Goal: Task Accomplishment & Management: Manage account settings

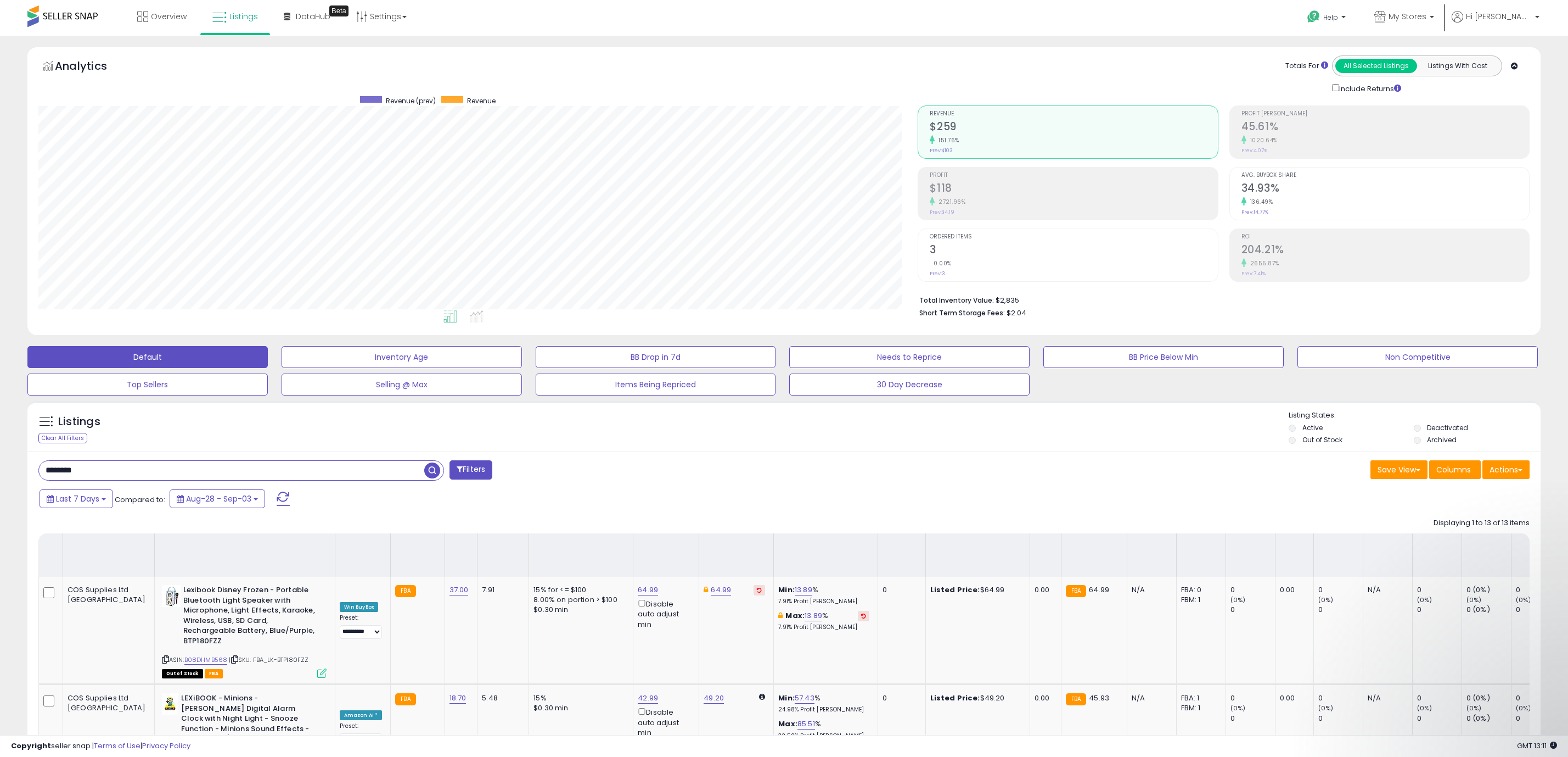
select select "**********"
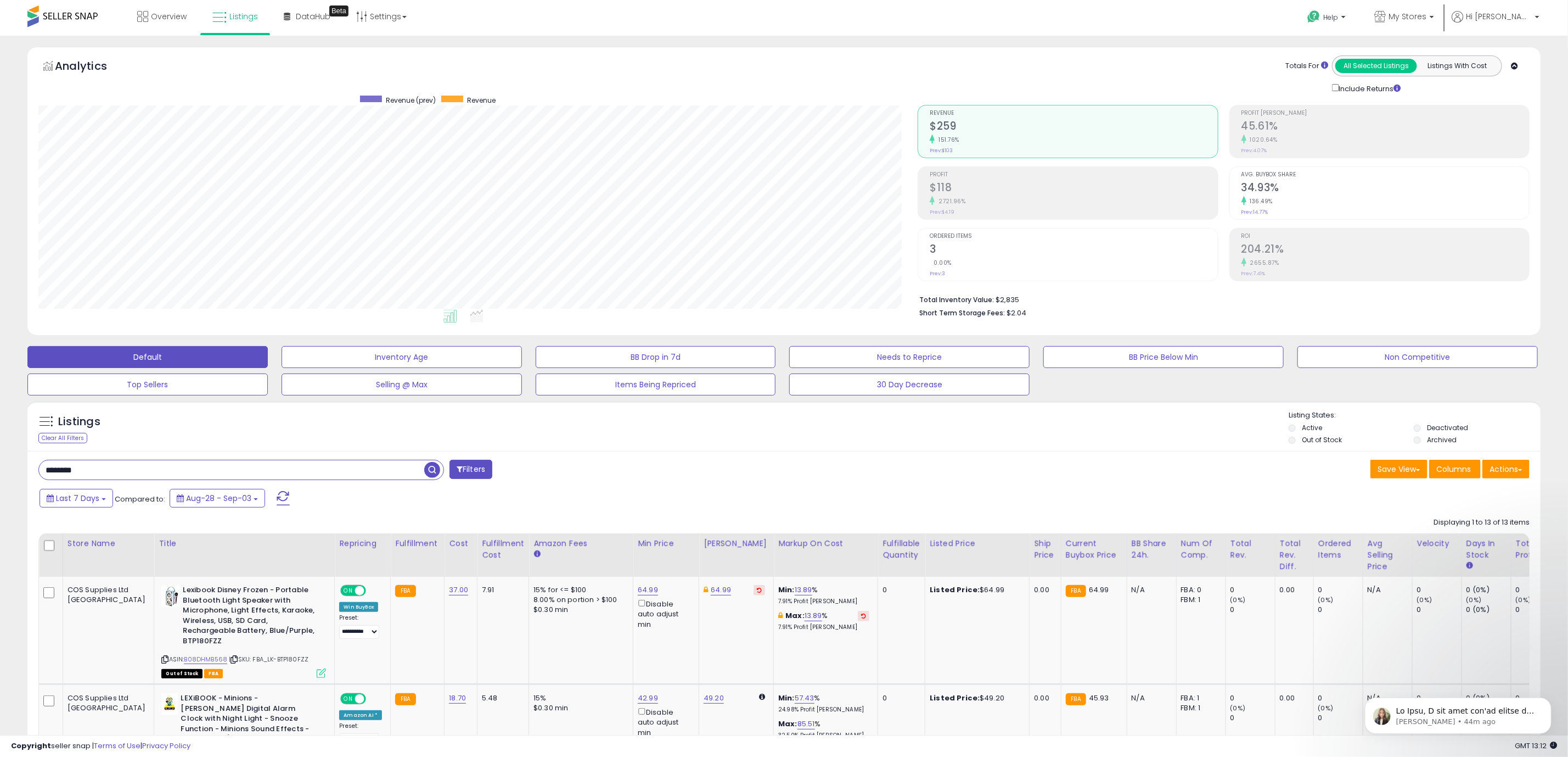
click at [86, 478] on input "********" at bounding box center [232, 470] width 385 height 19
paste input "******"
type input "**********"
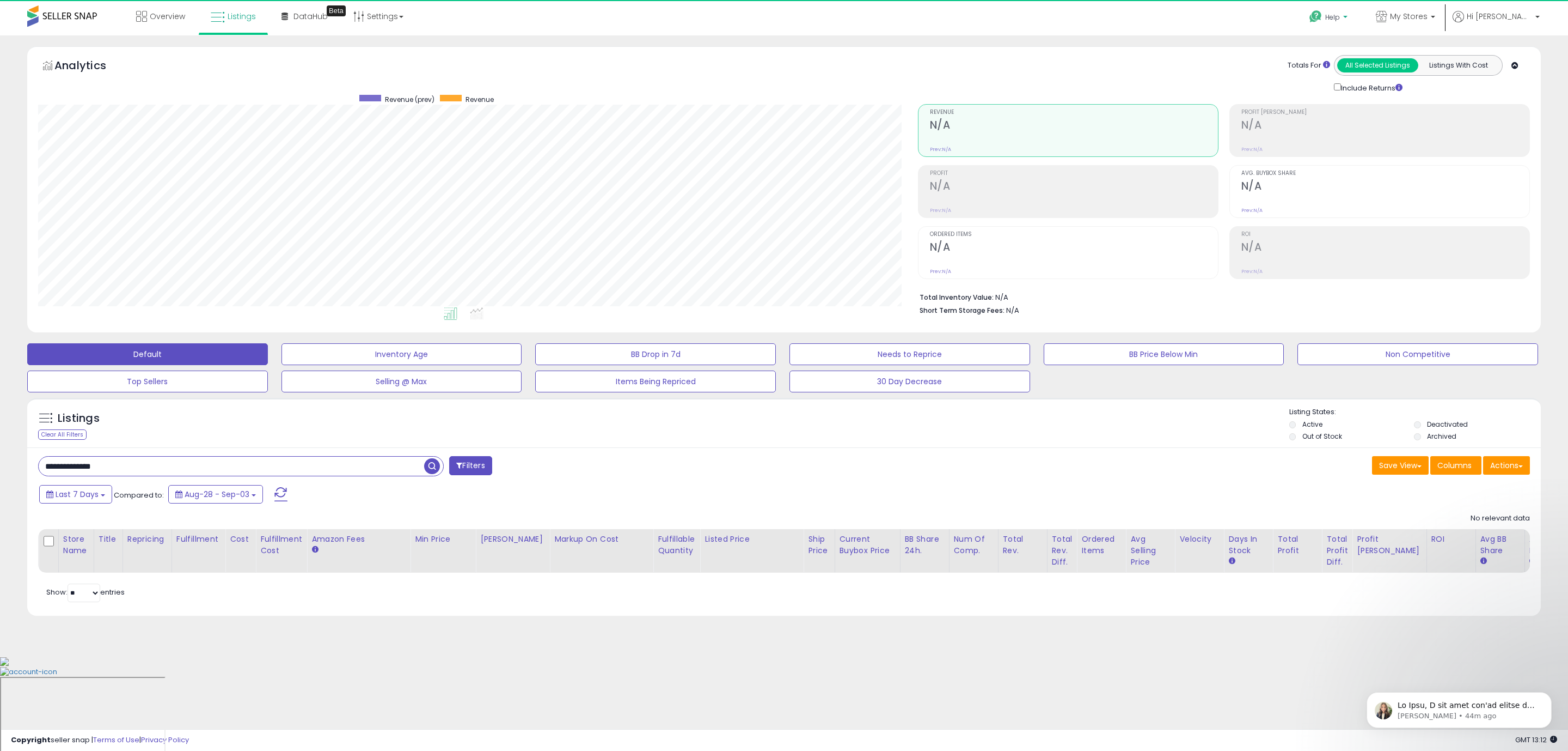
scroll to position [224, 880]
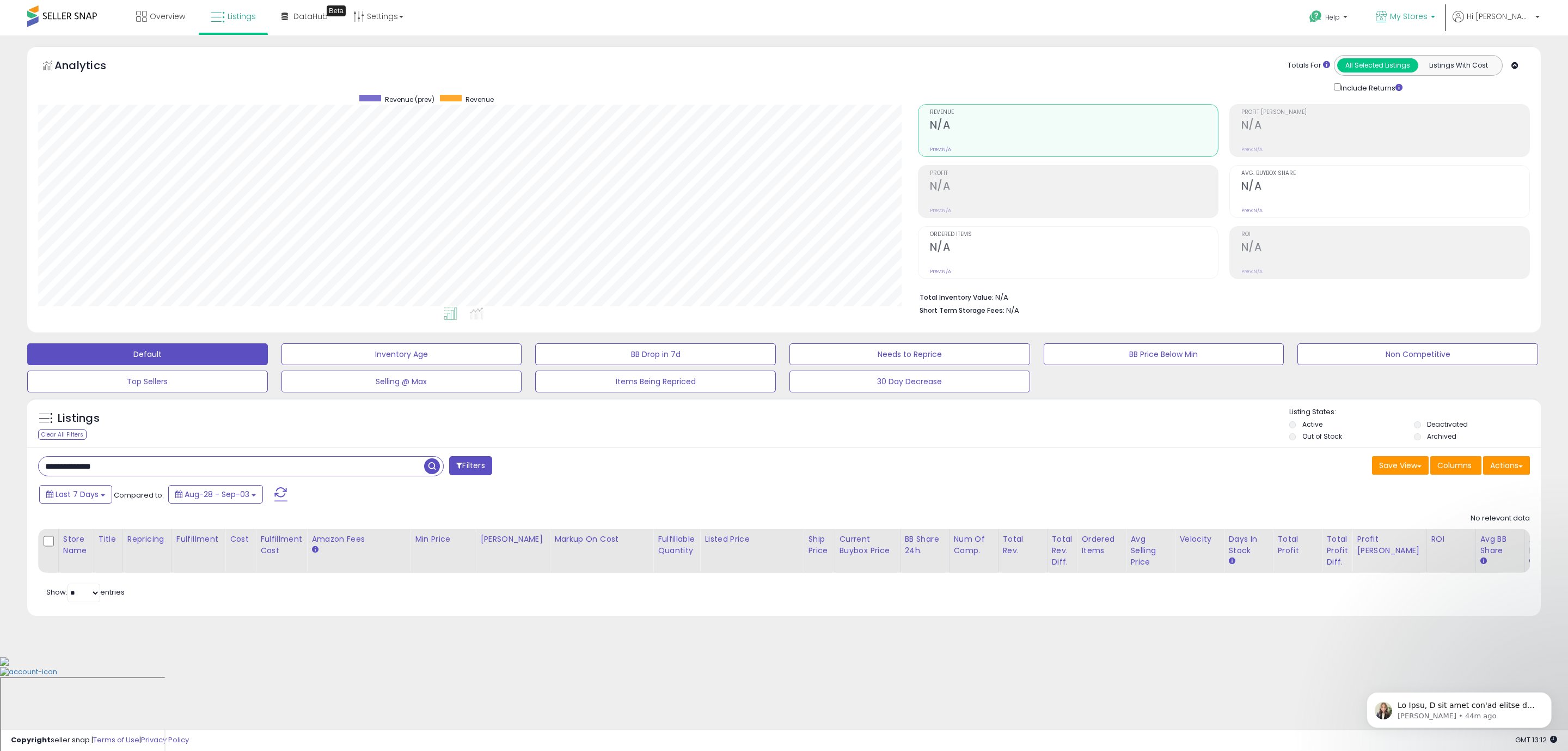
click at [1427, 17] on span "My Stores" at bounding box center [1409, 16] width 38 height 11
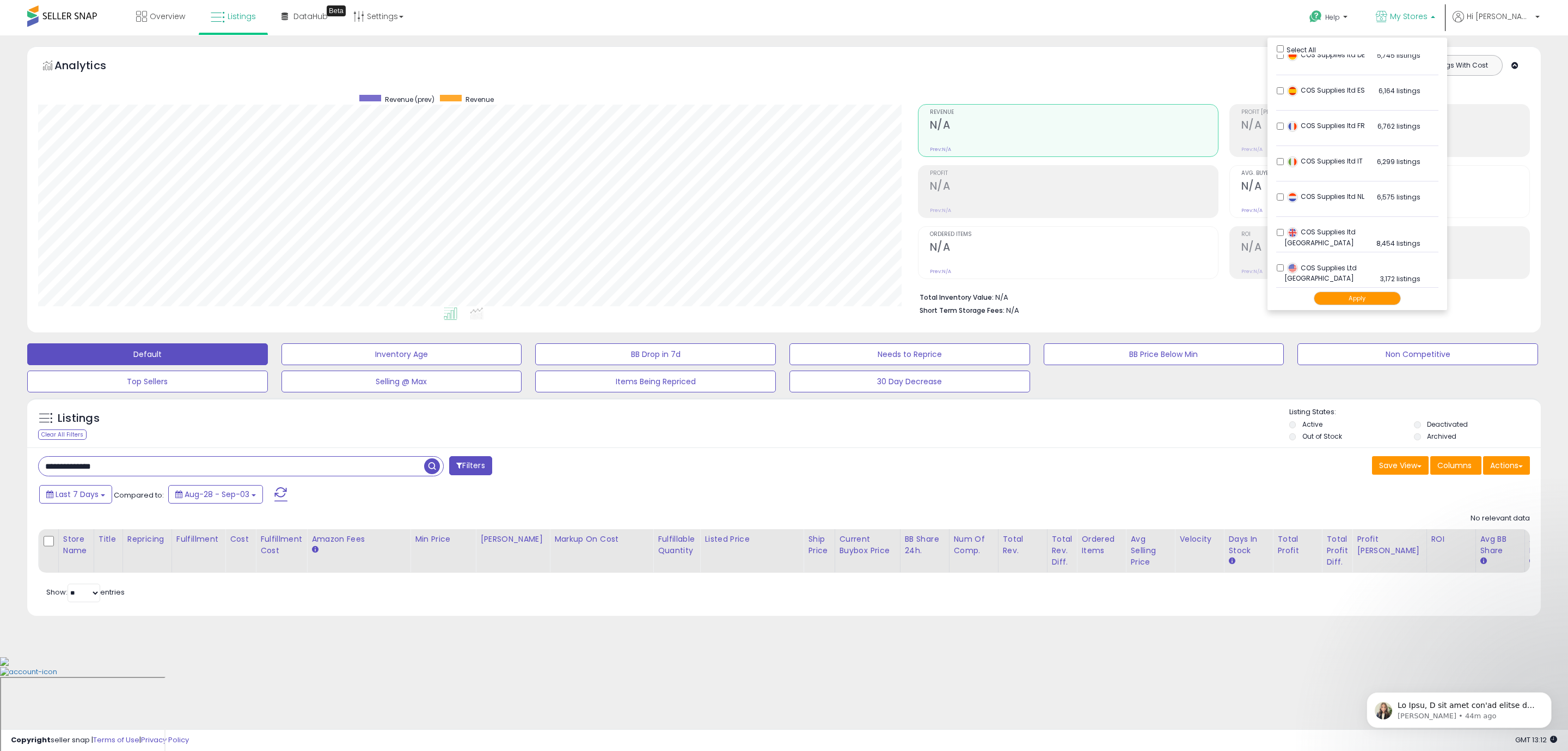
scroll to position [23, 0]
click at [1323, 225] on li "COS Supplies ltd UK 8,454 listings" at bounding box center [1357, 235] width 163 height 33
click at [1322, 234] on li "COS Supplies ltd UK 8,454 listings" at bounding box center [1357, 235] width 163 height 33
click at [1357, 287] on div "Apply" at bounding box center [1357, 298] width 163 height 22
click at [1362, 292] on button "Apply" at bounding box center [1357, 298] width 87 height 13
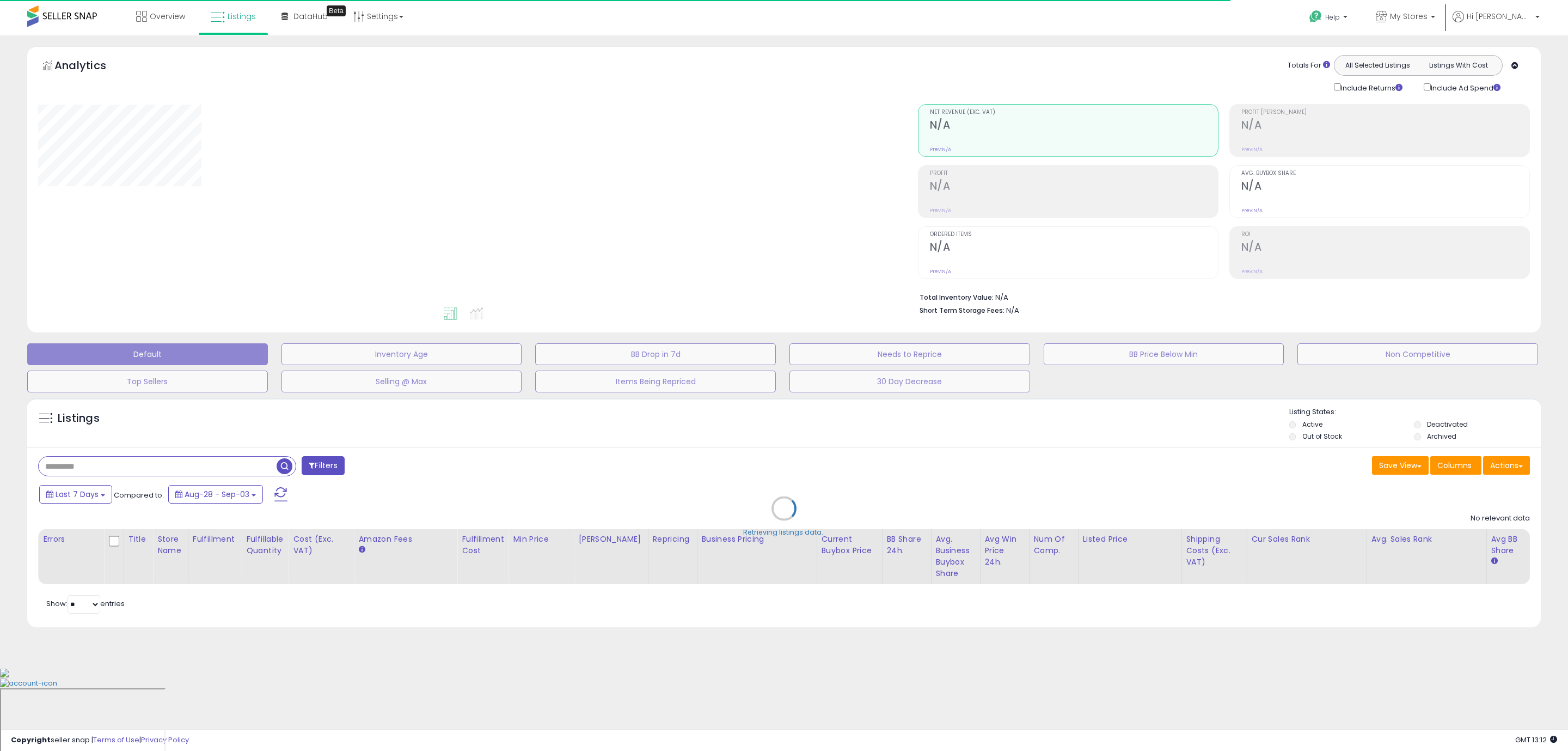
type input "**********"
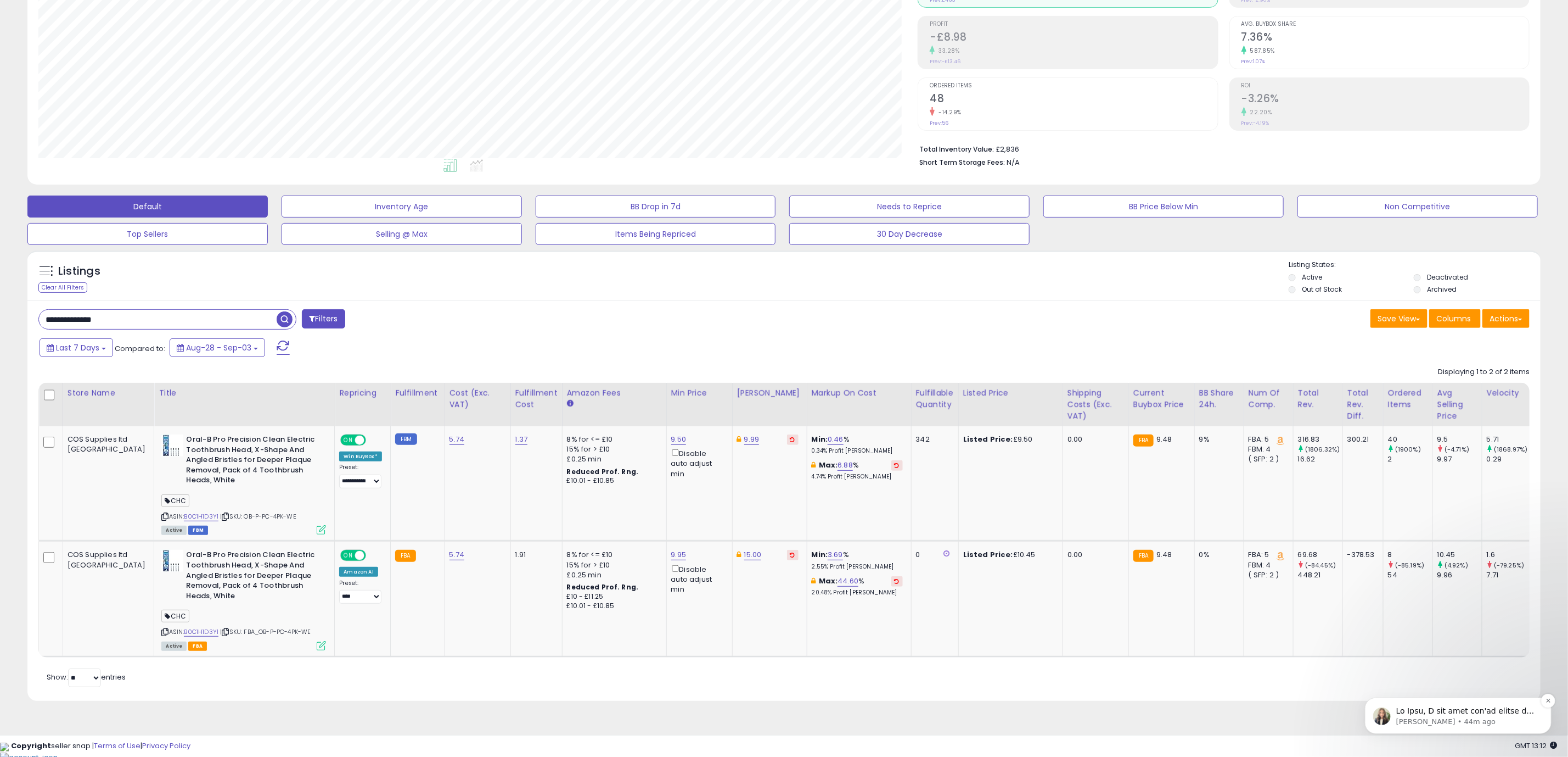
click at [1477, 718] on p "[PERSON_NAME] • 44m ago" at bounding box center [1467, 721] width 142 height 10
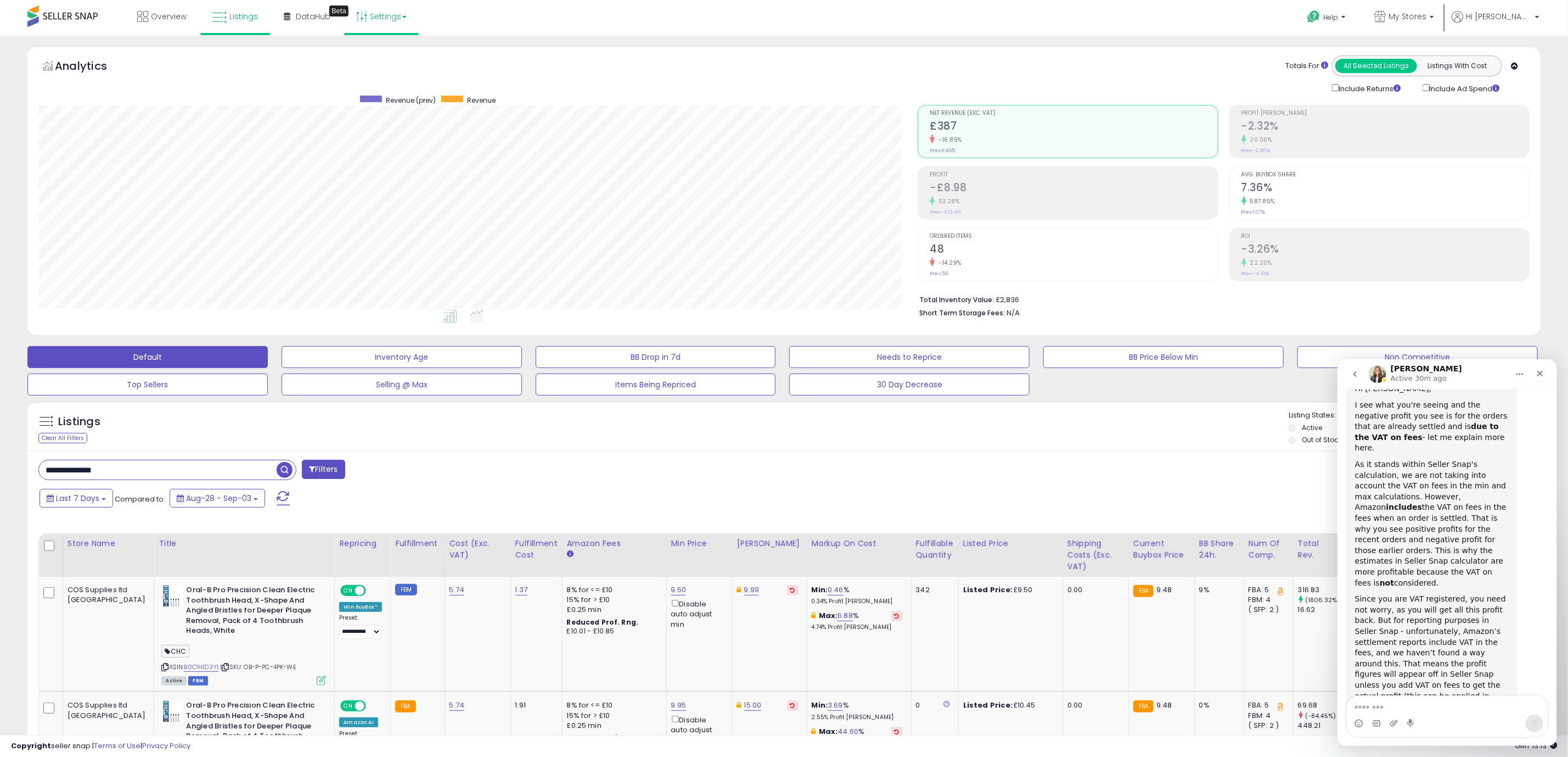
click at [372, 18] on link "Settings" at bounding box center [381, 17] width 67 height 33
click at [372, 53] on link "Store settings" at bounding box center [383, 55] width 49 height 10
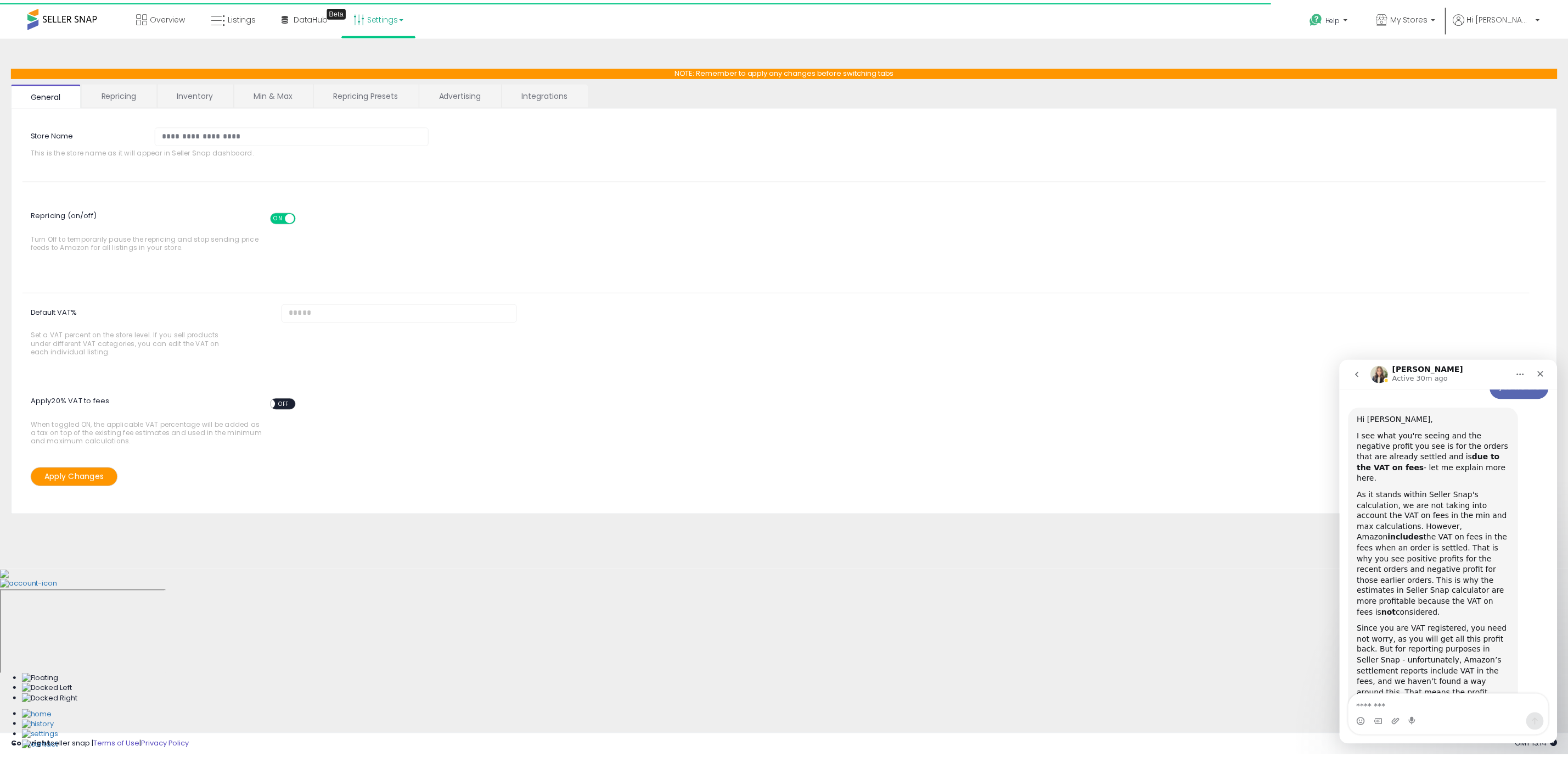
scroll to position [417, 0]
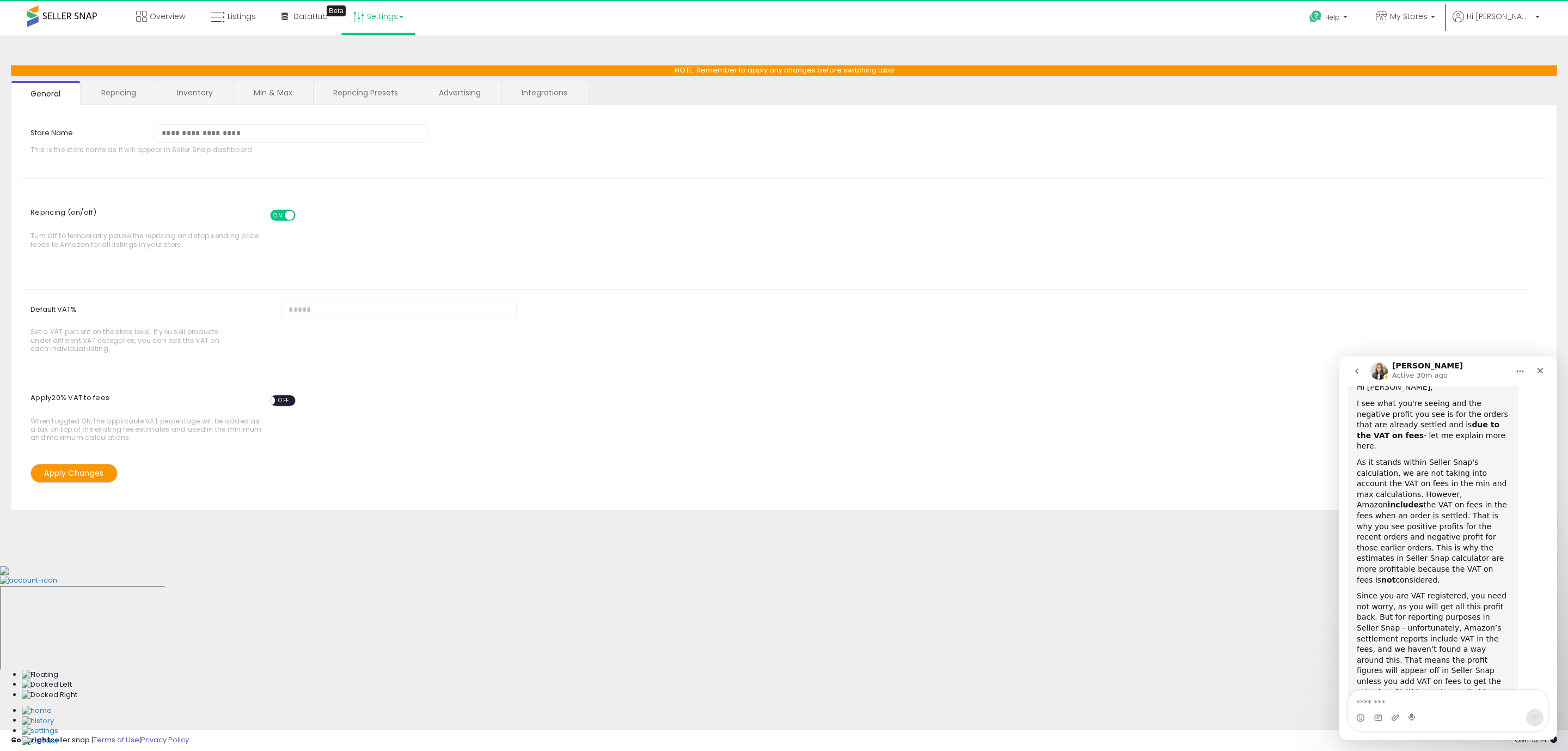
click at [145, 94] on link "Repricing" at bounding box center [119, 93] width 74 height 23
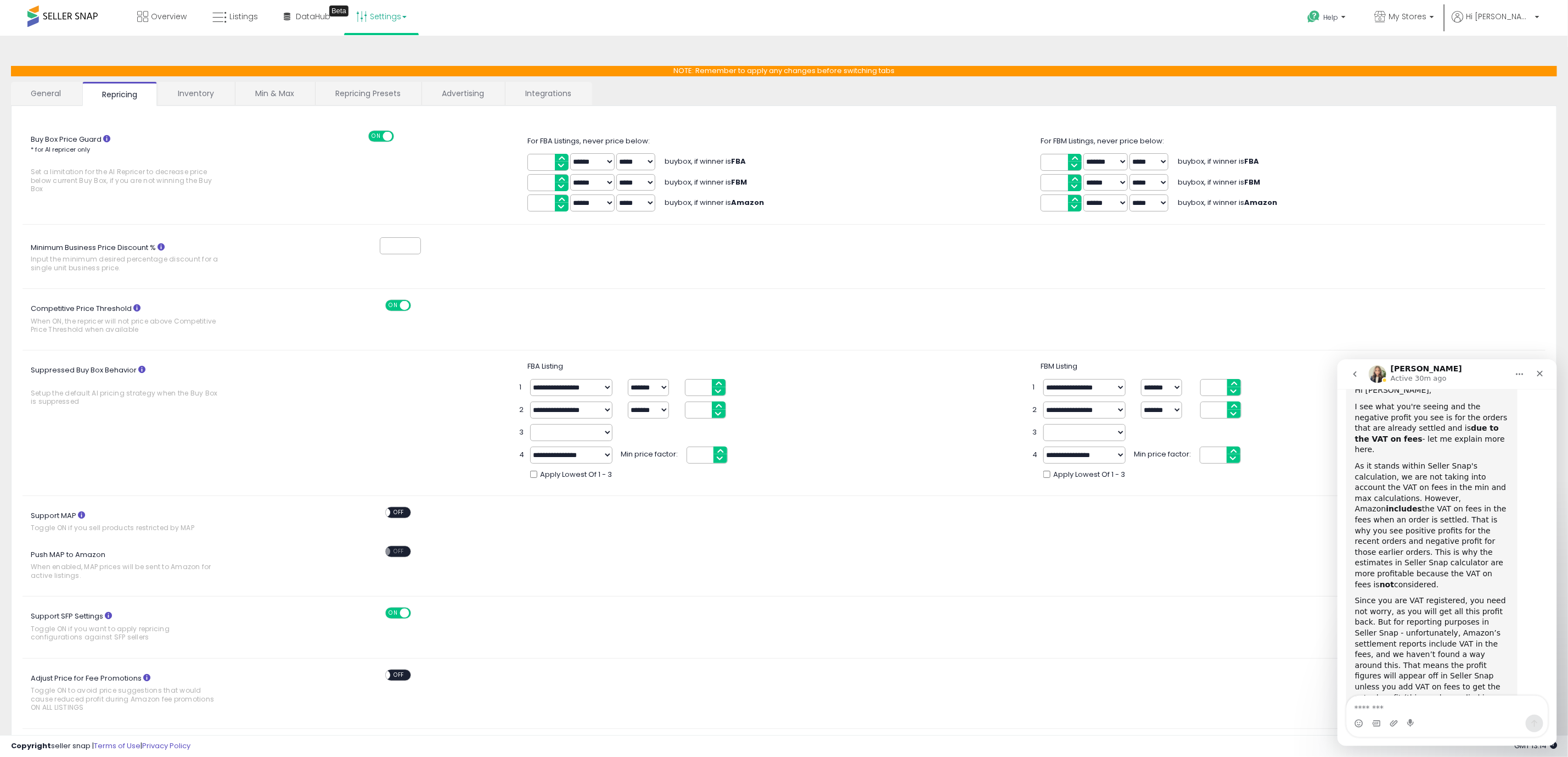
click at [355, 82] on link "Repricing Presets" at bounding box center [368, 93] width 105 height 23
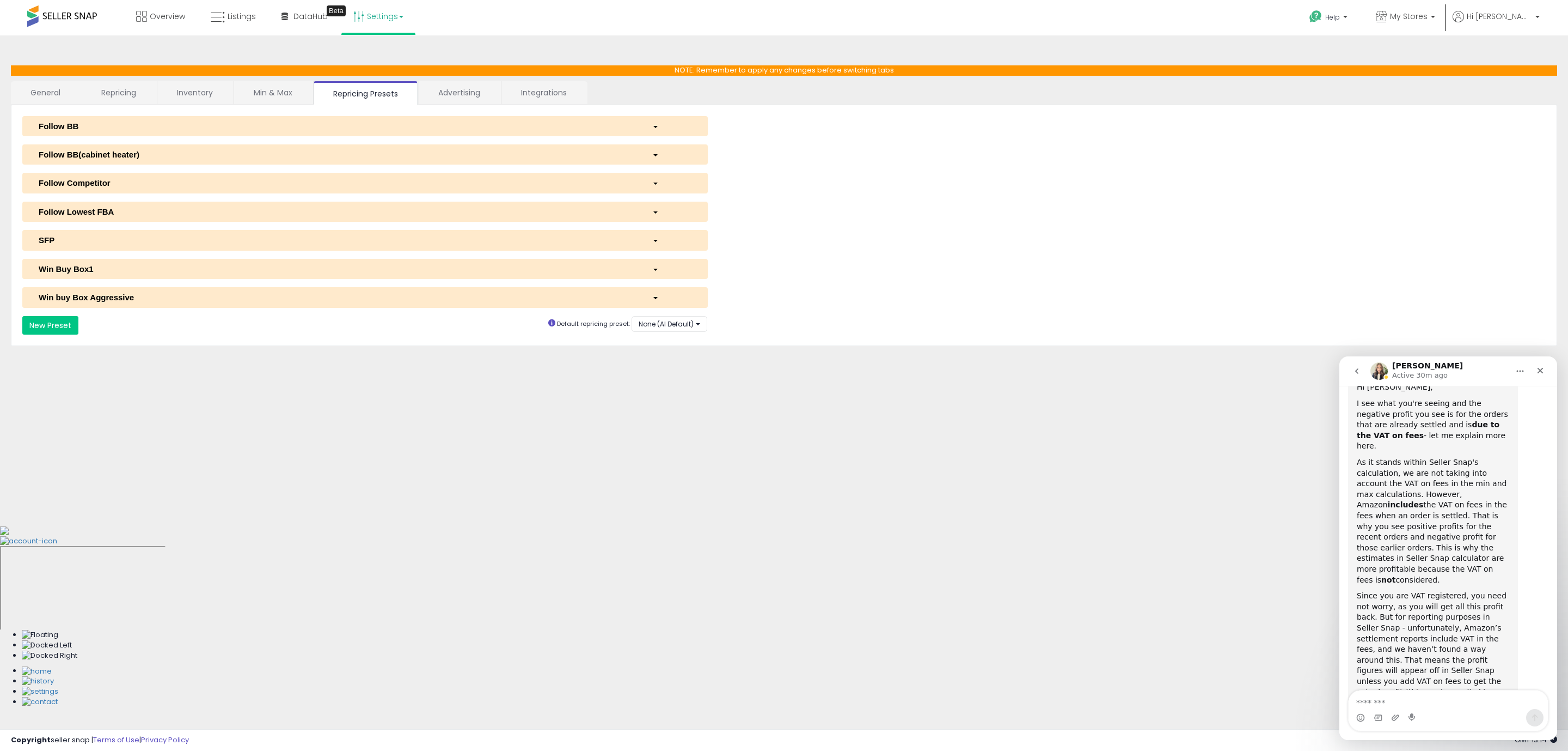
click at [452, 91] on link "Advertising" at bounding box center [459, 93] width 81 height 23
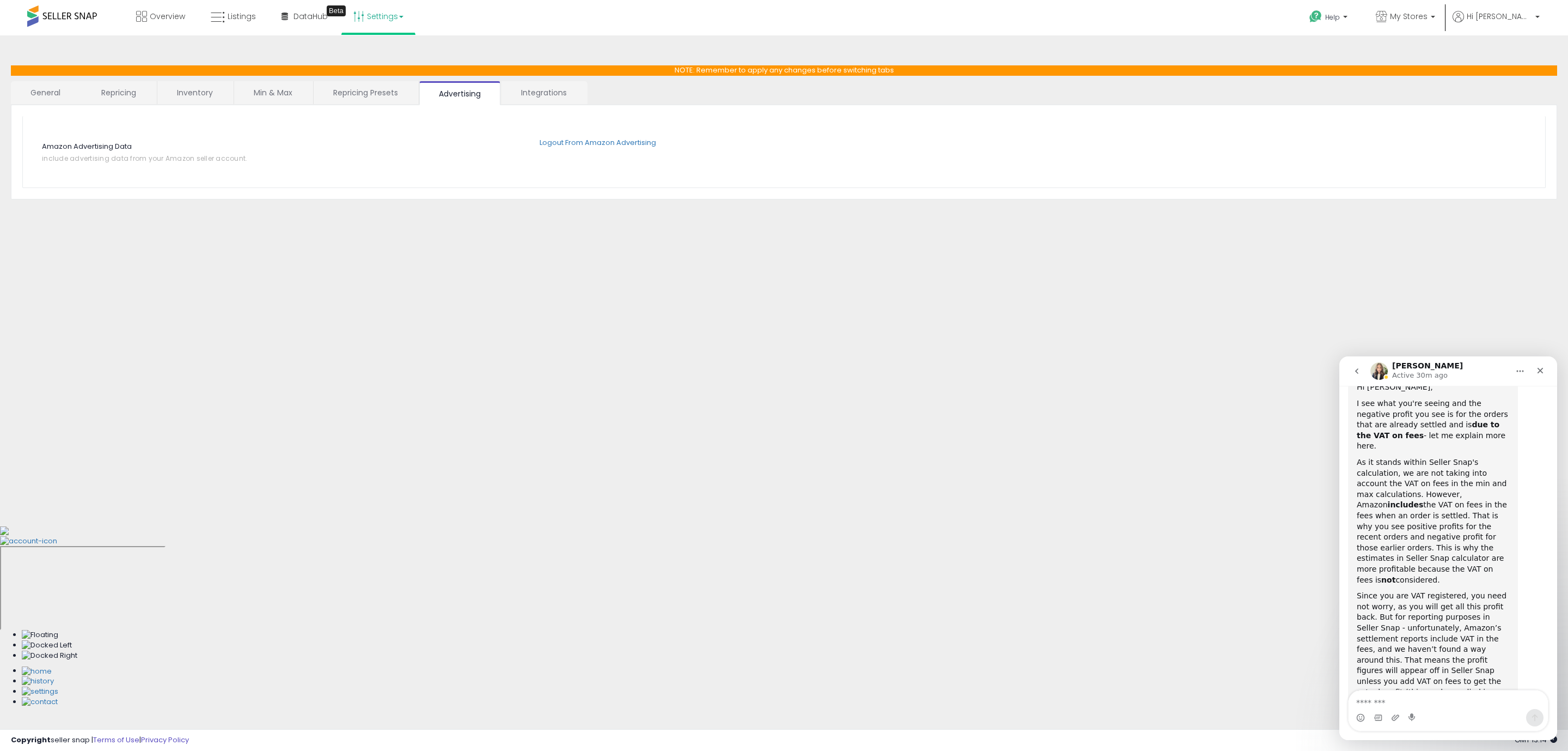
click at [531, 86] on link "Integrations" at bounding box center [544, 93] width 85 height 23
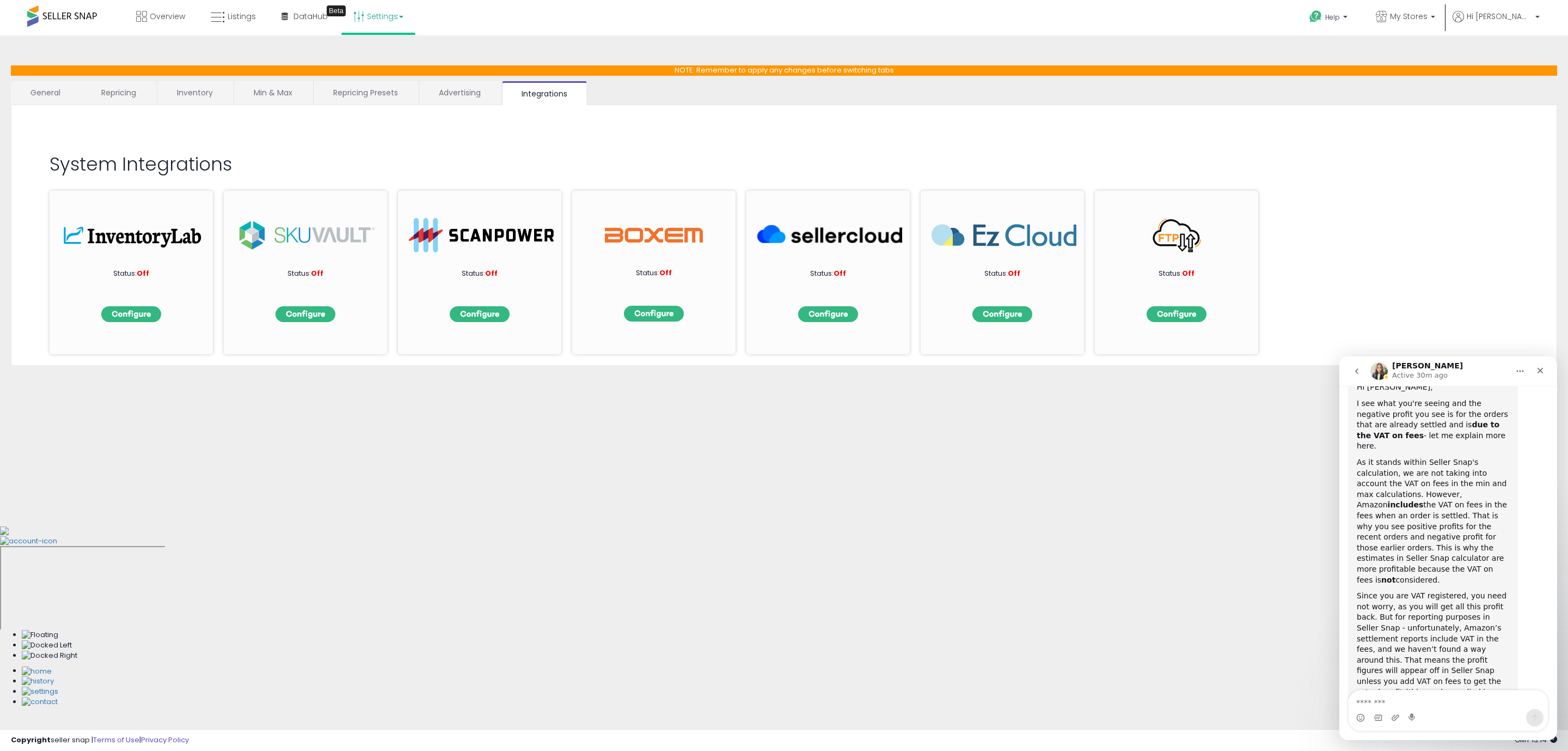
click at [463, 86] on link "Advertising" at bounding box center [460, 93] width 81 height 23
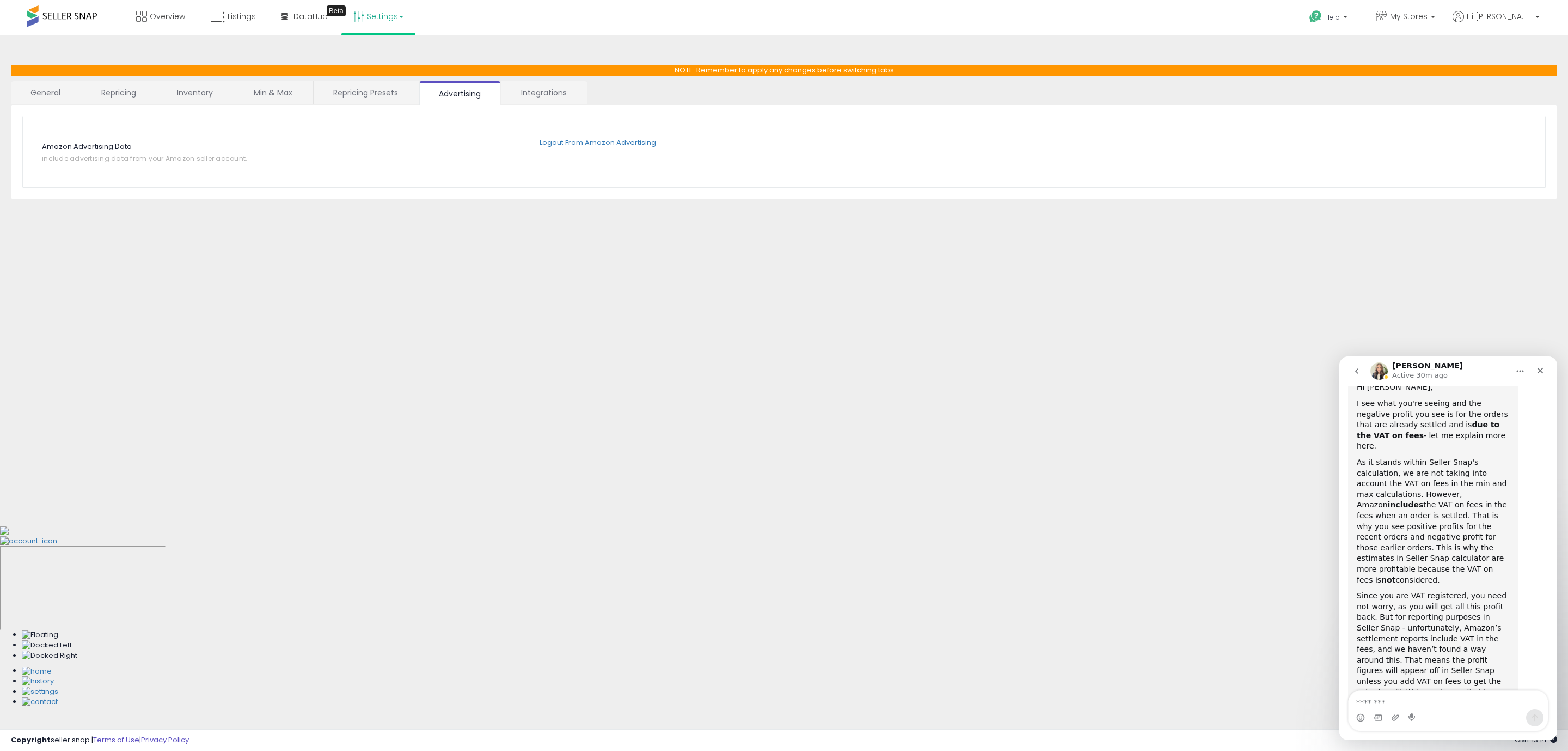
click at [392, 95] on link "Repricing Presets" at bounding box center [365, 93] width 104 height 23
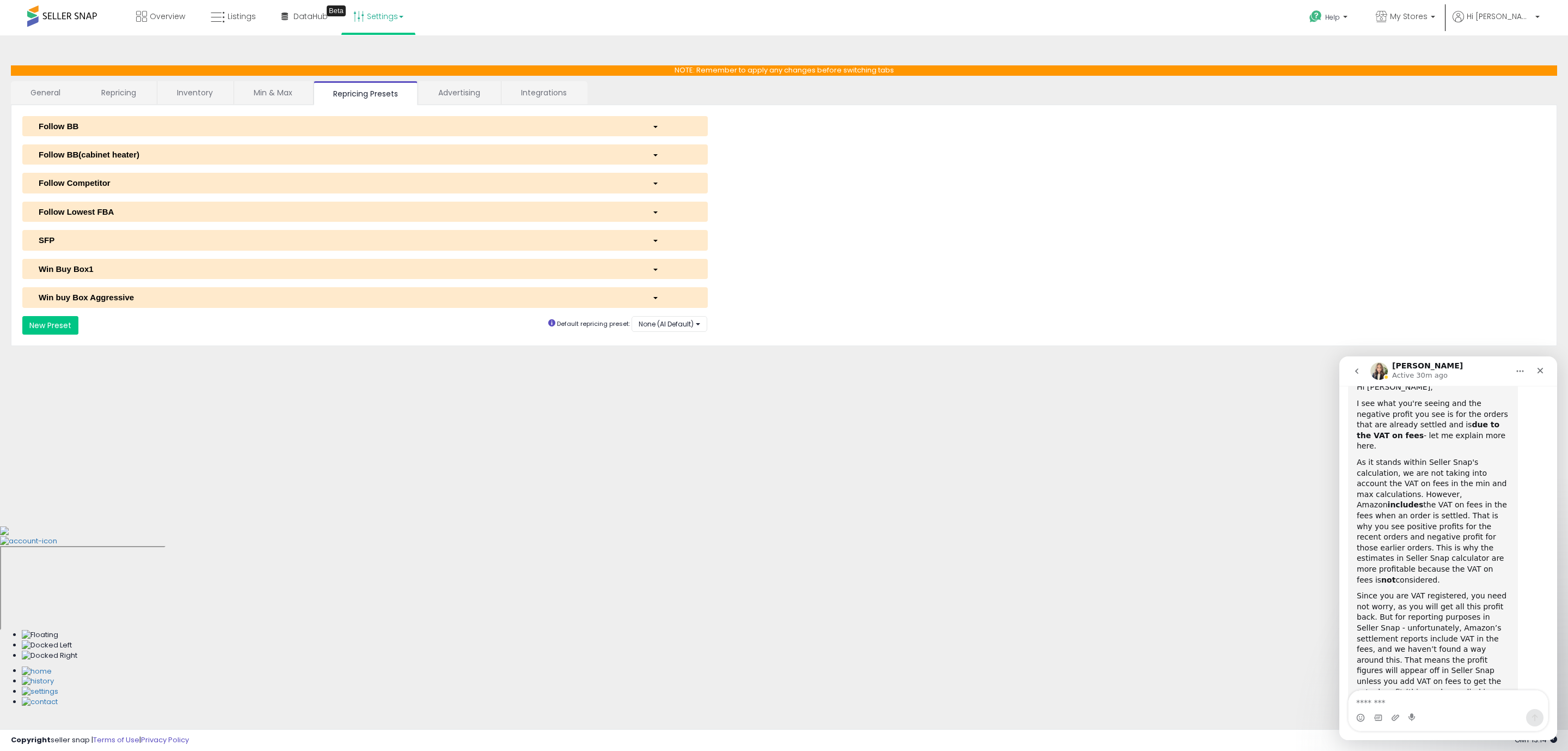
click at [279, 101] on link "Min & Max" at bounding box center [273, 93] width 78 height 23
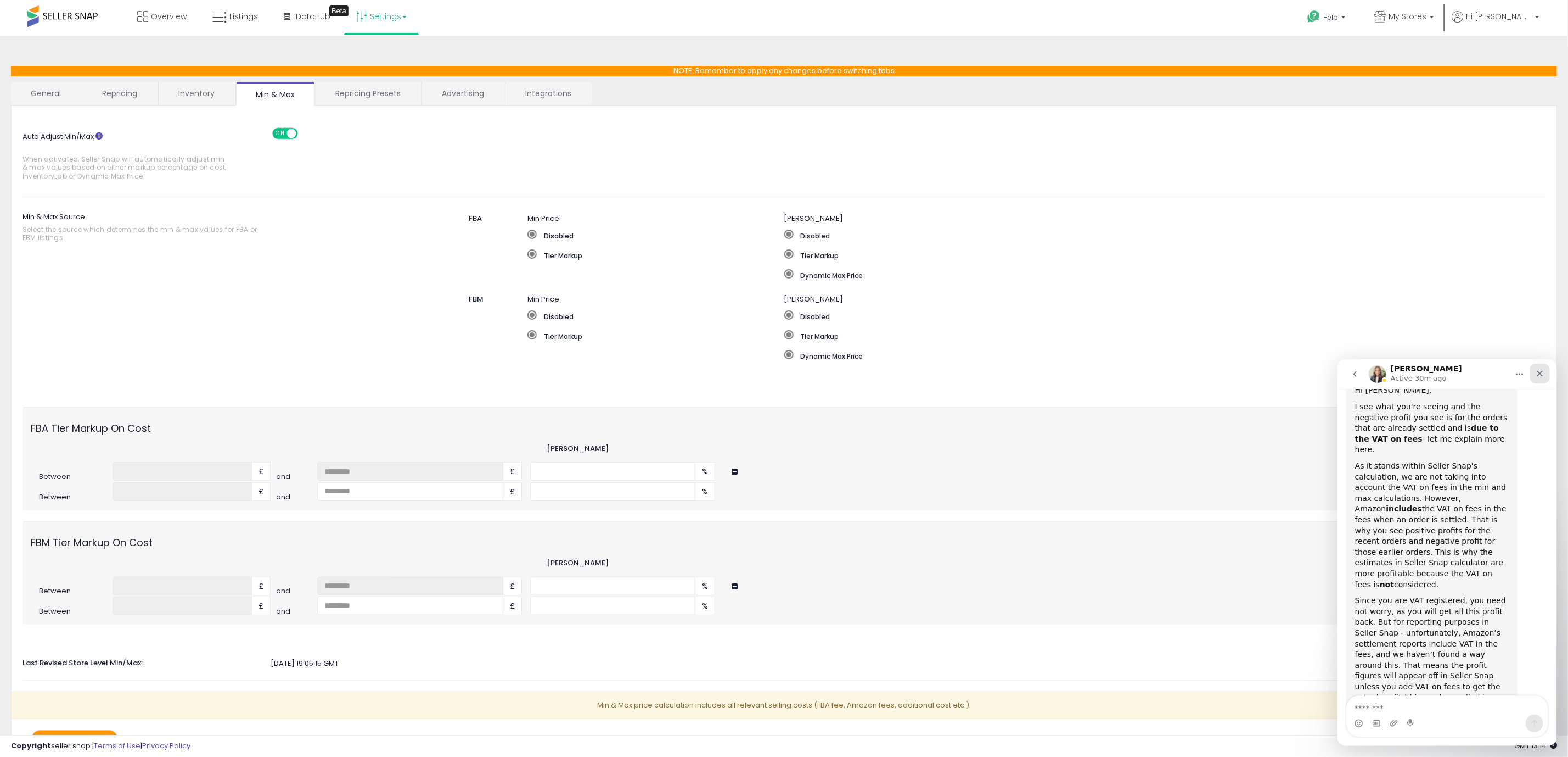
click at [1537, 368] on icon "Close" at bounding box center [1540, 373] width 9 height 9
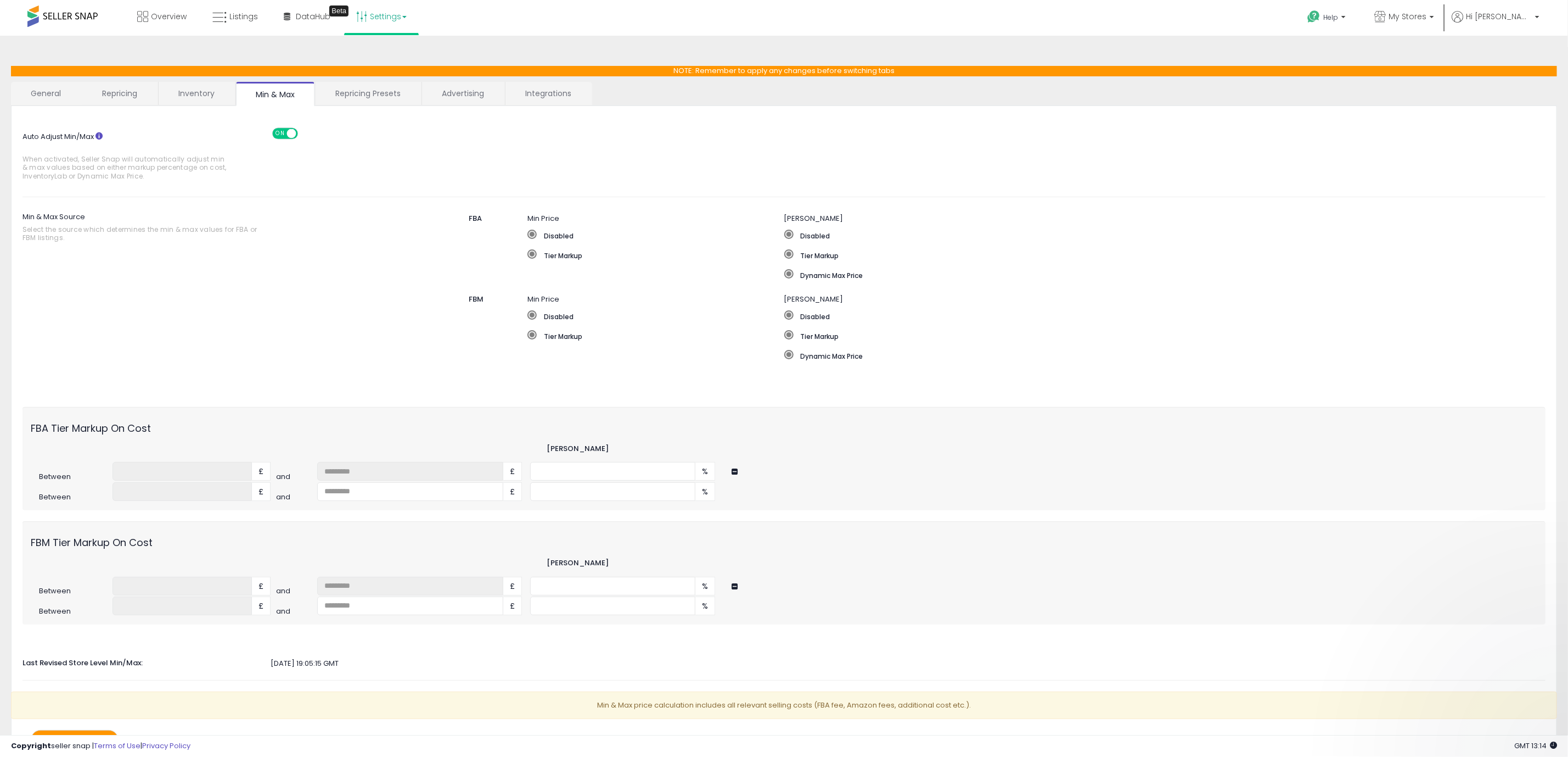
scroll to position [417, 0]
click at [1531, 376] on div "Min & Max Source Select the source which determines the min & max values for FB…" at bounding box center [784, 303] width 1540 height 190
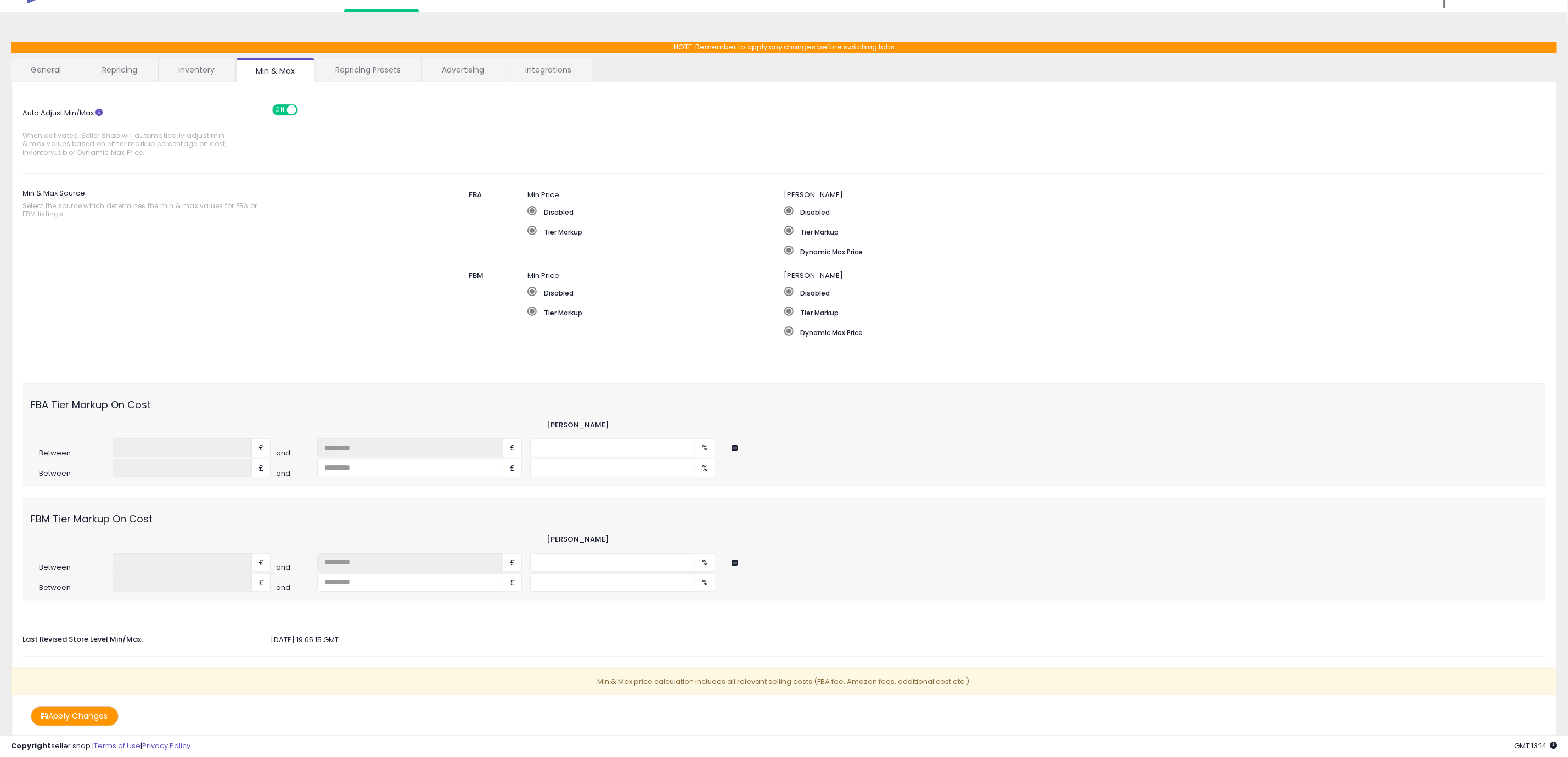
scroll to position [0, 0]
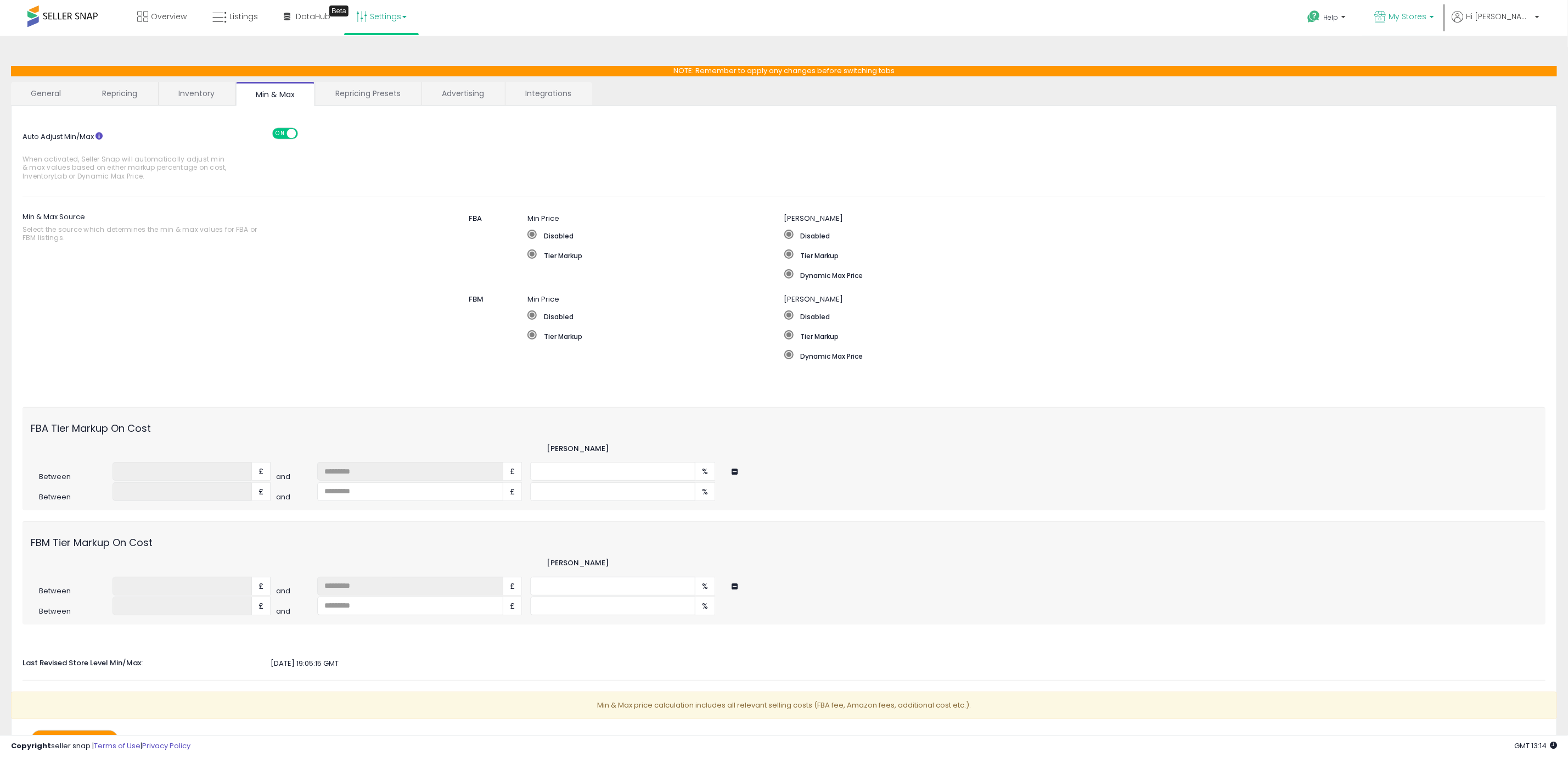
click at [1427, 18] on span "My Stores" at bounding box center [1408, 17] width 38 height 11
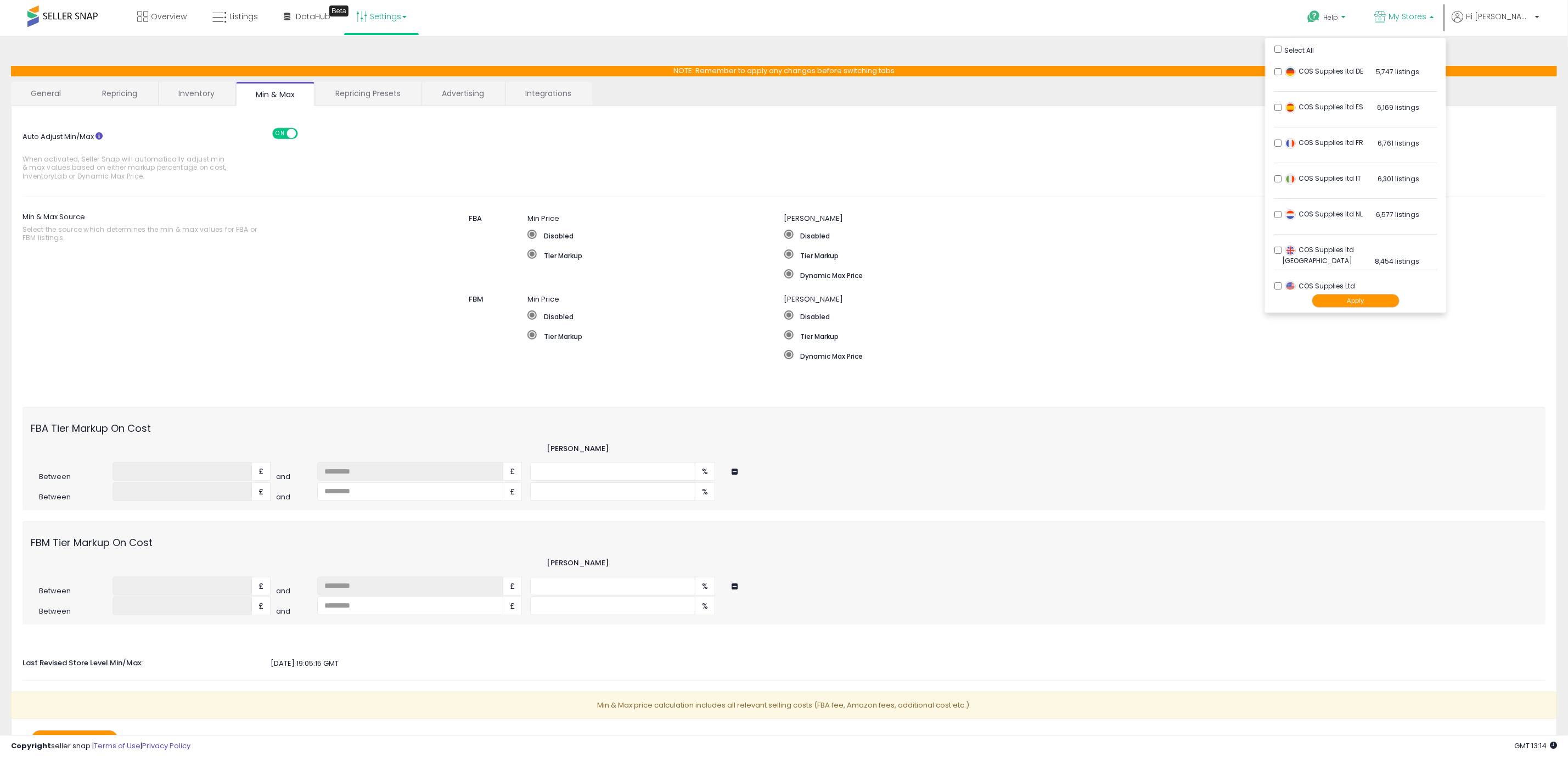
click at [1357, 12] on link "Help" at bounding box center [1327, 18] width 58 height 34
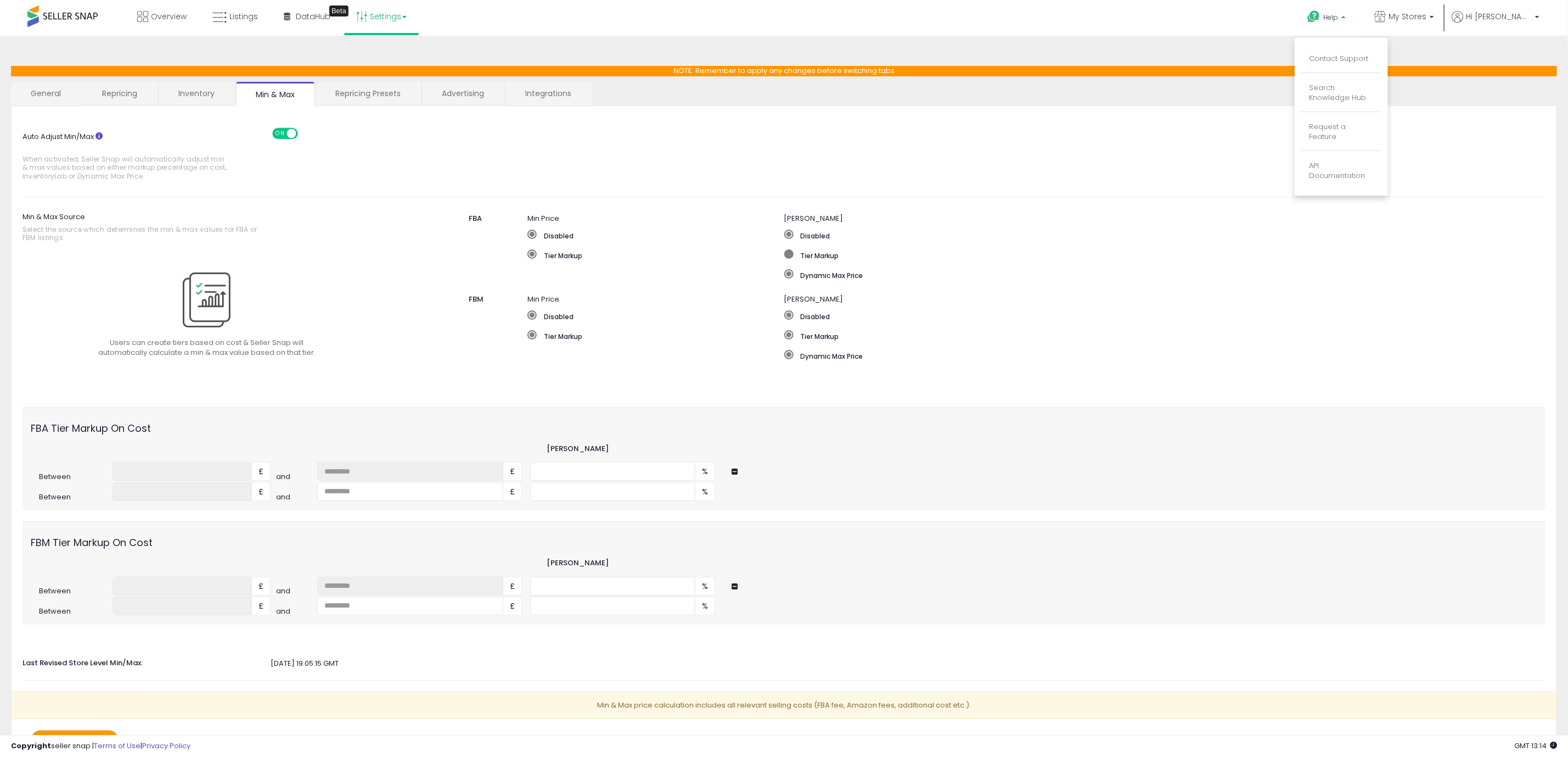
click at [1205, 257] on label "Tier Markup" at bounding box center [1105, 255] width 642 height 11
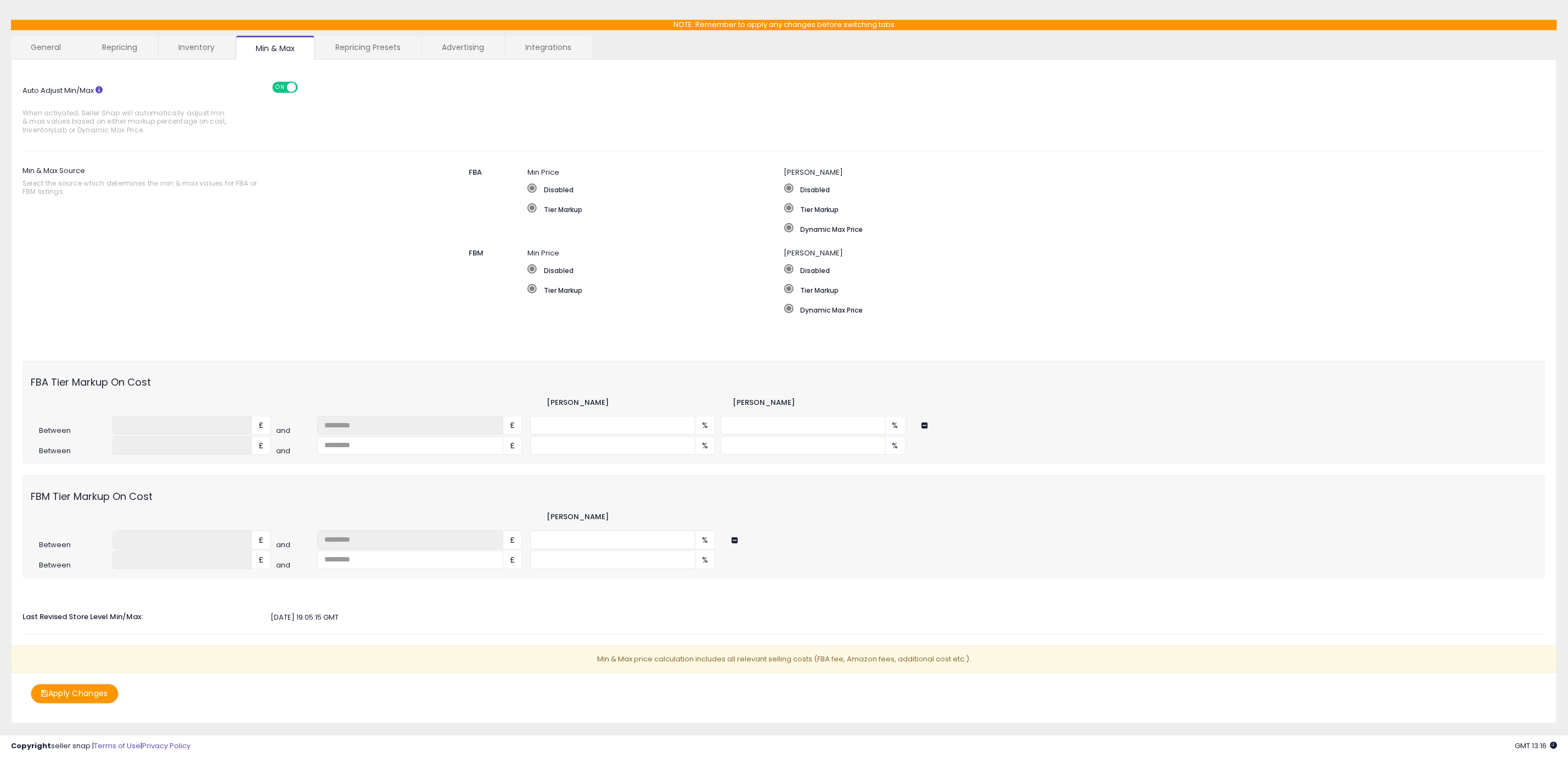
scroll to position [69, 0]
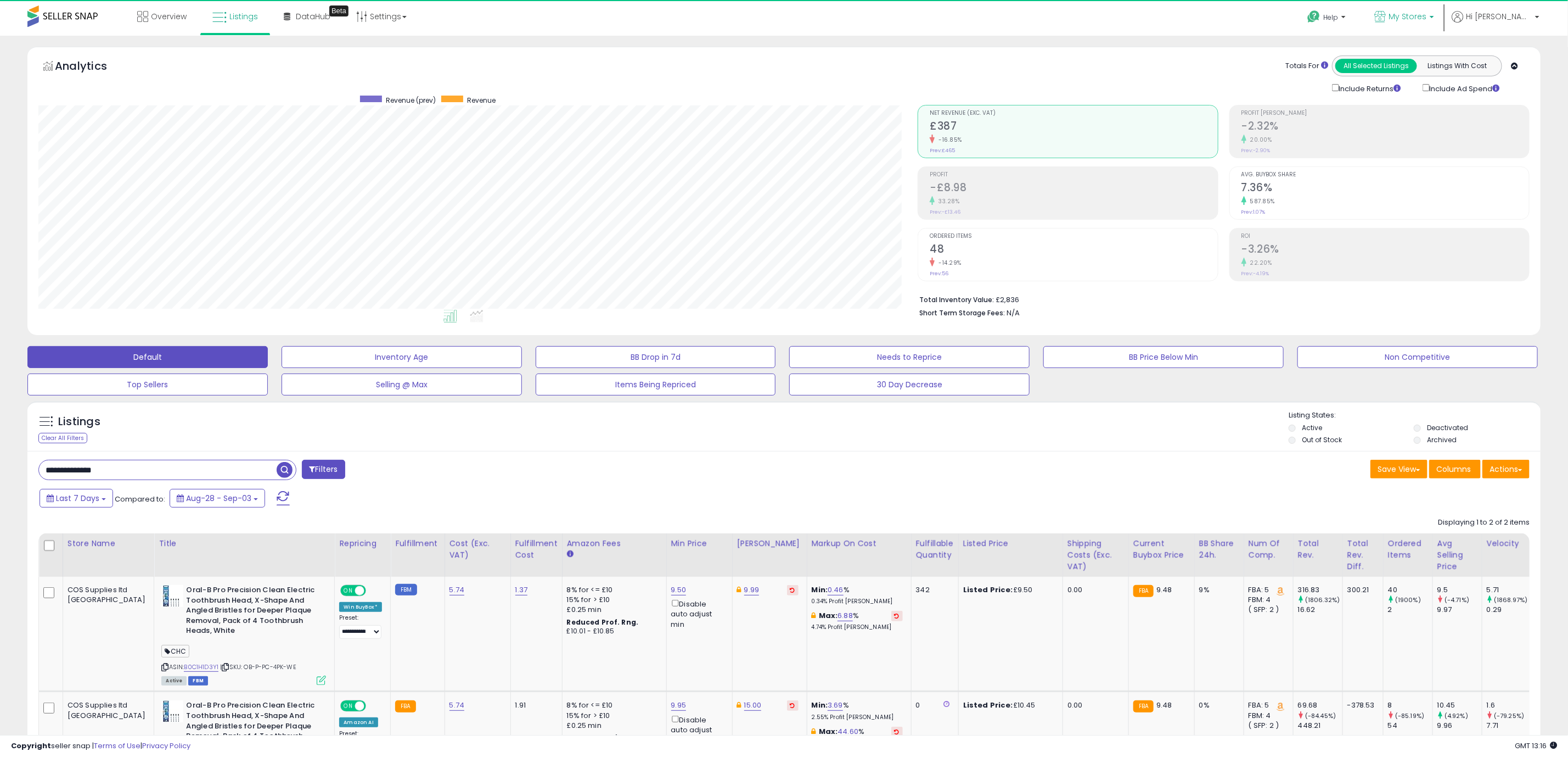
scroll to position [226, 879]
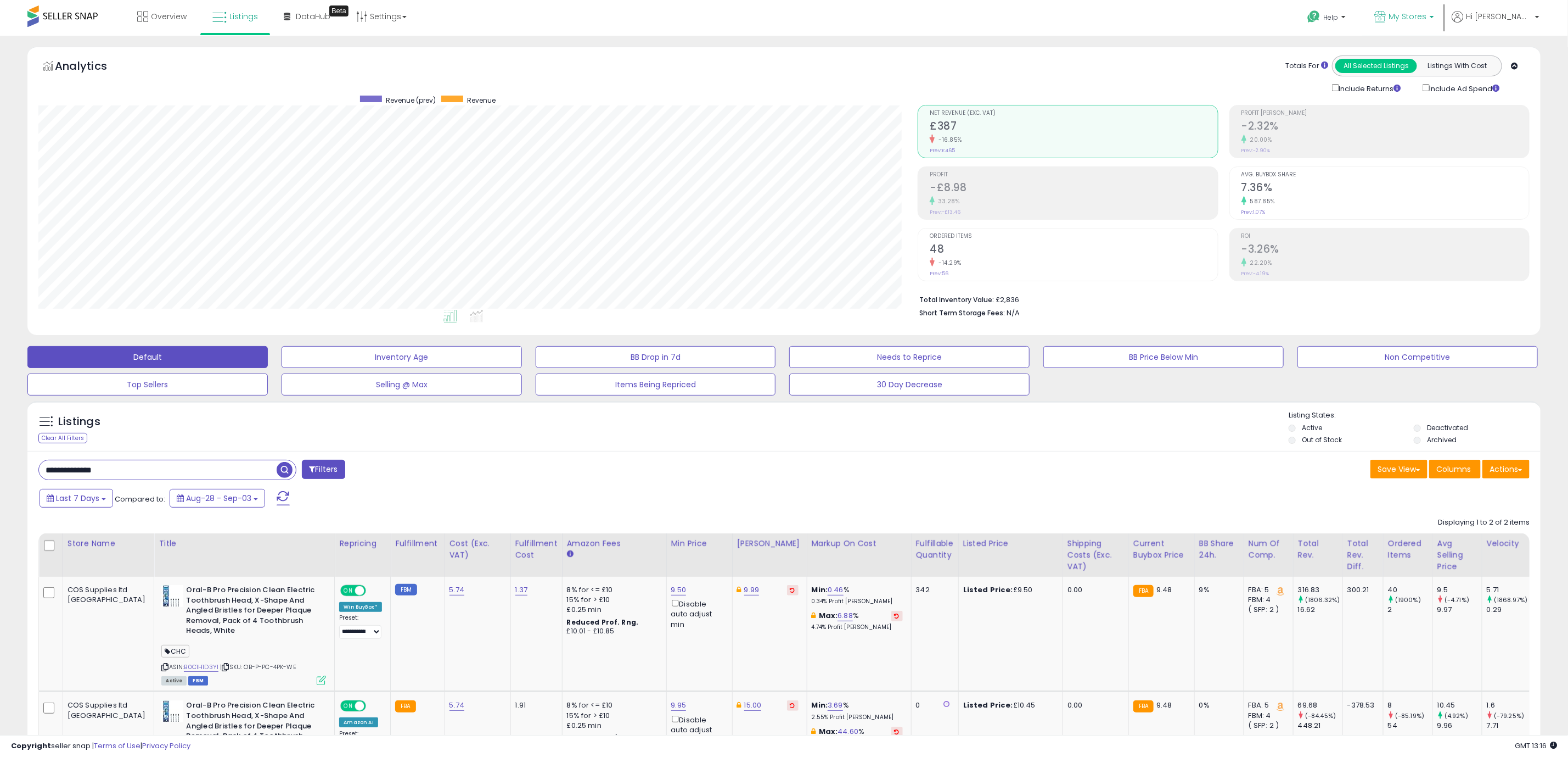
click at [1427, 12] on span "My Stores" at bounding box center [1408, 17] width 38 height 11
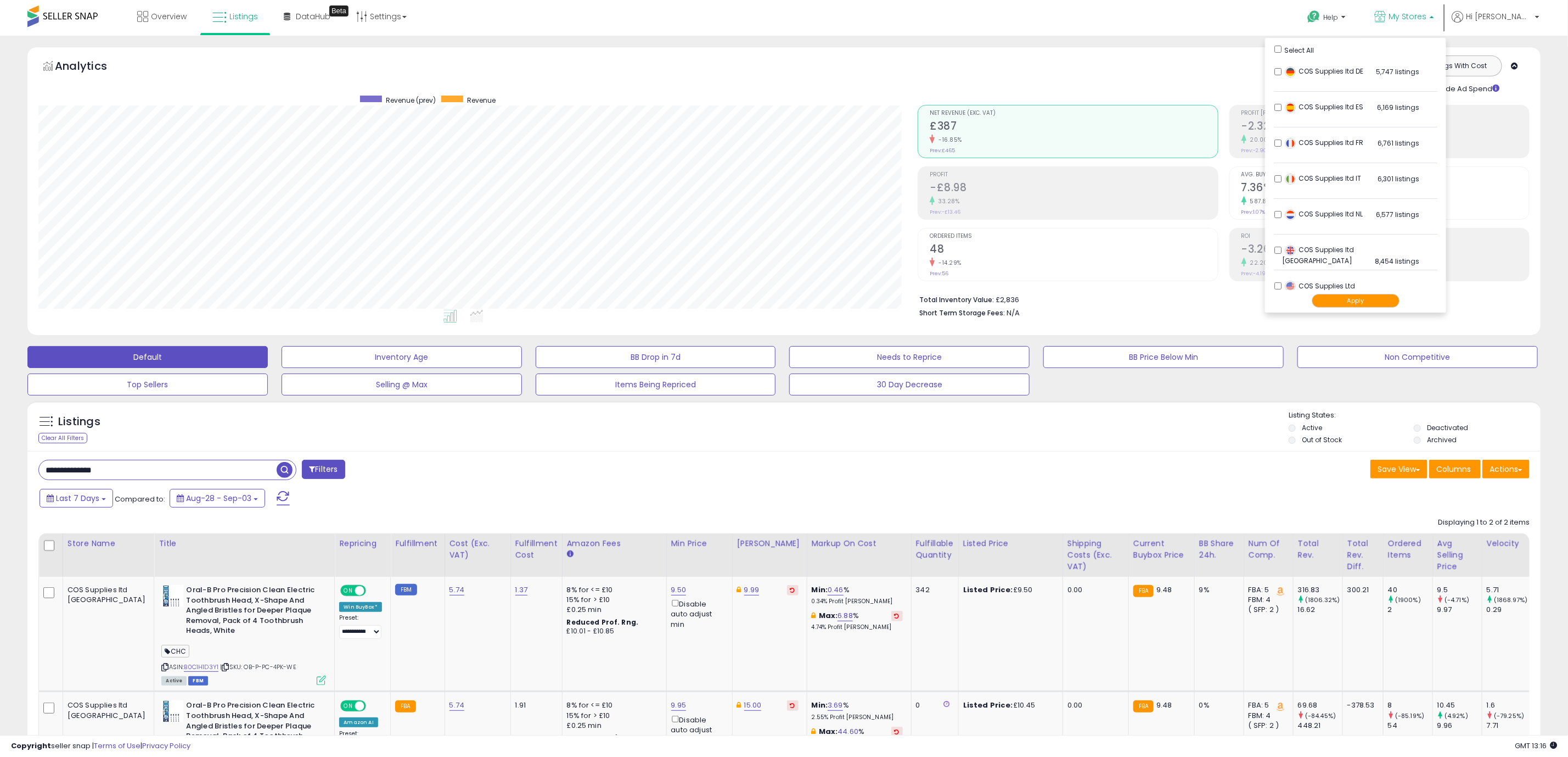
scroll to position [23, 0]
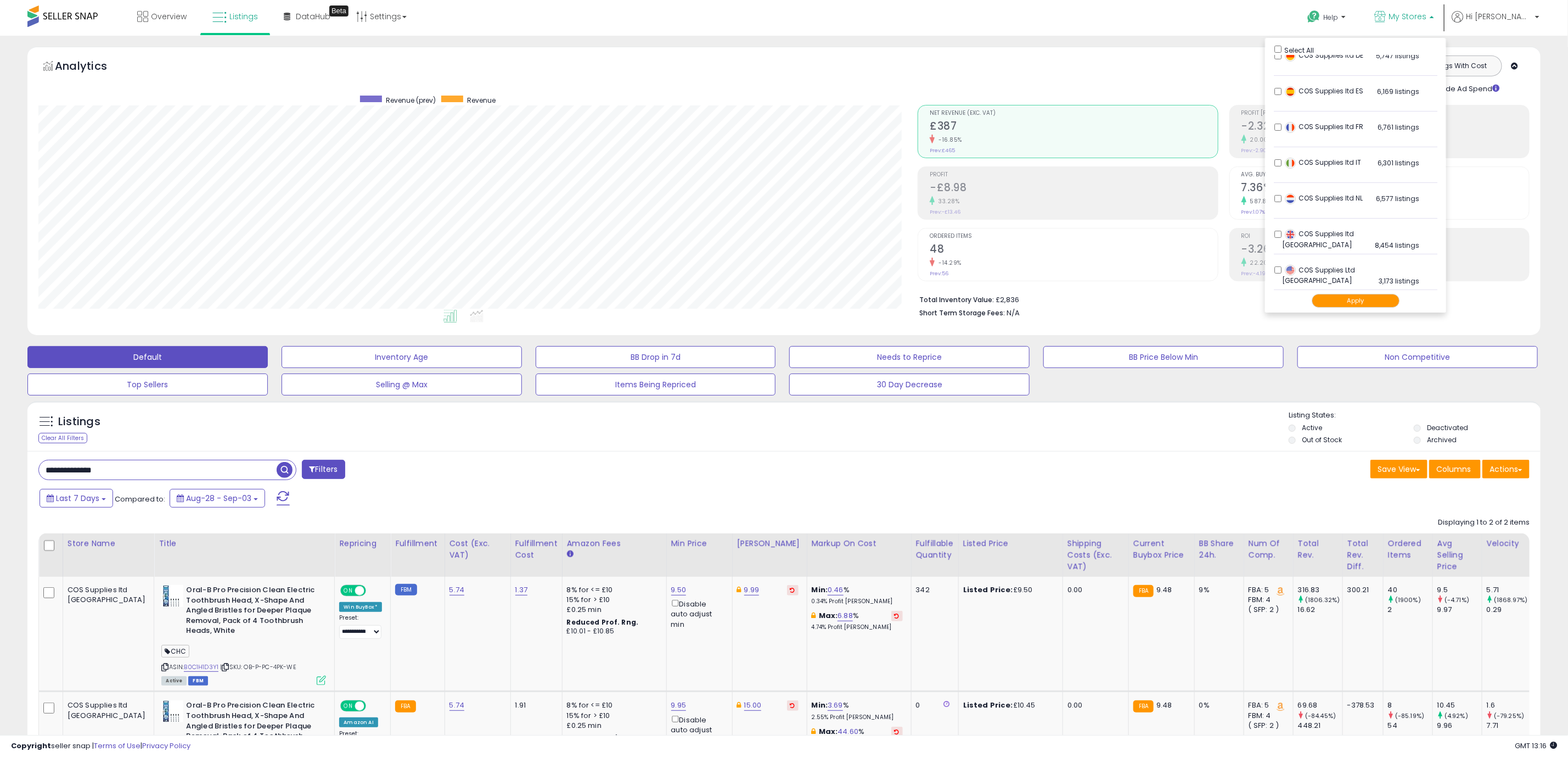
click at [1243, 12] on div "Help Contact Support Search Knowledge Hub Request a Feature Hi Zevi" at bounding box center [1292, 23] width 520 height 47
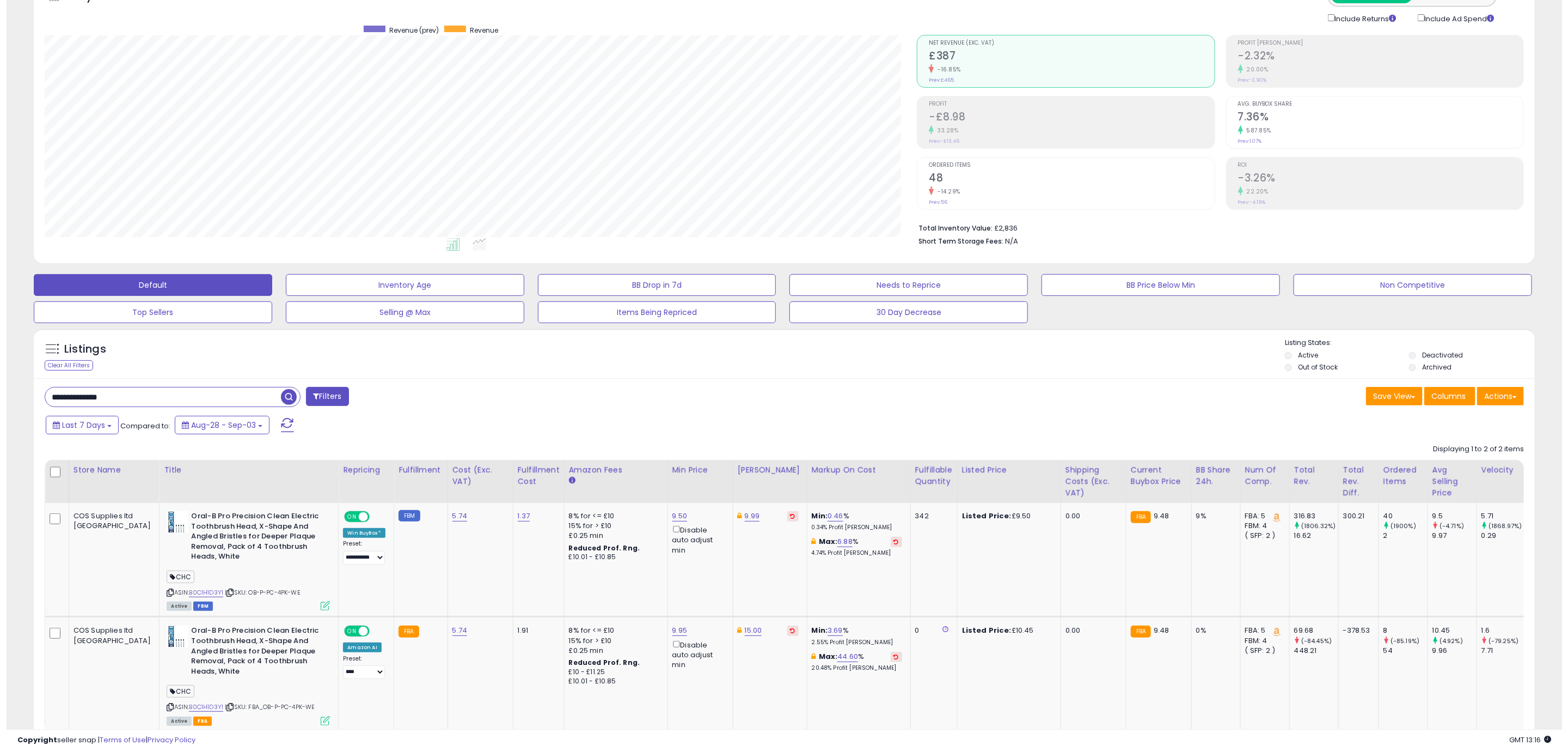
scroll to position [149, 0]
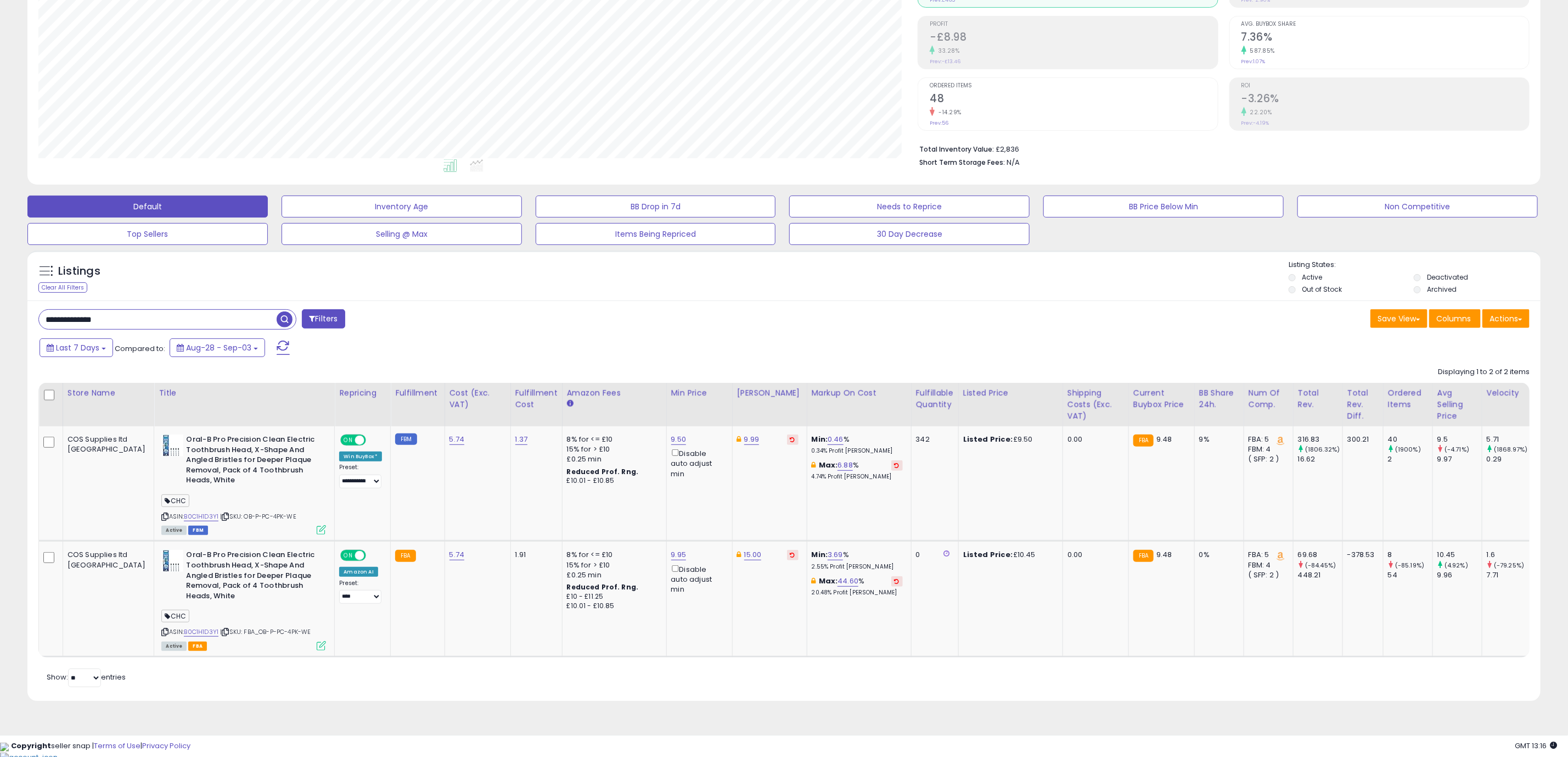
drag, startPoint x: 663, startPoint y: 690, endPoint x: 668, endPoint y: 679, distance: 12.1
click at [663, 689] on div "Retrieving listings data.. Displaying 1 to 2 of 2 items Store Name Title" at bounding box center [784, 526] width 1491 height 328
click at [317, 648] on icon at bounding box center [321, 645] width 9 height 9
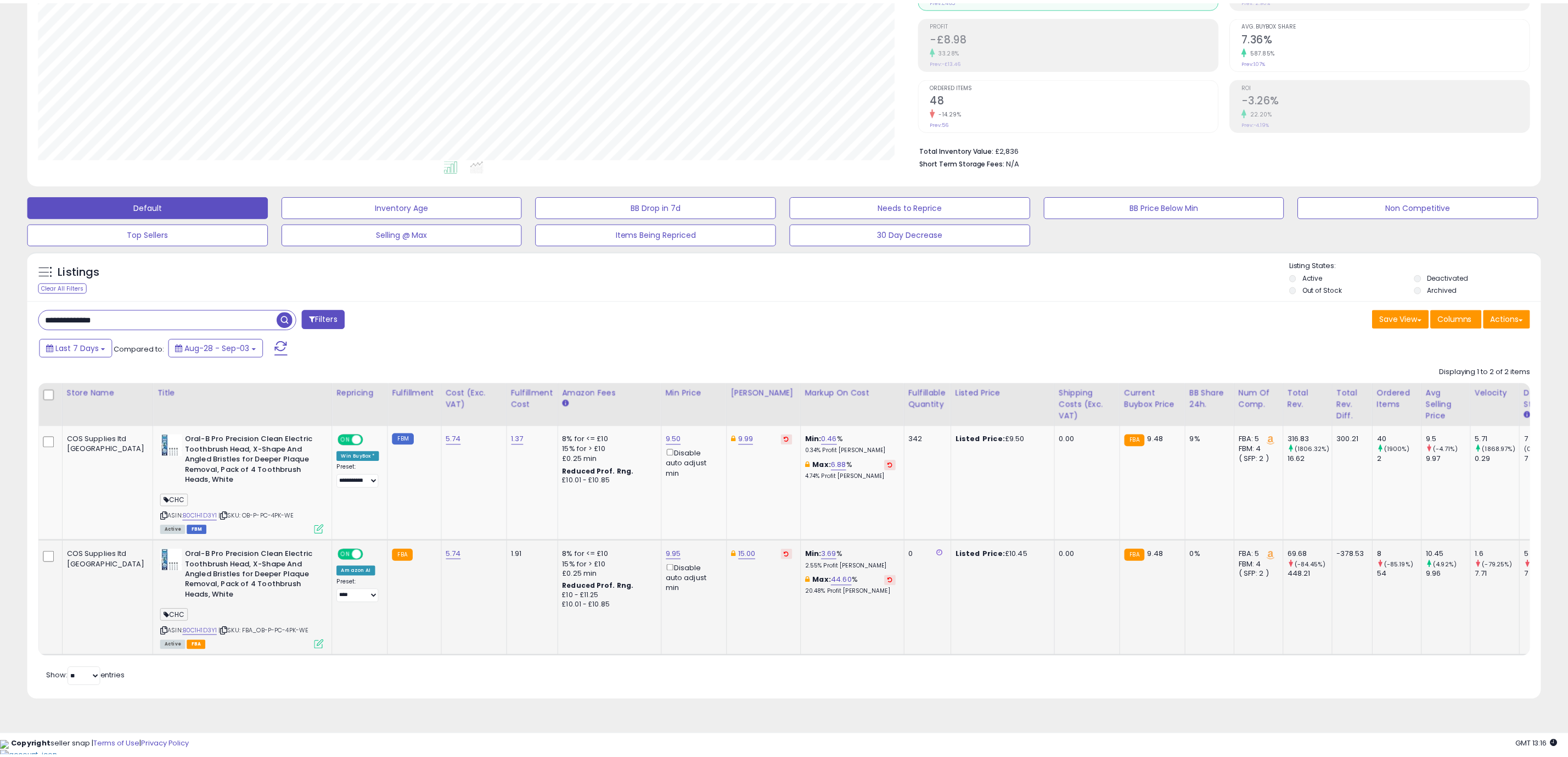
scroll to position [226, 887]
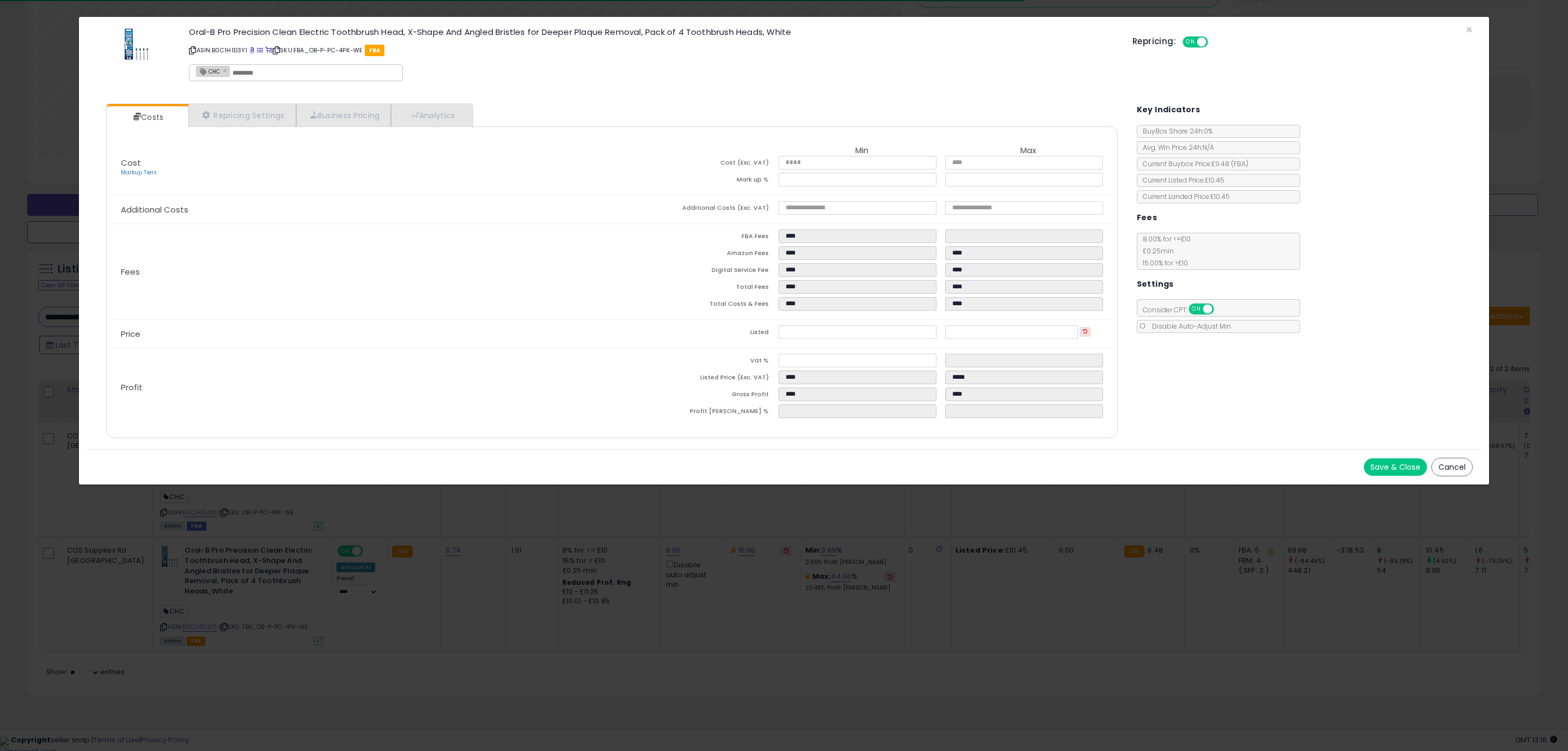
drag, startPoint x: 950, startPoint y: 422, endPoint x: 950, endPoint y: 429, distance: 7.0
click at [950, 429] on div "Cost Markup Tiers Min Max Cost (Exc. VAT) **** **** Mark up % **** ***** Additi…" at bounding box center [612, 283] width 1012 height 312
click at [1392, 467] on button "Save & Close" at bounding box center [1396, 467] width 63 height 18
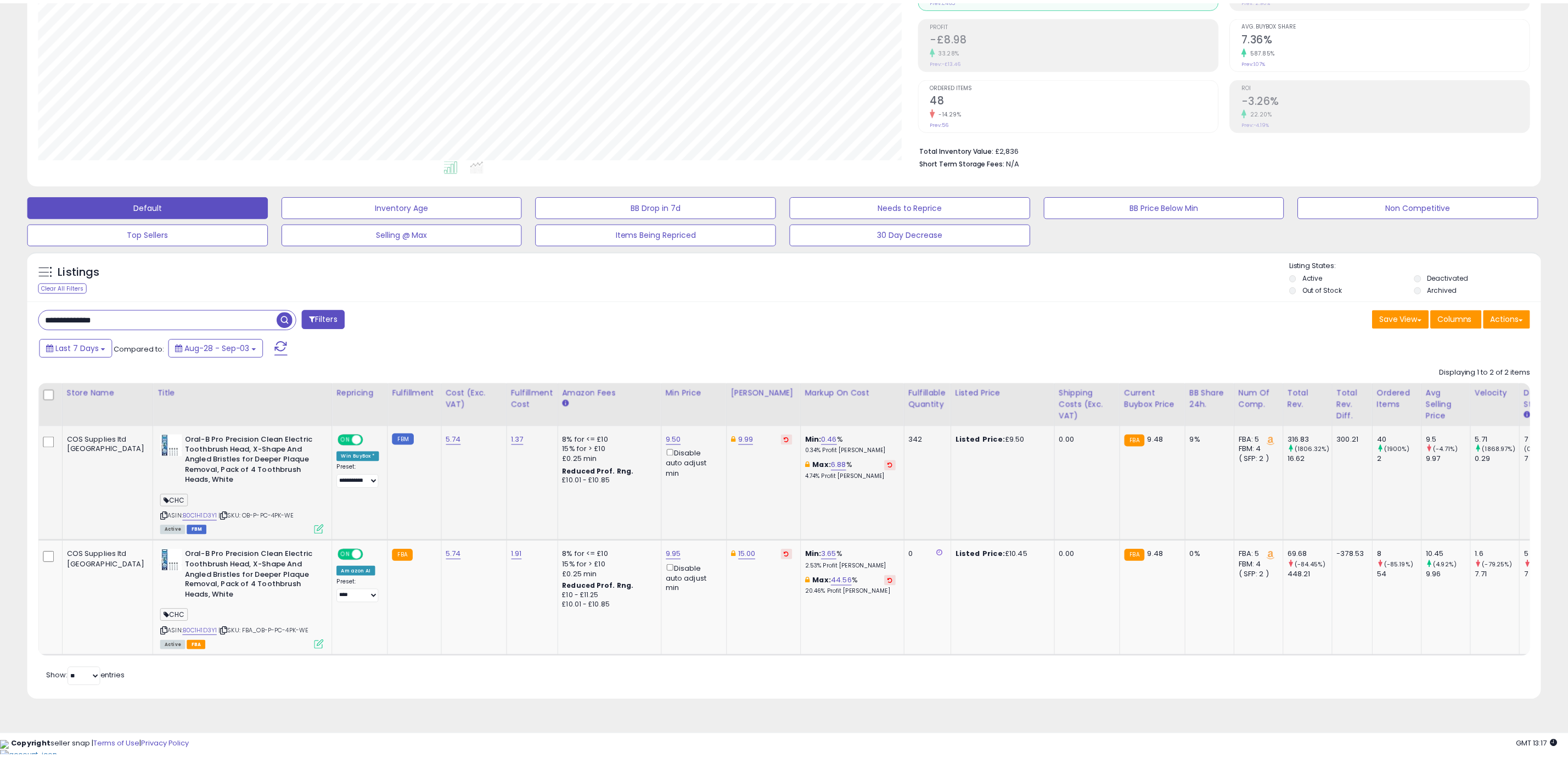
scroll to position [548920, 548040]
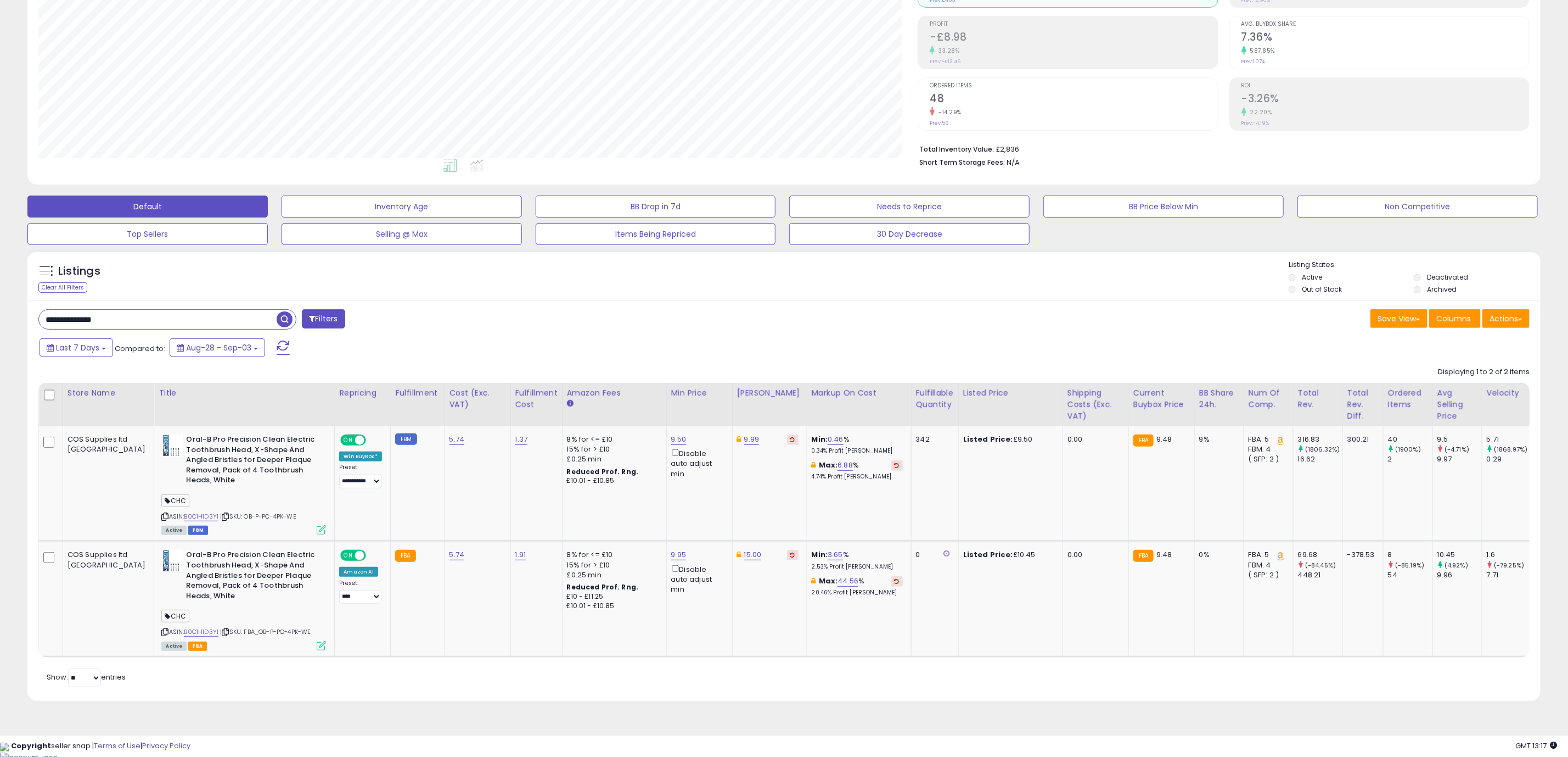
drag, startPoint x: 576, startPoint y: 701, endPoint x: 586, endPoint y: 684, distance: 19.7
click at [578, 689] on div "Retrieving listings data.. Displaying 1 to 2 of 2 items Store Name Title" at bounding box center [784, 526] width 1491 height 328
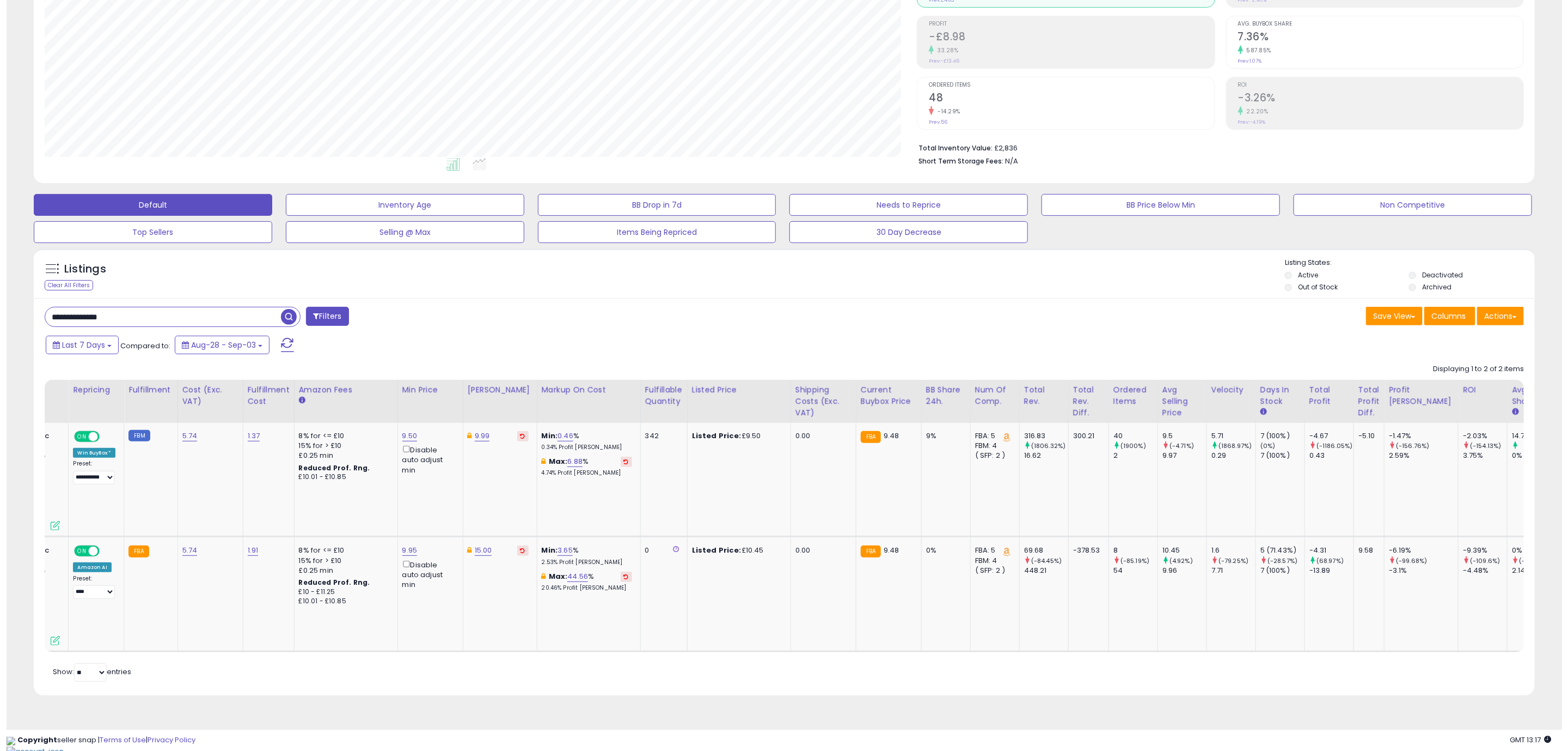
scroll to position [0, 0]
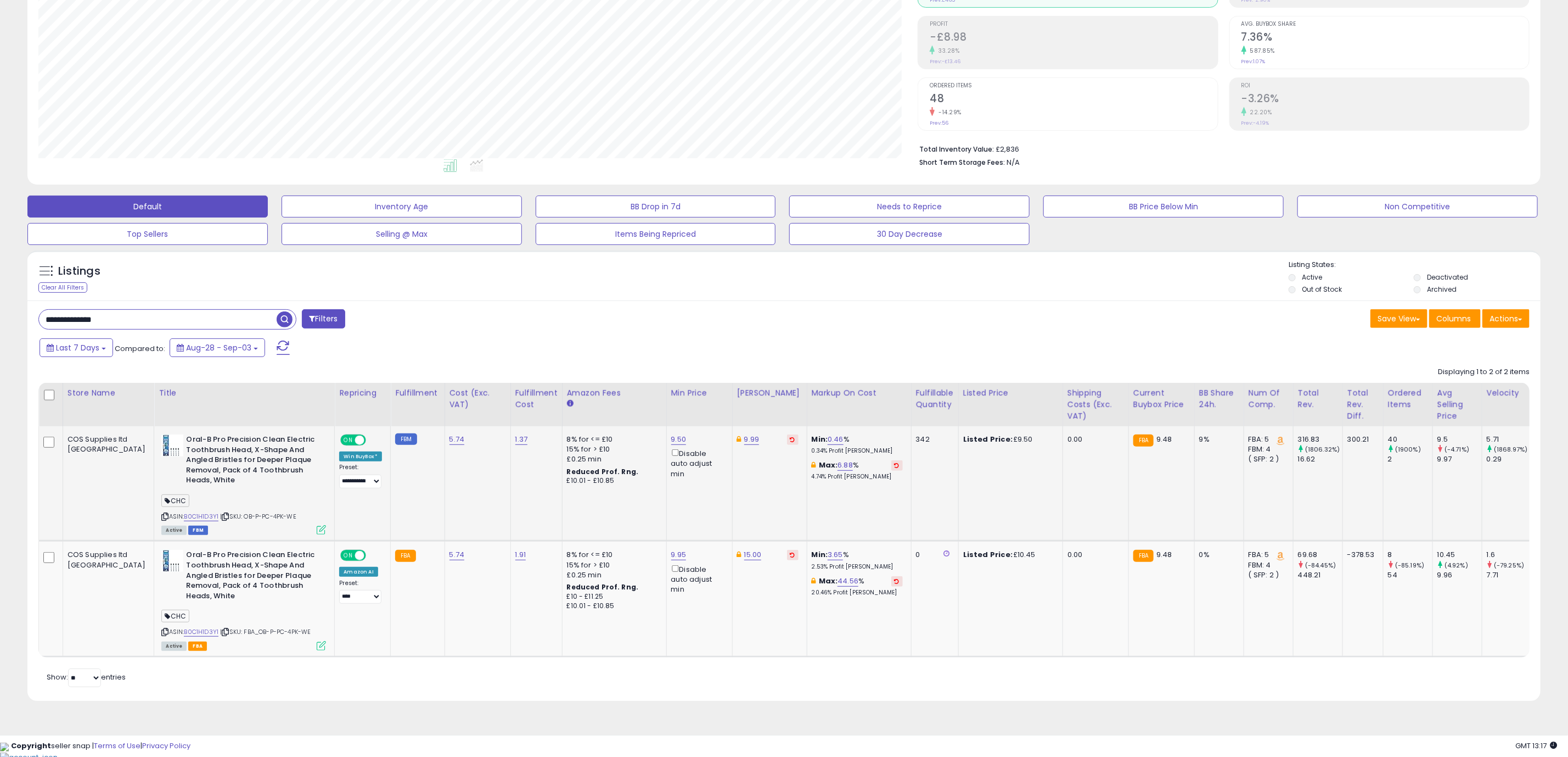
click at [317, 529] on icon at bounding box center [321, 529] width 9 height 9
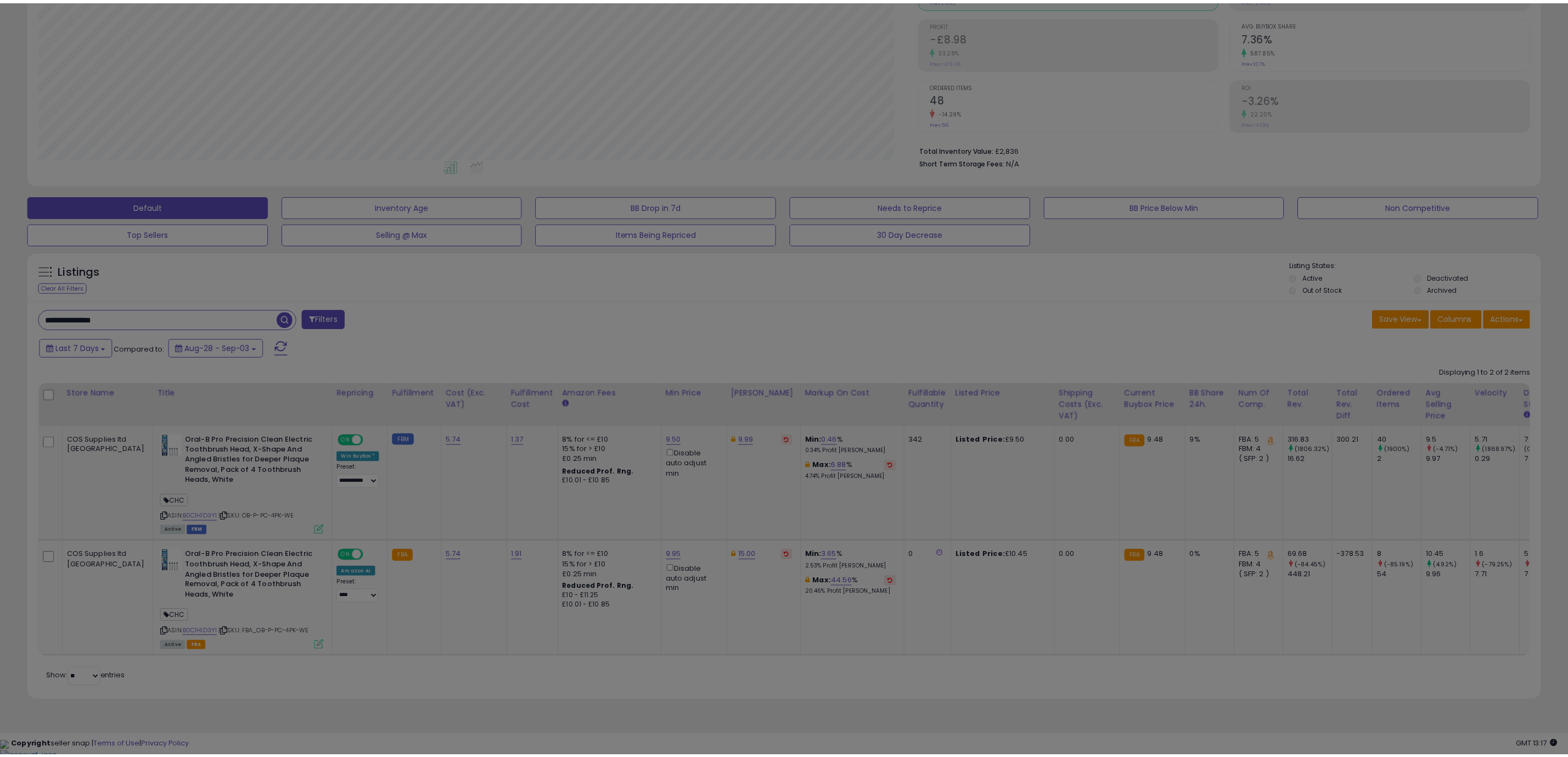
scroll to position [226, 887]
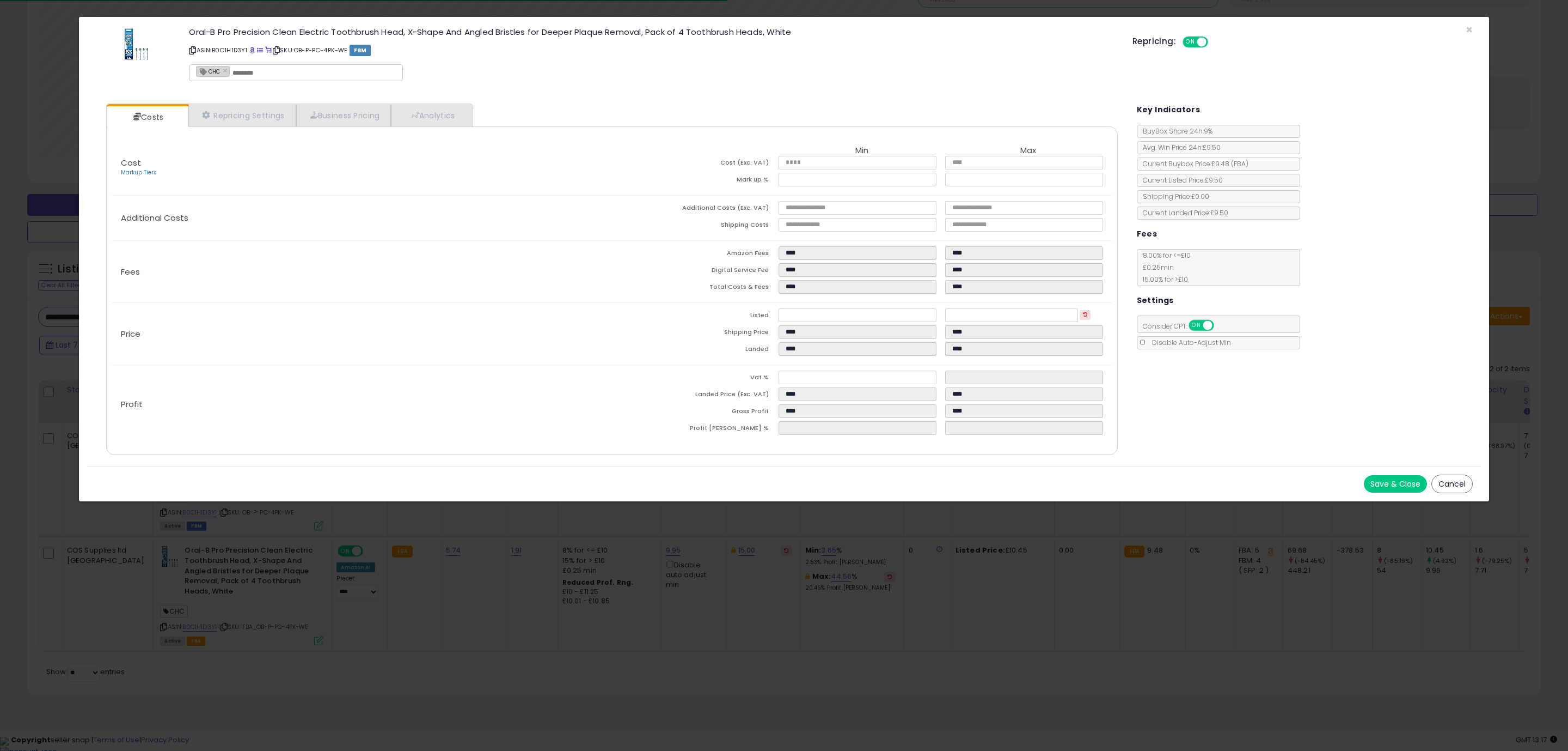
click at [987, 474] on div "Save & Close Cancel" at bounding box center [784, 484] width 1394 height 35
click at [1397, 488] on button "Save & Close" at bounding box center [1396, 484] width 63 height 18
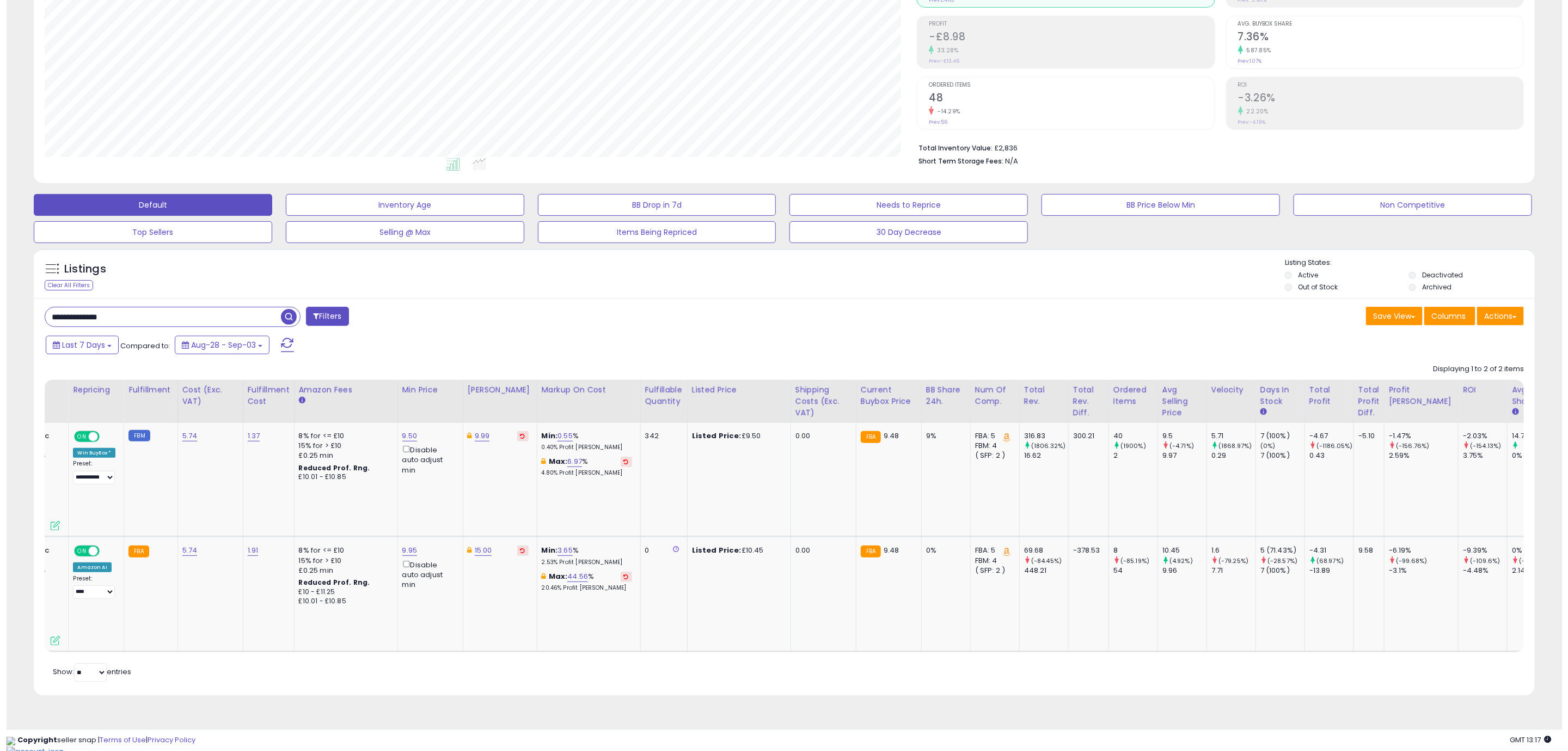
scroll to position [0, 0]
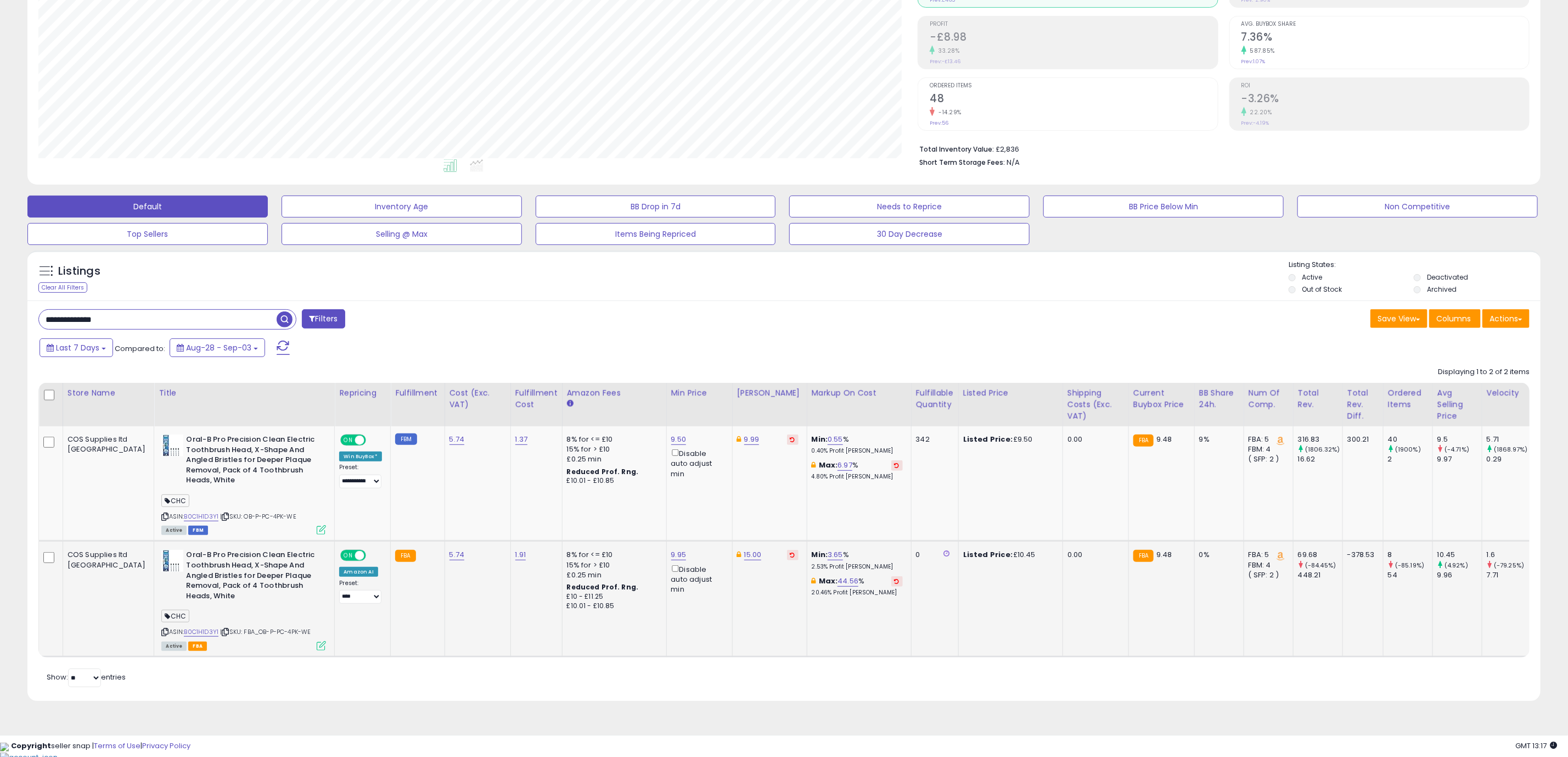
click at [317, 648] on icon at bounding box center [321, 645] width 9 height 9
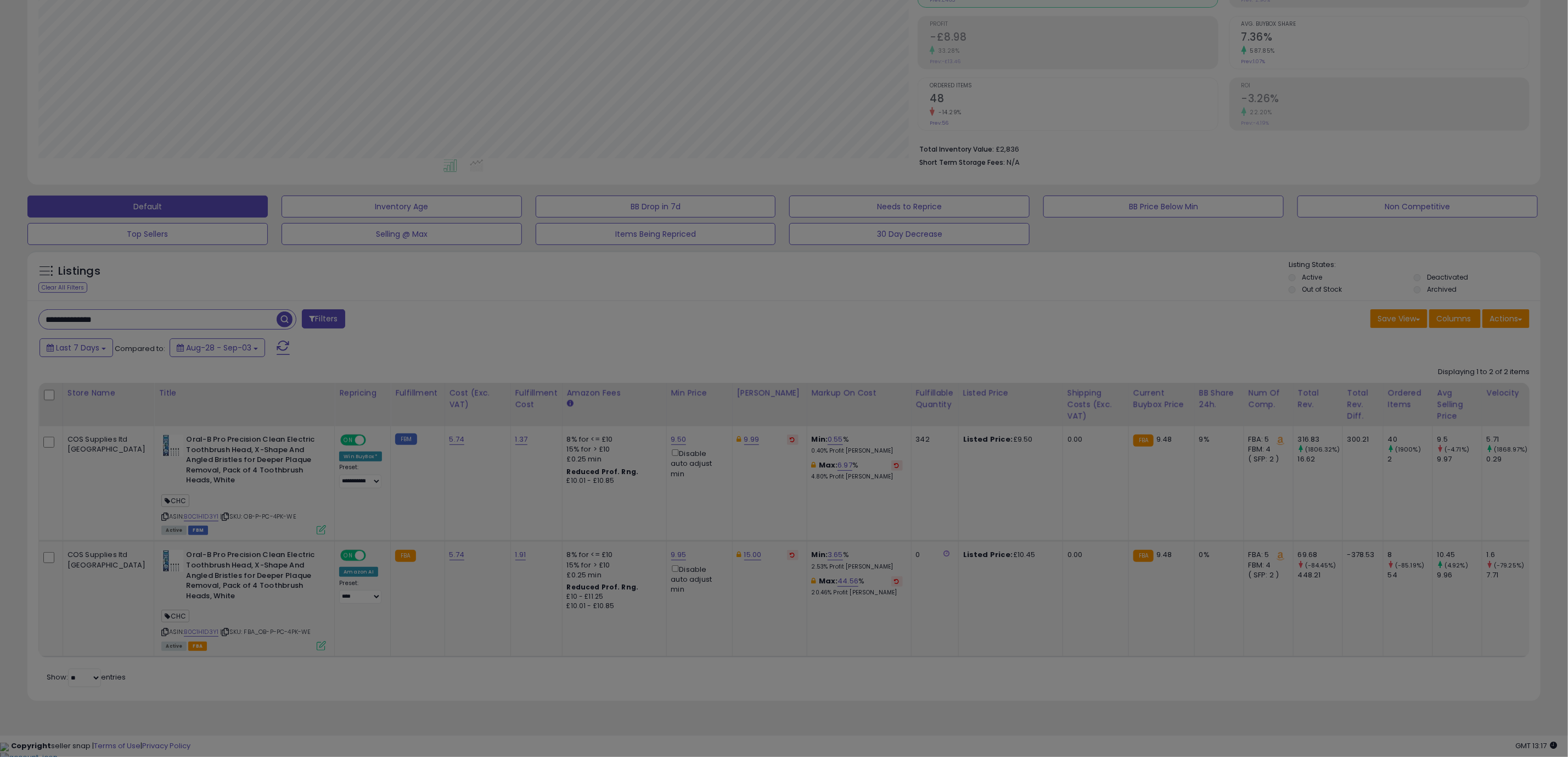
scroll to position [226, 887]
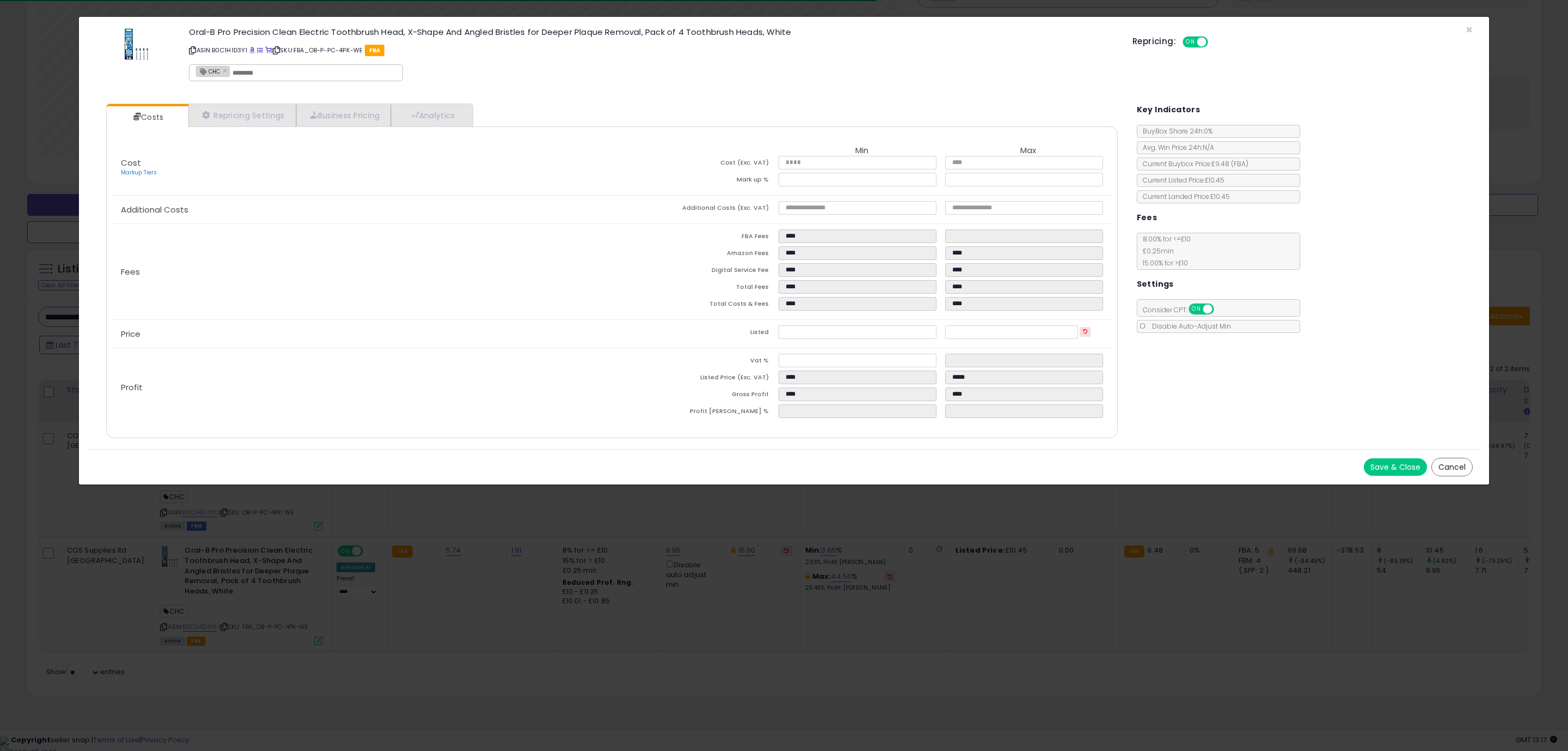
click at [1391, 467] on button "Save & Close" at bounding box center [1396, 467] width 63 height 18
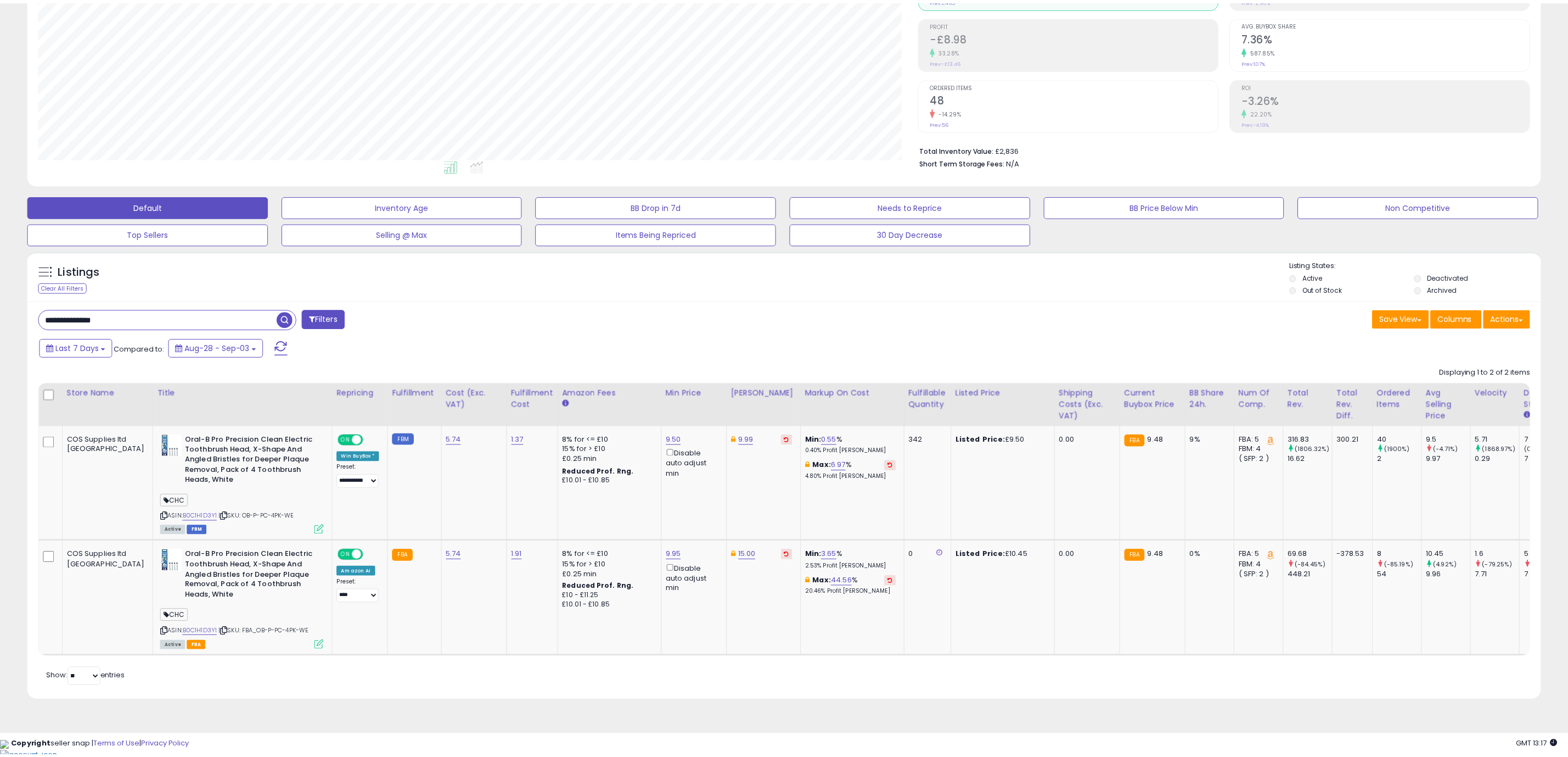
scroll to position [548920, 548040]
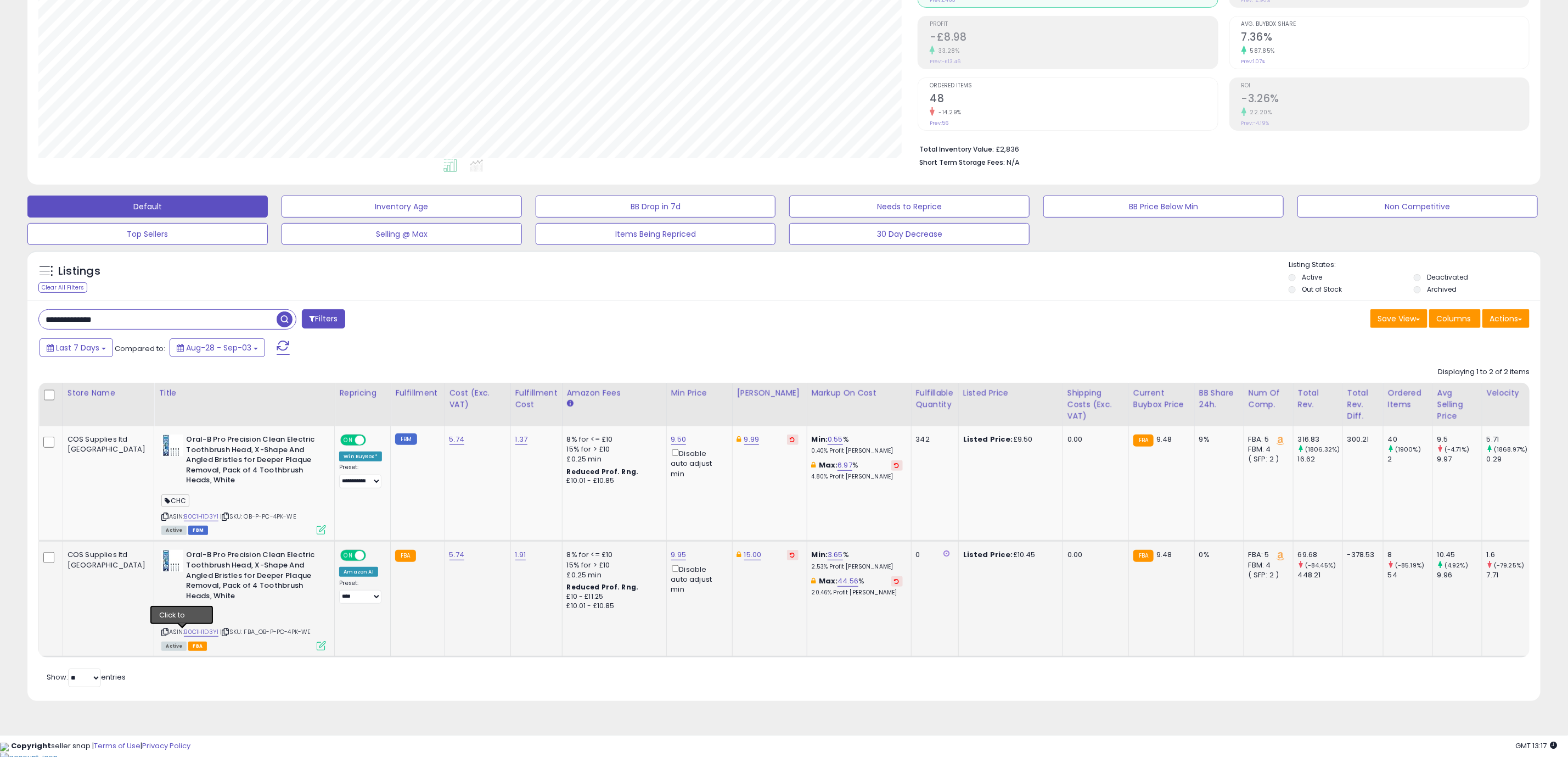
click at [222, 634] on icon at bounding box center [226, 632] width 7 height 6
drag, startPoint x: 758, startPoint y: 656, endPoint x: 1040, endPoint y: 656, distance: 282.0
click at [1040, 656] on tr "COS Supplies ltd UK Oral-B Pro Precision Clean Electric Toothbrush Head, X-Shap…" at bounding box center [960, 599] width 1845 height 115
click at [989, 684] on div "Retrieving listings data.. Displaying 1 to 2 of 2 items Store Name Title" at bounding box center [784, 526] width 1491 height 328
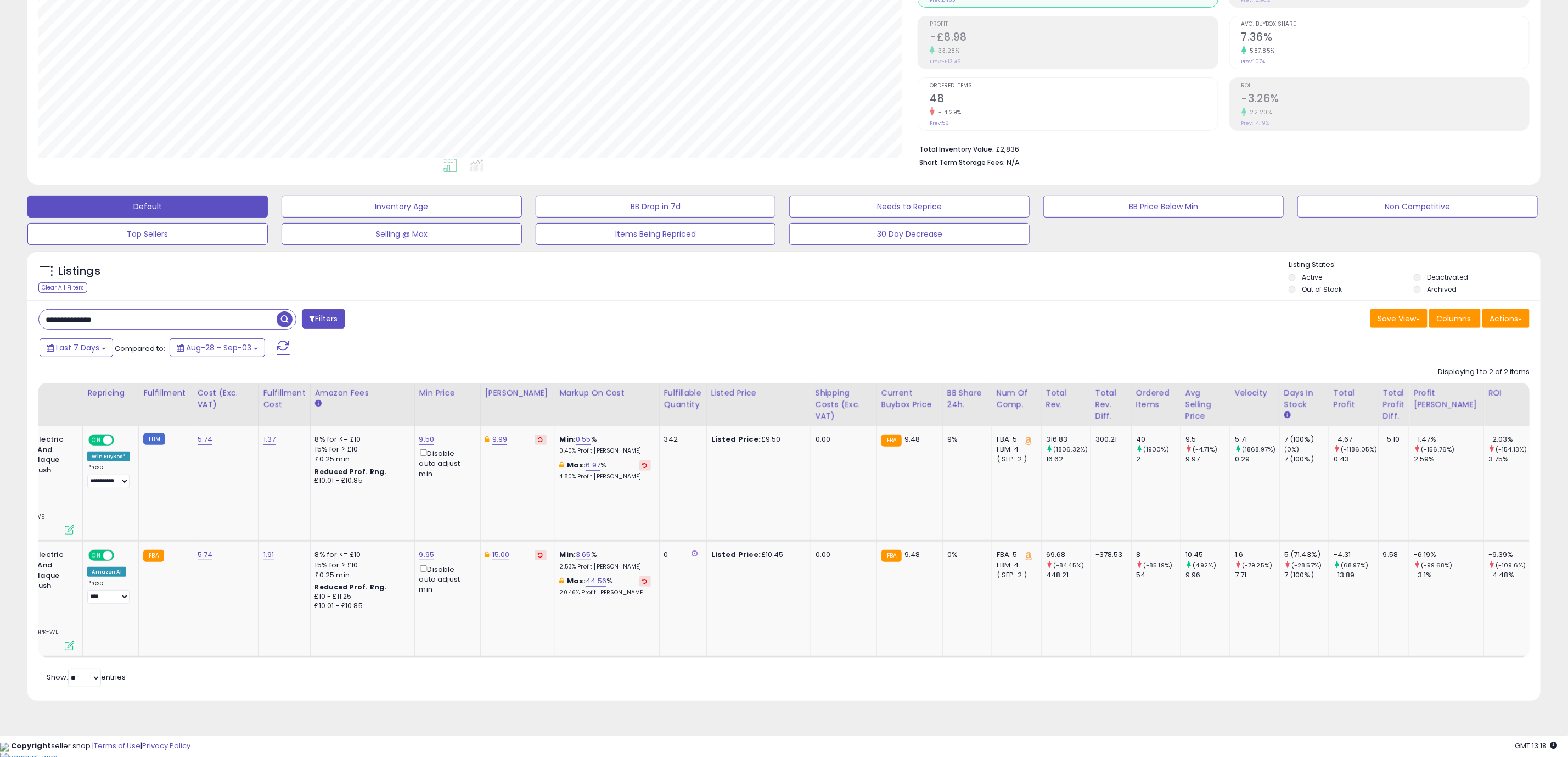
scroll to position [0, 242]
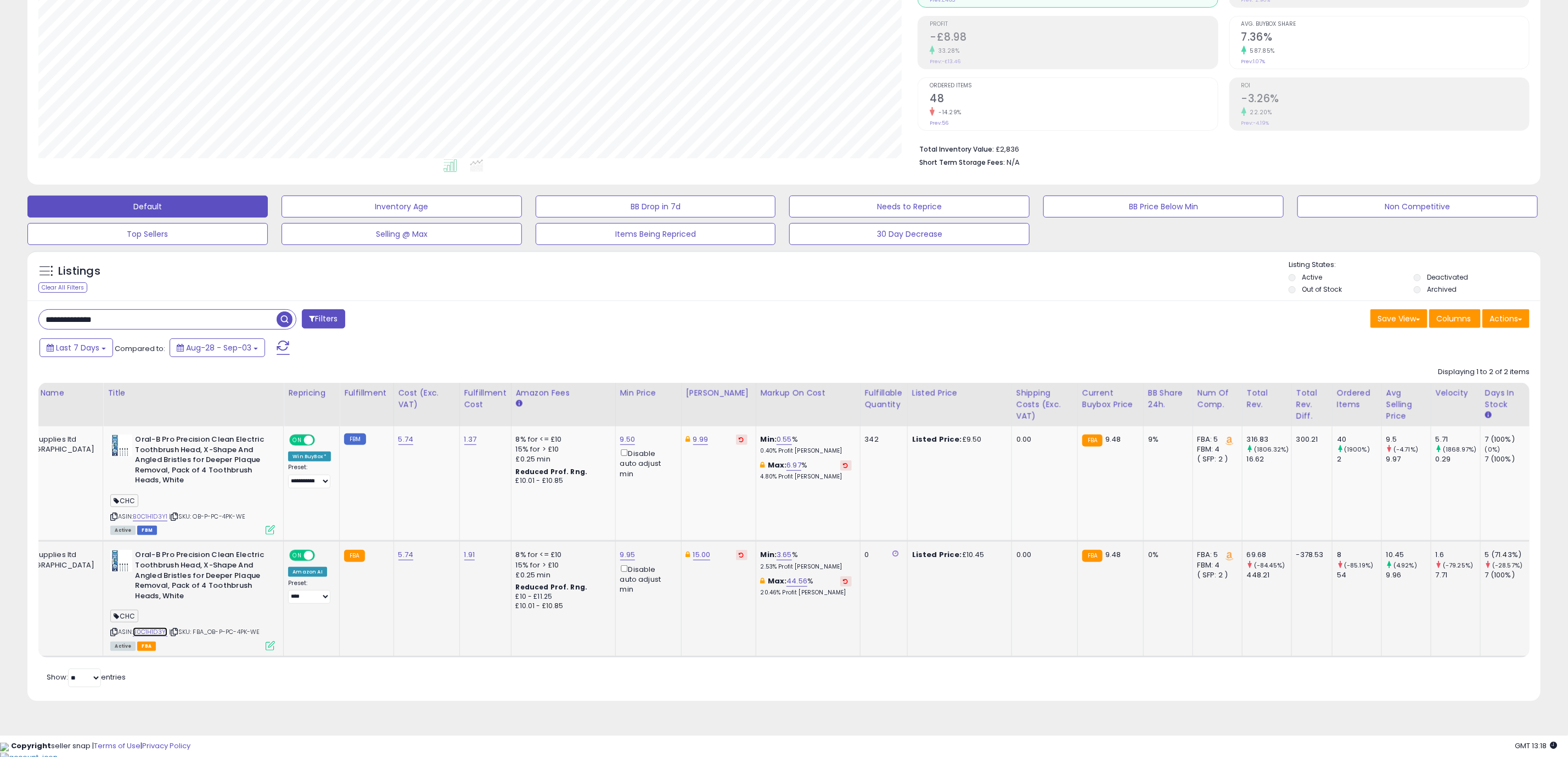
click at [133, 634] on link "B0C1H1D3Y1" at bounding box center [150, 631] width 34 height 9
drag, startPoint x: 567, startPoint y: 658, endPoint x: 939, endPoint y: 622, distance: 373.7
click at [939, 622] on tr "COS Supplies ltd UK Oral-B Pro Precision Clean Electric Toothbrush Head, X-Shap…" at bounding box center [910, 599] width 1845 height 115
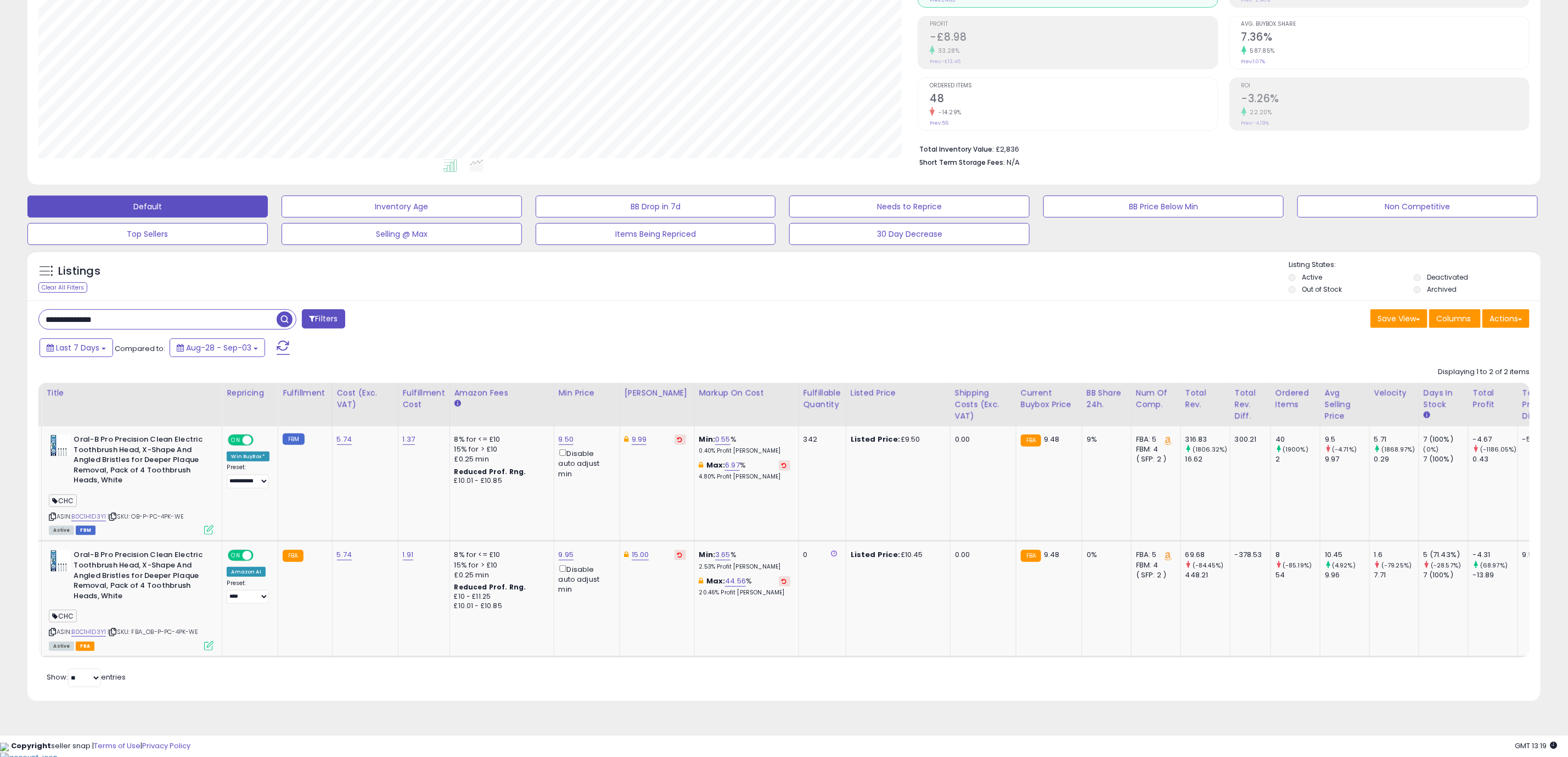
scroll to position [0, 272]
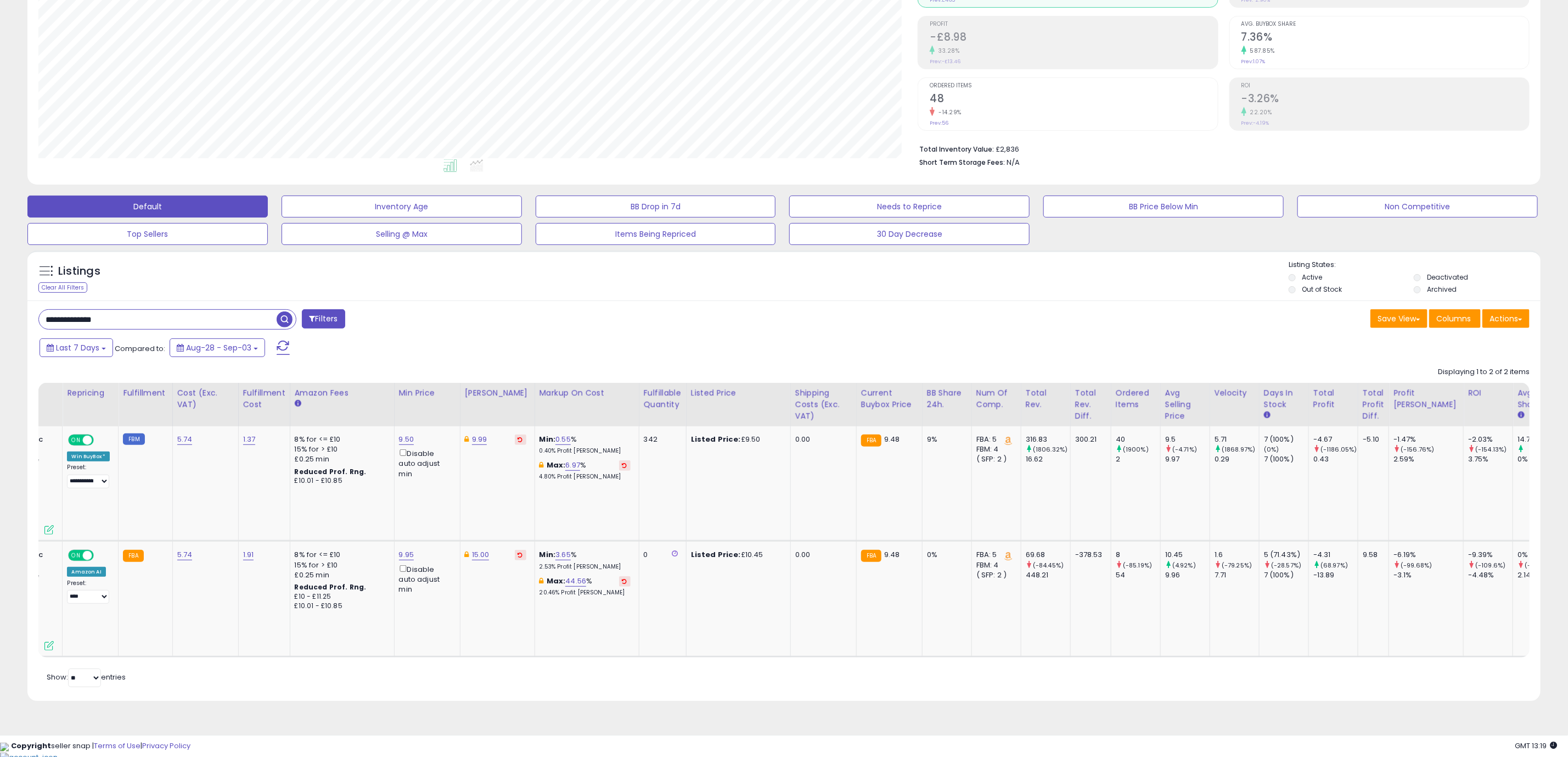
click at [1313, 689] on div "Retrieving listings data.. Displaying 1 to 2 of 2 items Store Name Title" at bounding box center [784, 526] width 1491 height 328
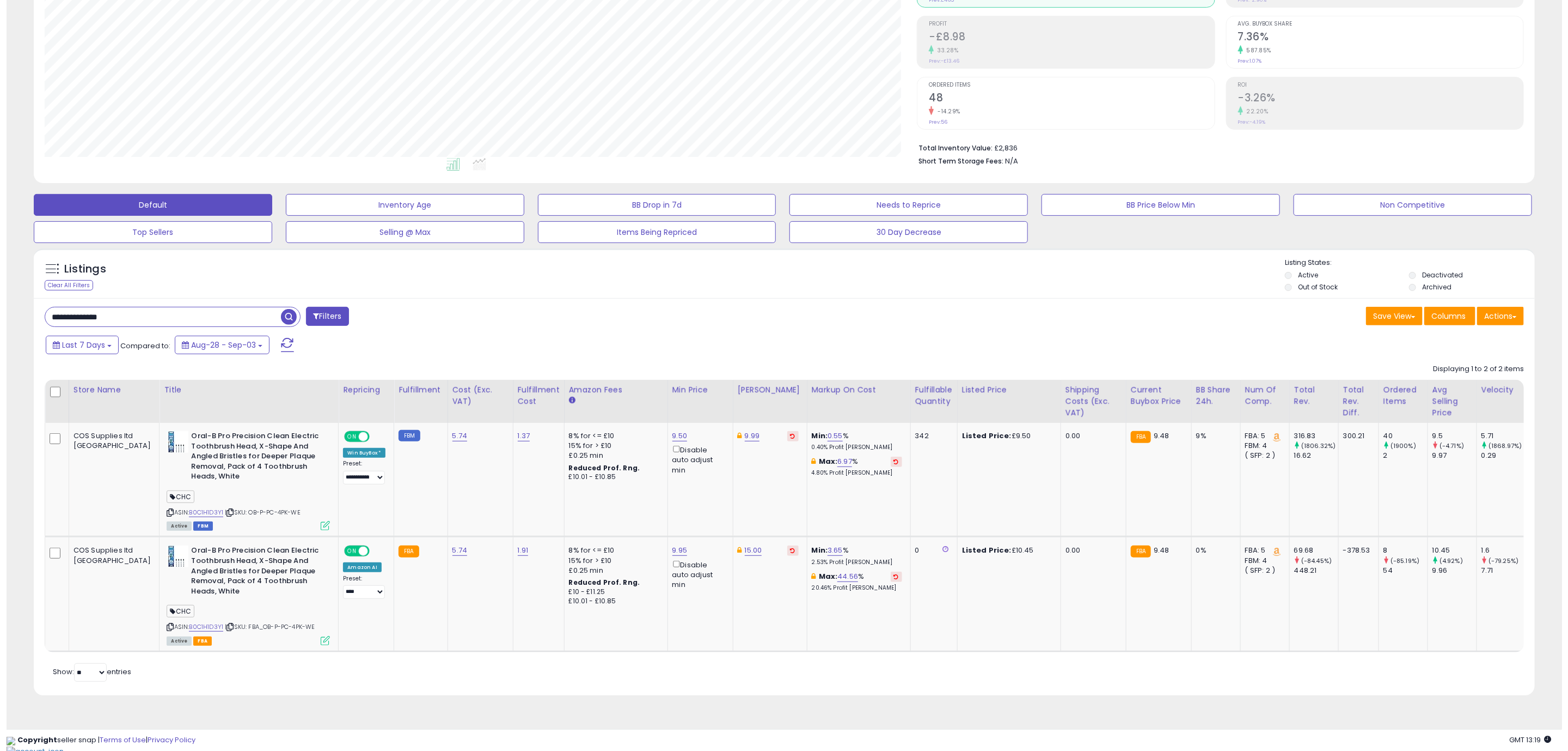
scroll to position [0, 0]
click at [263, 643] on div "Active FBA" at bounding box center [242, 640] width 163 height 8
click at [314, 643] on icon at bounding box center [318, 640] width 9 height 9
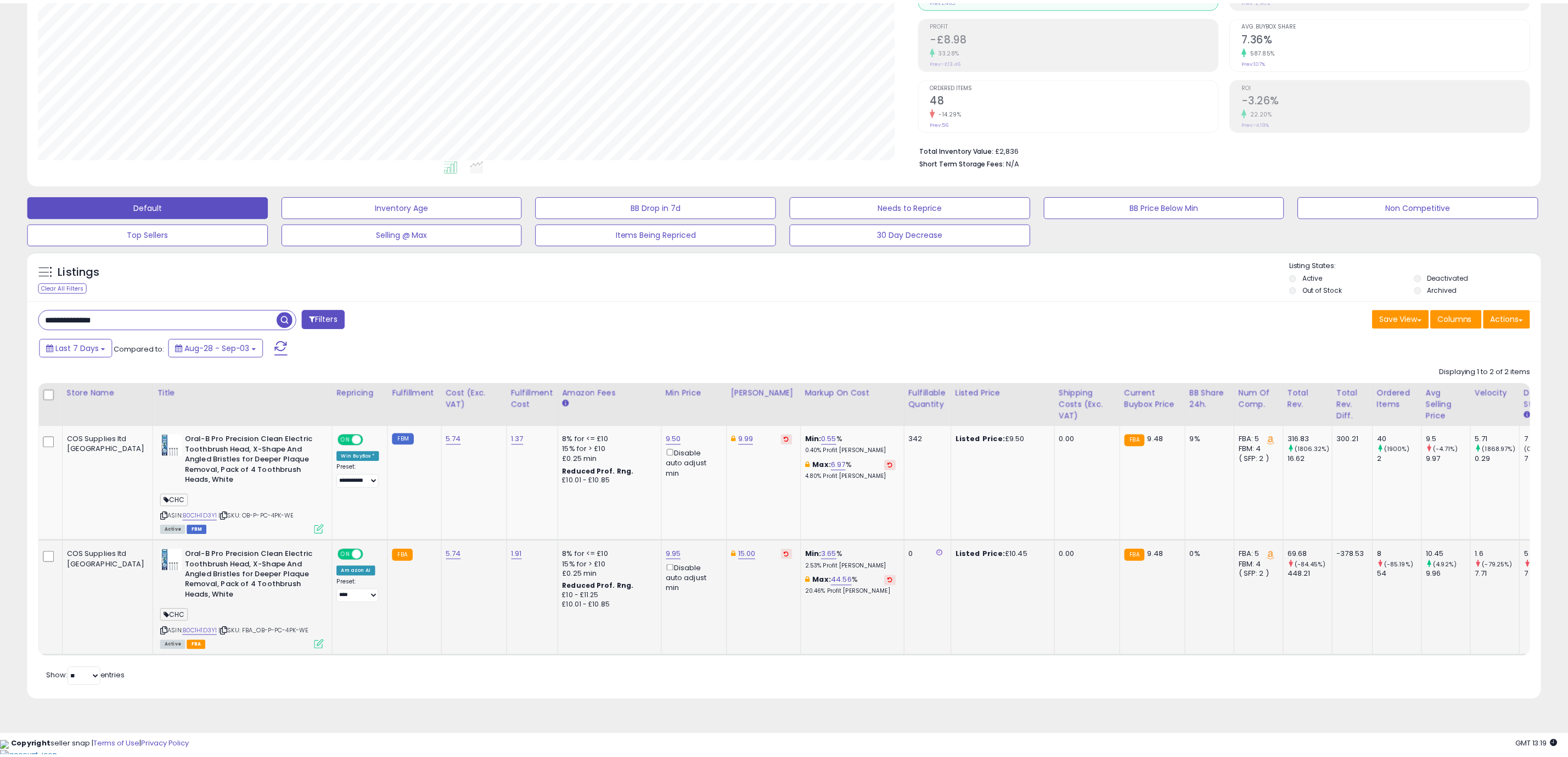
scroll to position [226, 887]
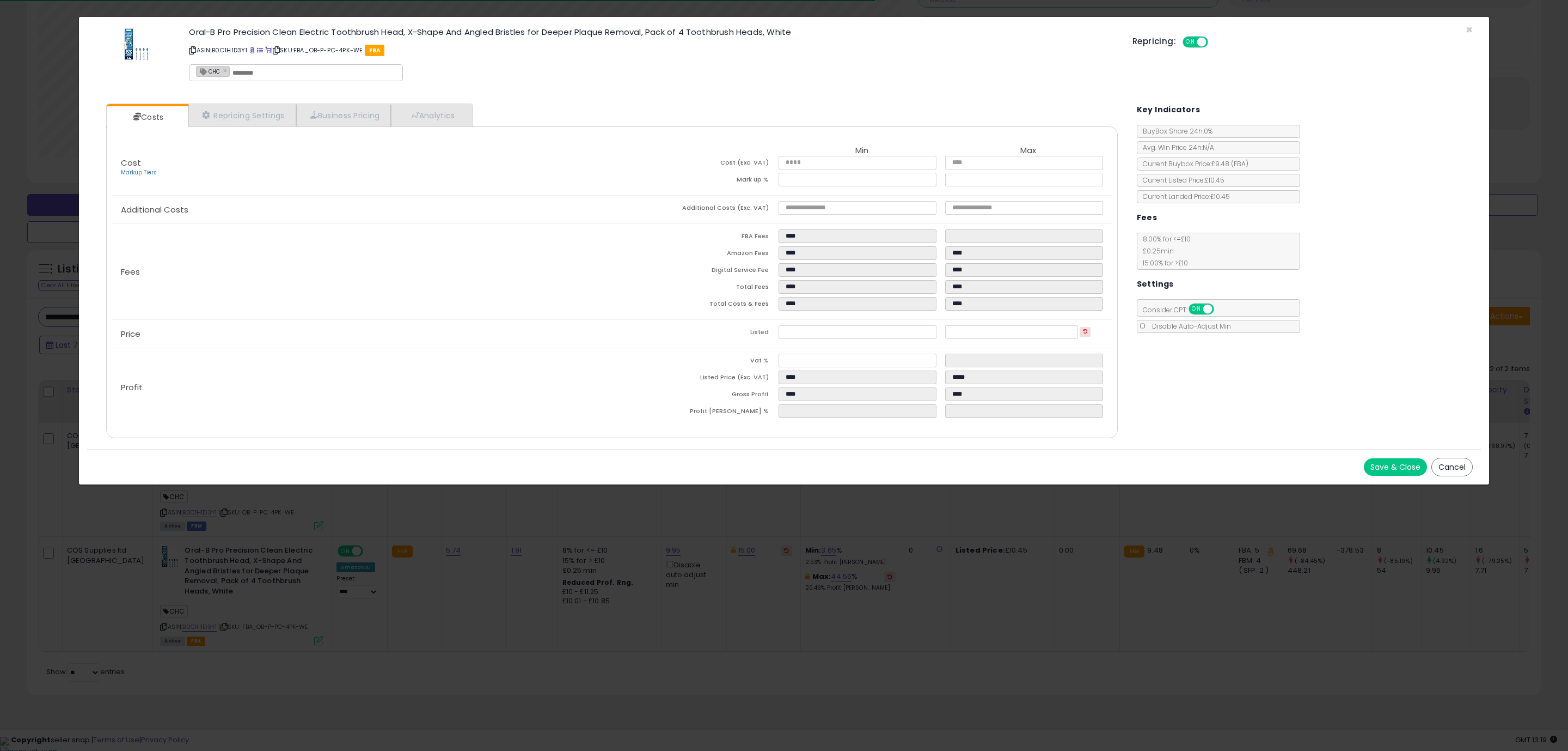
click at [1387, 462] on button "Save & Close" at bounding box center [1396, 467] width 63 height 18
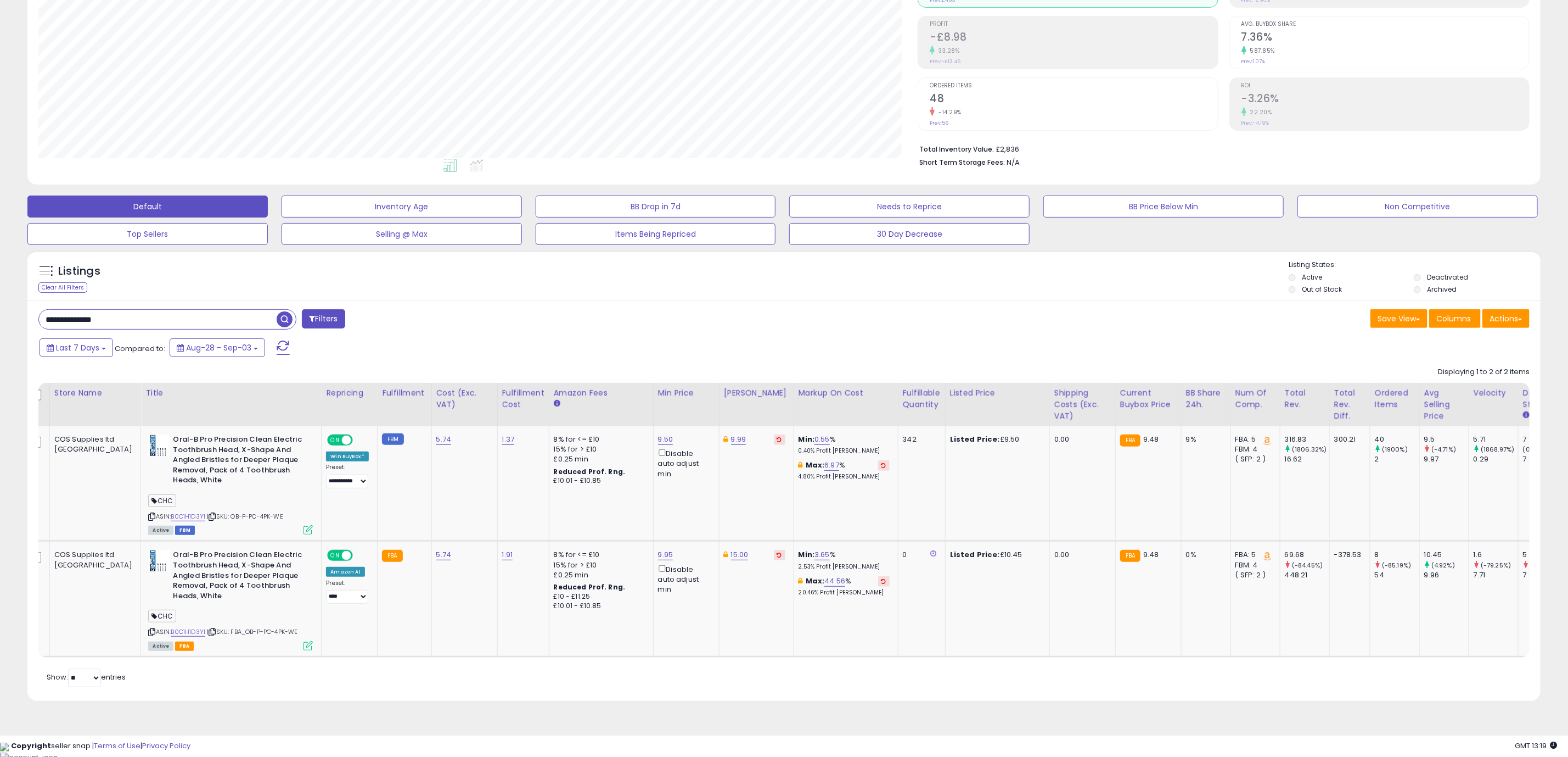
scroll to position [0, 0]
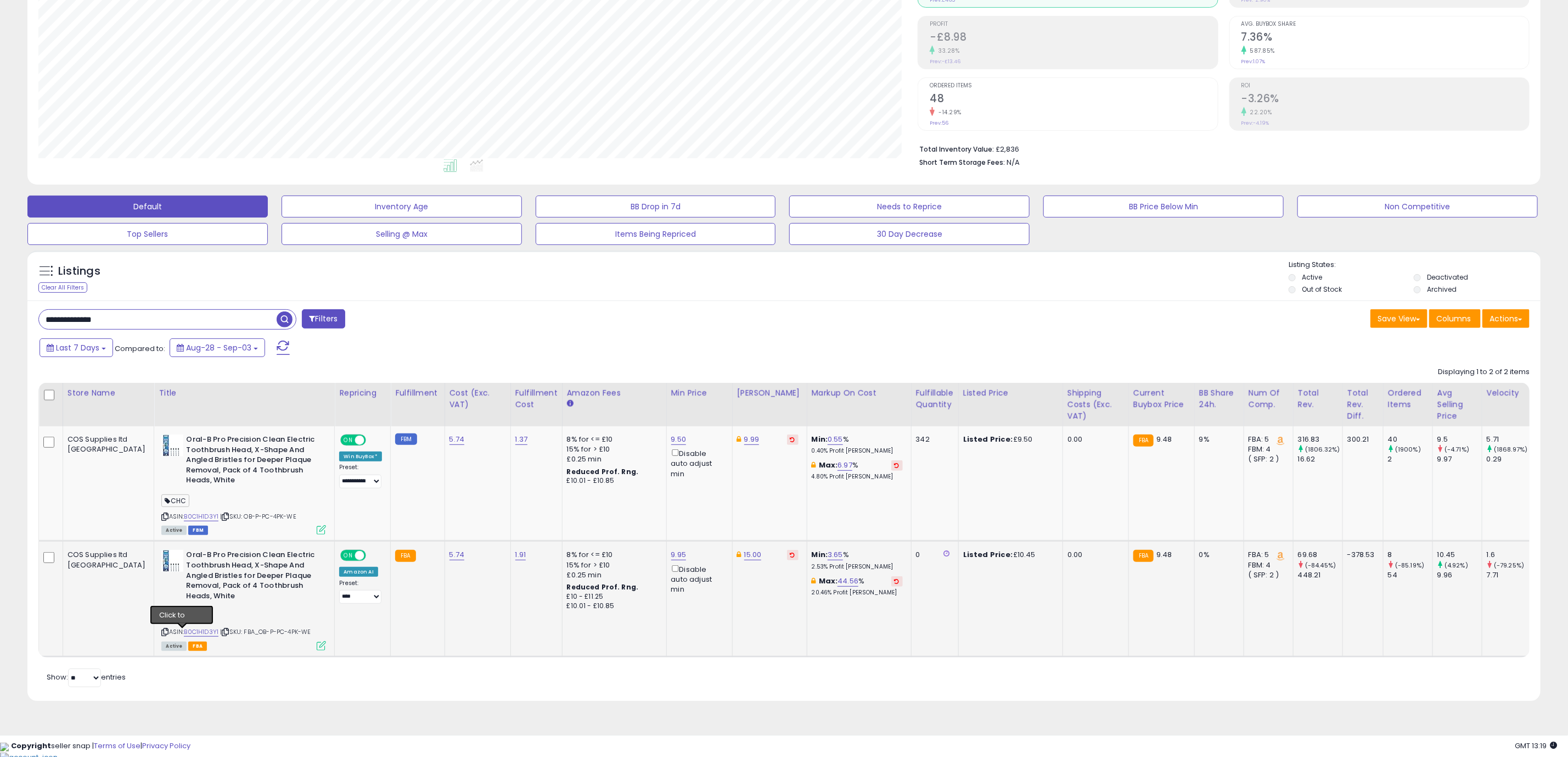
click at [222, 634] on icon at bounding box center [226, 632] width 7 height 6
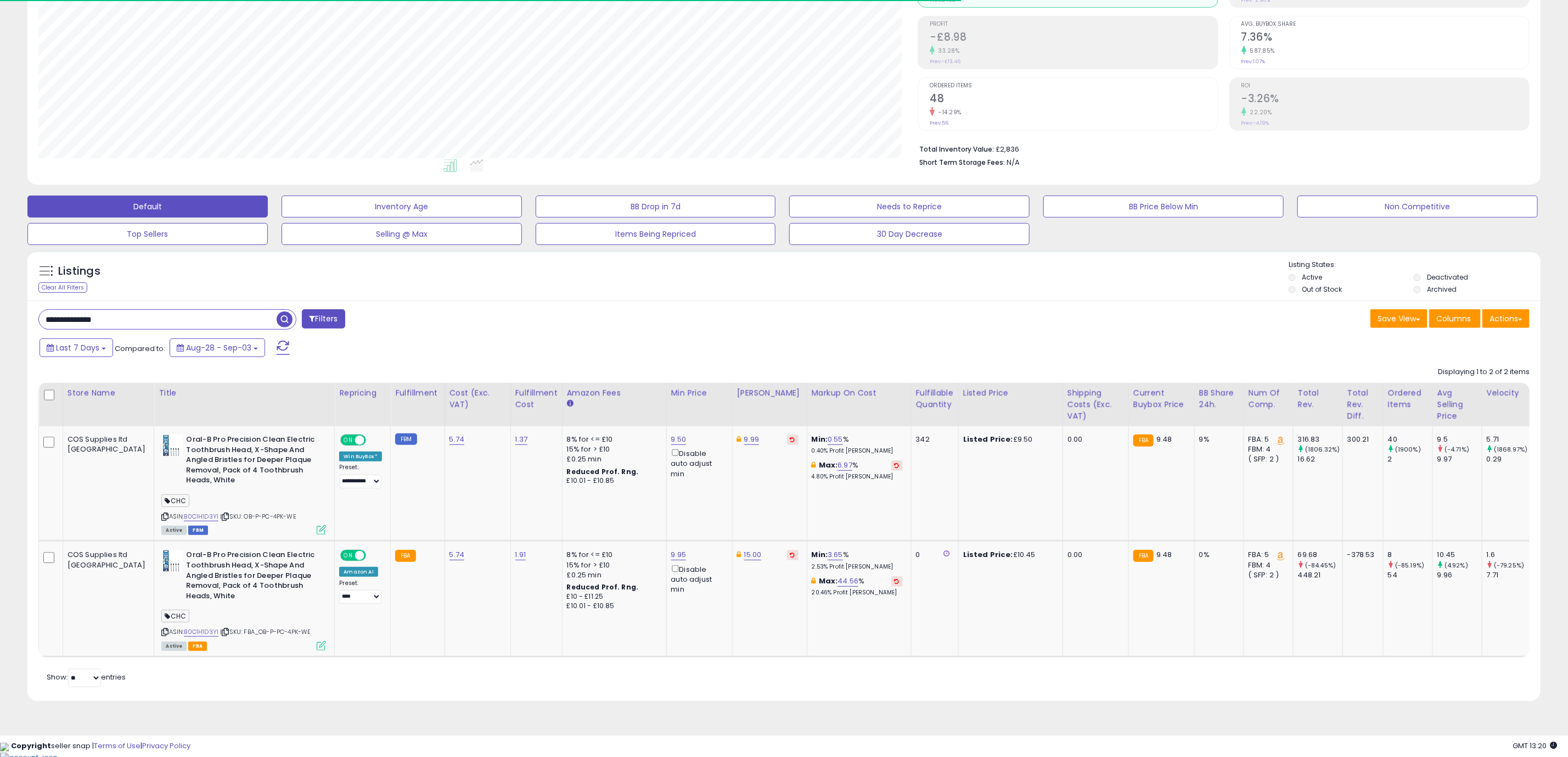
click at [142, 312] on input "**********" at bounding box center [158, 319] width 238 height 19
click at [142, 312] on input "**********" at bounding box center [232, 319] width 385 height 19
paste input "text"
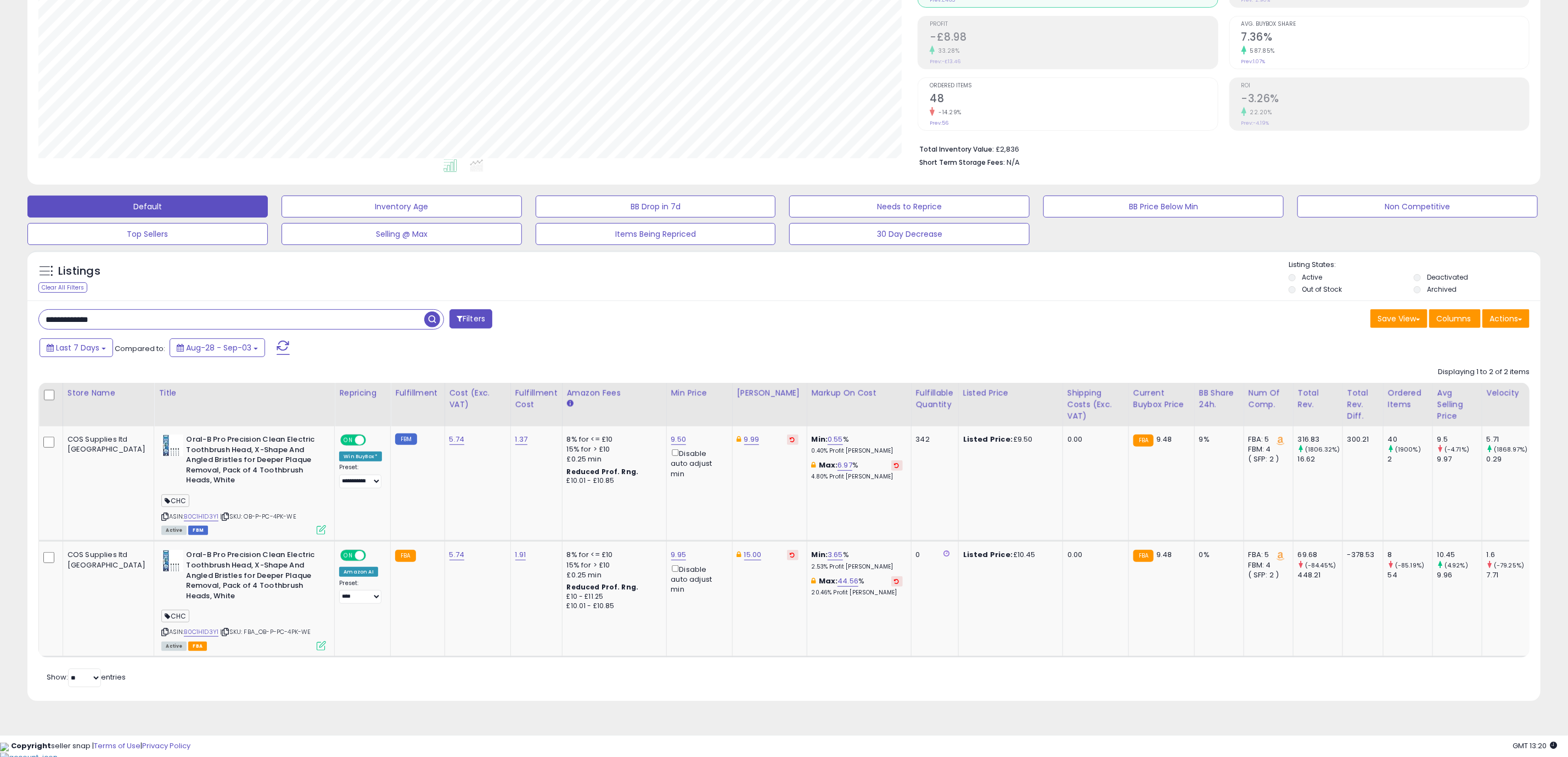
type input "**********"
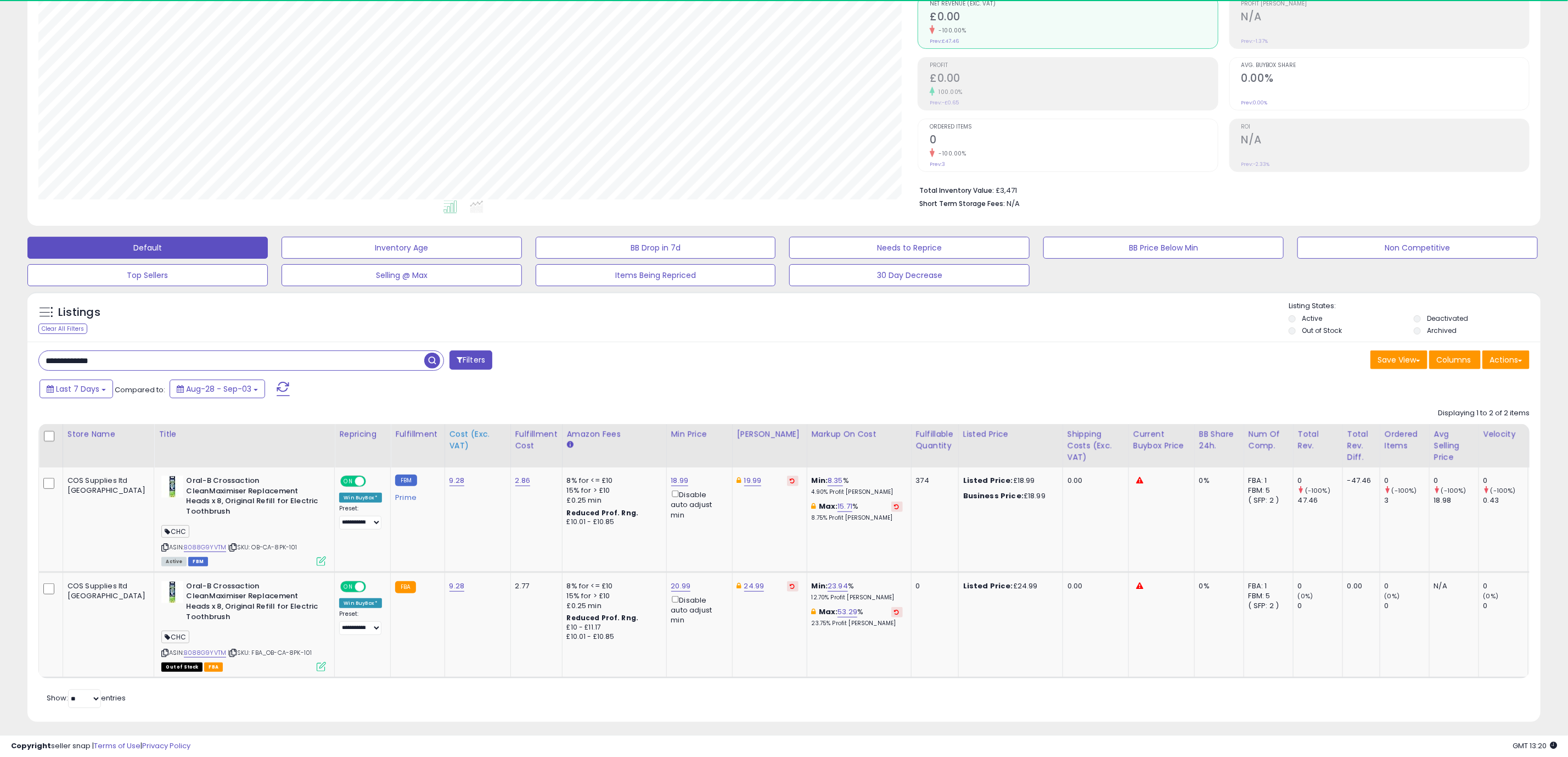
scroll to position [226, 879]
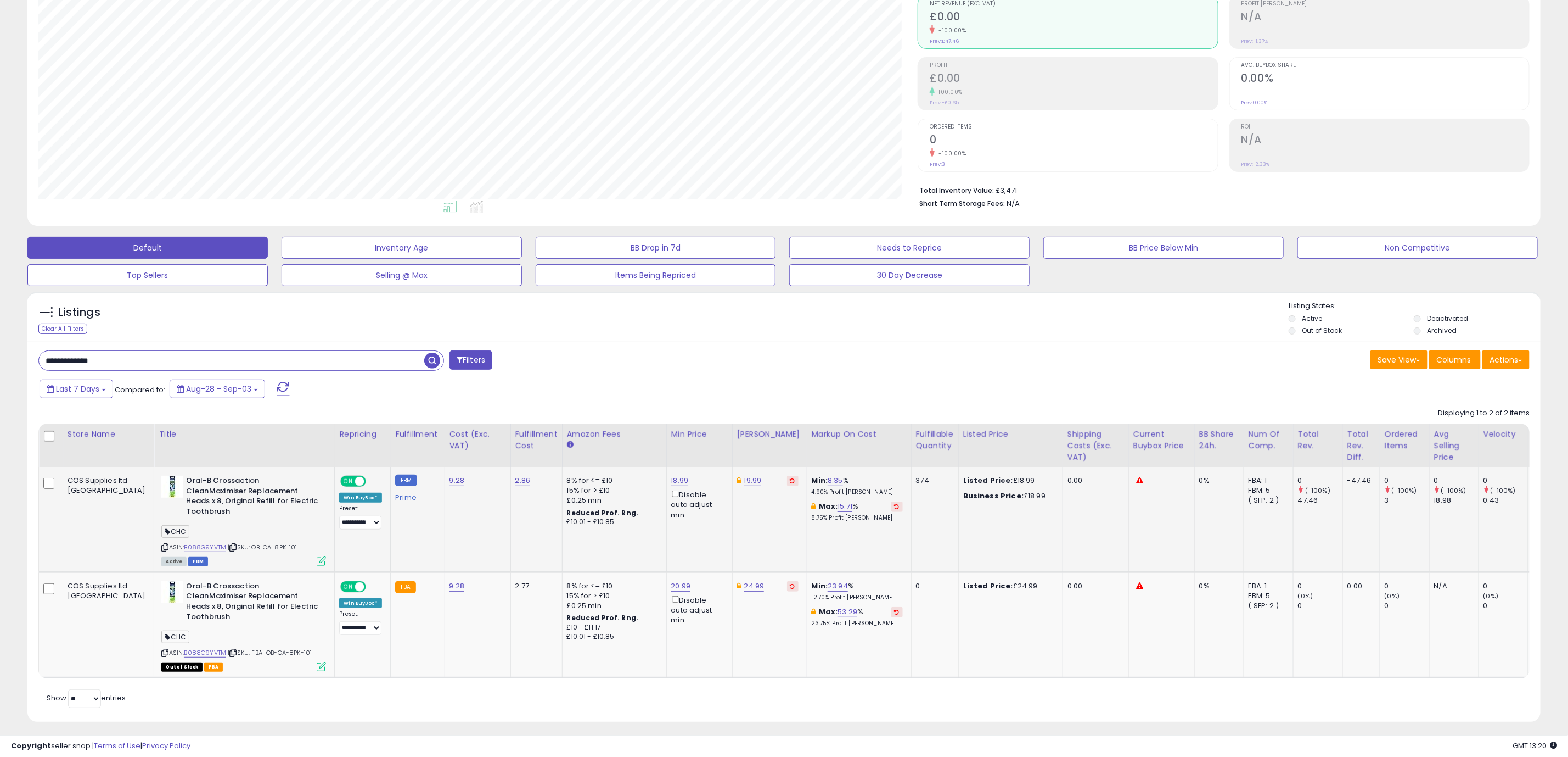
click at [1137, 481] on icon at bounding box center [1140, 480] width 7 height 7
click at [1137, 484] on icon at bounding box center [1140, 480] width 7 height 7
click at [1137, 582] on icon at bounding box center [1140, 586] width 7 height 7
click at [184, 543] on link "B088G9YVTM" at bounding box center [205, 547] width 42 height 9
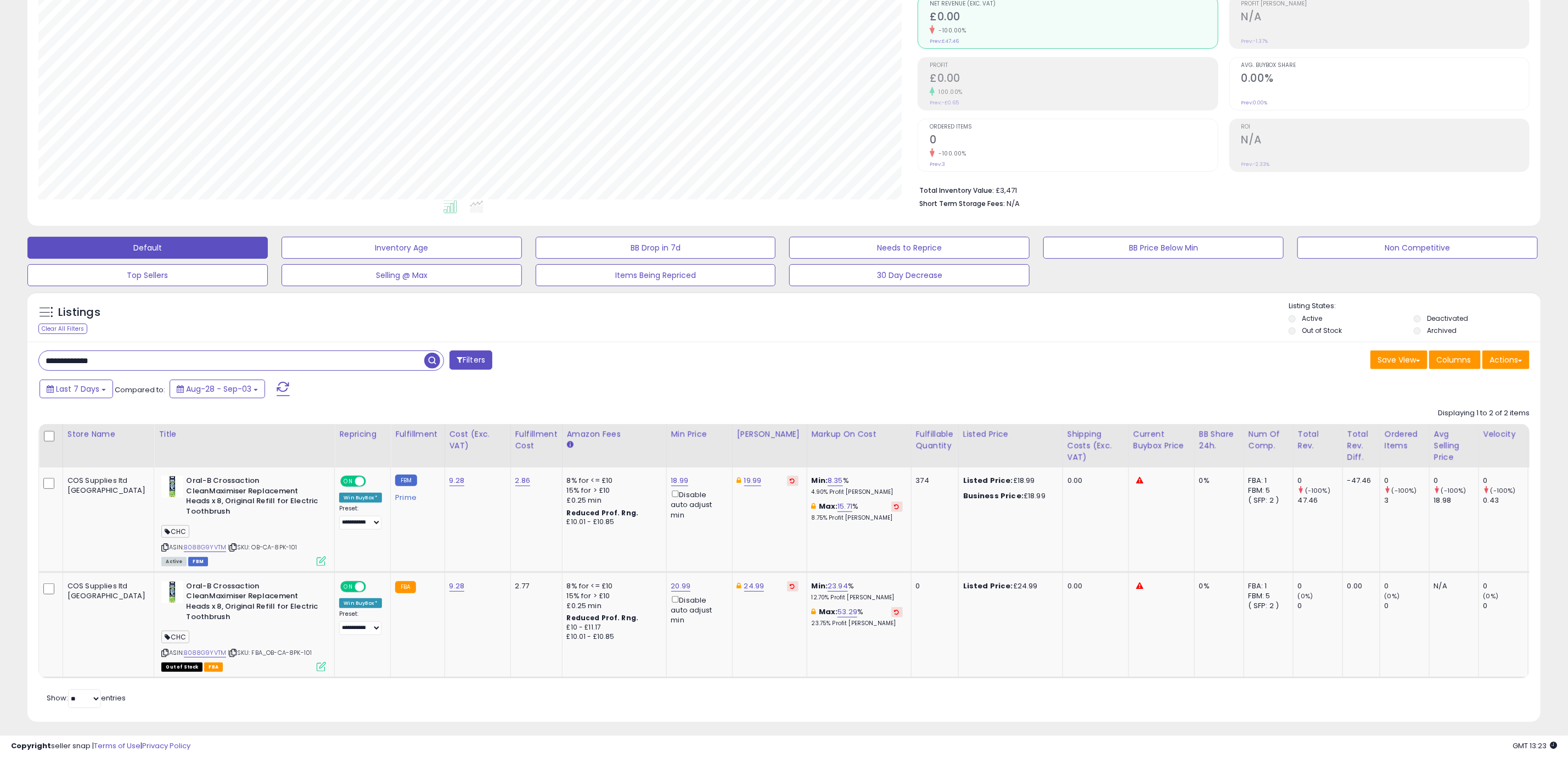
click at [624, 691] on div "Retrieving listings data.. Displaying 1 to 2 of 2 items Store Name Title" at bounding box center [784, 556] width 1491 height 308
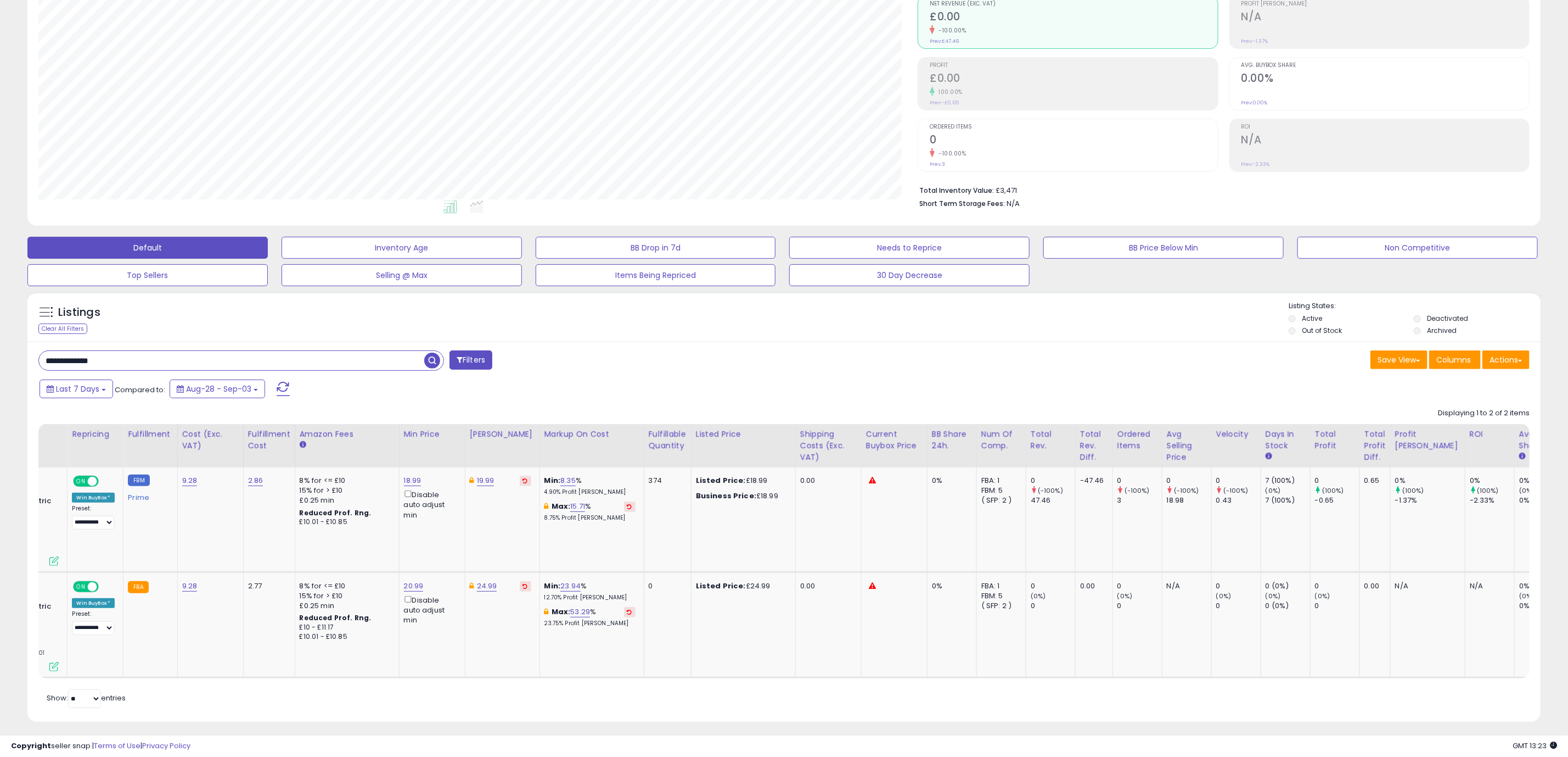
scroll to position [0, 0]
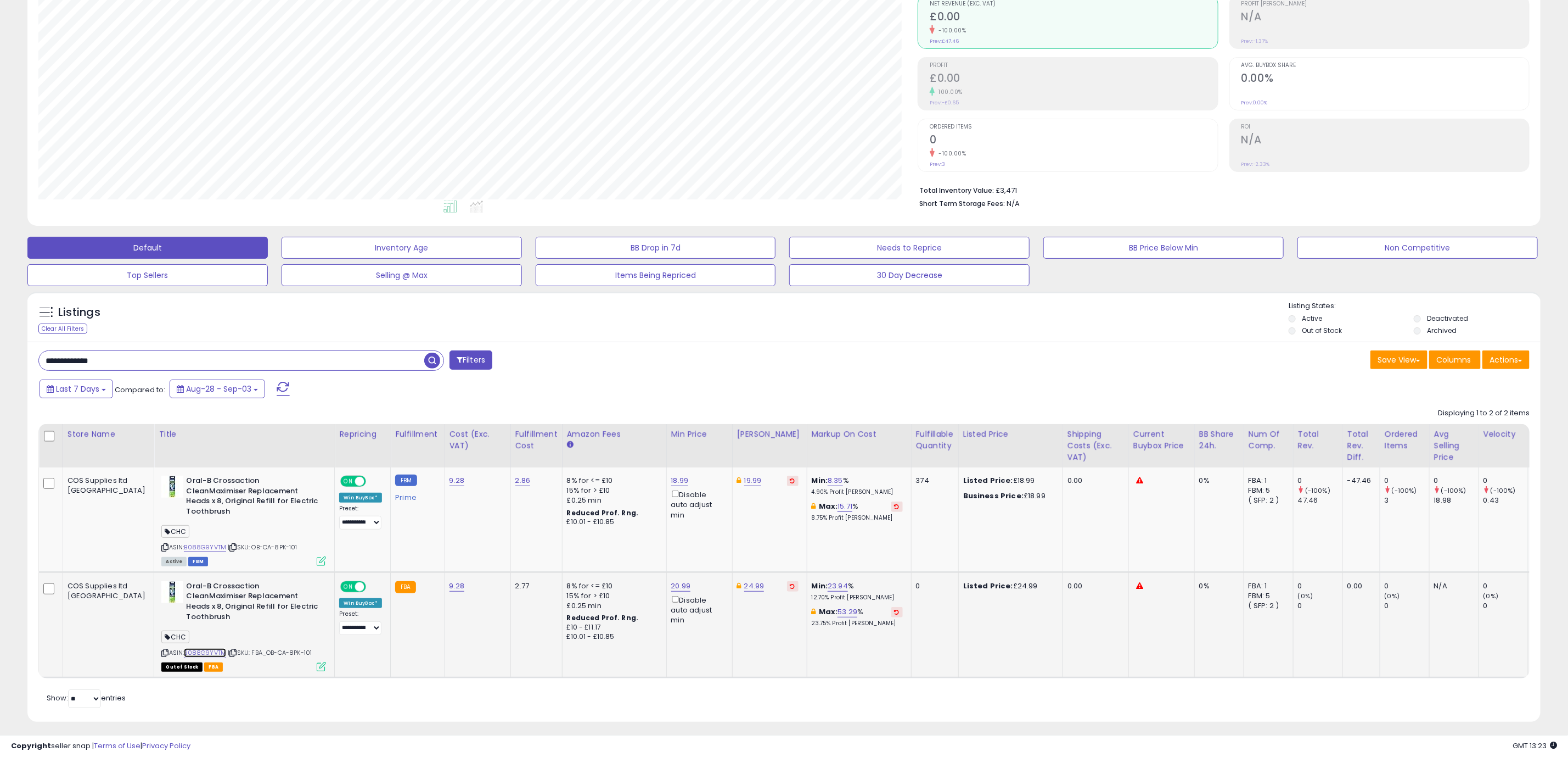
click at [184, 648] on link "B088G9YVTM" at bounding box center [205, 652] width 42 height 9
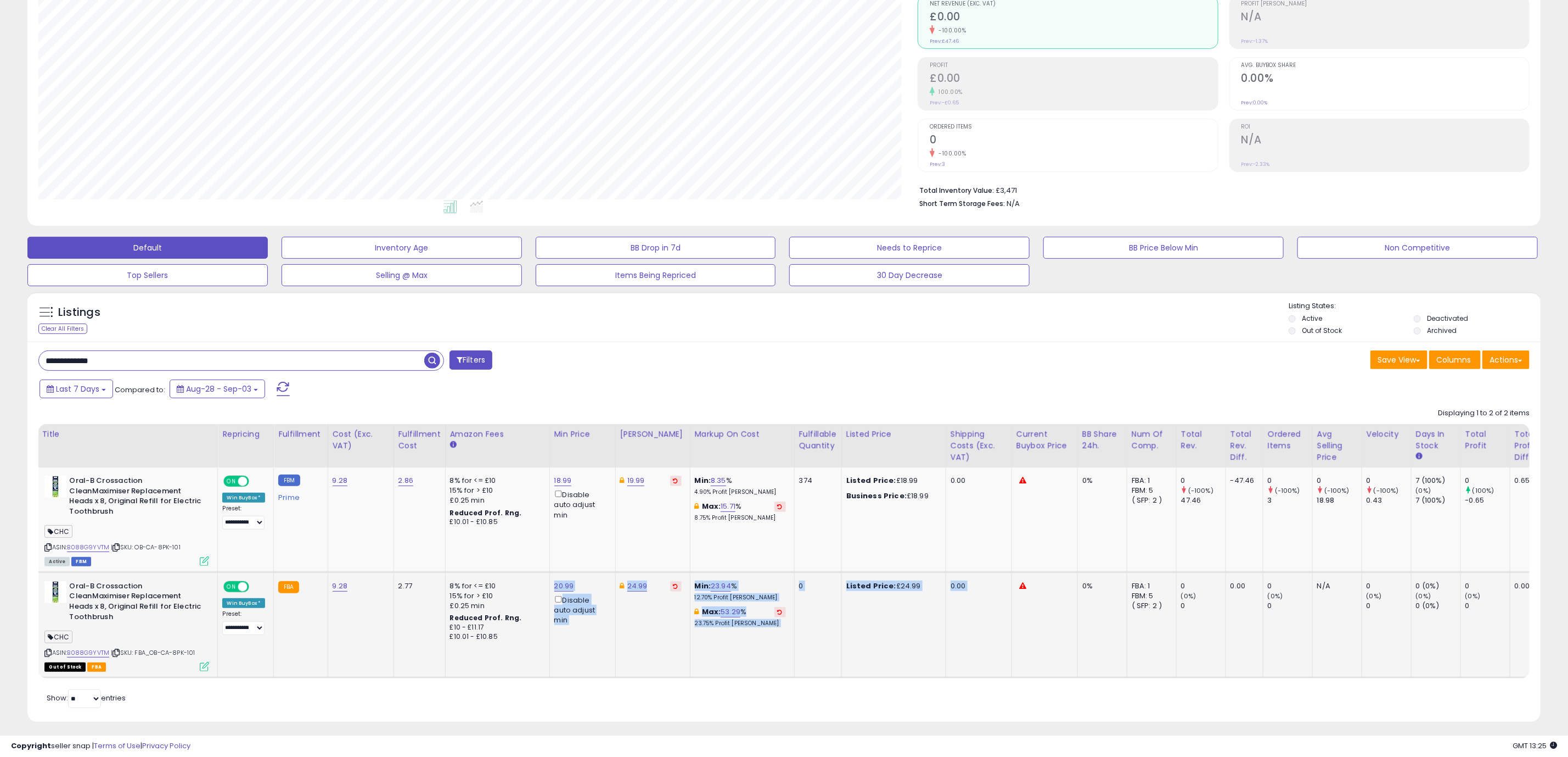
scroll to position [0, 268]
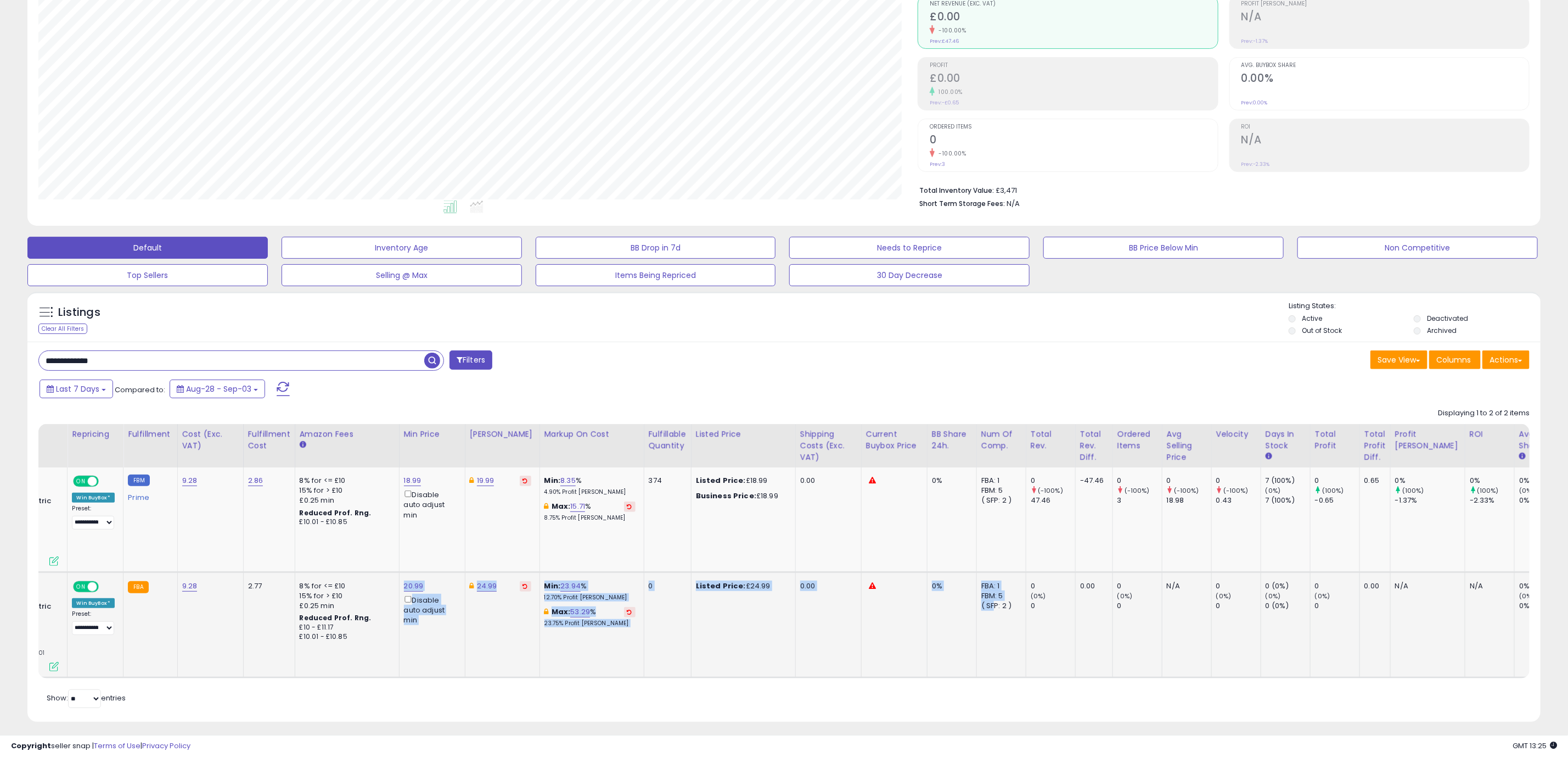
drag, startPoint x: 582, startPoint y: 659, endPoint x: 894, endPoint y: 646, distance: 312.3
click at [933, 632] on table "Store Name Title" at bounding box center [692, 551] width 1843 height 254
click at [797, 684] on div "Retrieving listings data.. Displaying 1 to 2 of 2 items Store Name Title" at bounding box center [784, 556] width 1491 height 308
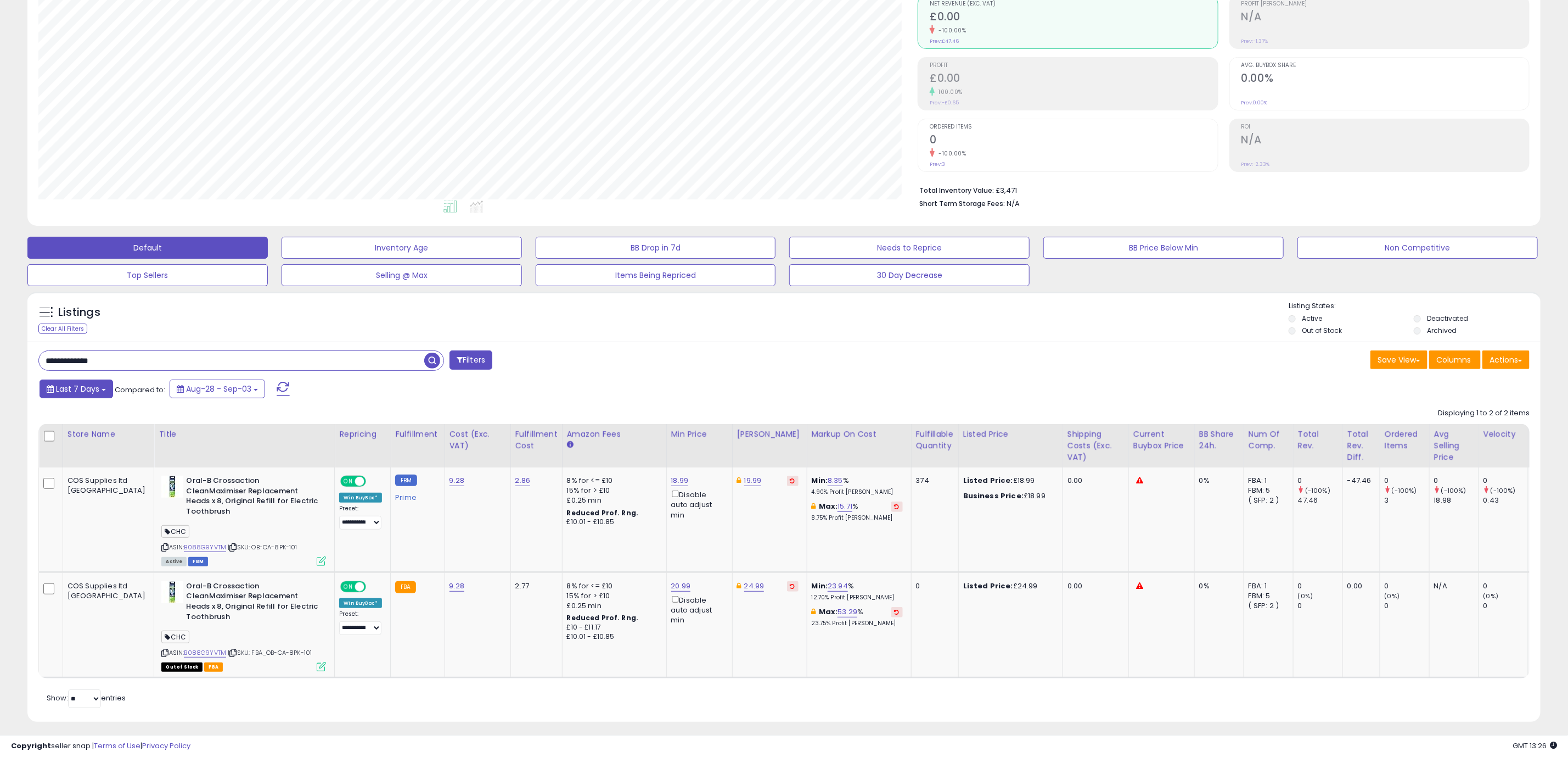
click at [86, 387] on span "Last 7 Days" at bounding box center [77, 389] width 44 height 11
type input "**********"
click at [79, 439] on li "Last 30 Days" at bounding box center [88, 441] width 88 height 15
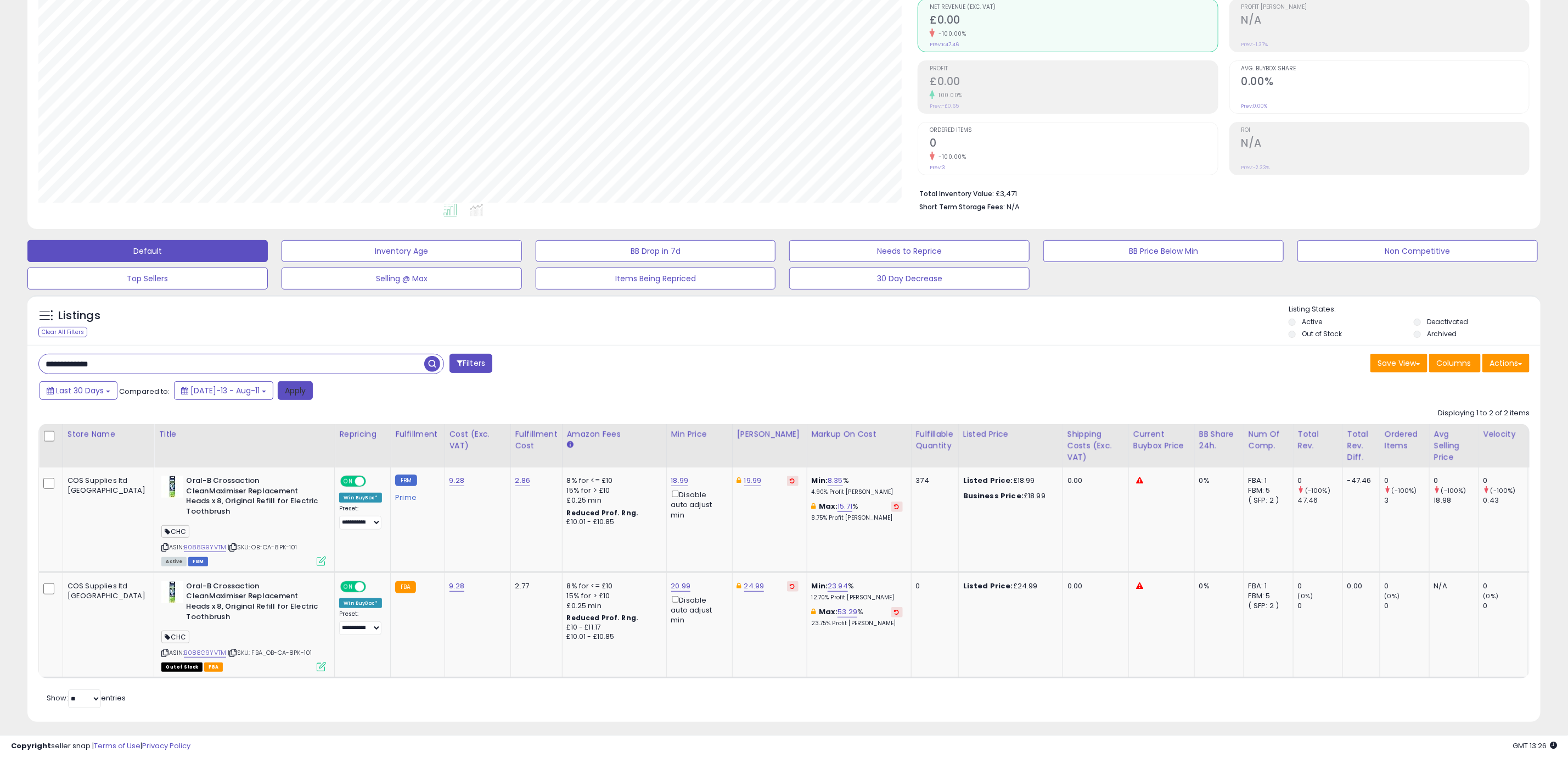
click at [278, 400] on button "Apply" at bounding box center [295, 390] width 35 height 18
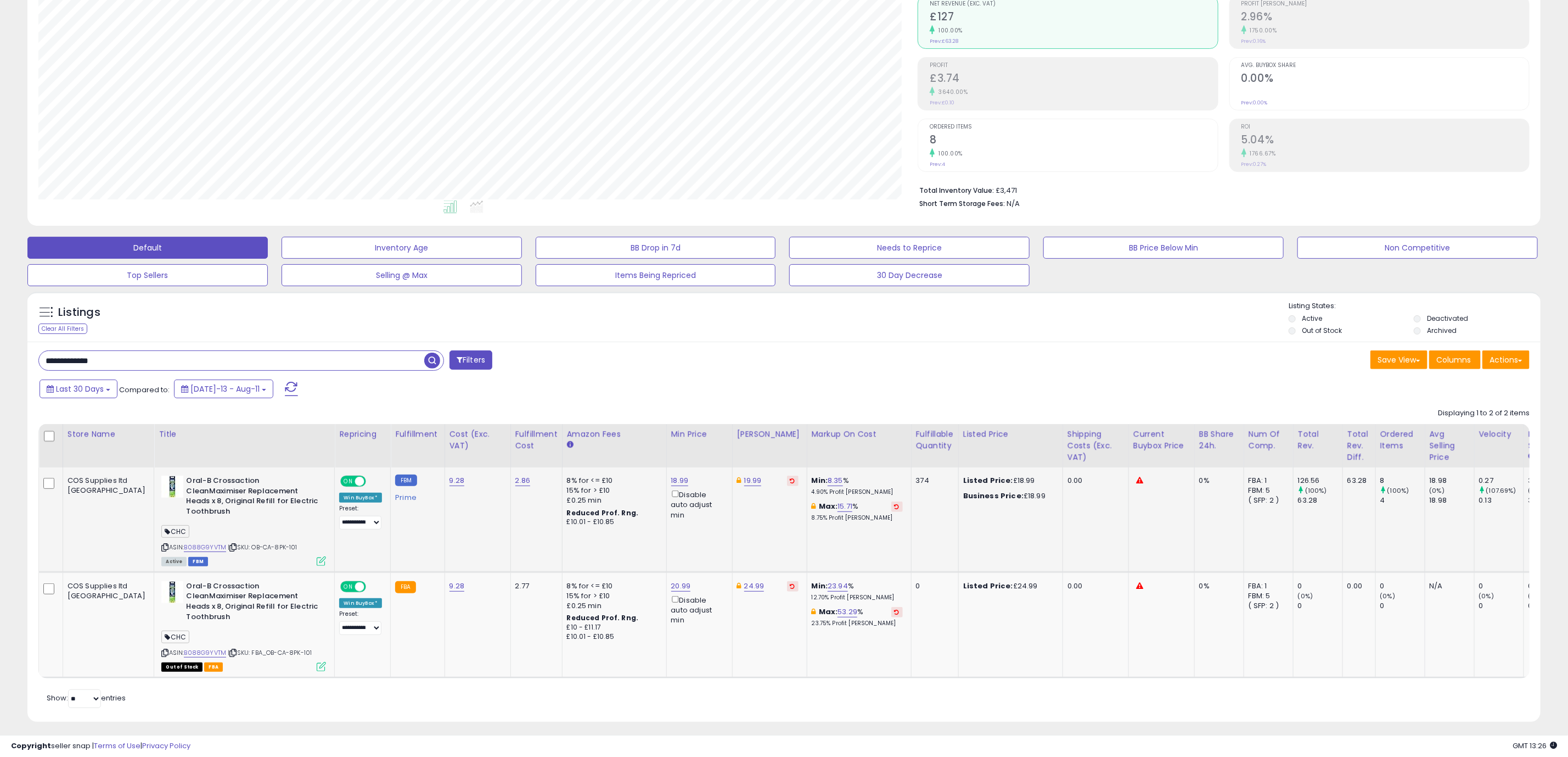
scroll to position [226, 879]
click at [99, 389] on span "Last 30 Days" at bounding box center [80, 389] width 48 height 11
click at [85, 460] on li "Custom Range" at bounding box center [88, 460] width 88 height 15
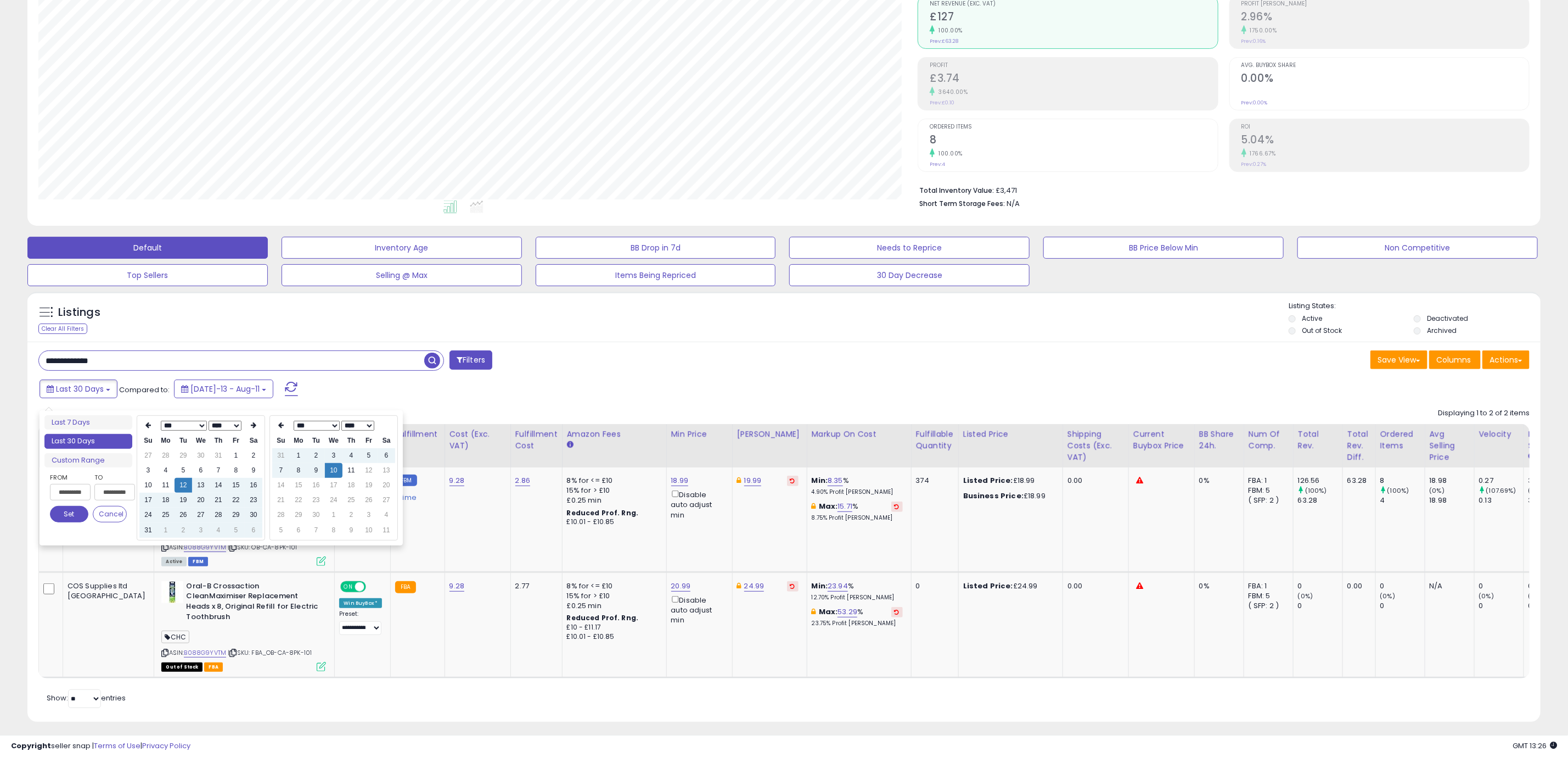
click at [196, 427] on select "*** *** *** *** *** *** *** *** ***" at bounding box center [183, 425] width 46 height 10
click at [198, 456] on td "1" at bounding box center [201, 456] width 18 height 15
type input "**********"
click at [336, 472] on td "10" at bounding box center [334, 470] width 18 height 15
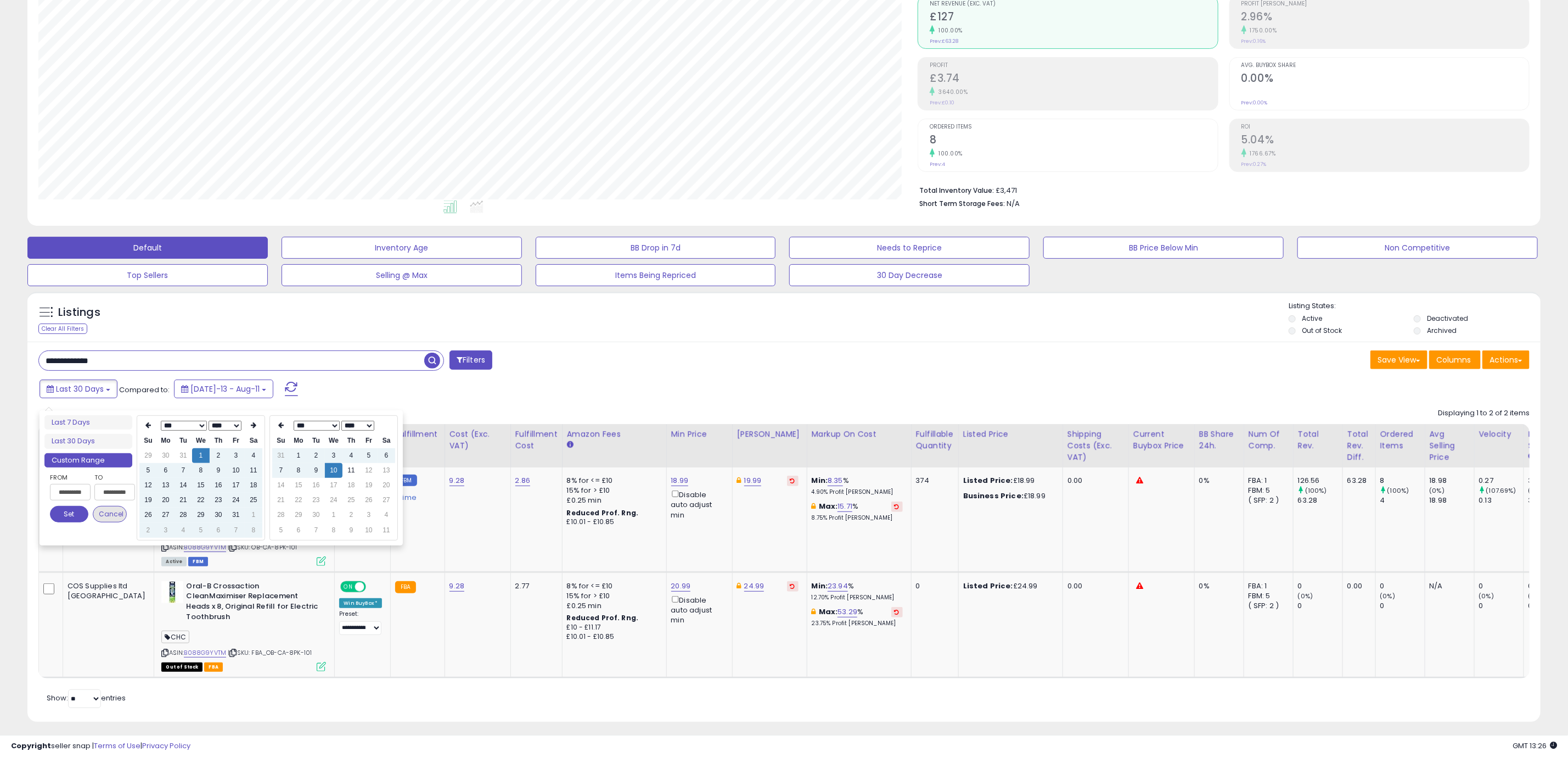
type input "**********"
click at [72, 509] on button "Set" at bounding box center [69, 514] width 39 height 17
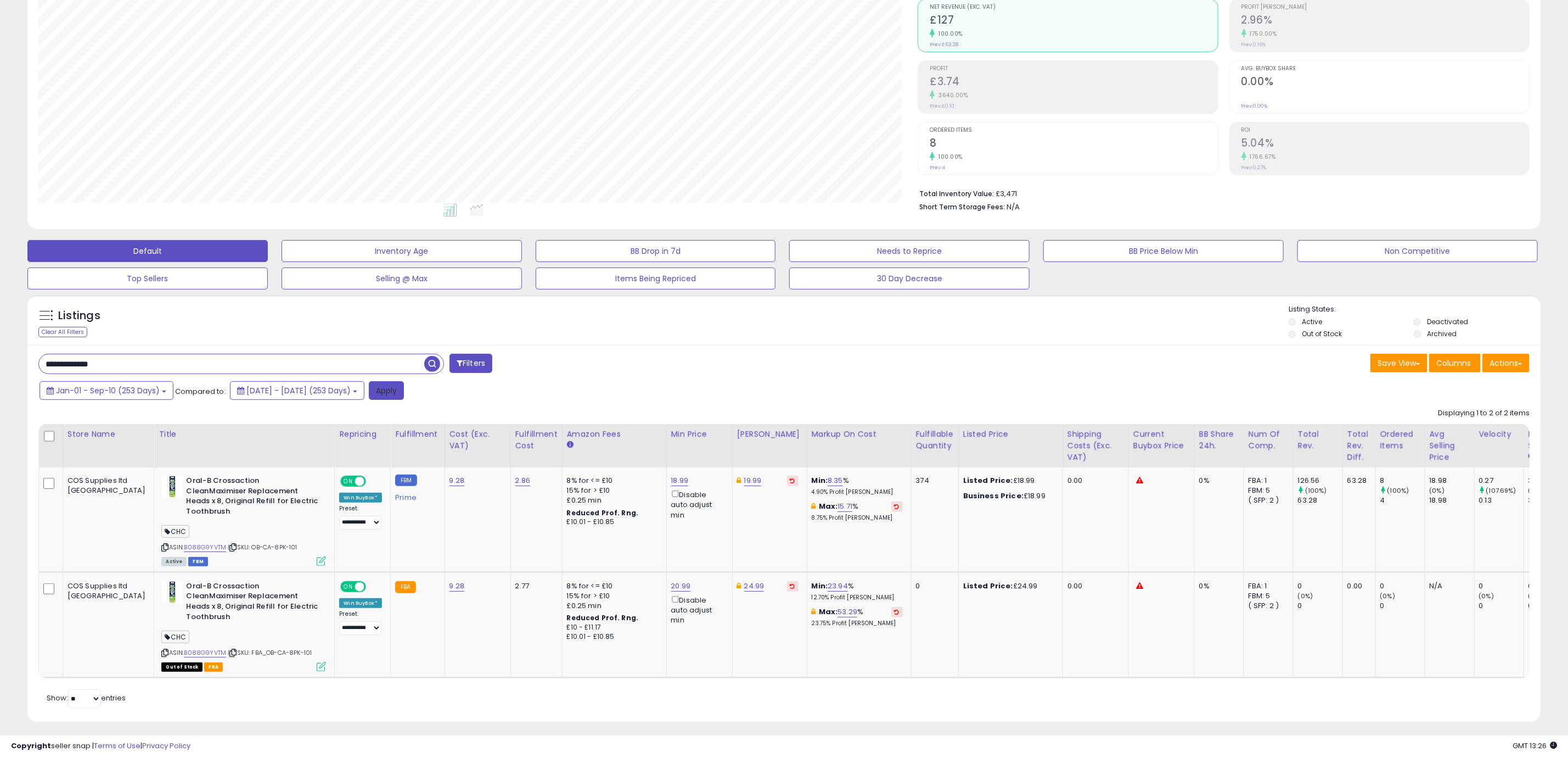
click at [404, 398] on button "Apply" at bounding box center [386, 390] width 35 height 18
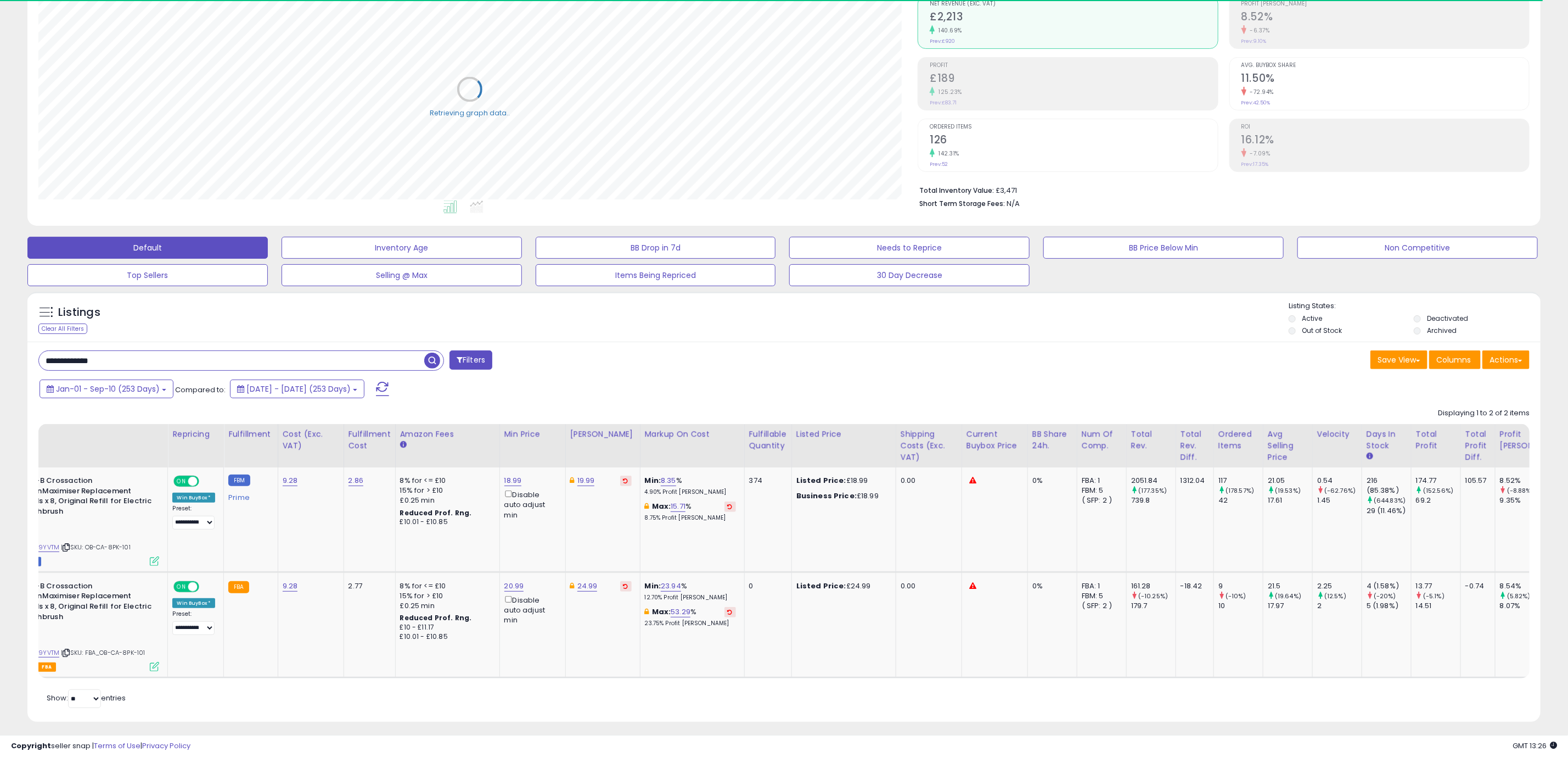
scroll to position [0, 273]
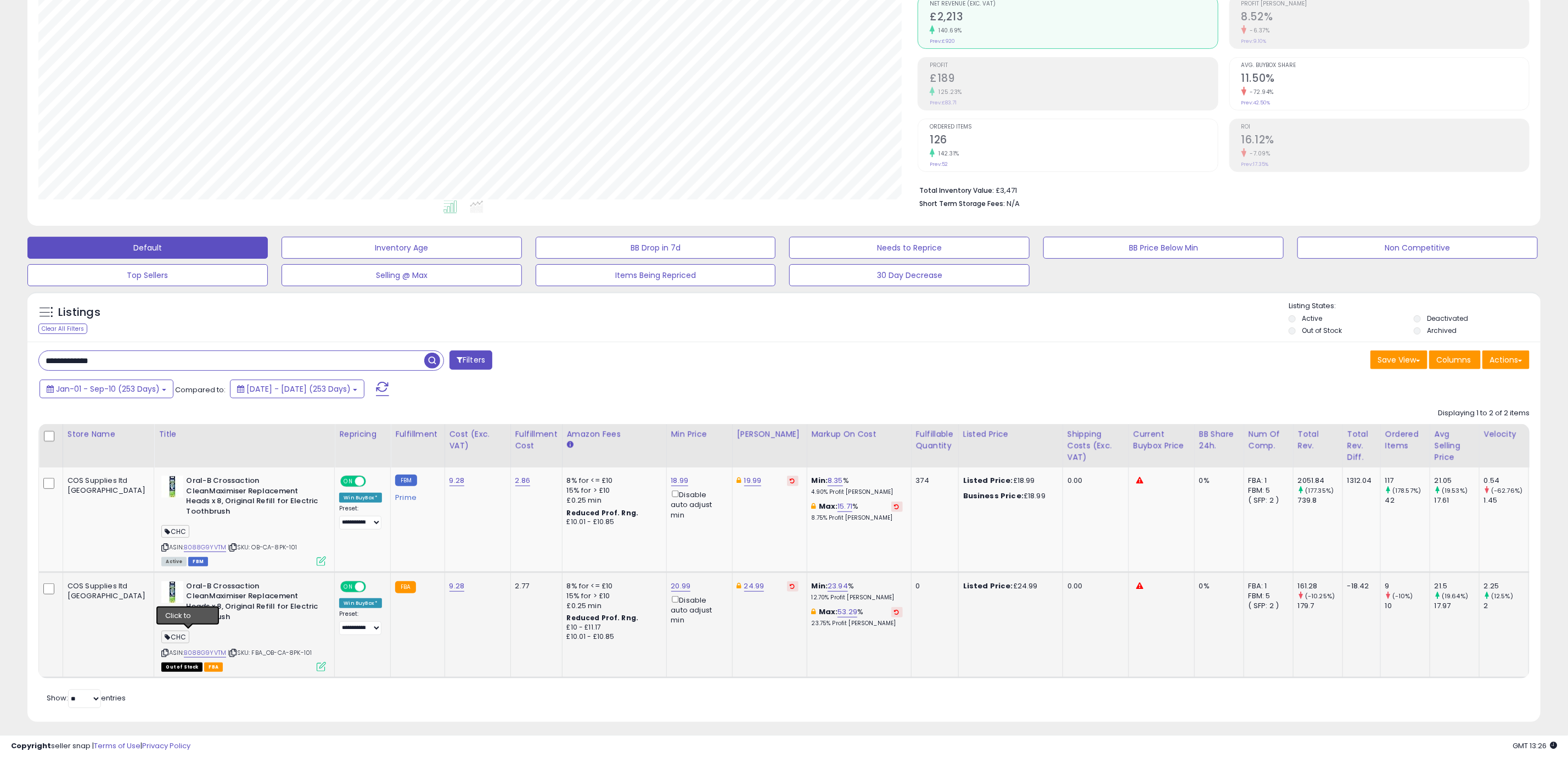
click at [230, 650] on icon at bounding box center [234, 653] width 7 height 6
click at [317, 662] on icon at bounding box center [321, 666] width 9 height 9
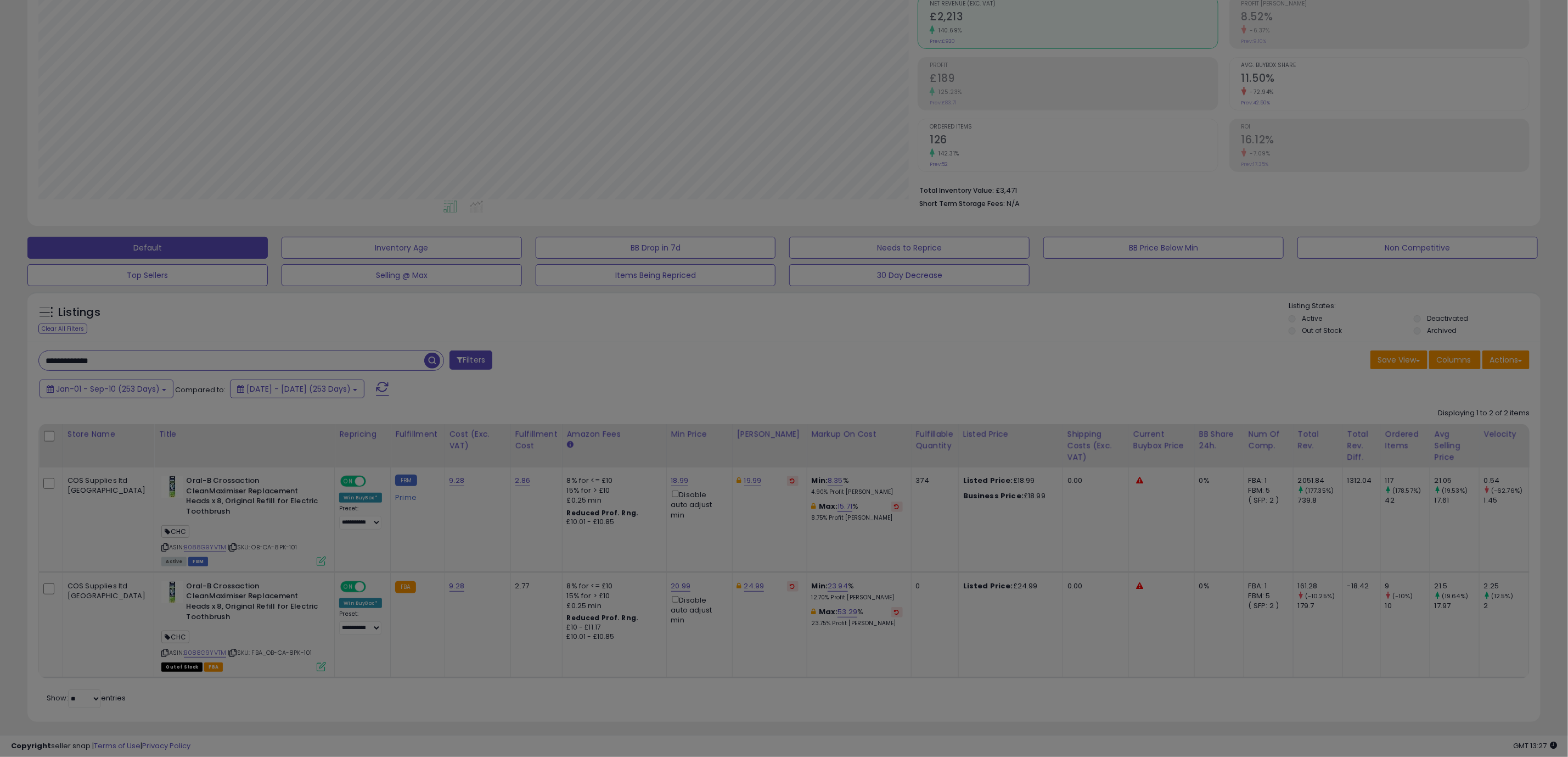
scroll to position [226, 887]
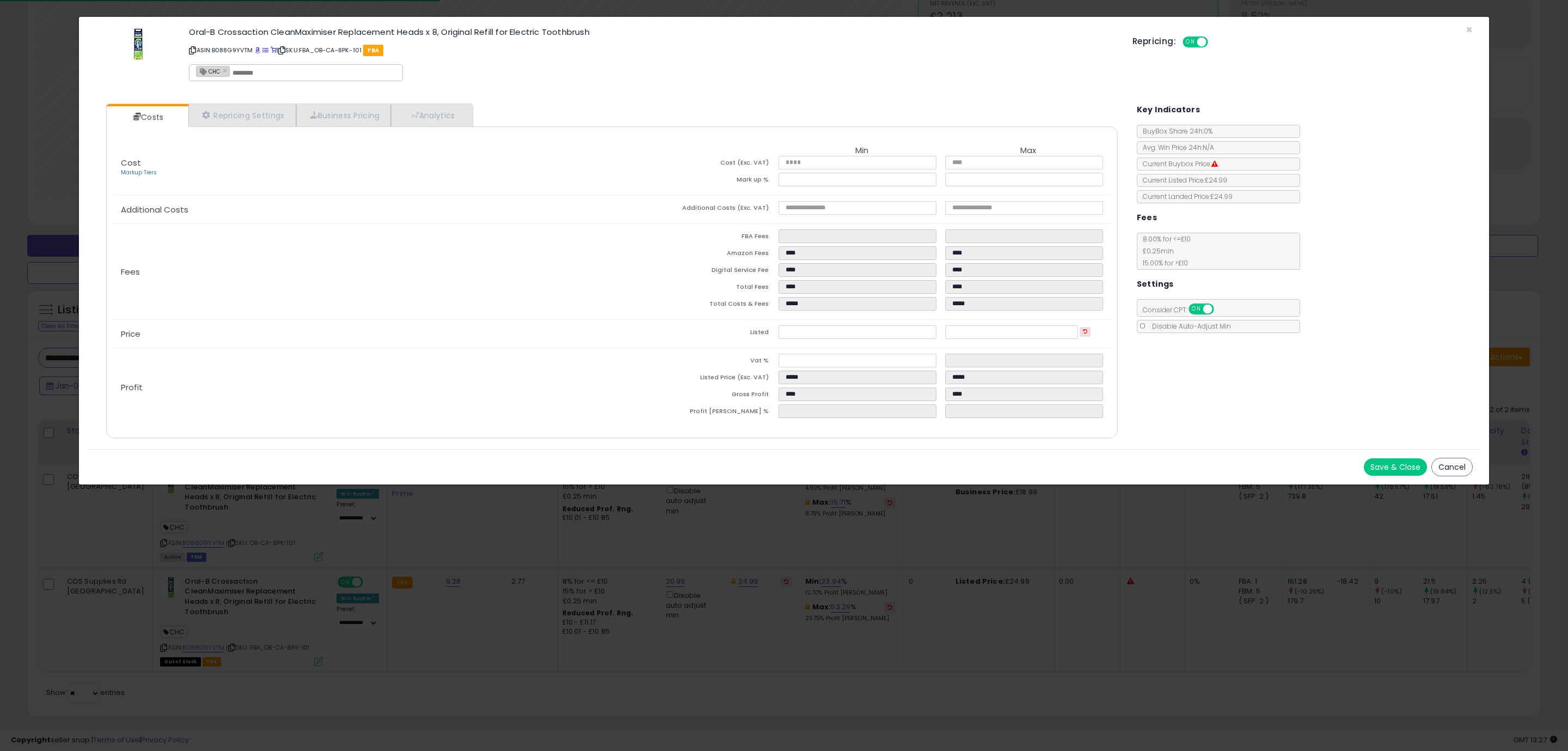
click at [976, 446] on div "Costs Repricing Settings Business Pricing Analytics Cost" at bounding box center [612, 272] width 1034 height 353
click at [1382, 474] on button "Save & Close" at bounding box center [1396, 467] width 63 height 18
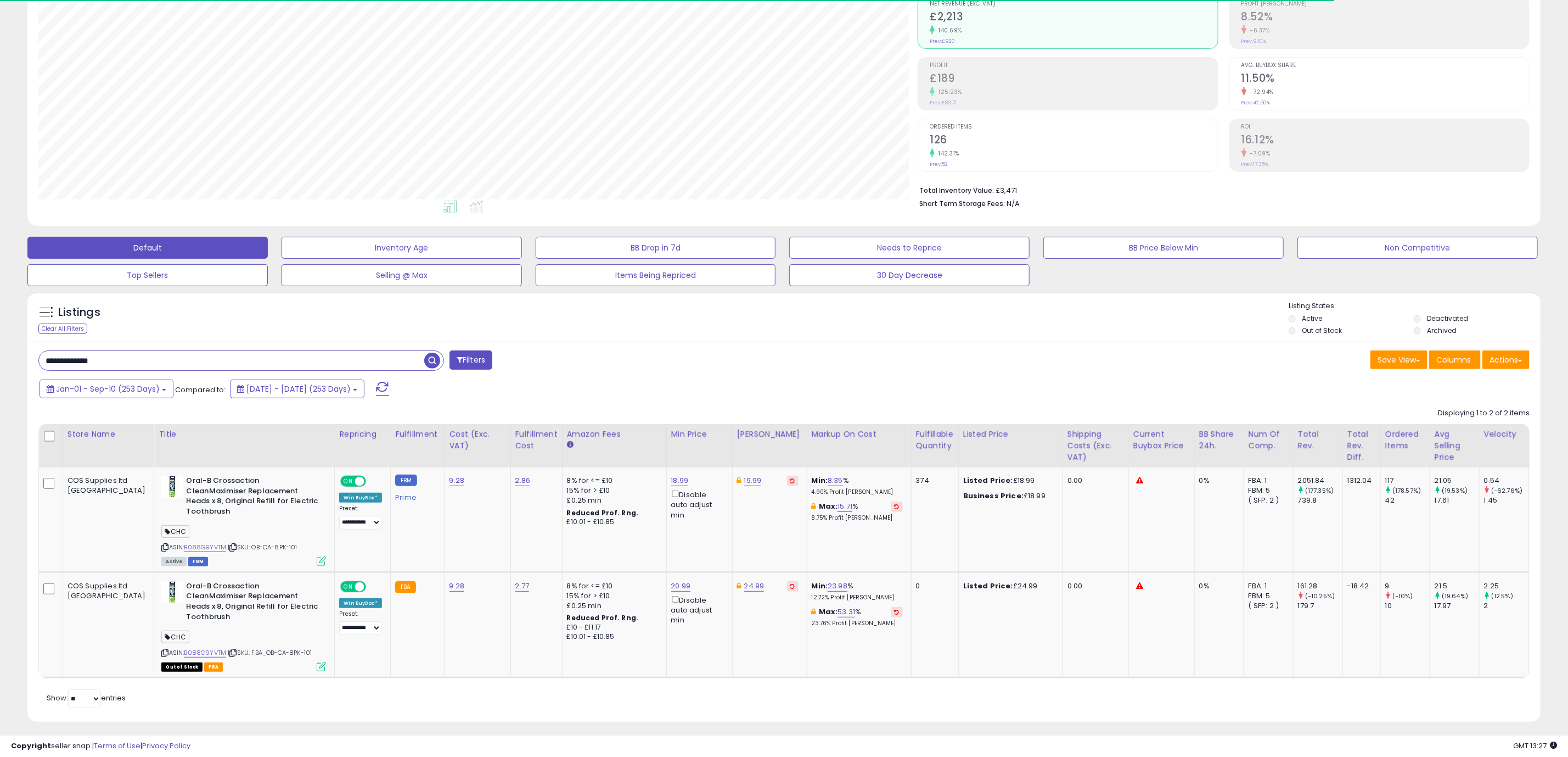
scroll to position [548920, 548040]
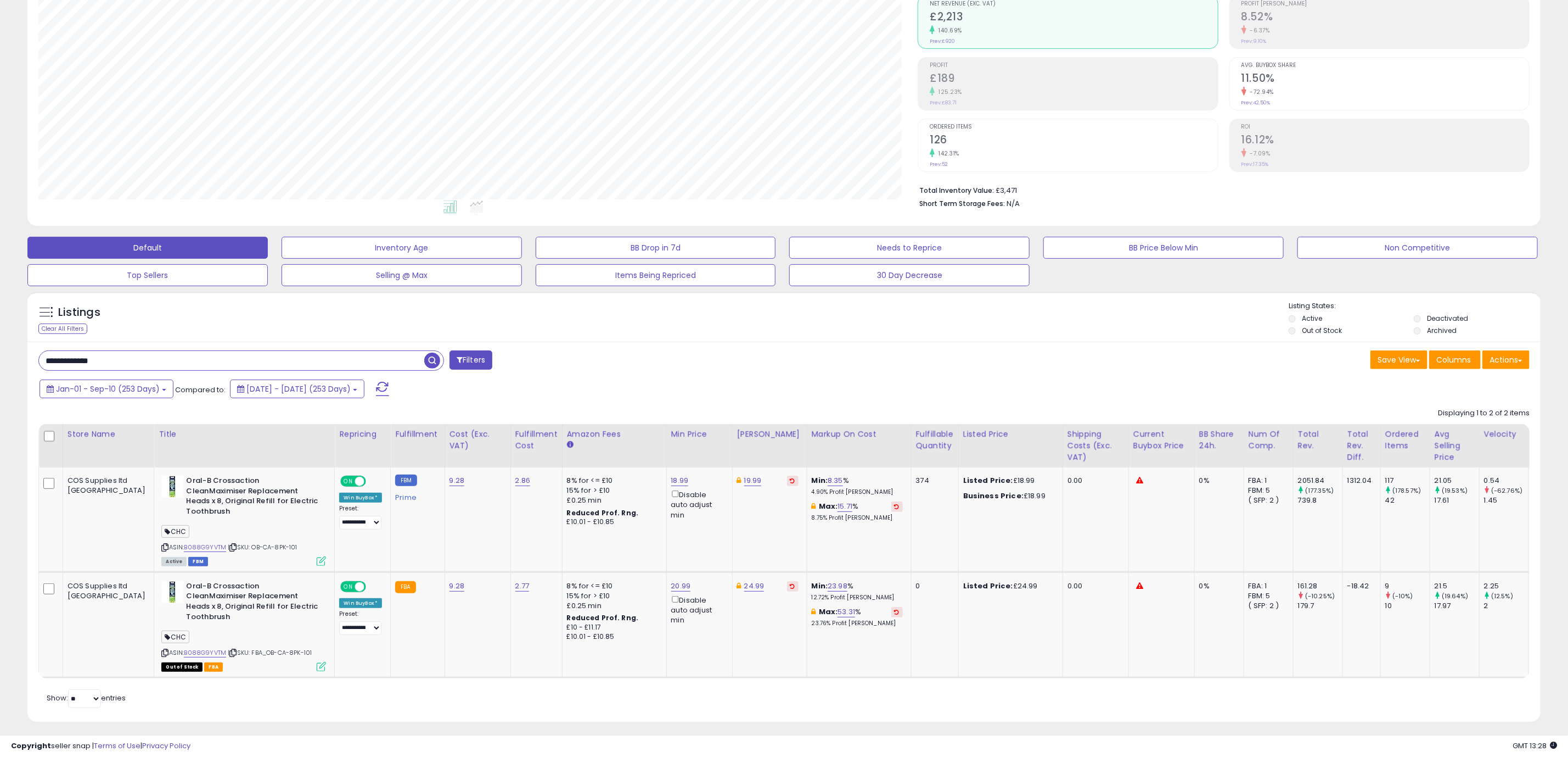
click at [156, 367] on input "**********" at bounding box center [232, 360] width 385 height 19
paste input "*"
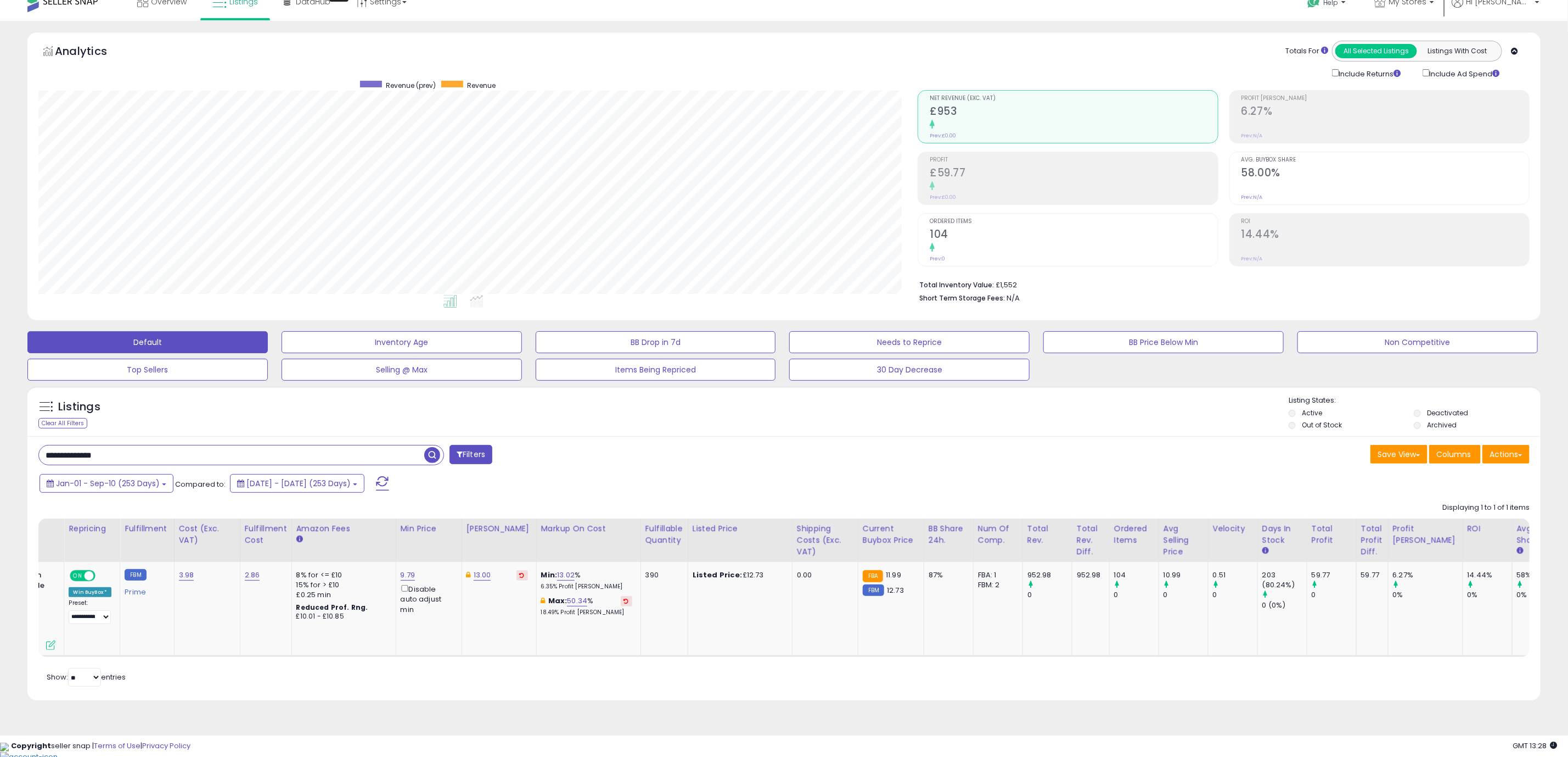
scroll to position [0, 0]
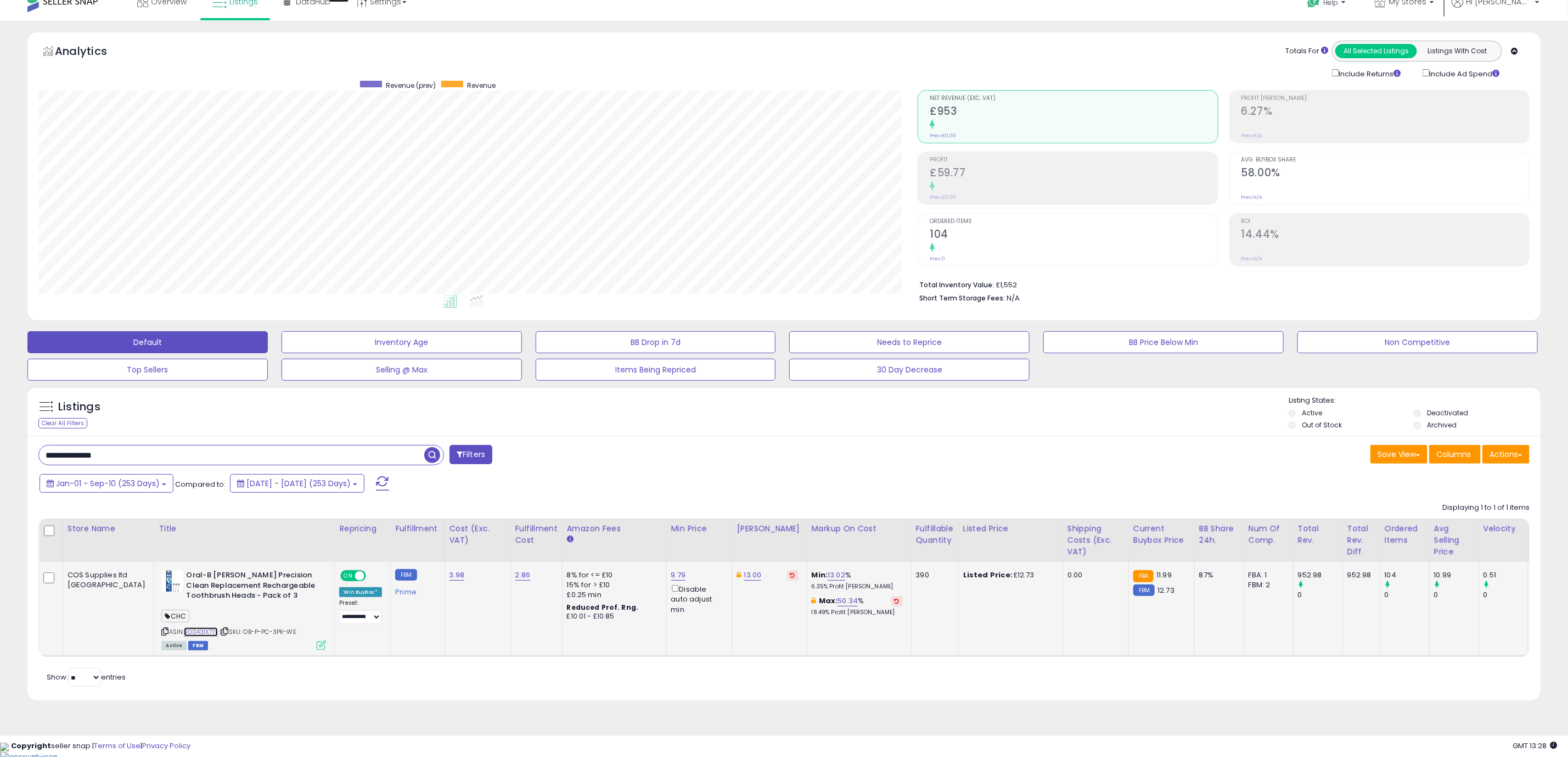
click at [184, 634] on link "B0043IX71Y" at bounding box center [201, 631] width 34 height 9
click at [222, 629] on icon at bounding box center [225, 631] width 7 height 6
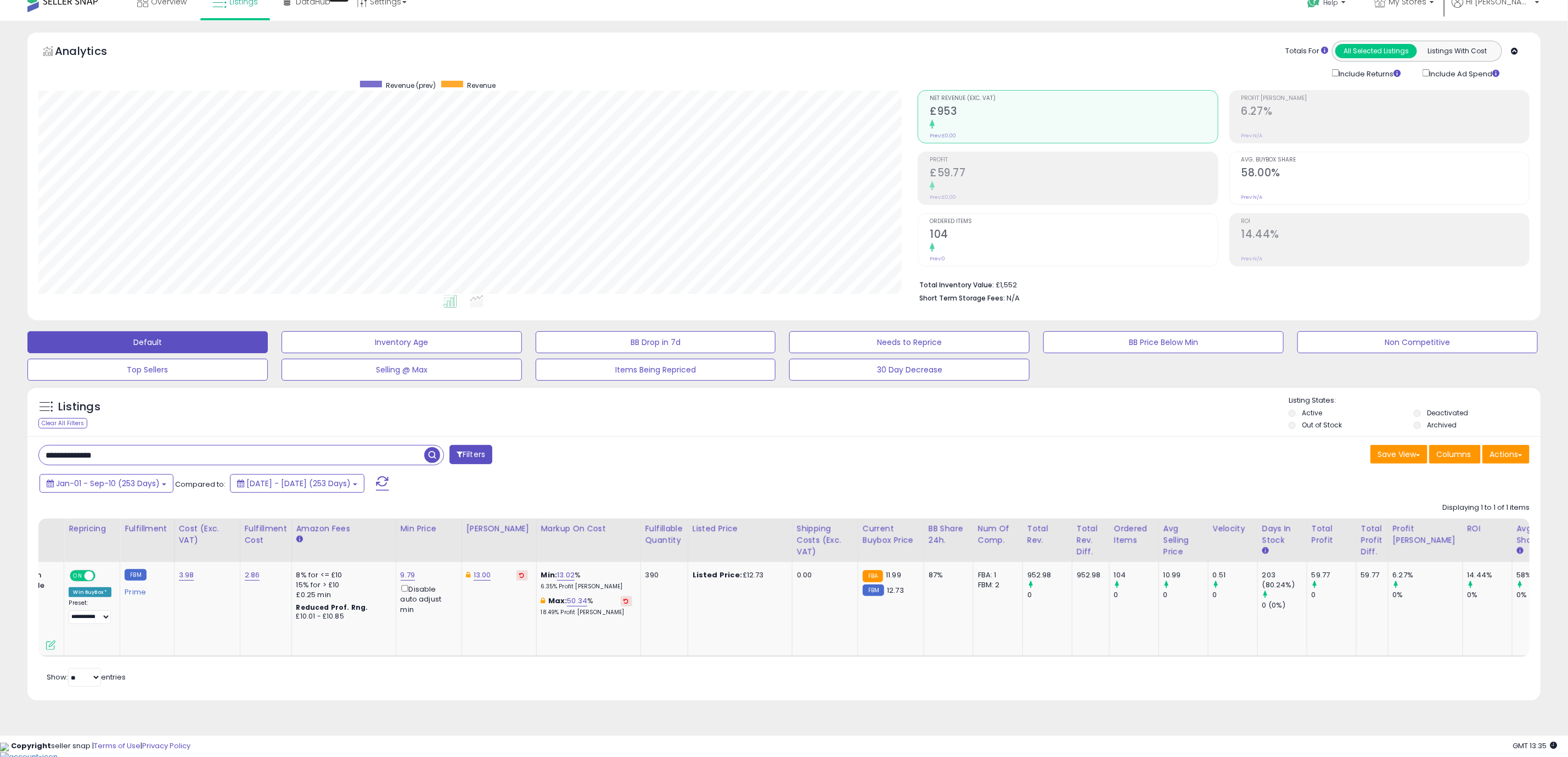
click at [935, 700] on div "**********" at bounding box center [784, 568] width 1513 height 264
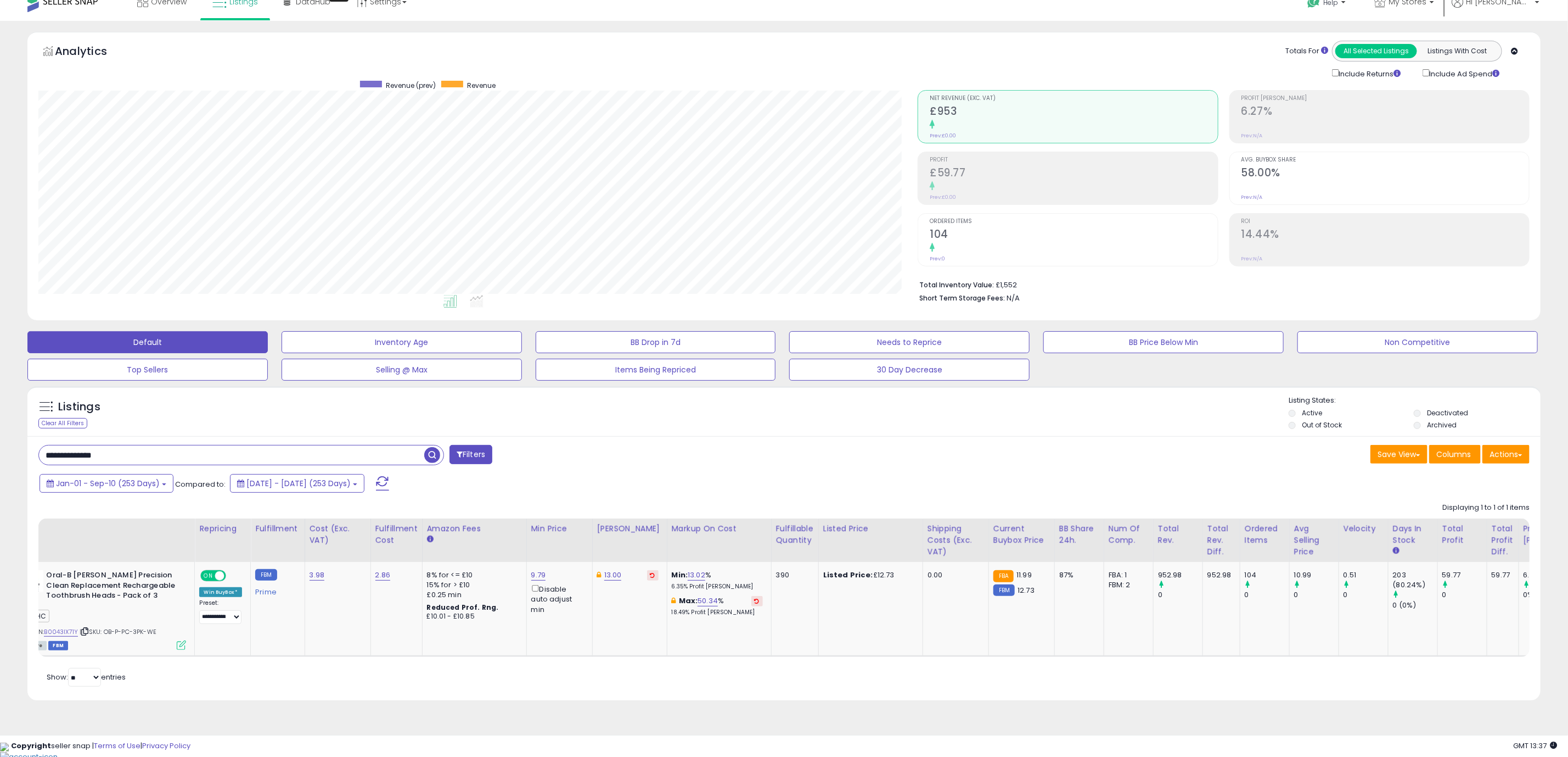
scroll to position [0, 77]
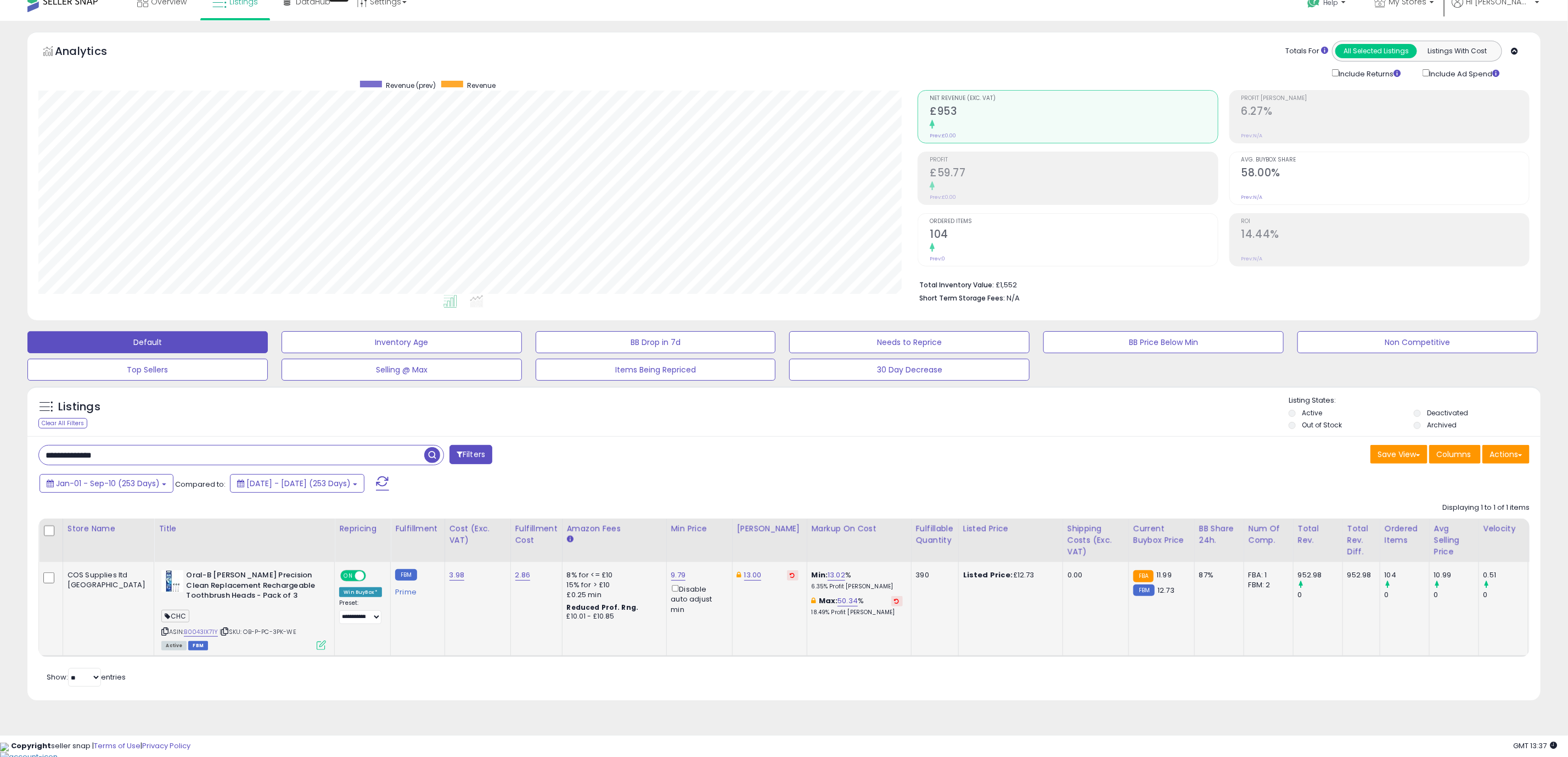
click at [317, 645] on icon at bounding box center [321, 645] width 9 height 9
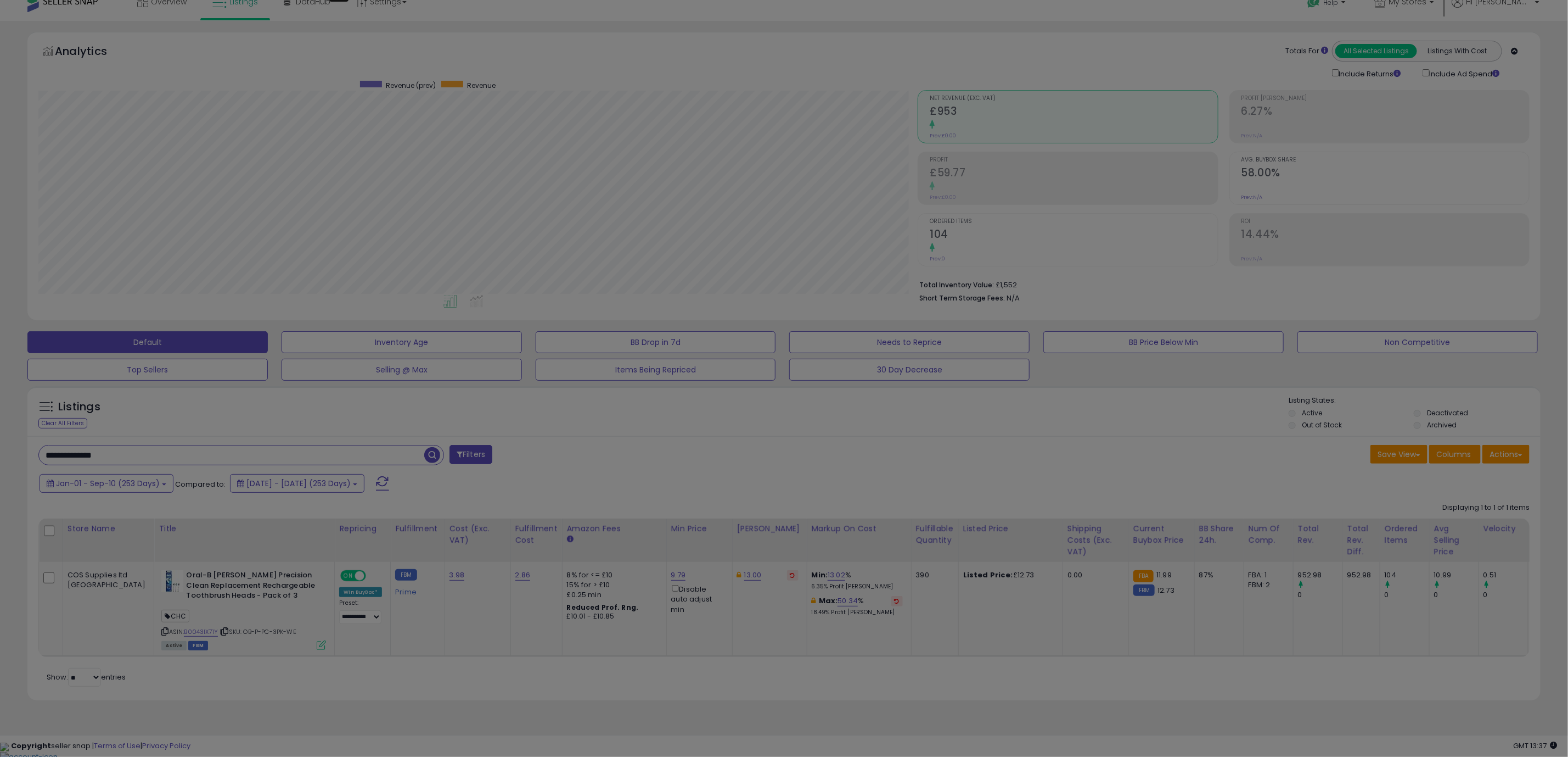
scroll to position [226, 887]
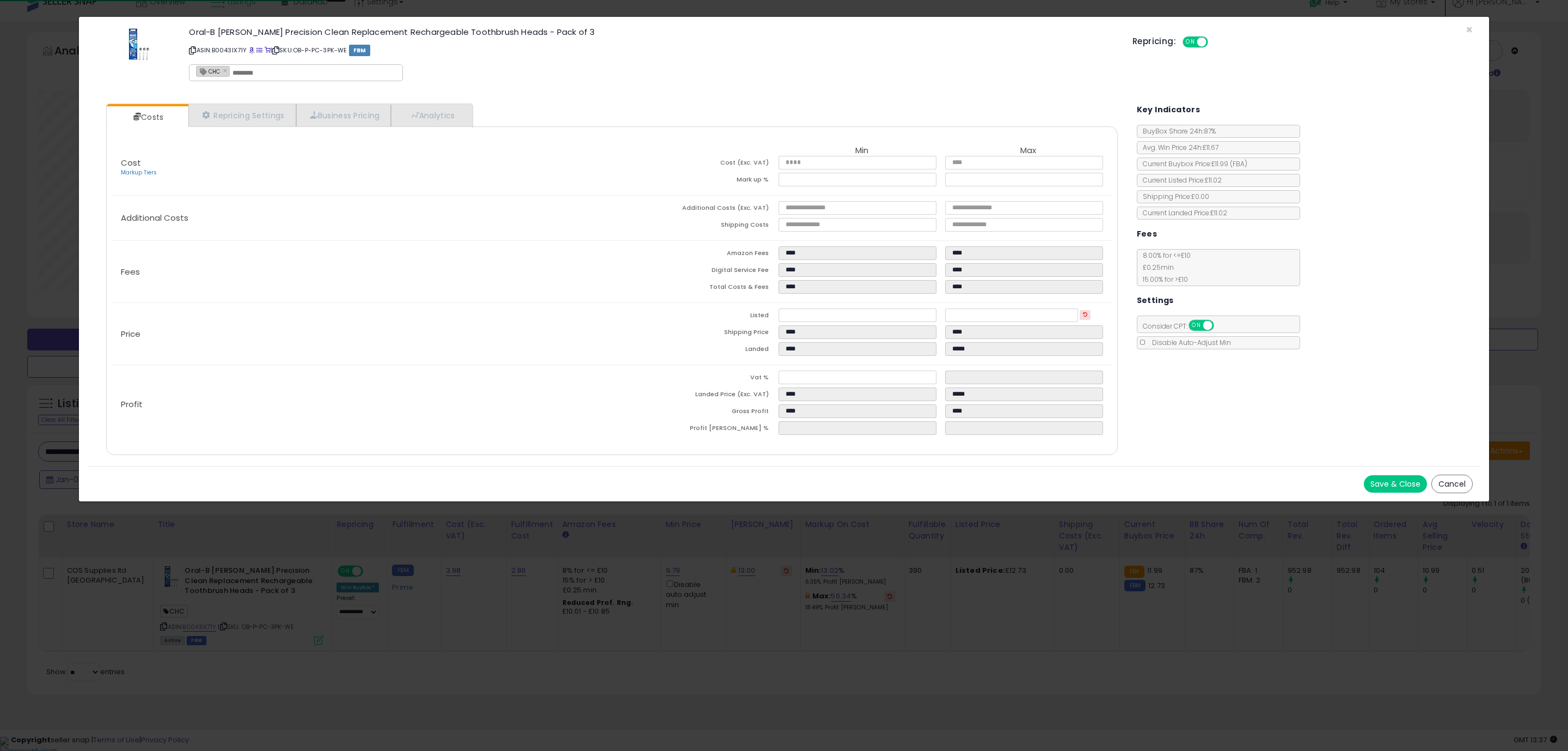
drag, startPoint x: 894, startPoint y: 448, endPoint x: 1391, endPoint y: 500, distance: 499.7
click at [899, 450] on div "Cost Markup Tiers Min Max Cost (Exc. VAT) **** **** Mark up % ***** ***** Addit…" at bounding box center [612, 291] width 1012 height 328
click at [1393, 486] on button "Save & Close" at bounding box center [1396, 484] width 63 height 18
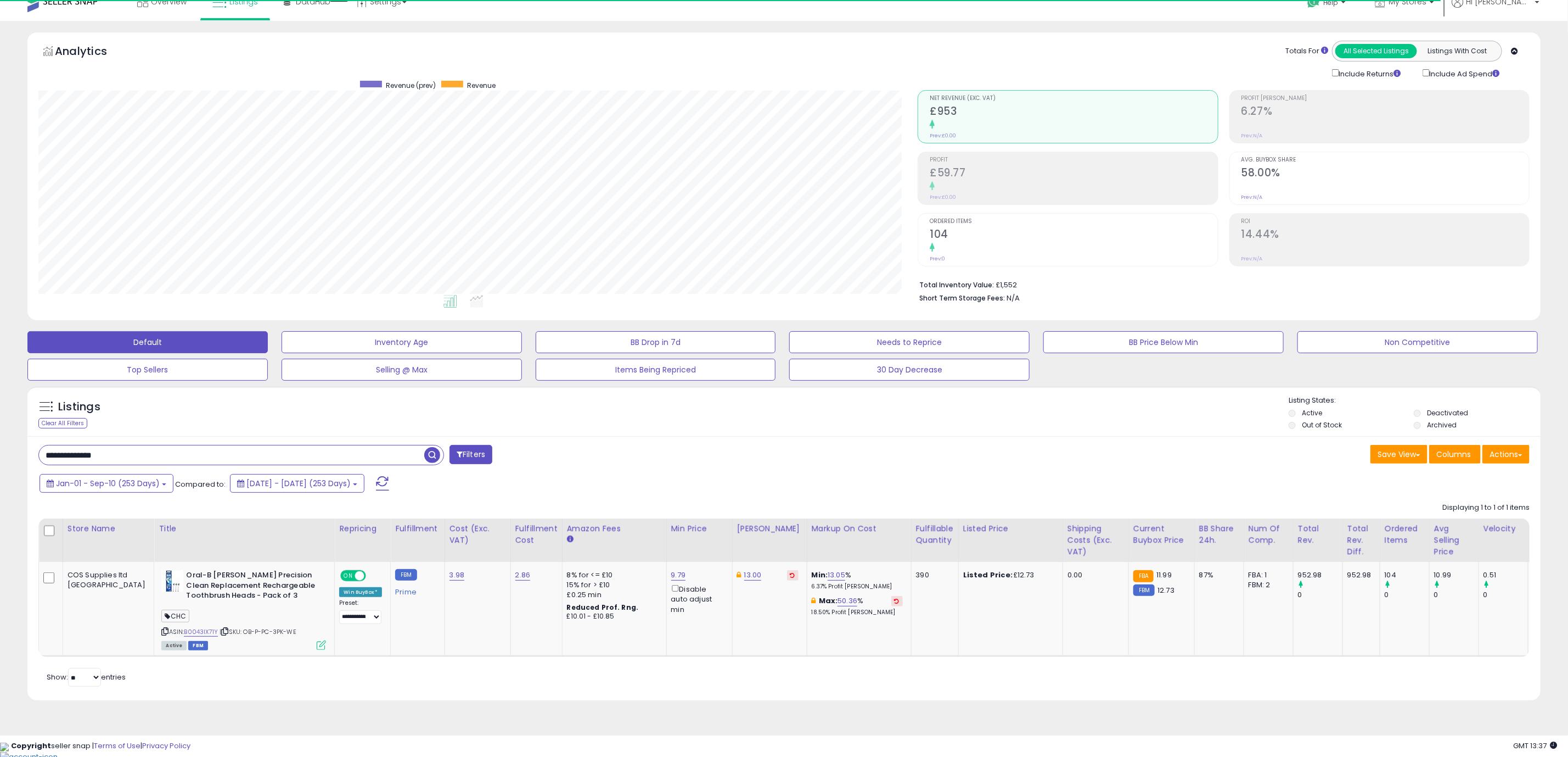
scroll to position [548920, 548040]
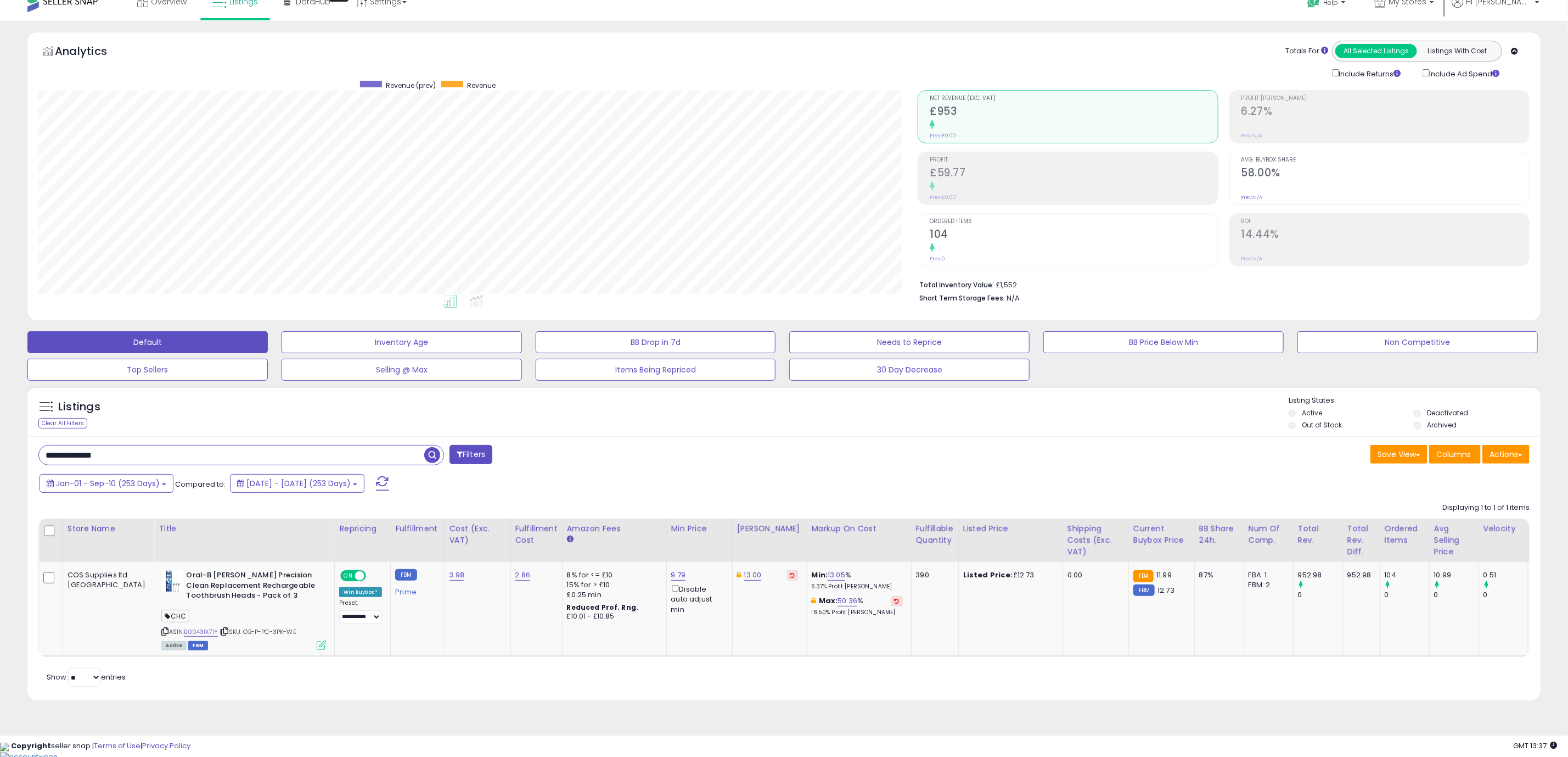
click at [132, 459] on input "**********" at bounding box center [232, 454] width 385 height 19
paste input "text"
type input "**********"
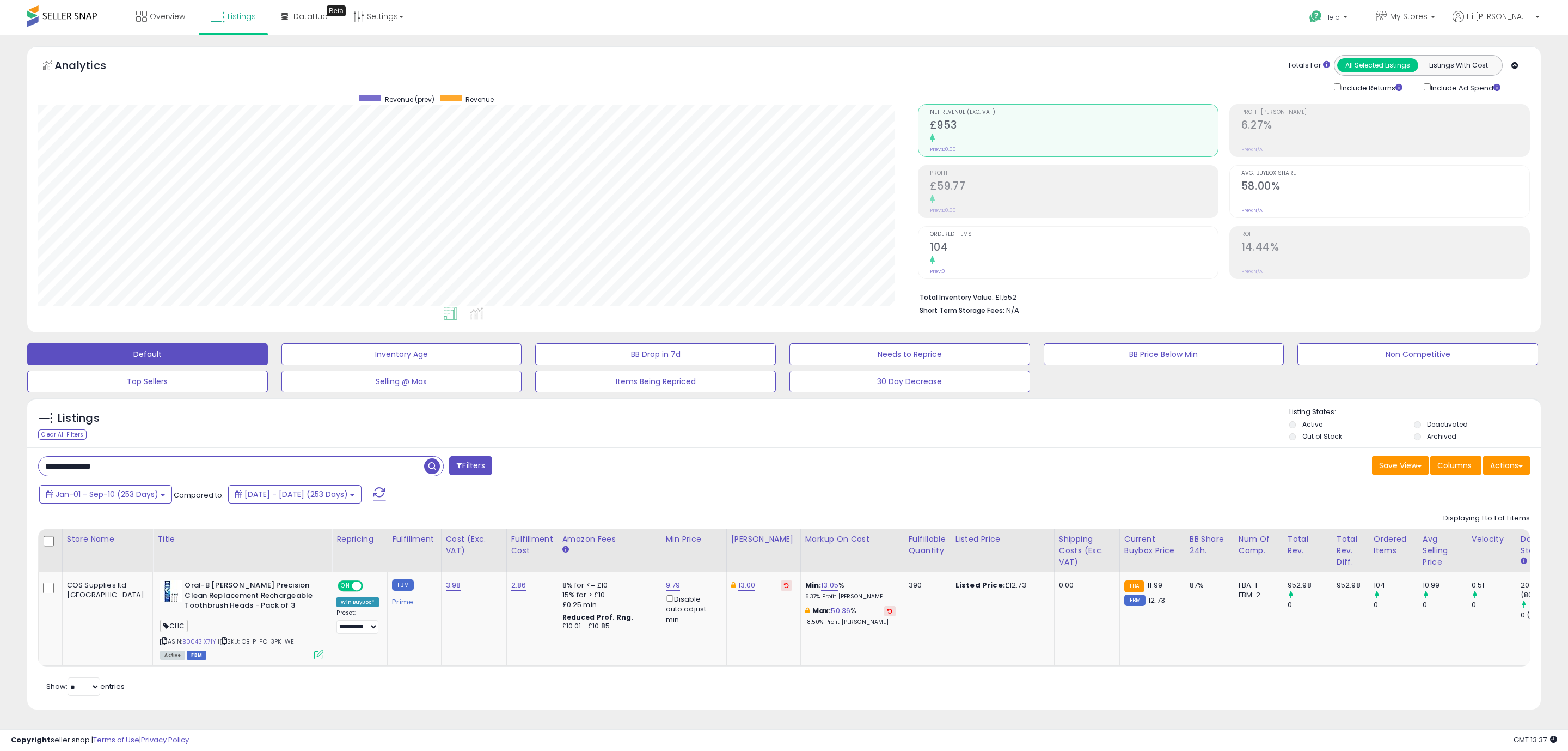
scroll to position [544569, 543565]
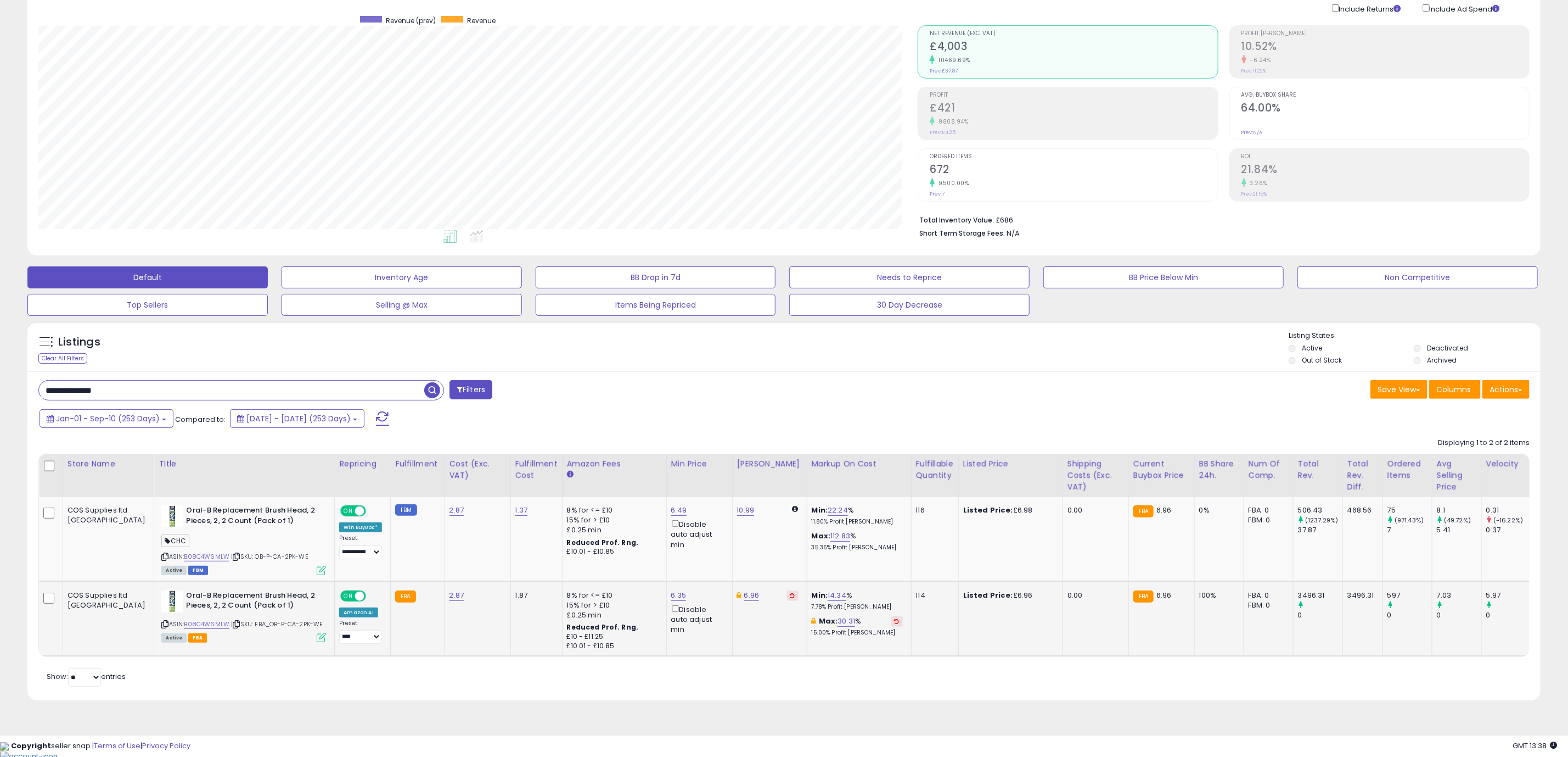
click at [317, 642] on icon at bounding box center [321, 637] width 9 height 9
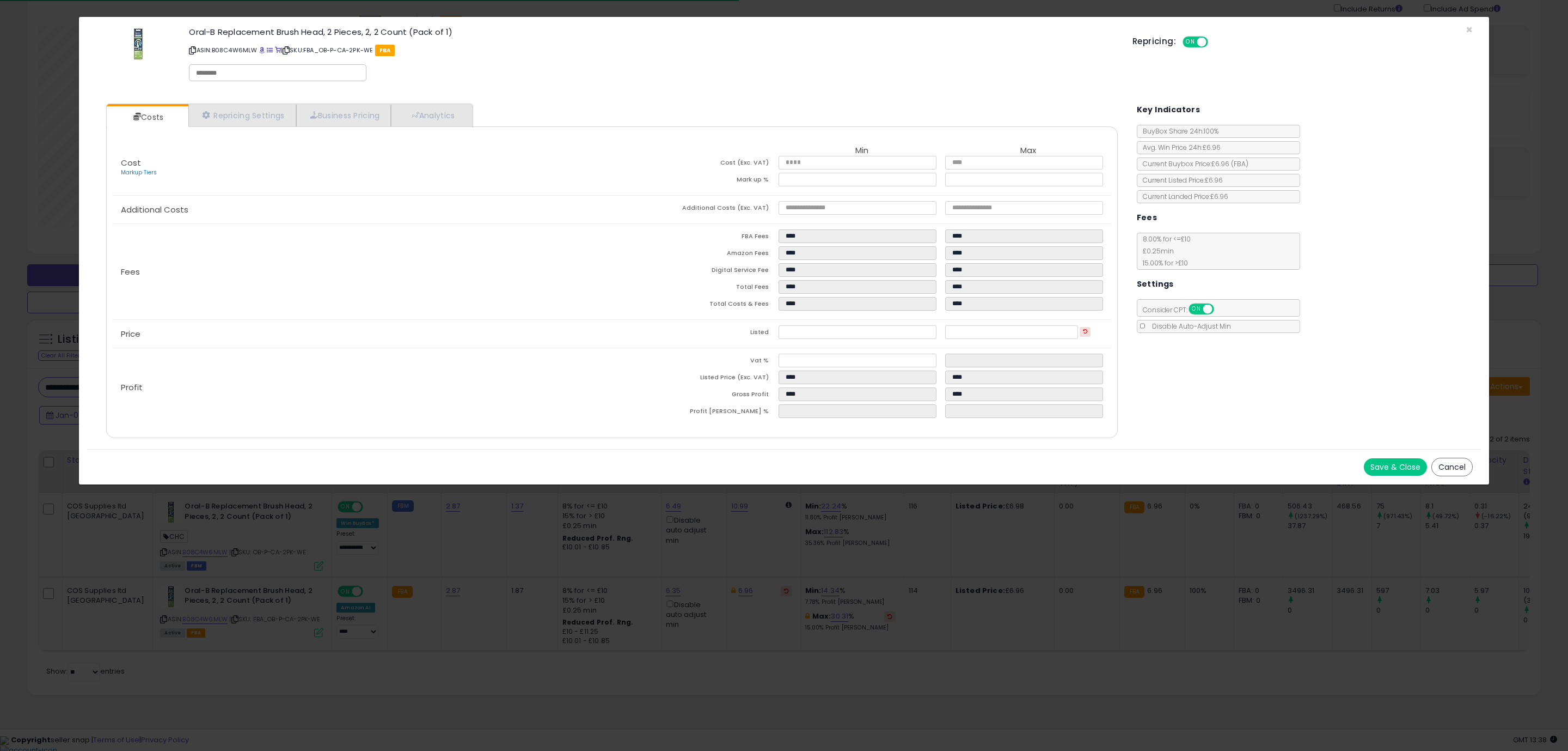
click at [227, 77] on input "text" at bounding box center [278, 73] width 163 height 10
type input "*"
type input "***"
drag, startPoint x: 412, startPoint y: 76, endPoint x: 648, endPoint y: 116, distance: 239.4
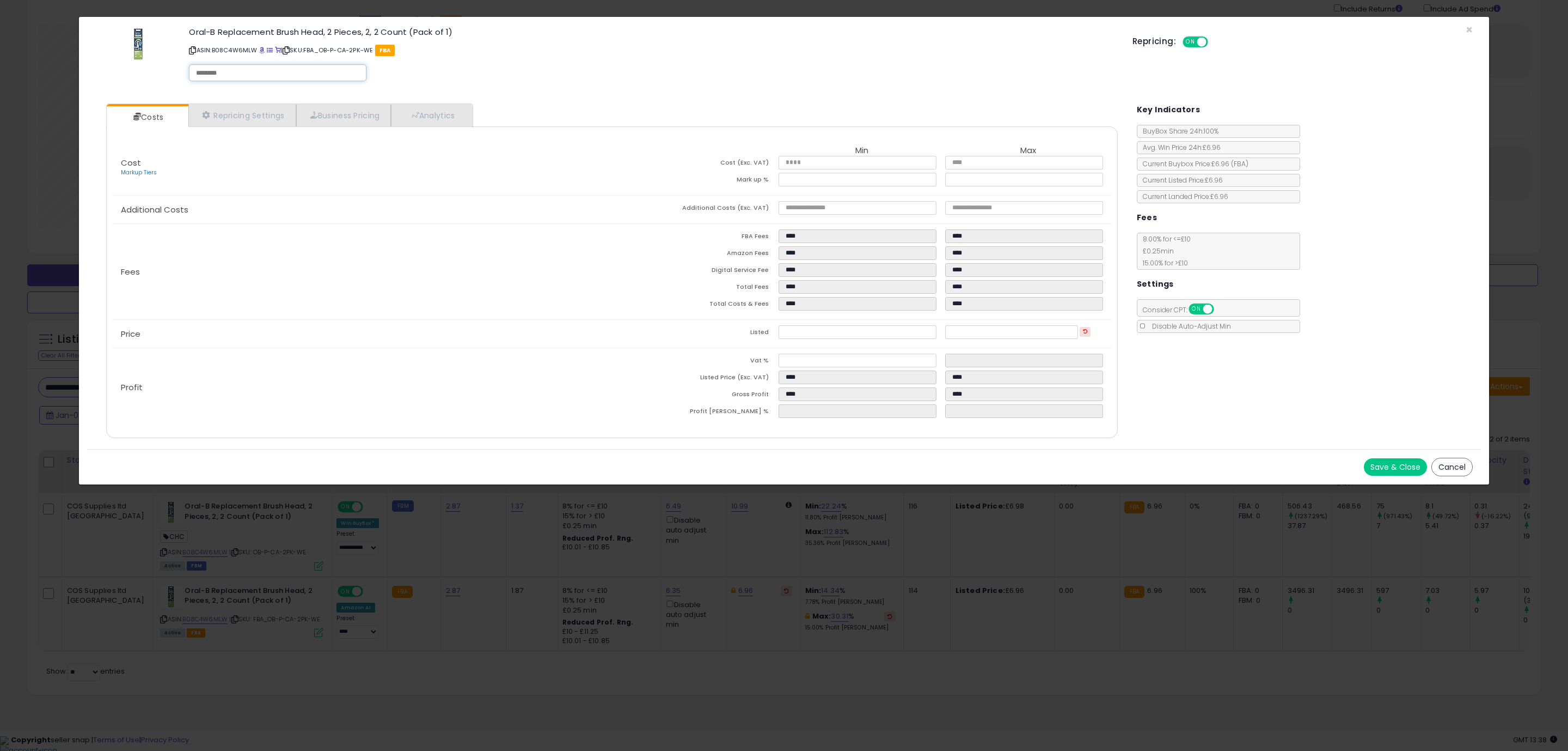
click at [413, 76] on div "Oral-B Replacement Brush Head, 2 Pieces, 2, 2 Count (Pack of 1) ASIN: B08C4W6ML…" at bounding box center [653, 56] width 943 height 62
click at [1389, 464] on button "Save & Close" at bounding box center [1396, 467] width 63 height 18
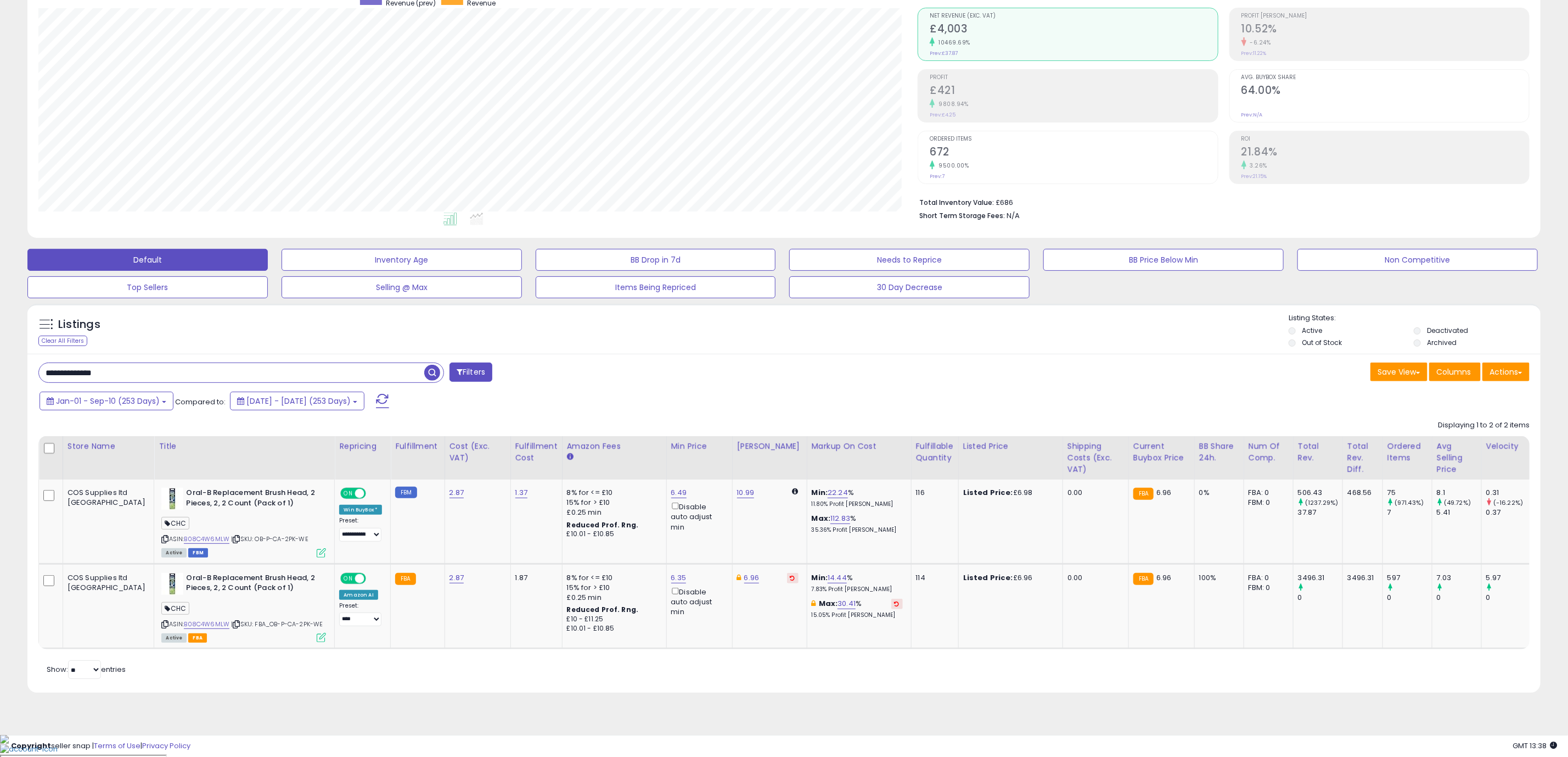
scroll to position [0, 276]
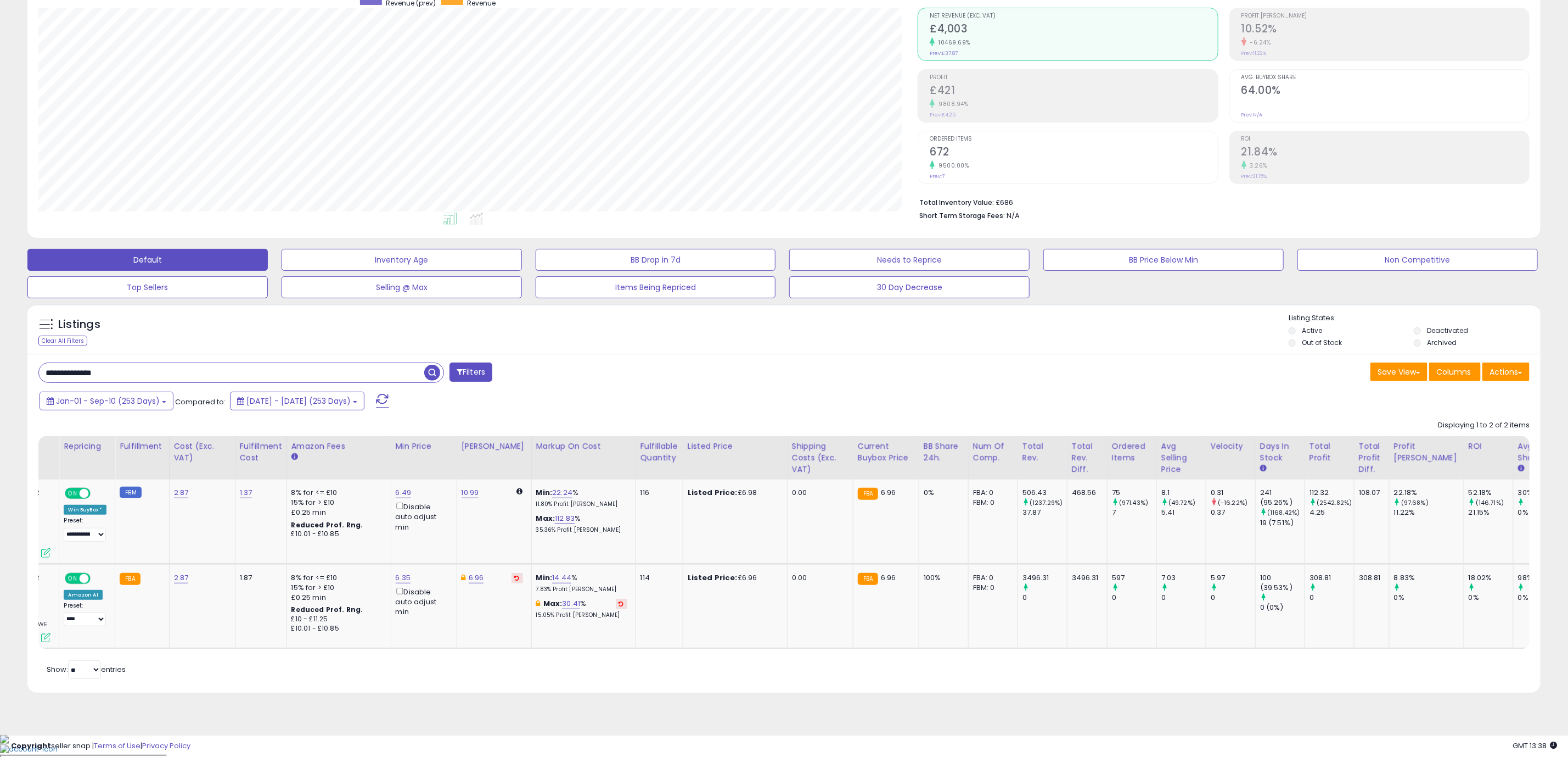
drag, startPoint x: 1094, startPoint y: 672, endPoint x: 1082, endPoint y: 671, distance: 12.0
click at [1082, 650] on div "Store Name Title Repricing Fulfillment" at bounding box center [784, 543] width 1491 height 214
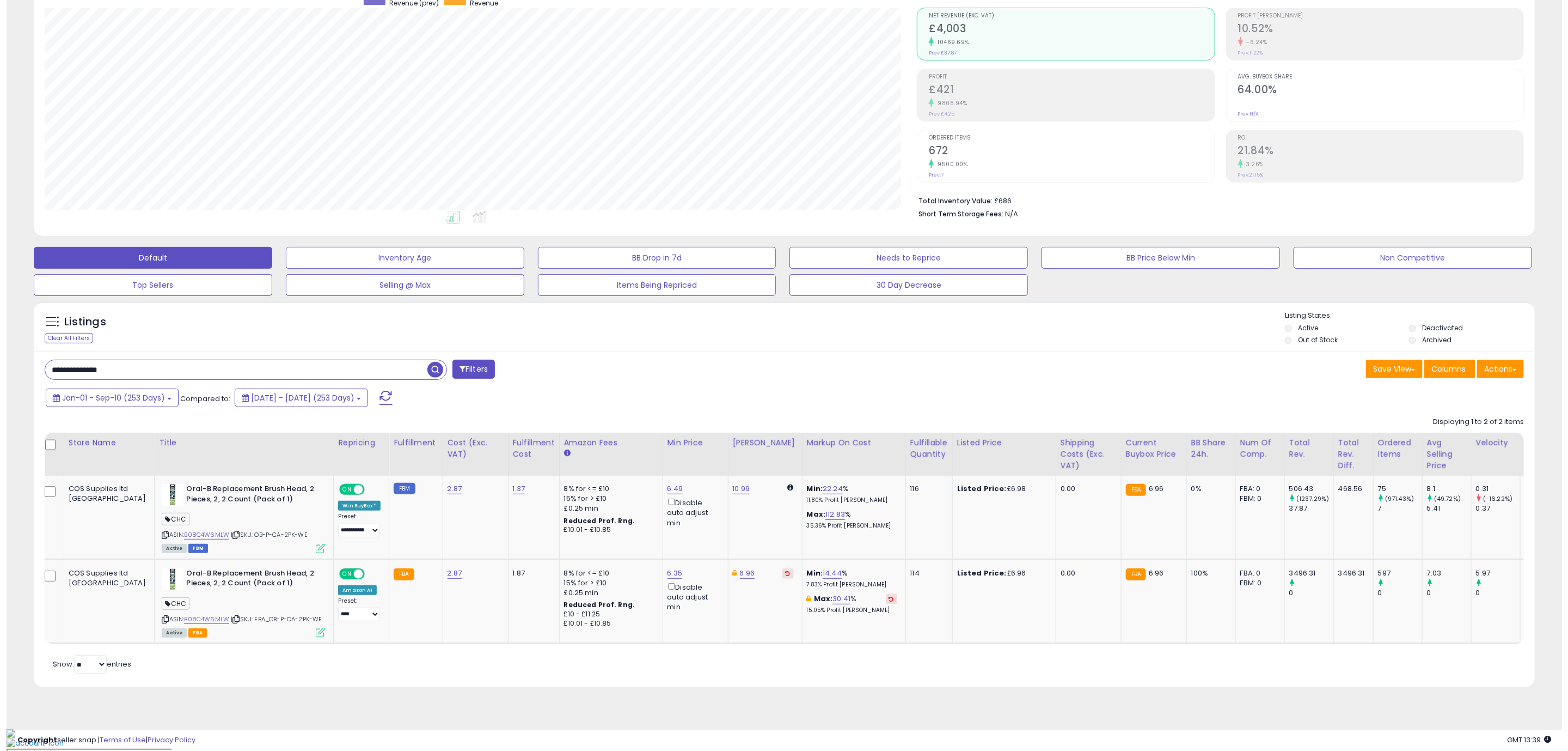
scroll to position [0, 0]
click at [314, 637] on icon at bounding box center [318, 632] width 9 height 9
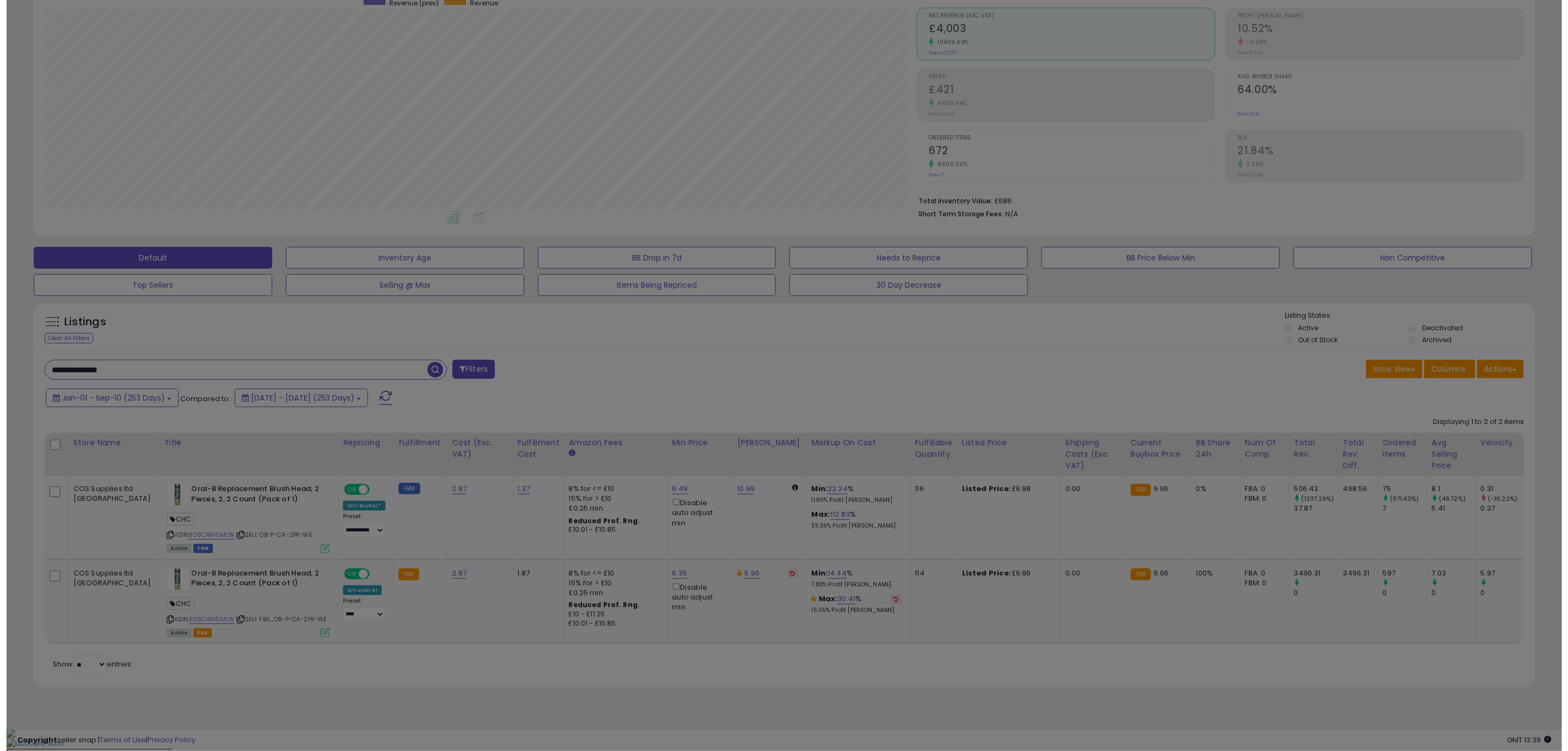
scroll to position [544569, 543565]
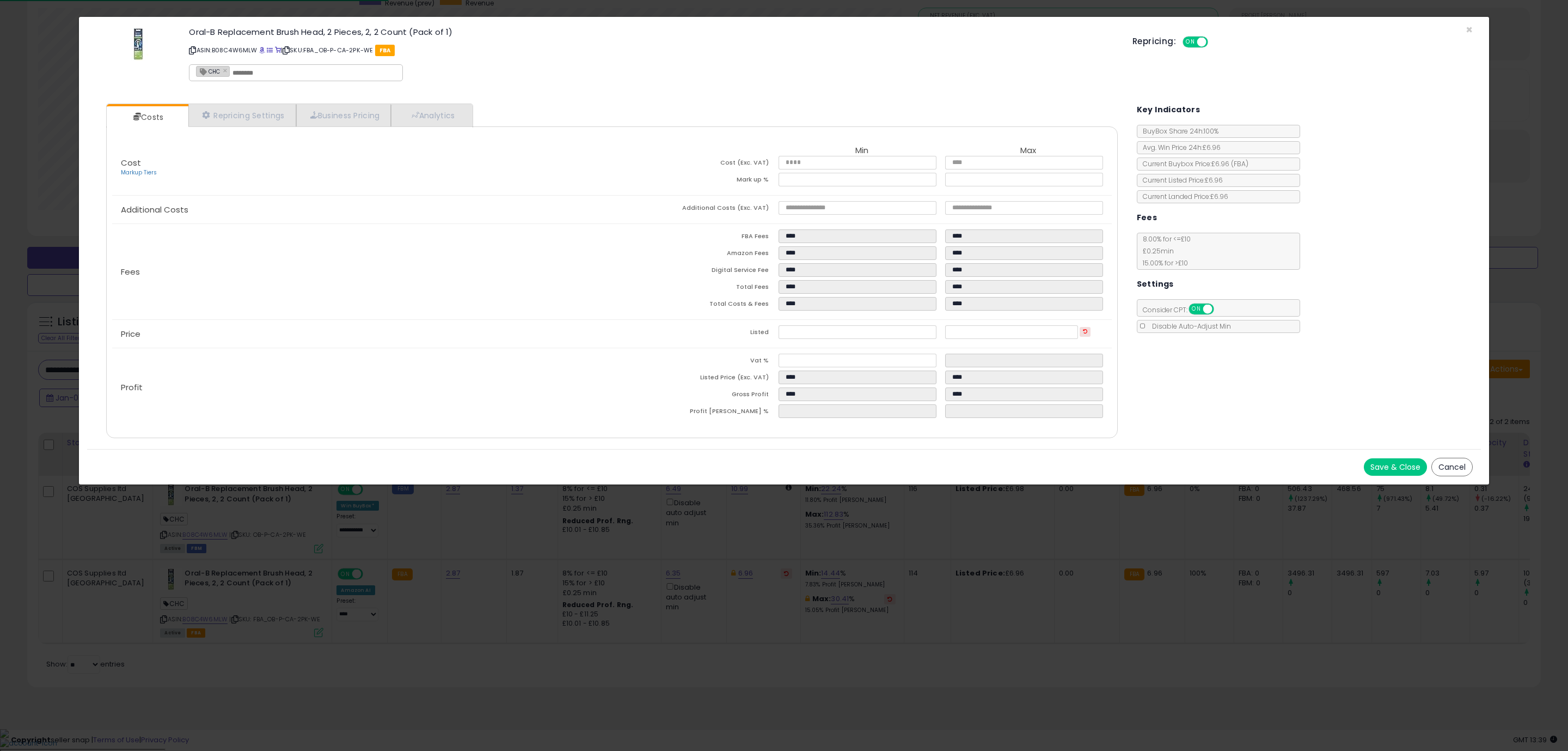
click at [937, 456] on div "Save & Close Cancel" at bounding box center [784, 467] width 1394 height 35
click at [1390, 476] on button "Save & Close" at bounding box center [1396, 467] width 63 height 18
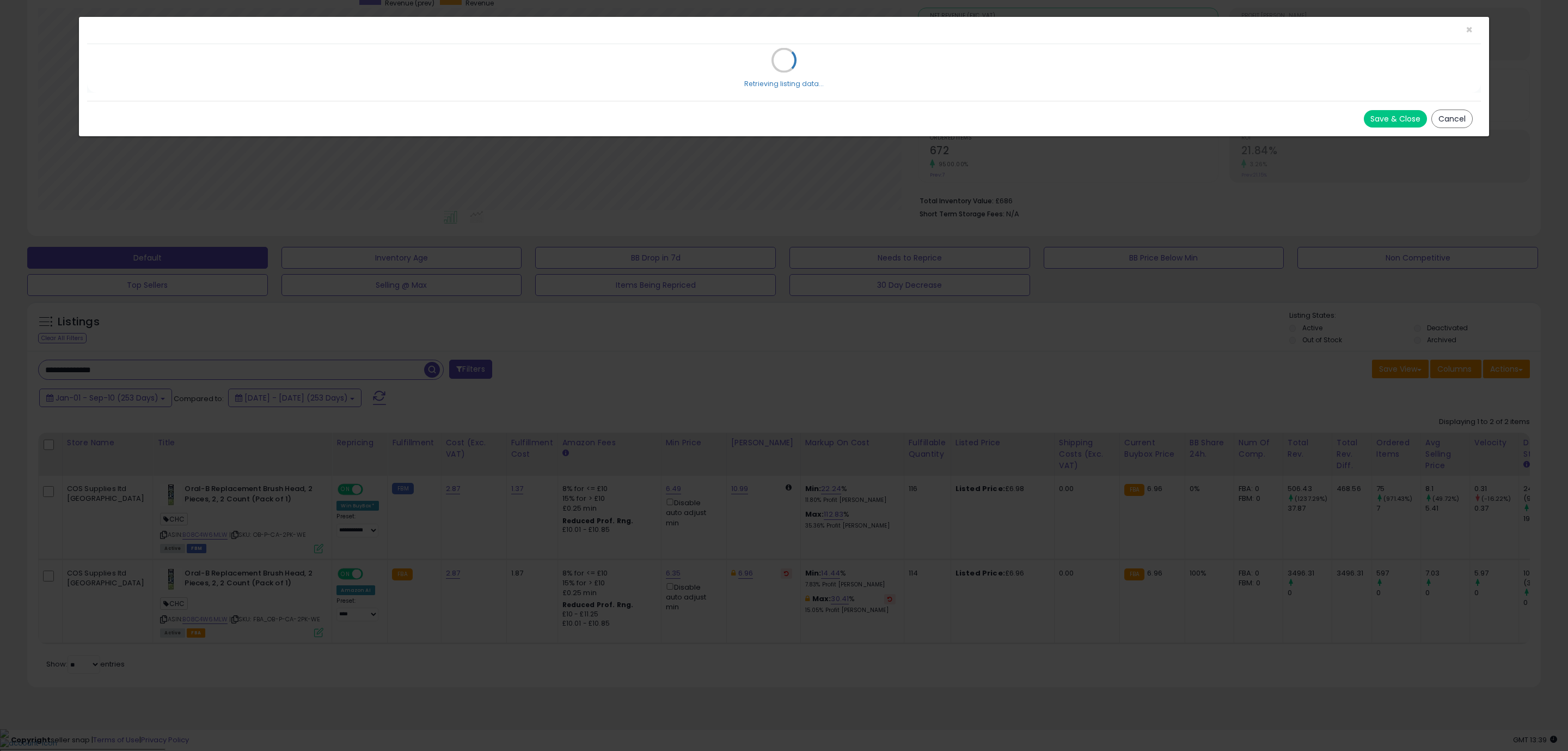
click at [999, 698] on div "× Close Retrieving listing data... Save & Close Cancel" at bounding box center [784, 375] width 1568 height 751
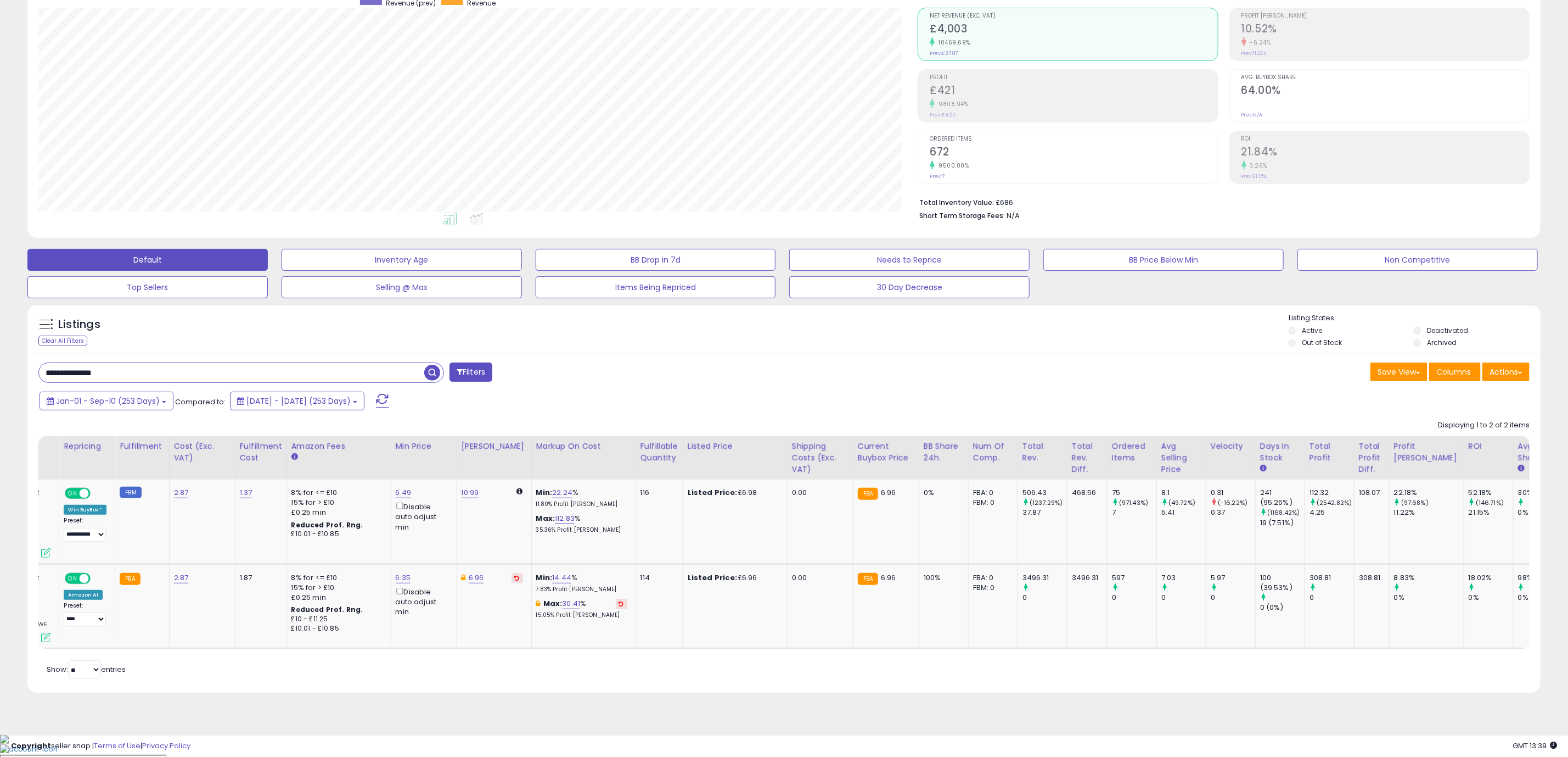
click at [1213, 681] on div "Retrieving listings data.. Displaying 1 to 2 of 2 items Store Name Title" at bounding box center [784, 548] width 1491 height 267
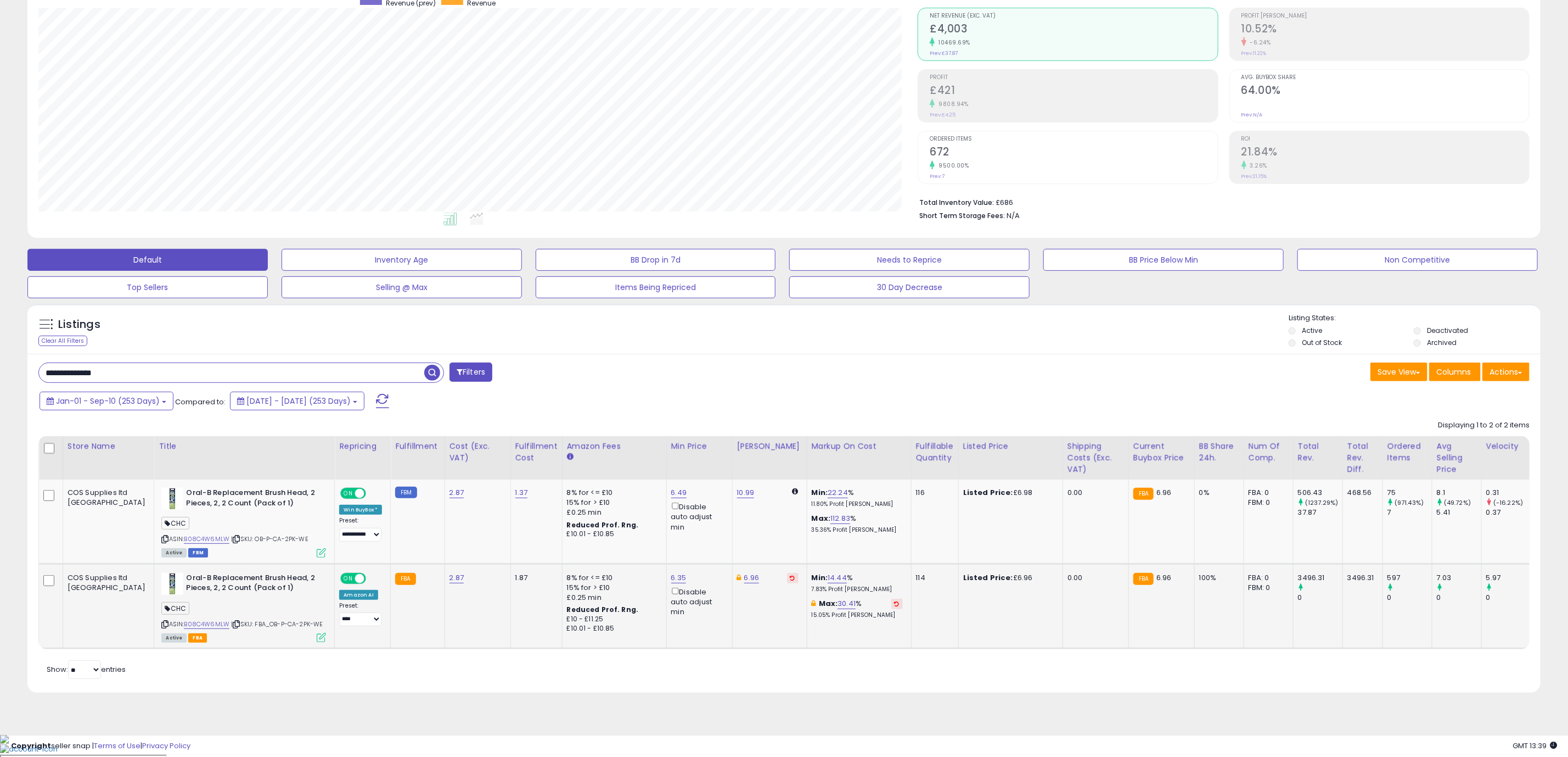
click at [233, 623] on icon at bounding box center [237, 624] width 7 height 6
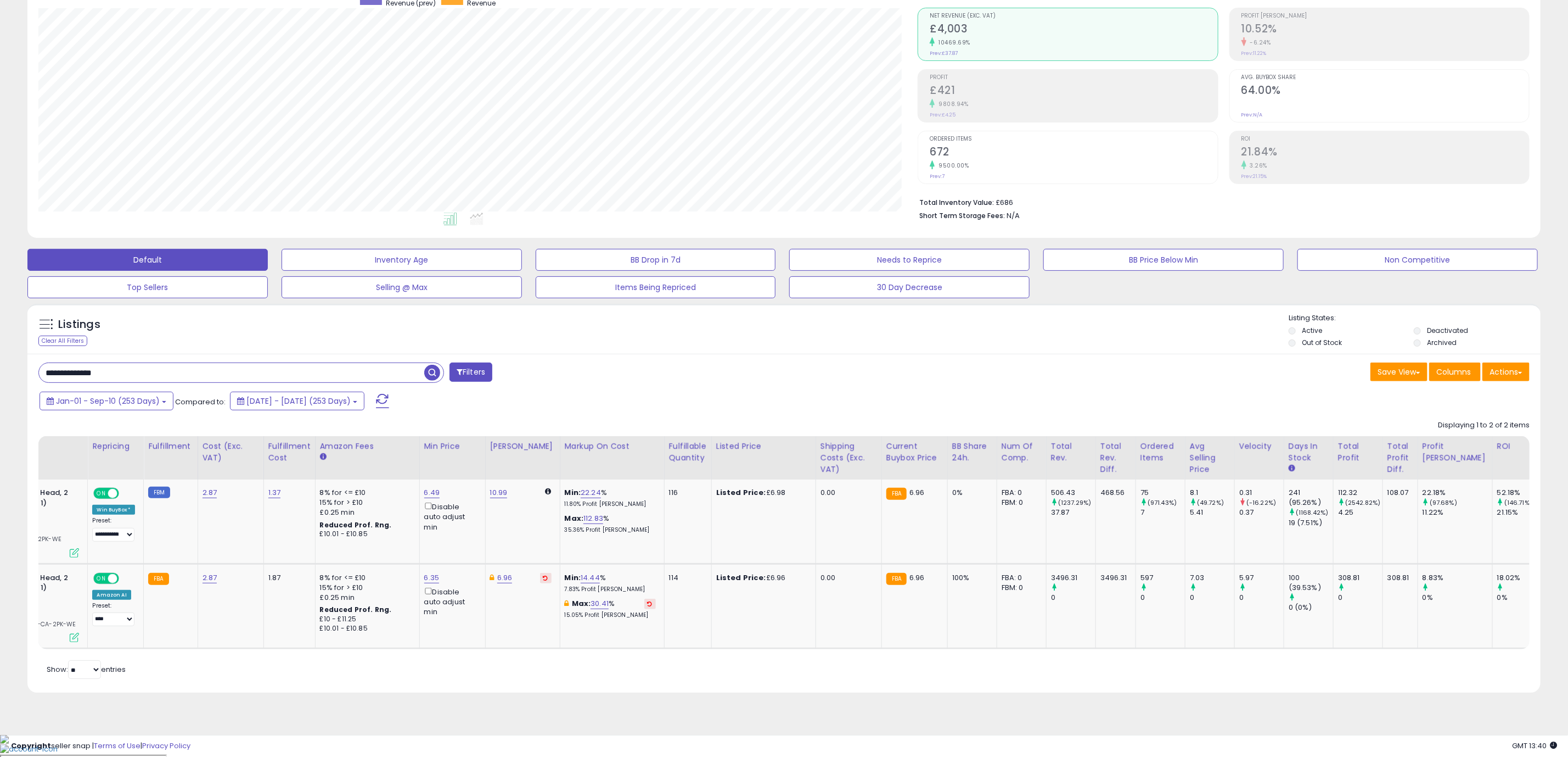
scroll to position [0, 0]
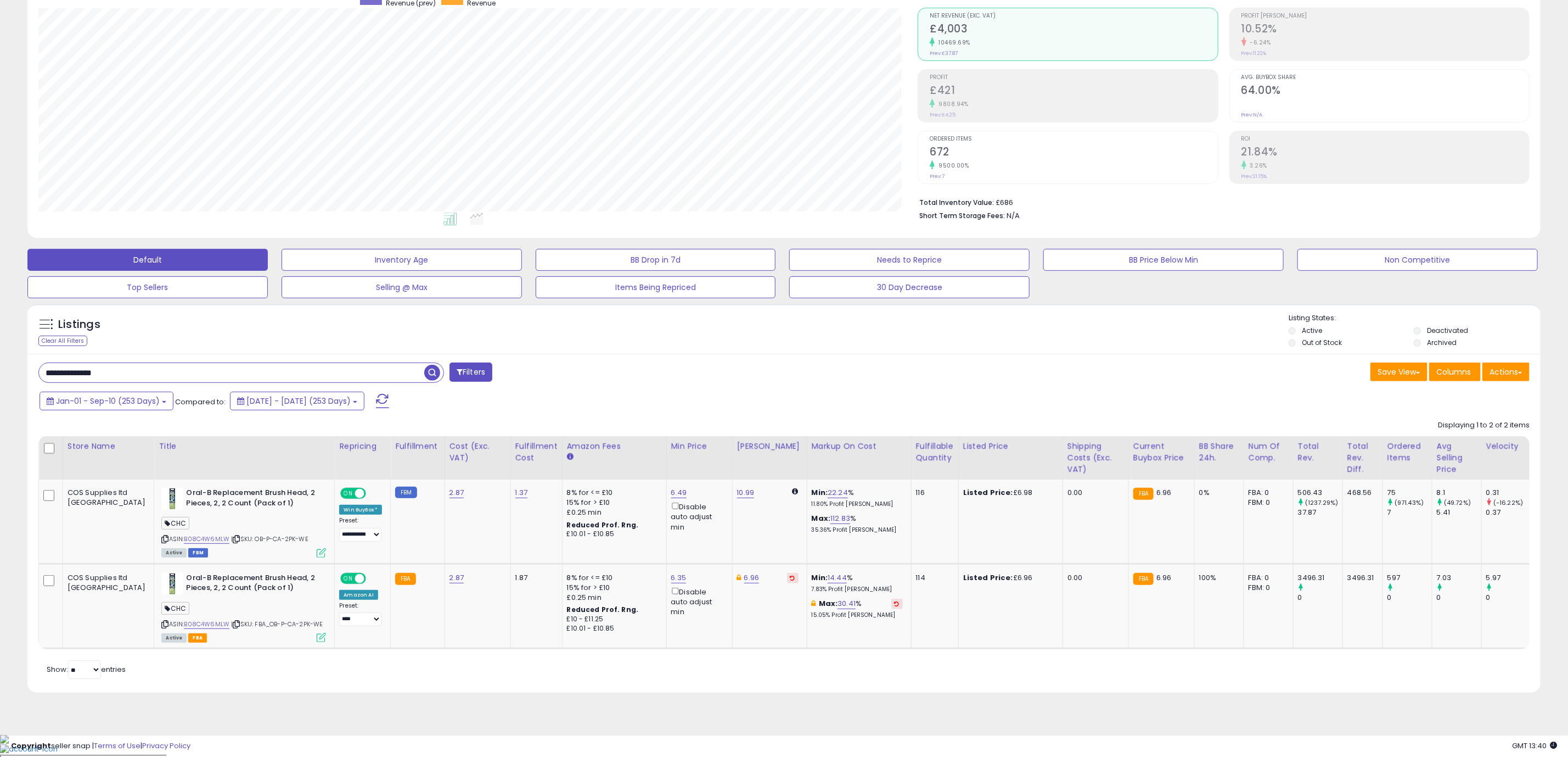
click at [126, 378] on input "**********" at bounding box center [232, 372] width 385 height 19
paste input "text"
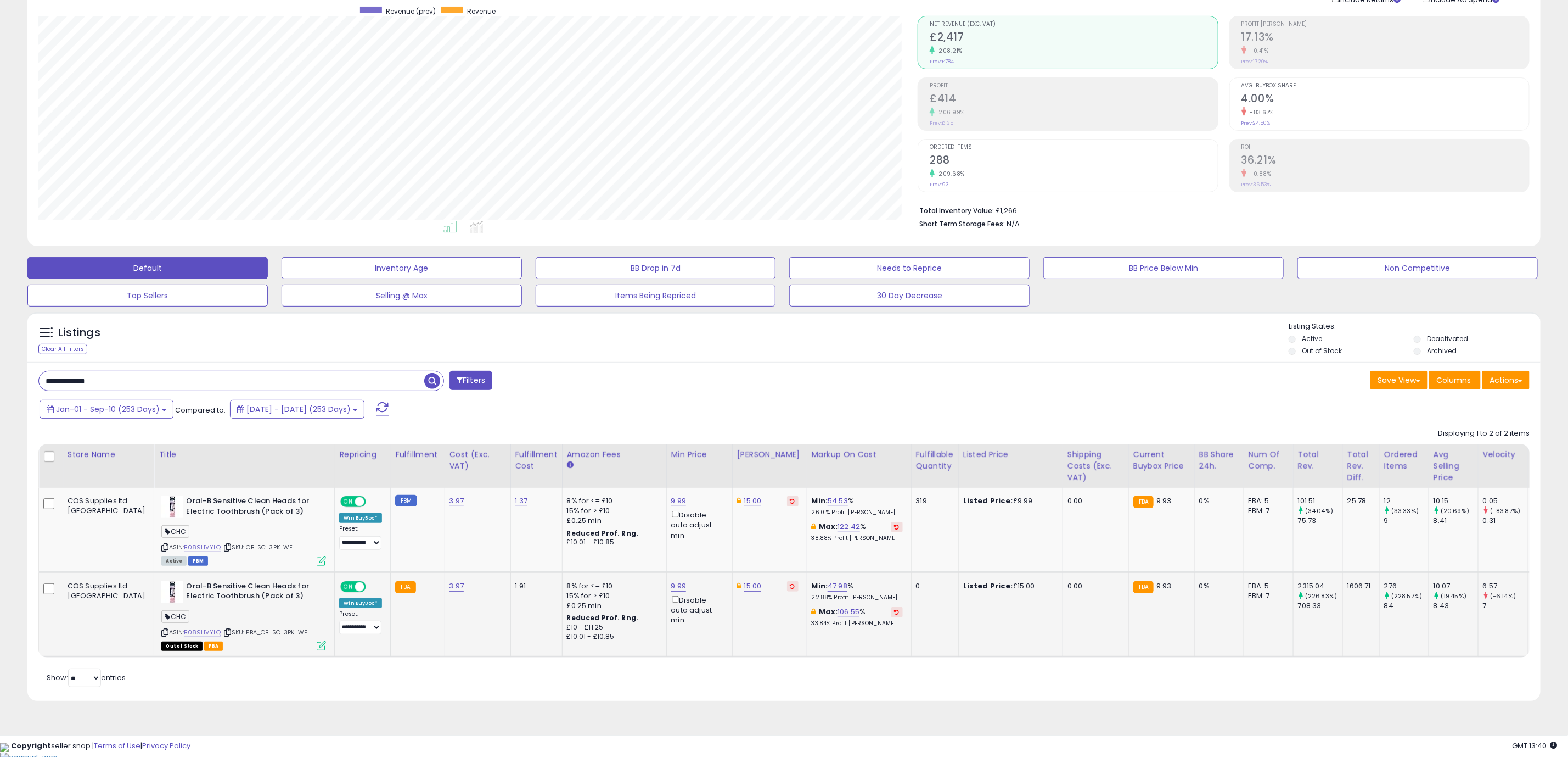
scroll to position [226, 879]
click at [598, 689] on div "Retrieving listings data.. Displaying 1 to 2 of 2 items Store Name Title" at bounding box center [784, 556] width 1491 height 267
click at [587, 686] on div "Retrieving listings data.. Displaying 1 to 2 of 2 items Store Name Title" at bounding box center [784, 556] width 1491 height 267
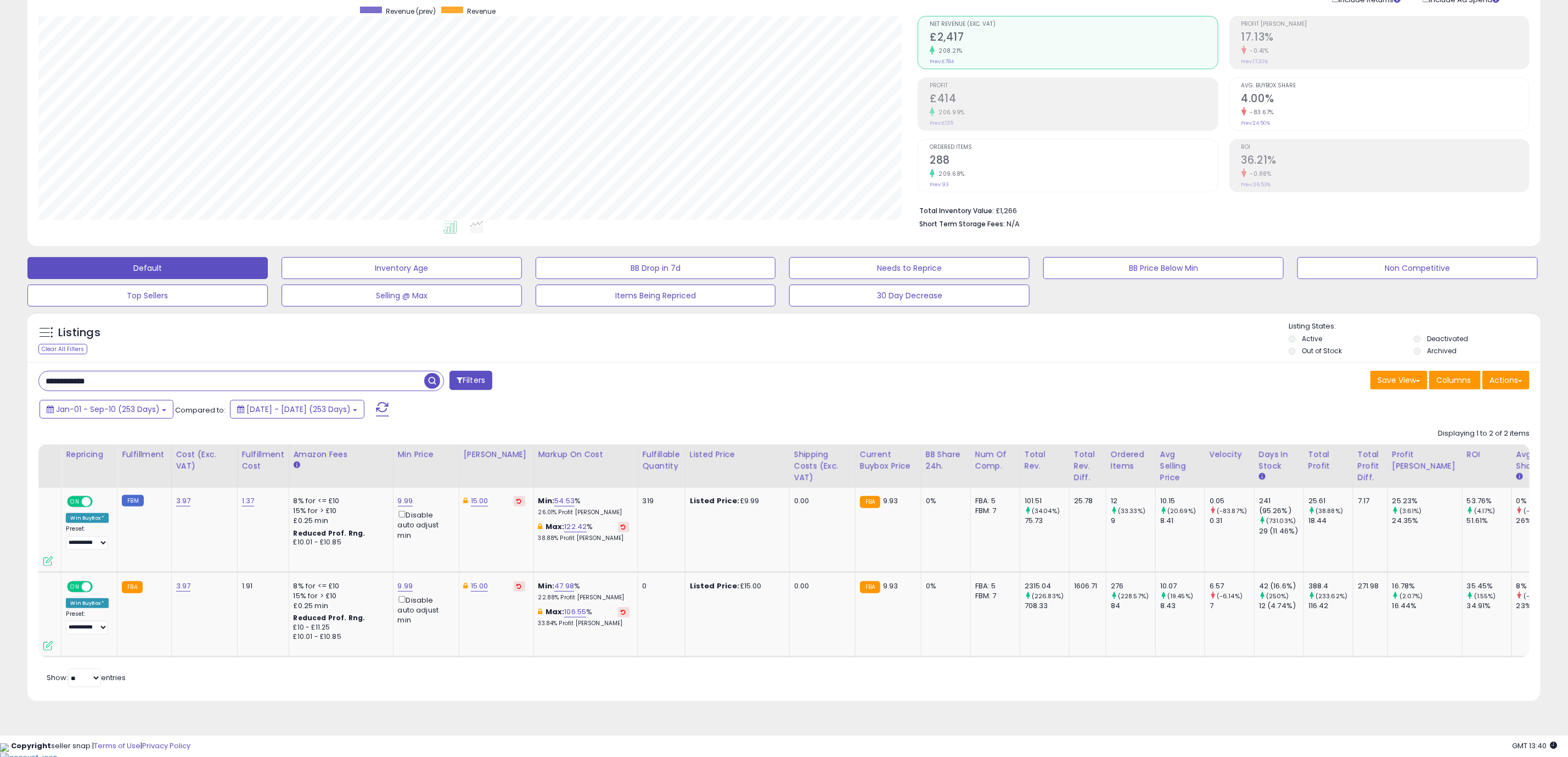
scroll to position [0, 0]
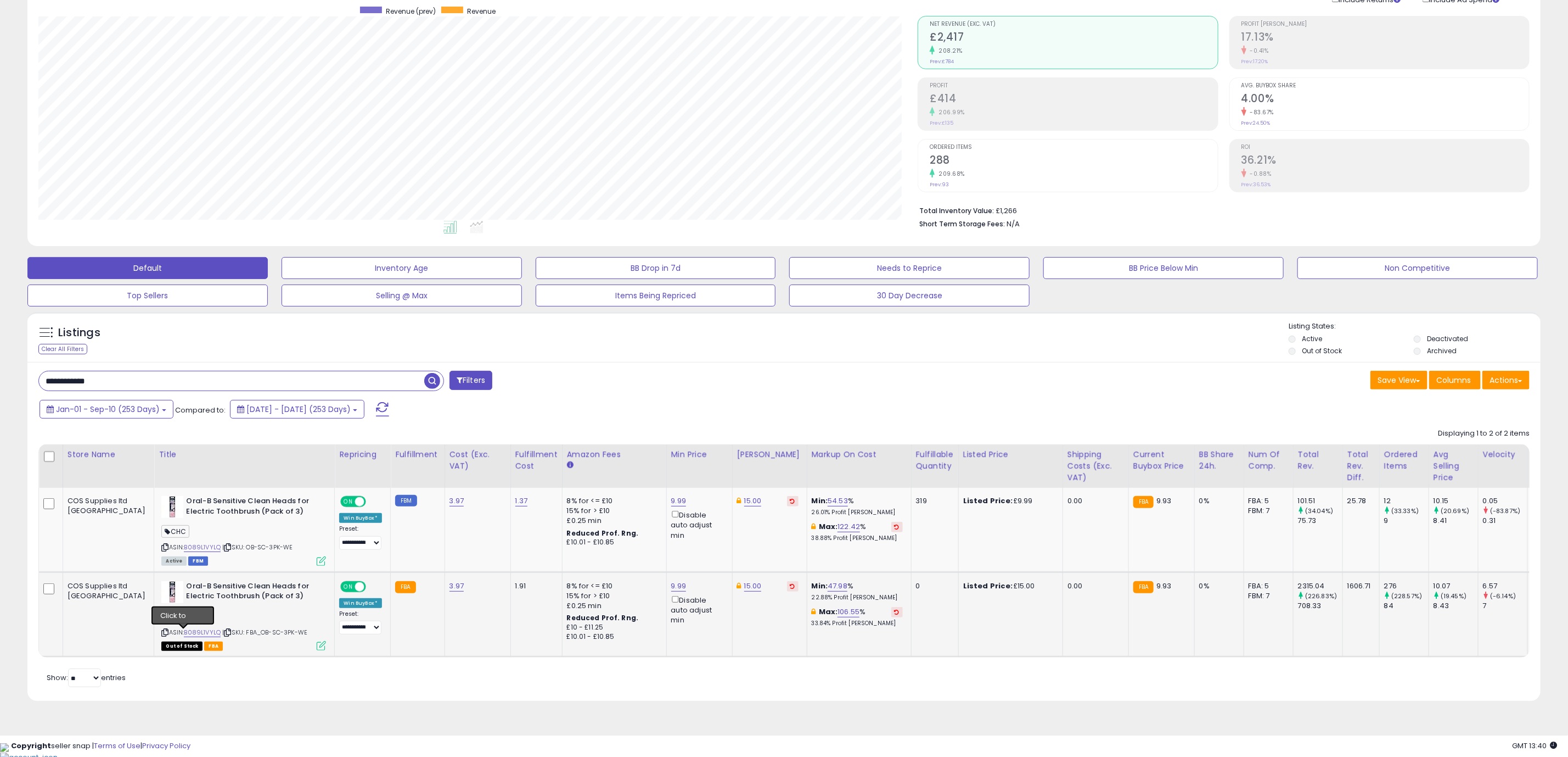
click at [225, 633] on icon at bounding box center [228, 632] width 7 height 6
click at [317, 644] on icon at bounding box center [321, 645] width 9 height 9
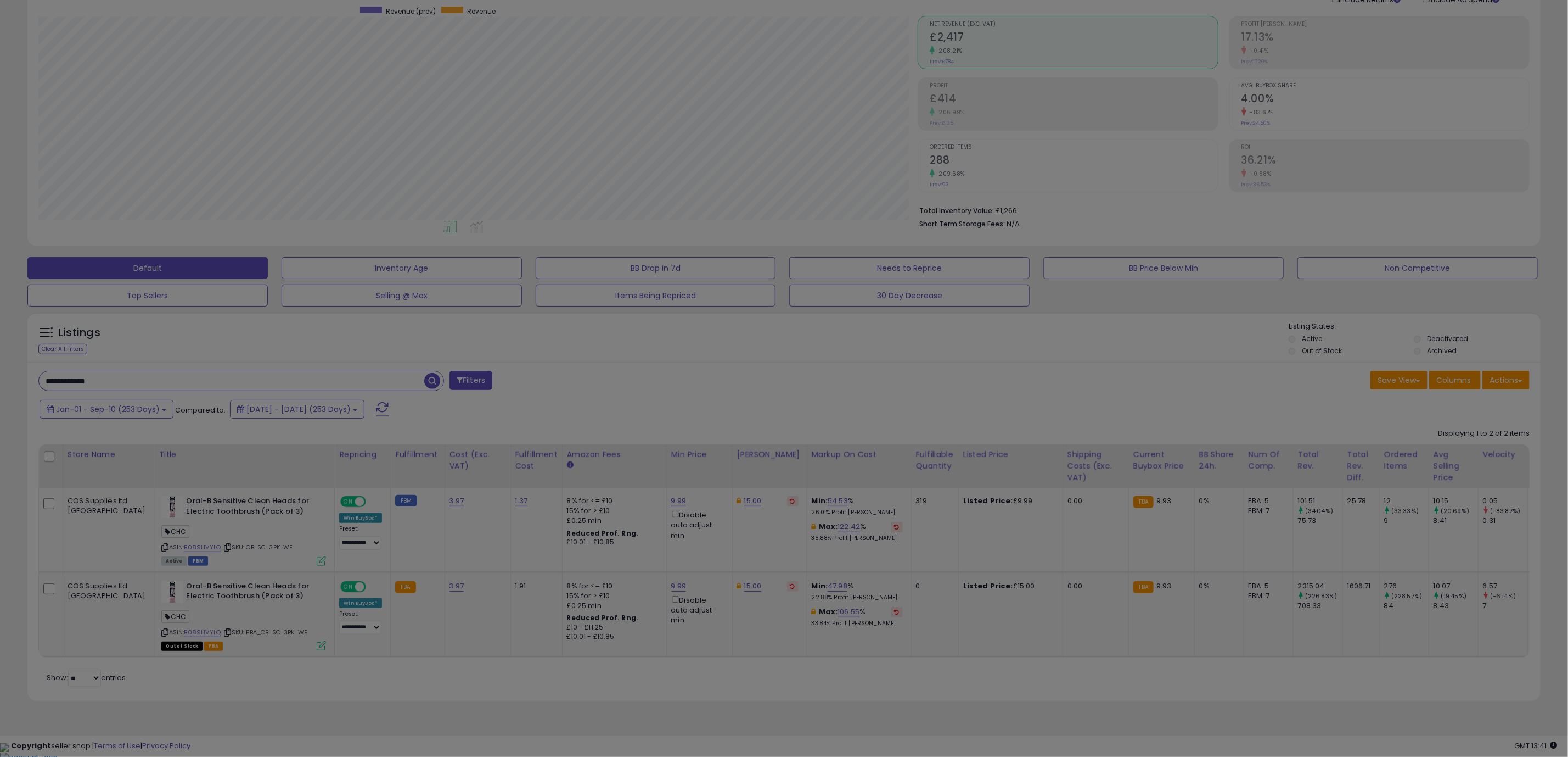
scroll to position [226, 887]
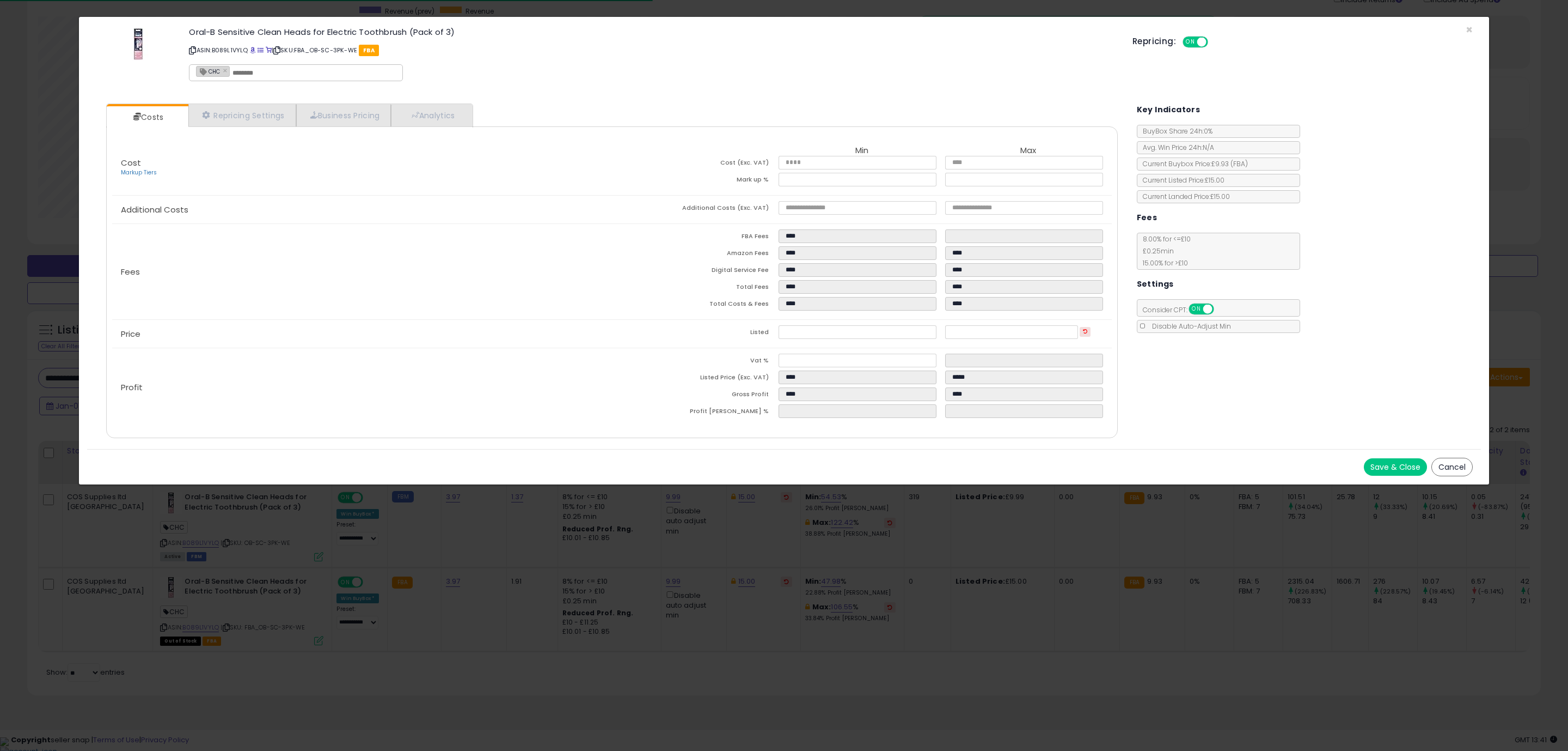
click at [916, 435] on div "Cost Markup Tiers Min Max Cost (Exc. VAT) **** **** Mark up % ***** ****** Addi…" at bounding box center [612, 283] width 1012 height 312
click at [1467, 37] on div "Repricing: ON OFF" at bounding box center [1302, 41] width 340 height 16
click at [1467, 30] on span "×" at bounding box center [1469, 30] width 7 height 16
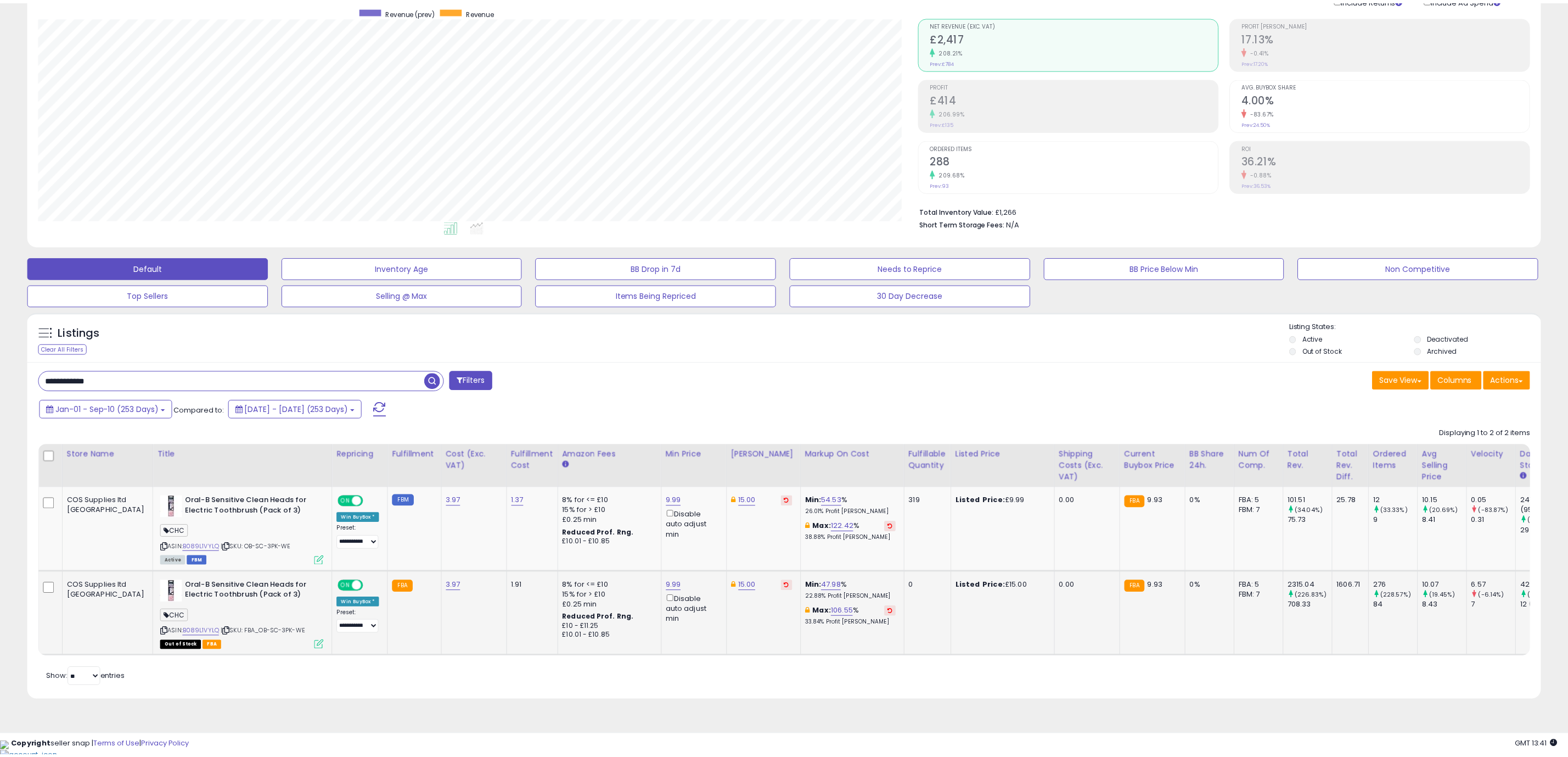
scroll to position [548920, 548040]
click at [184, 635] on link "B089L1VYLQ" at bounding box center [203, 632] width 37 height 9
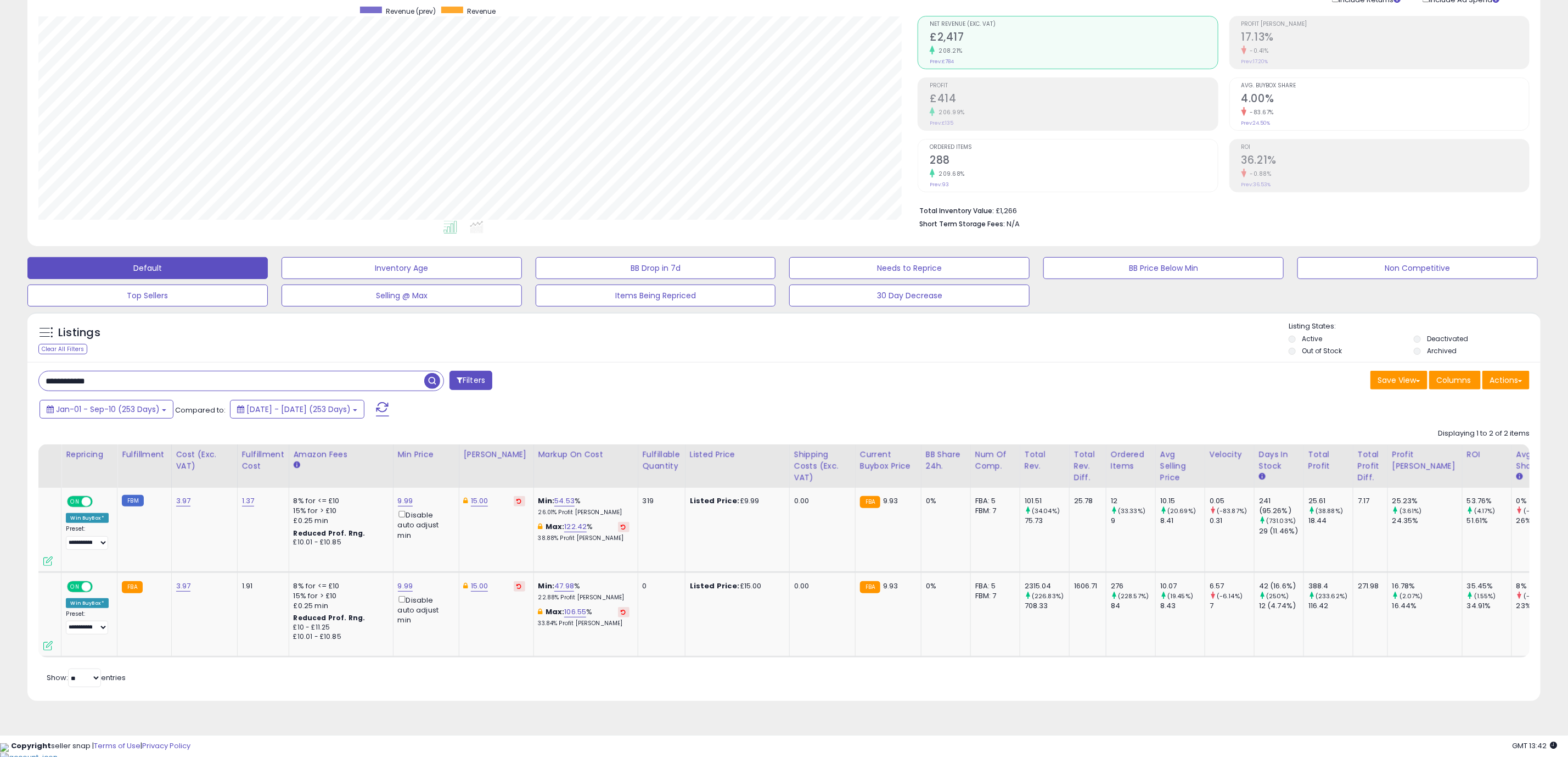
scroll to position [0, 0]
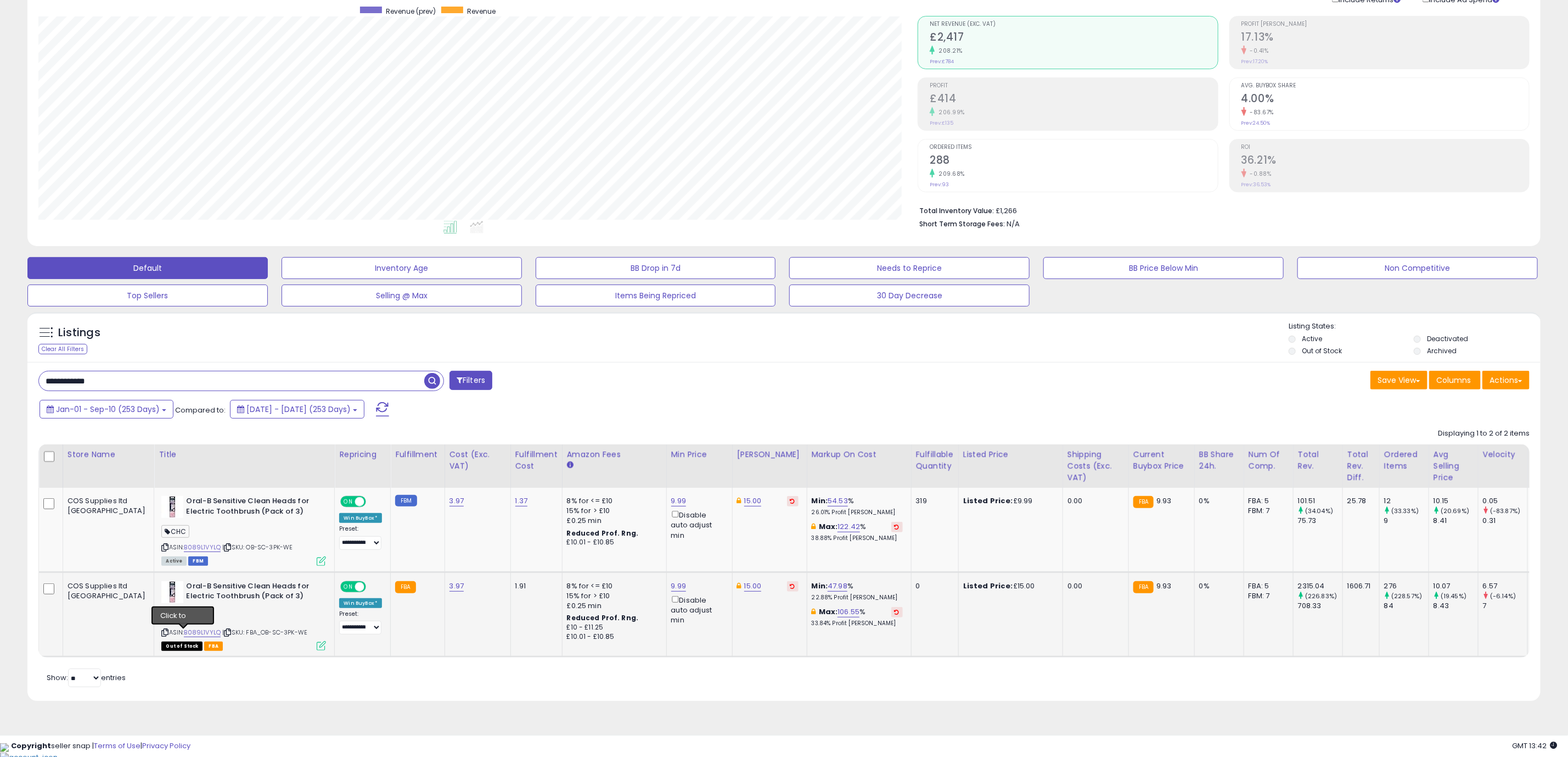
click at [225, 633] on icon at bounding box center [228, 632] width 7 height 6
click at [147, 375] on input "**********" at bounding box center [232, 381] width 385 height 19
paste input "****"
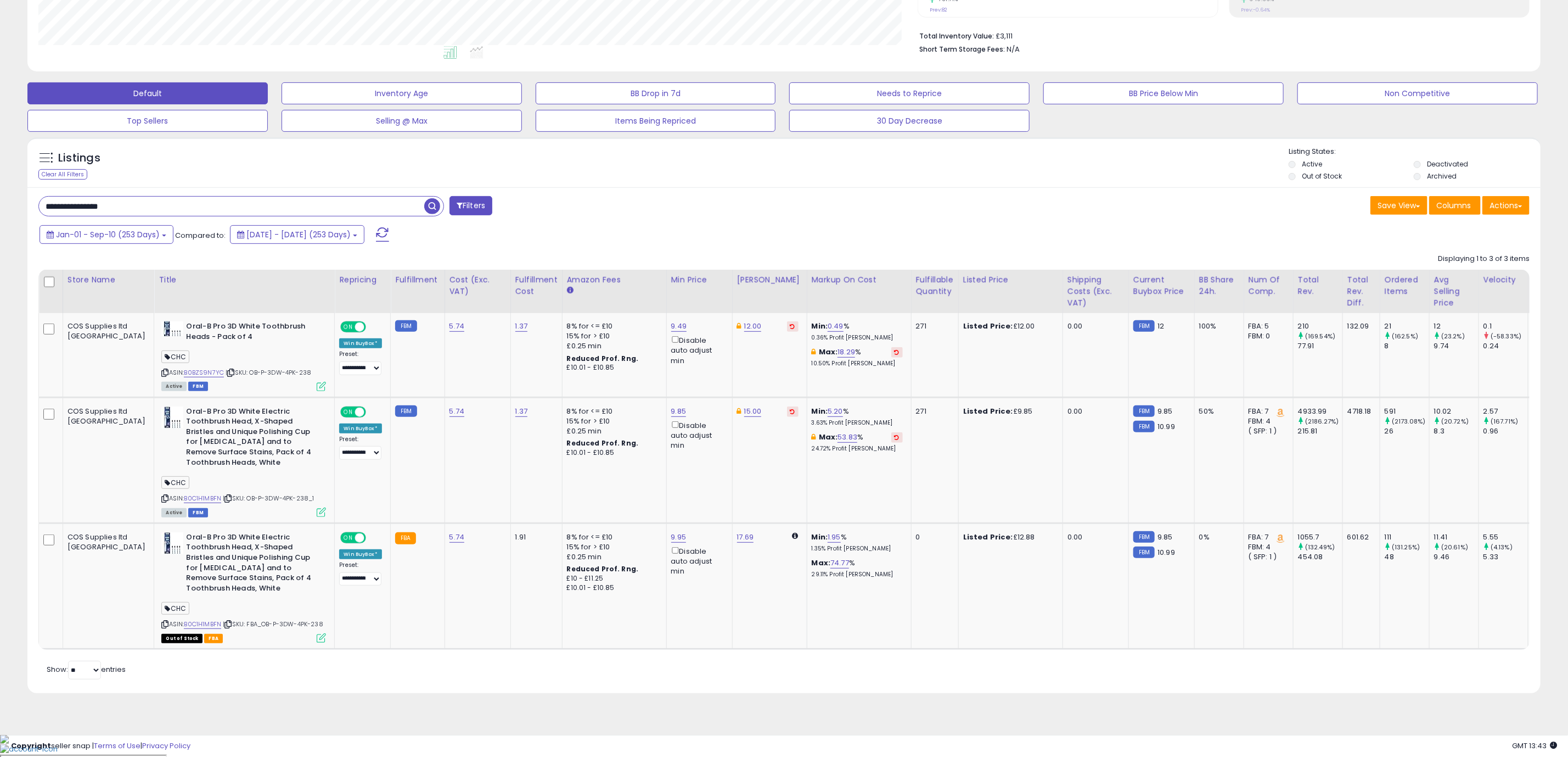
scroll to position [0, 272]
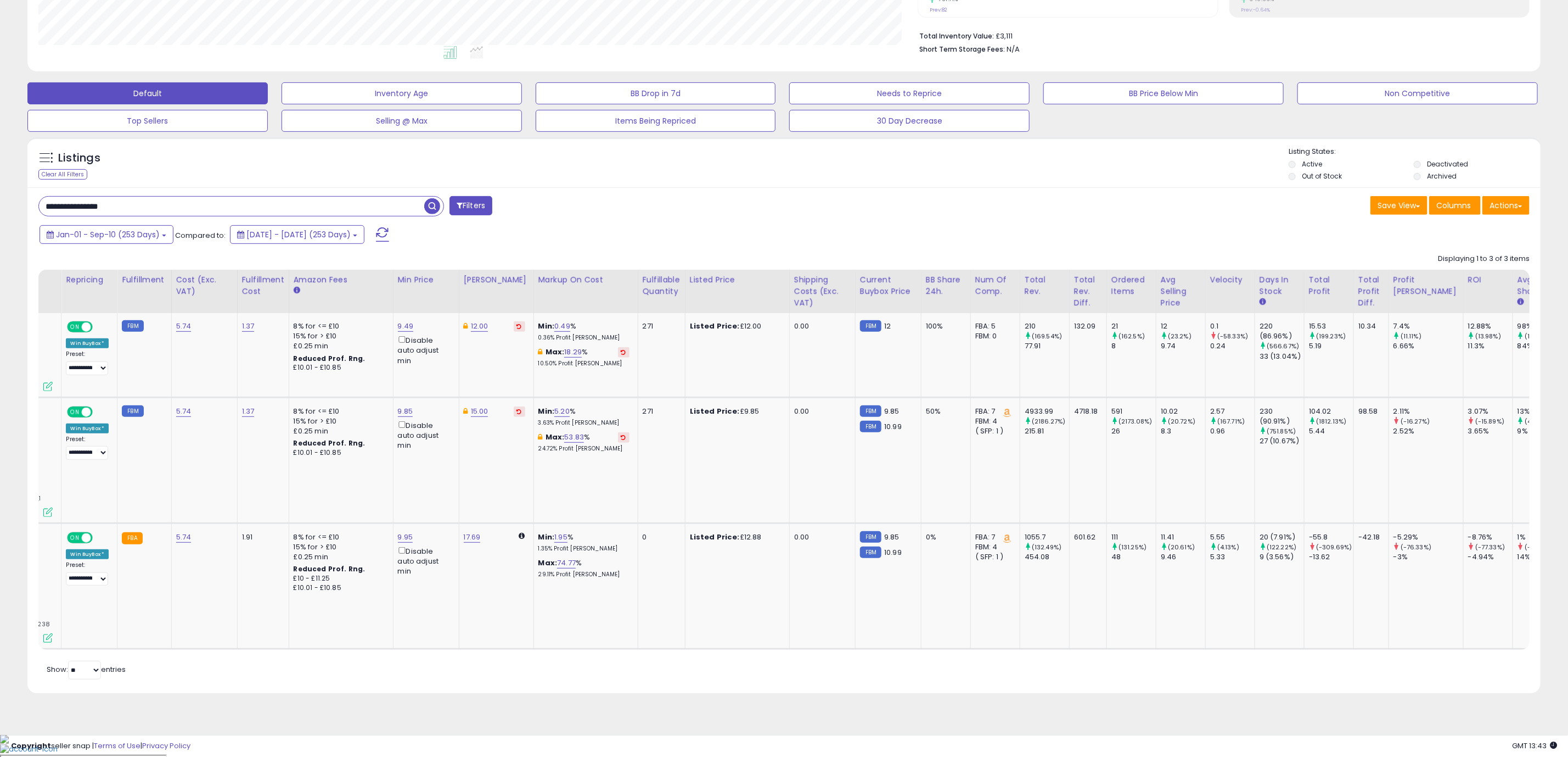
click at [1064, 681] on div "Retrieving listings data.. Displaying 1 to 3 of 3 items Store Name Title" at bounding box center [784, 465] width 1491 height 433
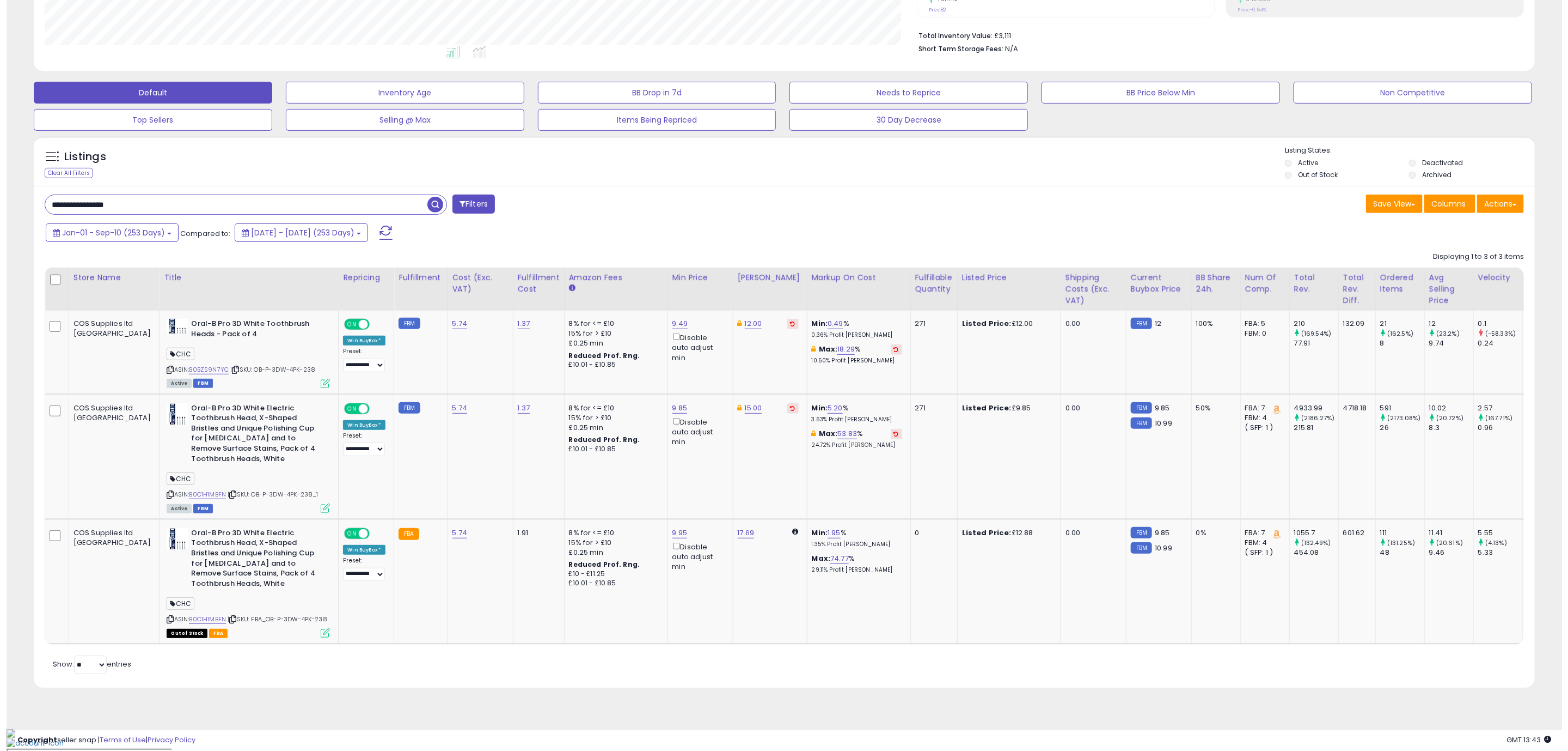
scroll to position [0, 0]
click at [314, 637] on icon at bounding box center [318, 632] width 9 height 9
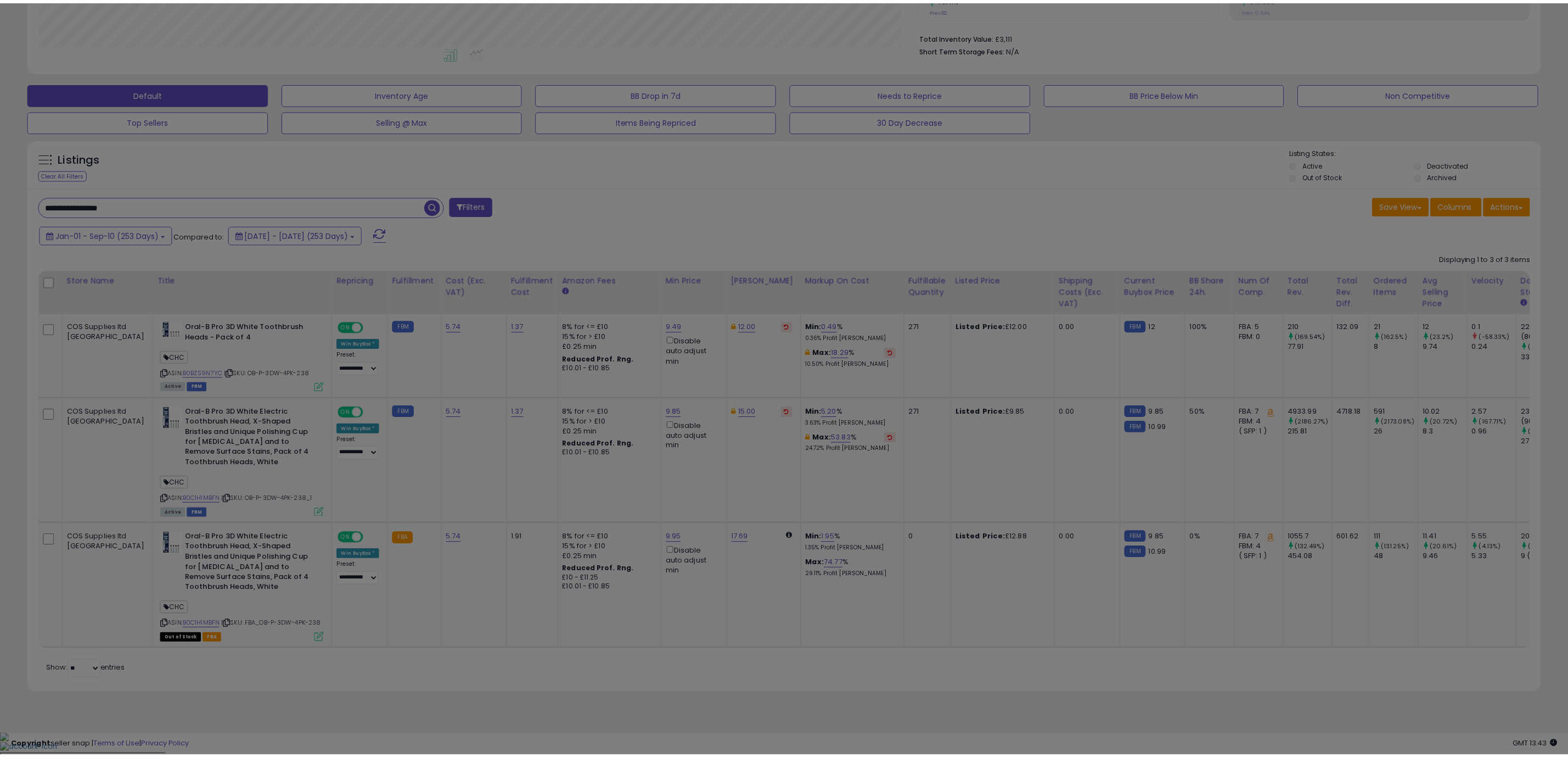
scroll to position [226, 887]
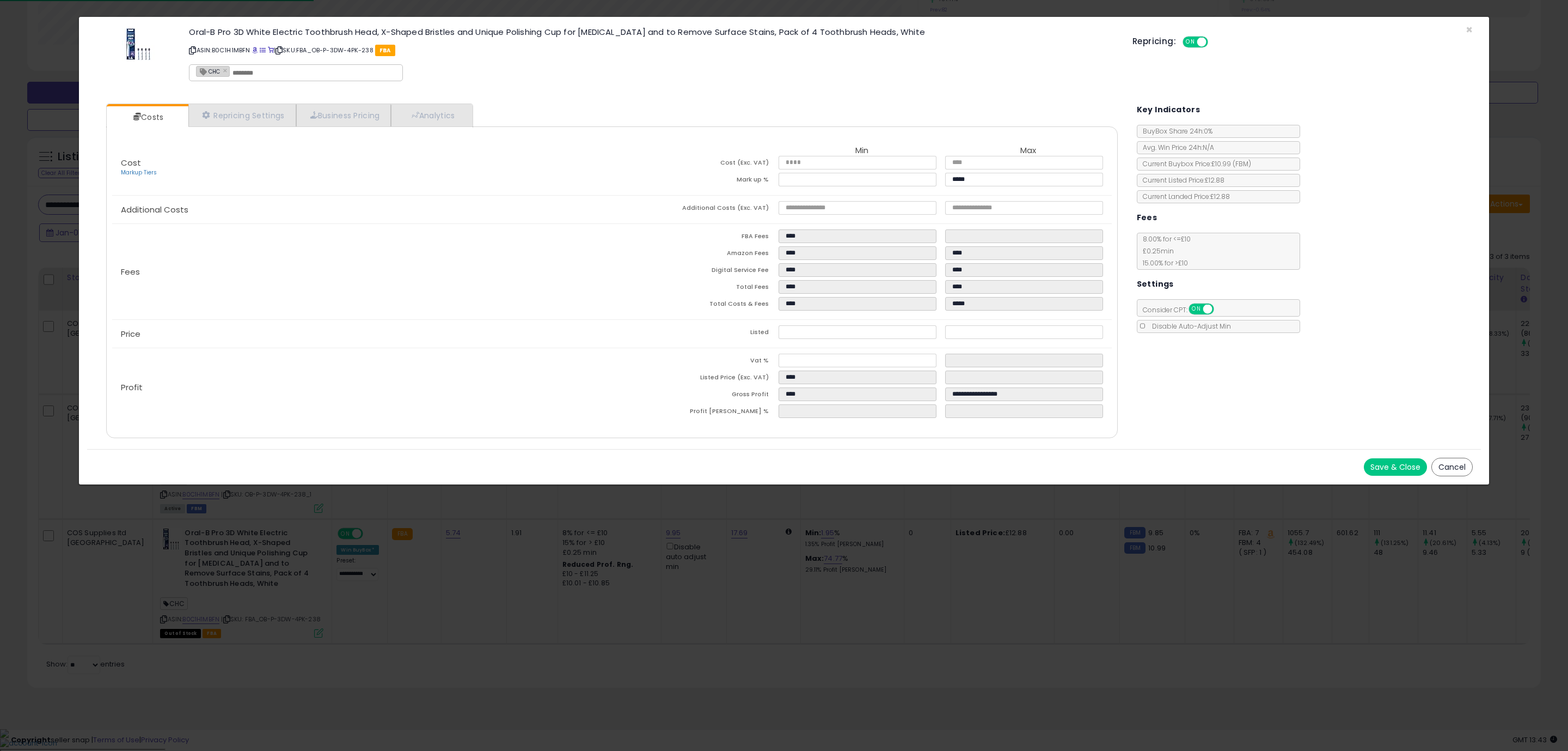
click at [875, 440] on div "Costs Repricing Settings Business Pricing Analytics Cost" at bounding box center [612, 272] width 1034 height 353
click at [1390, 474] on button "Save & Close" at bounding box center [1396, 467] width 63 height 18
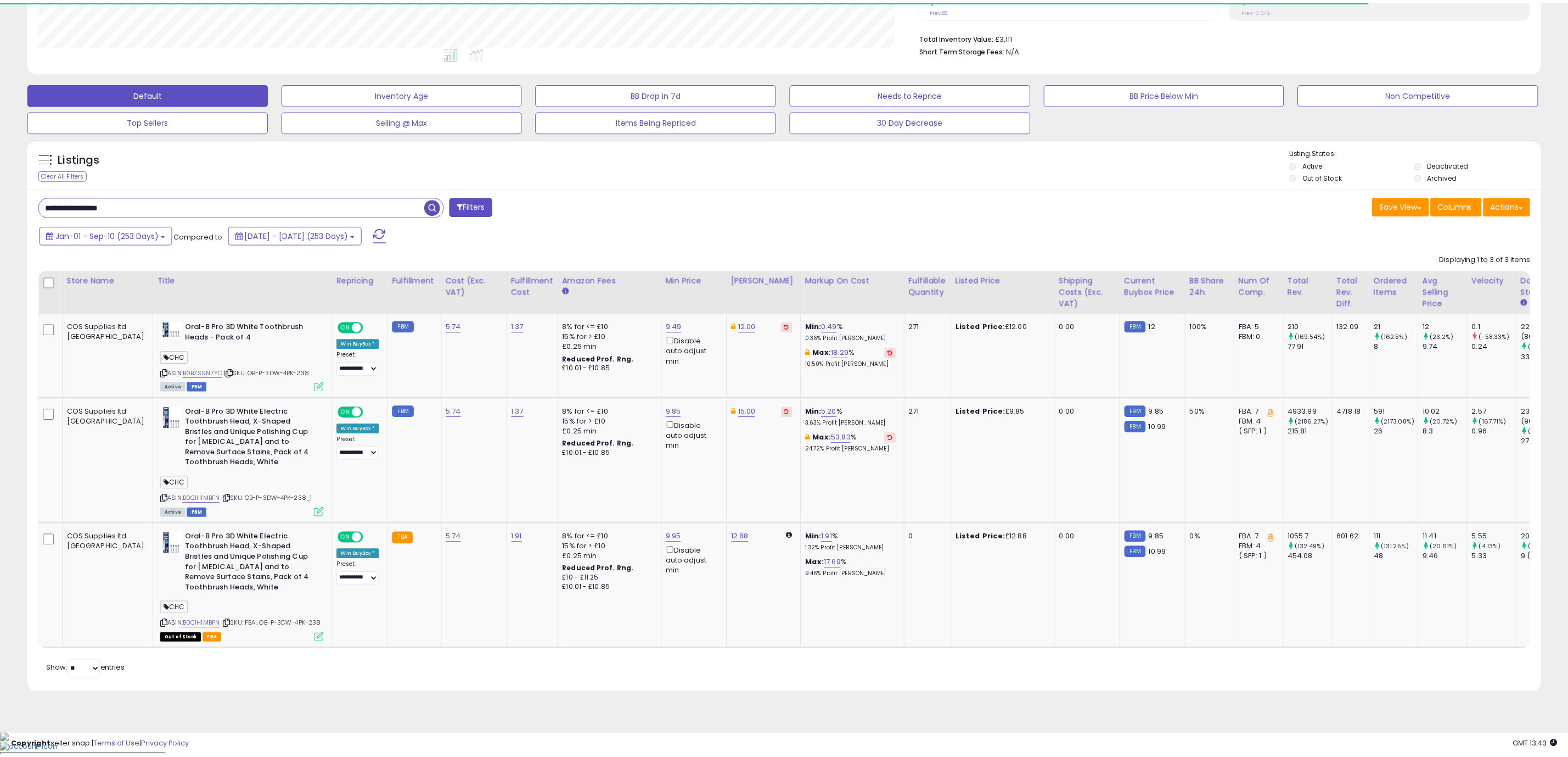
scroll to position [548920, 548040]
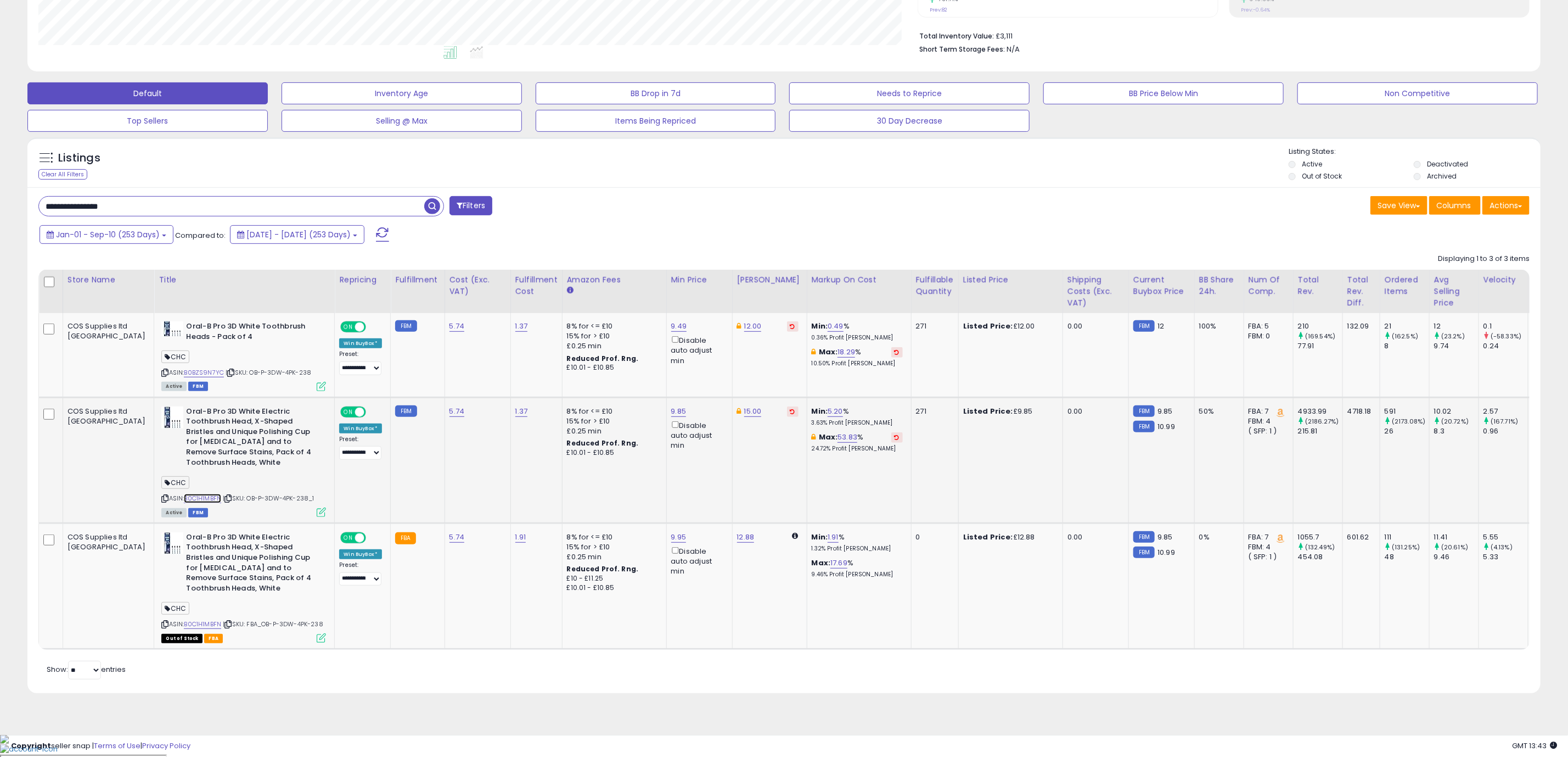
click at [184, 501] on link "B0C1H1MBFN" at bounding box center [203, 498] width 37 height 9
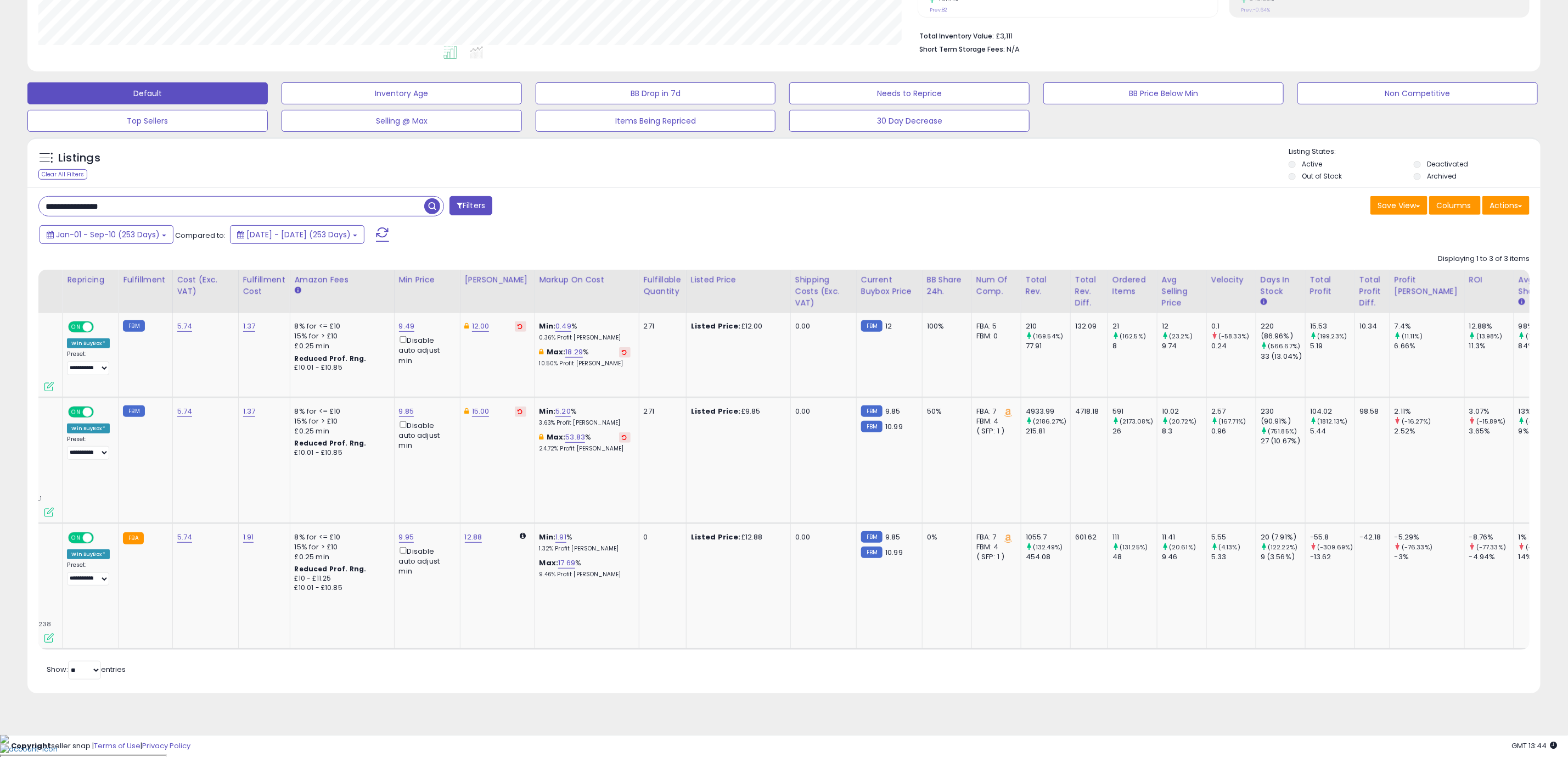
scroll to position [0, 273]
click at [923, 681] on div "Retrieving listings data.. Displaying 1 to 3 of 3 items Store Name Title" at bounding box center [784, 465] width 1491 height 433
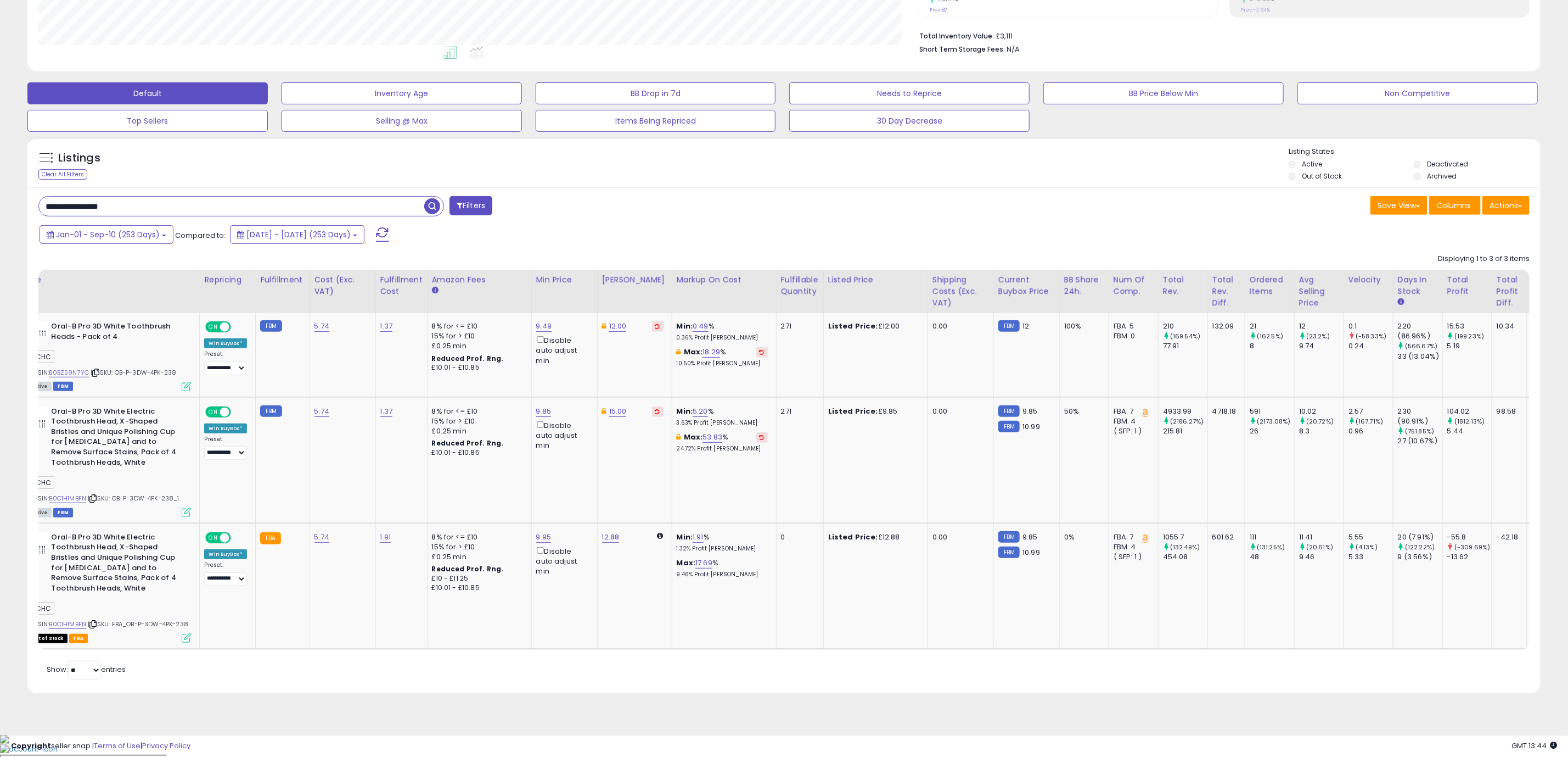
scroll to position [0, 0]
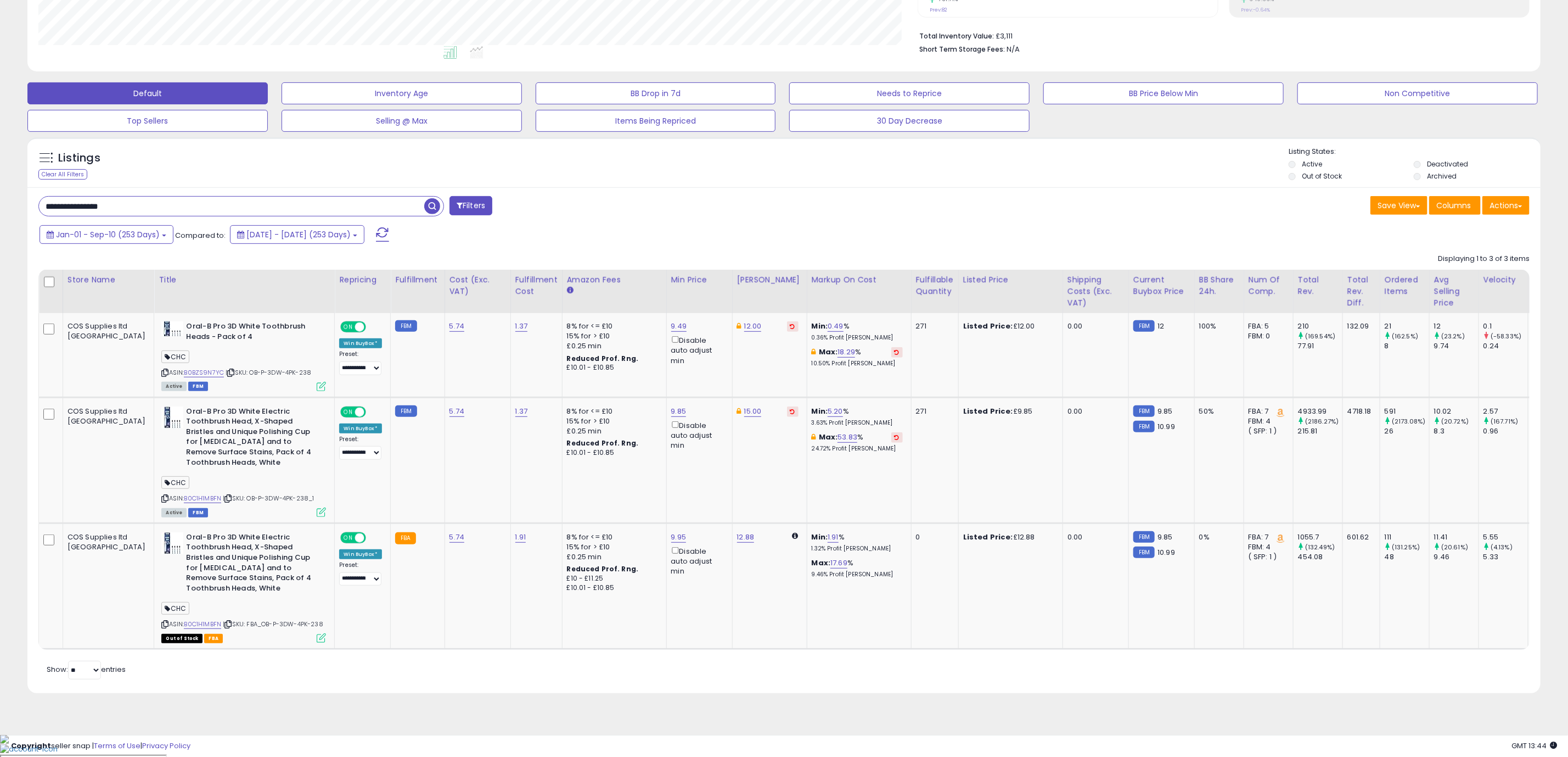
click at [28, 200] on div "**********" at bounding box center [784, 440] width 1513 height 505
click at [184, 371] on link "B0BZS9N7YC" at bounding box center [204, 372] width 40 height 9
click at [184, 497] on link "B0C1H1MBFN" at bounding box center [203, 498] width 37 height 9
click at [317, 642] on icon at bounding box center [321, 637] width 9 height 9
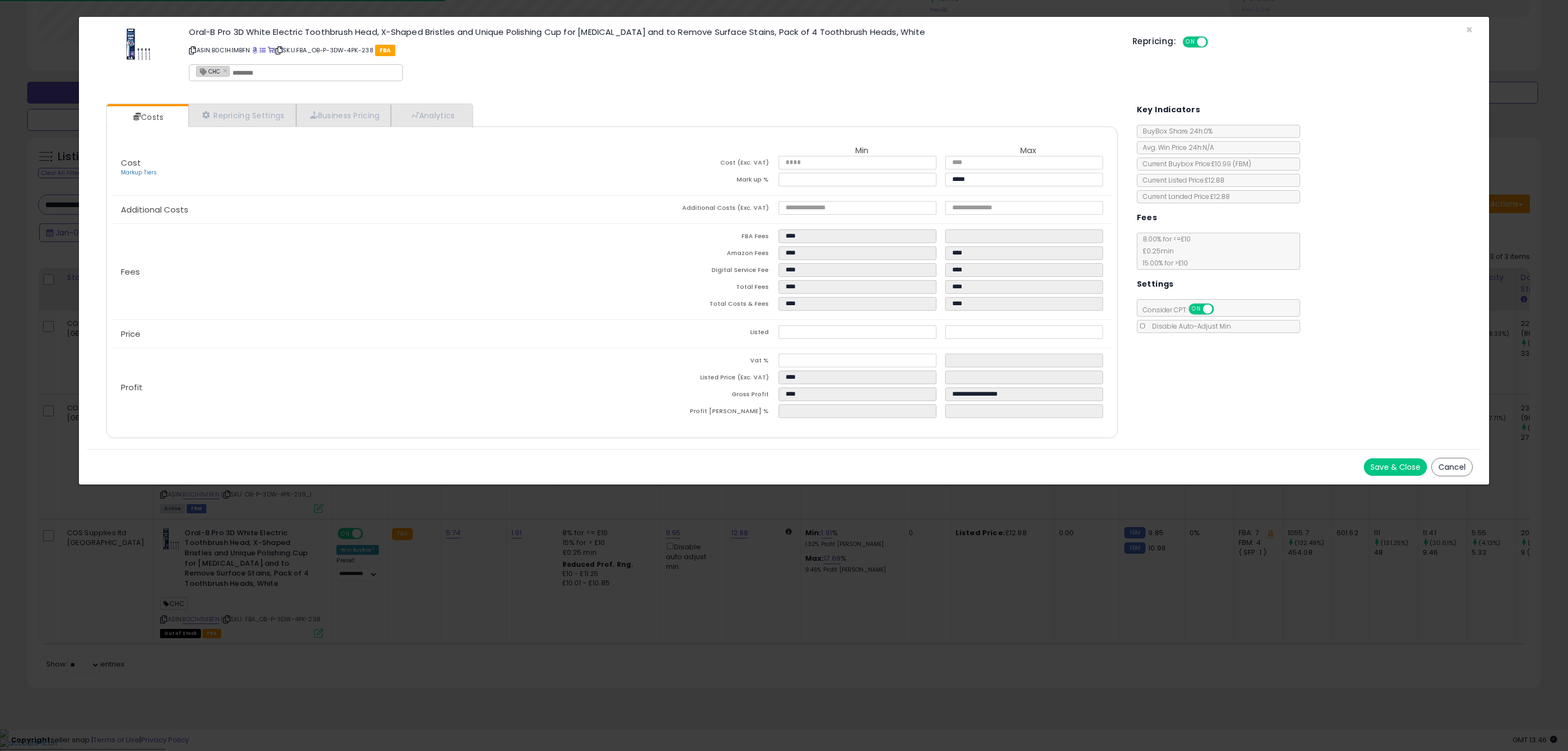
click at [754, 458] on div "Save & Close Cancel" at bounding box center [784, 467] width 1394 height 35
click at [1387, 473] on button "Save & Close" at bounding box center [1396, 467] width 63 height 18
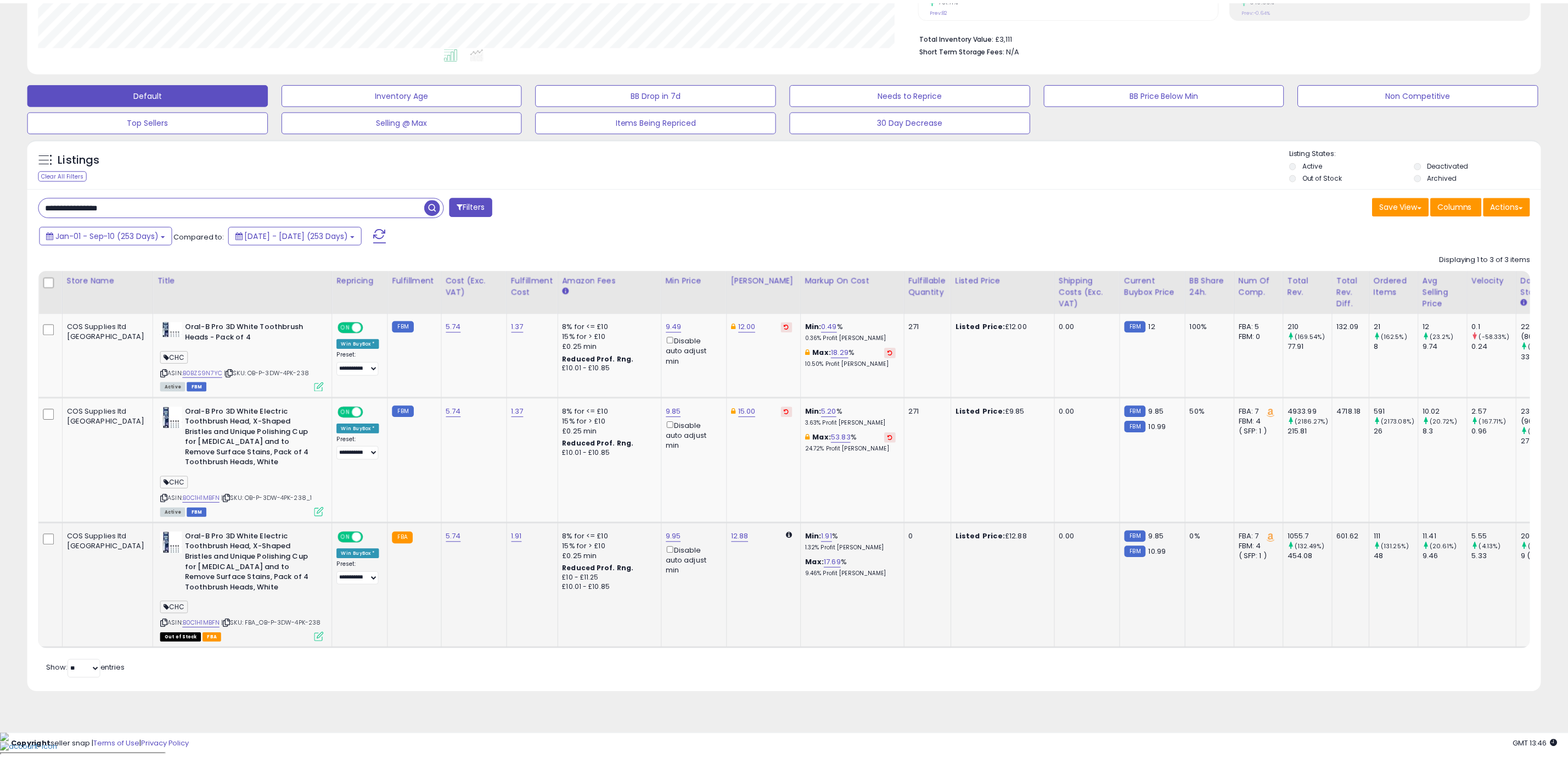
scroll to position [548920, 548040]
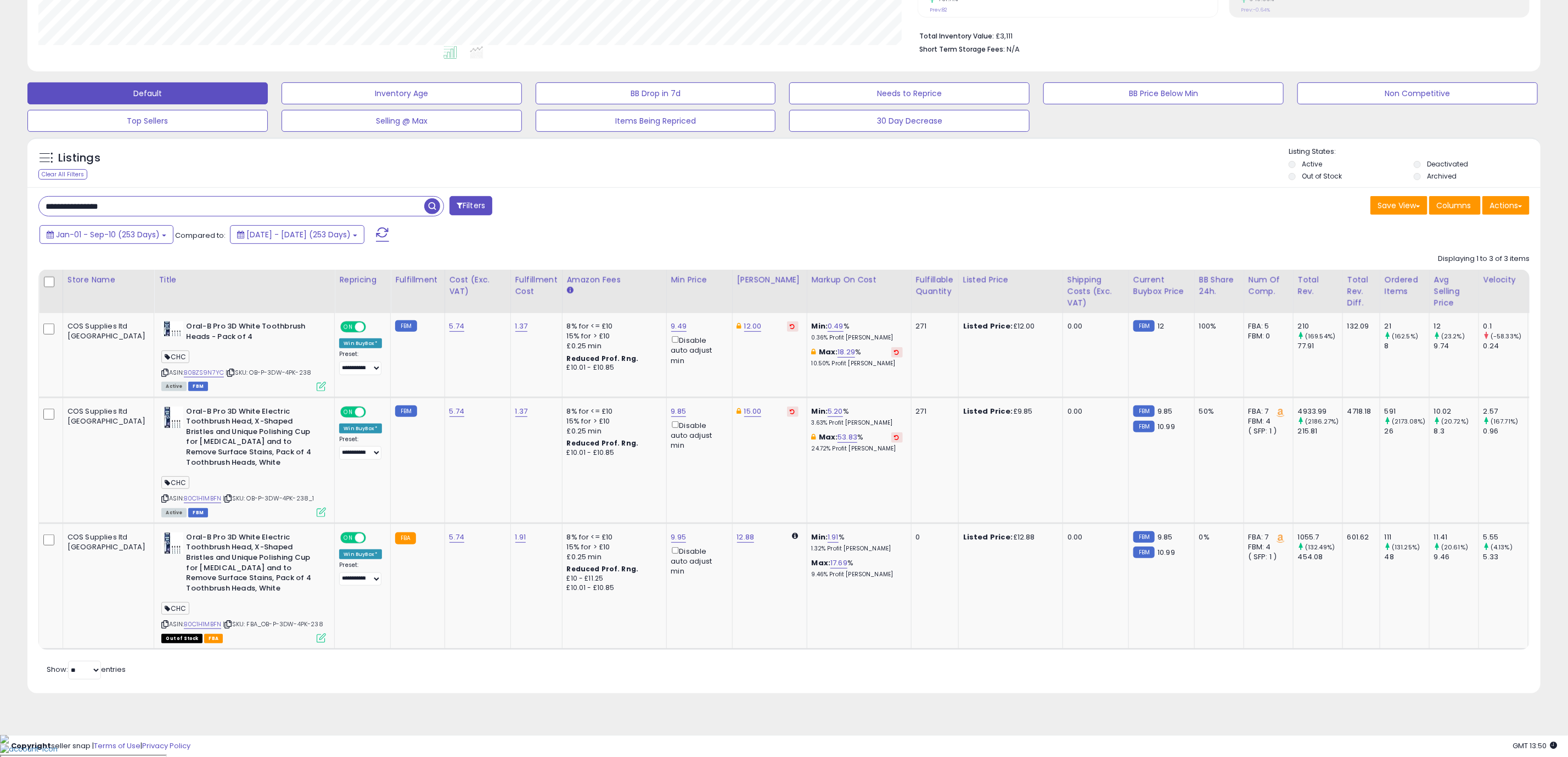
click at [149, 203] on input "**********" at bounding box center [232, 206] width 385 height 19
paste input "text"
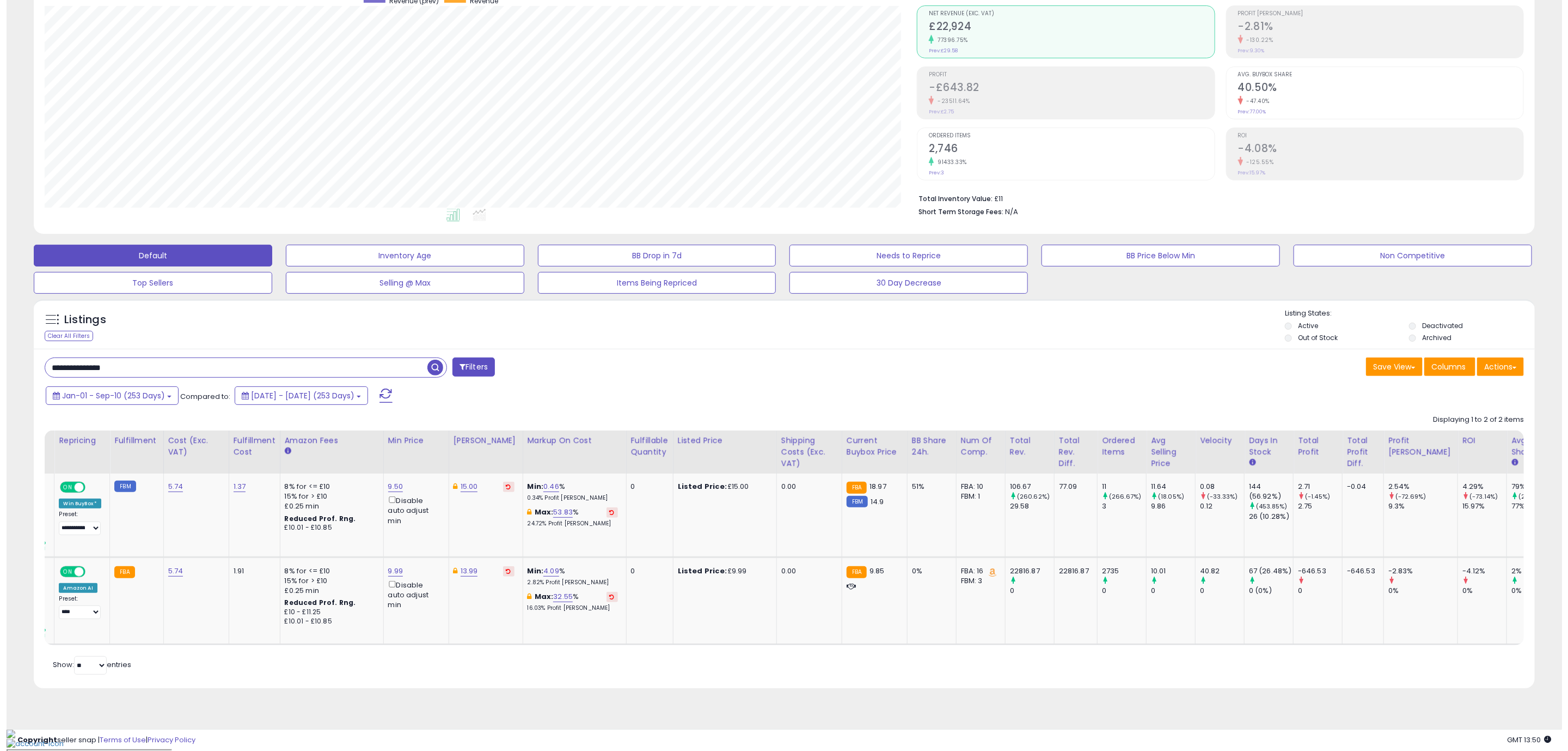
scroll to position [0, 0]
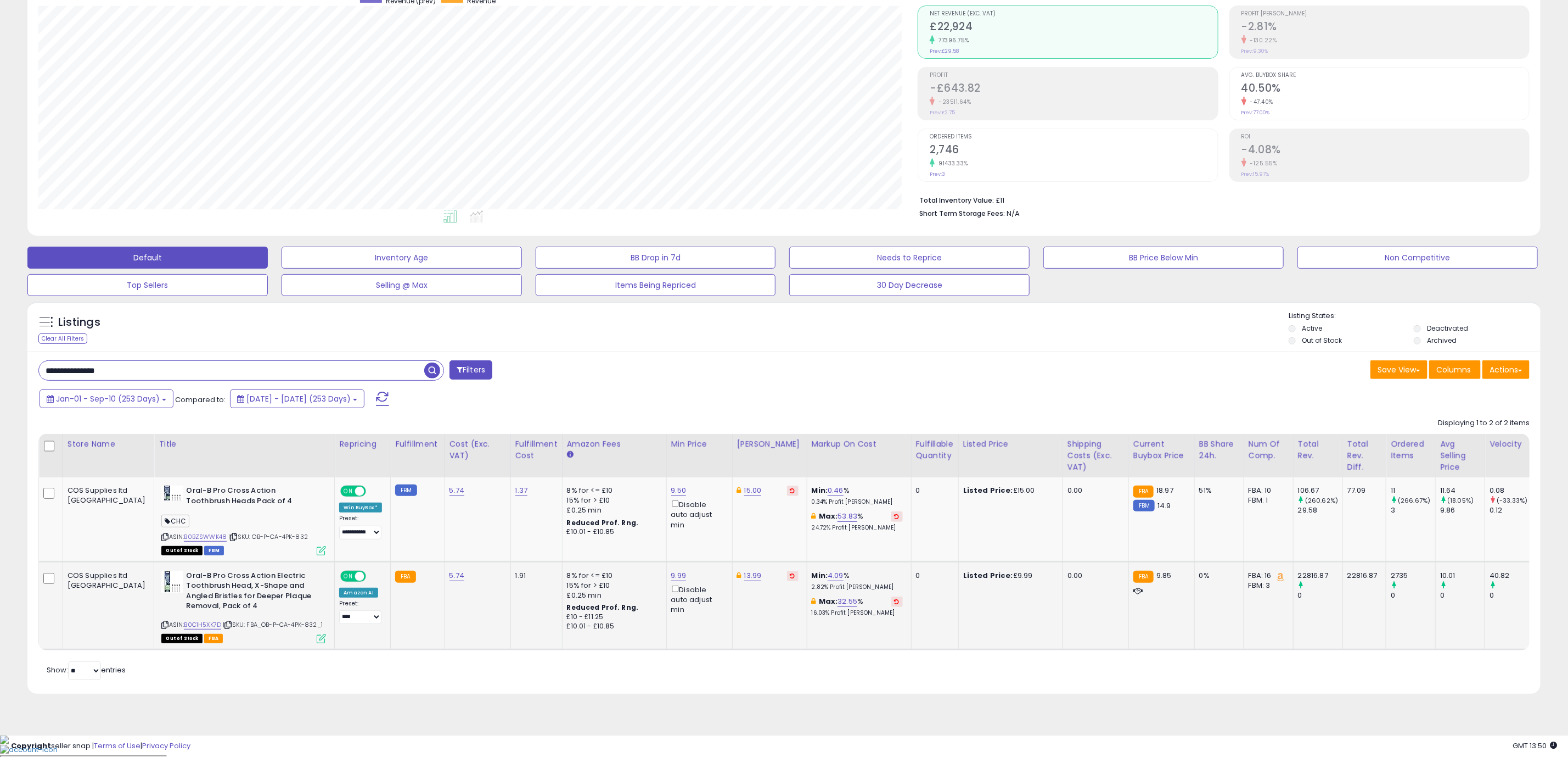
click at [317, 643] on icon at bounding box center [321, 638] width 9 height 9
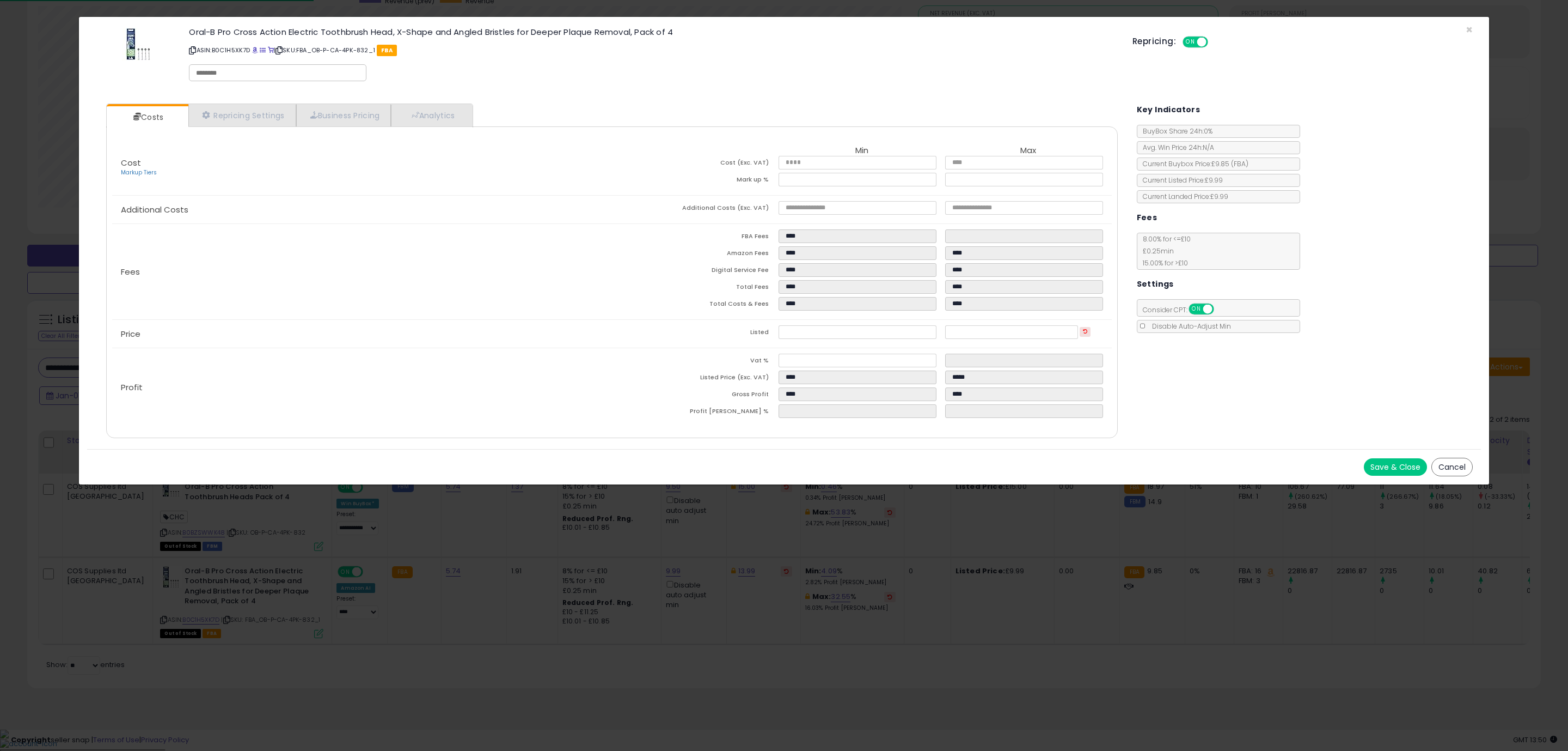
click at [792, 425] on div "Profit Vat % ** ** Listed Price (Exc. VAT) **** ***** Gross Profit **** **** Pr…" at bounding box center [612, 387] width 999 height 79
click at [1374, 467] on button "Save & Close" at bounding box center [1396, 467] width 63 height 18
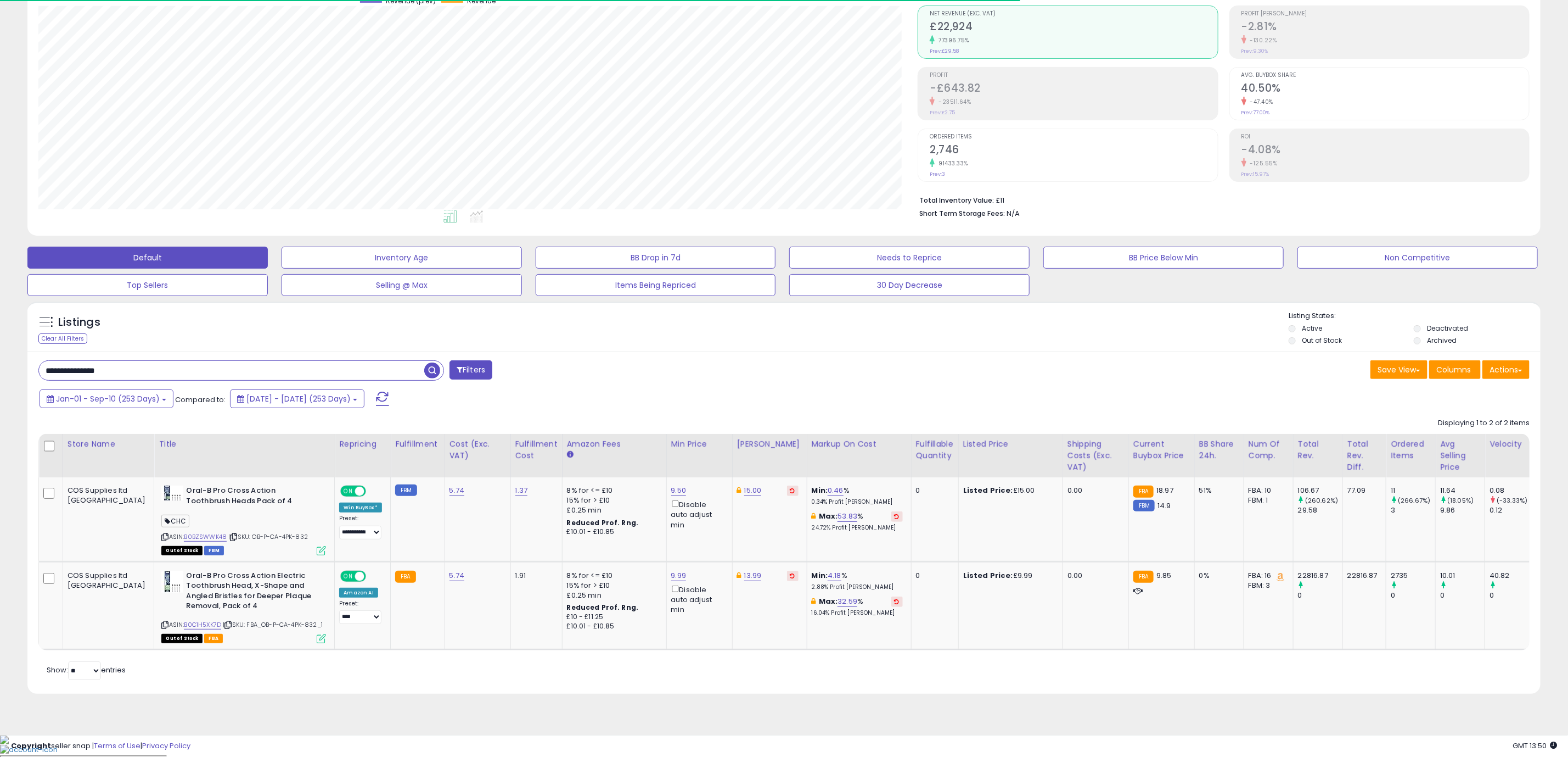
scroll to position [548920, 548040]
click at [116, 376] on input "**********" at bounding box center [232, 370] width 385 height 19
click at [120, 374] on input "**********" at bounding box center [232, 370] width 385 height 19
click at [164, 380] on input "**********" at bounding box center [232, 370] width 385 height 19
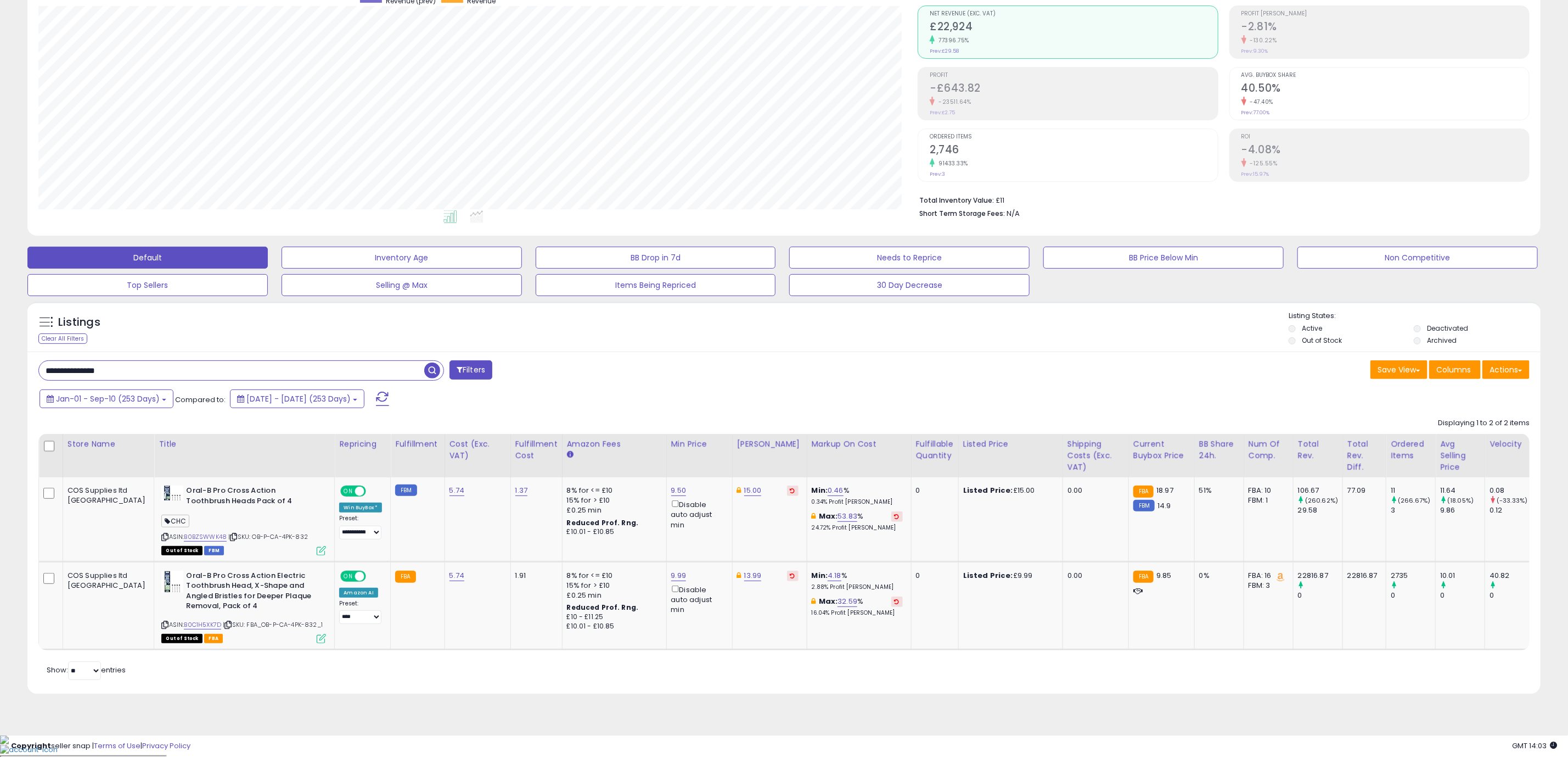
paste input "text"
click at [164, 380] on input "**********" at bounding box center [232, 370] width 385 height 19
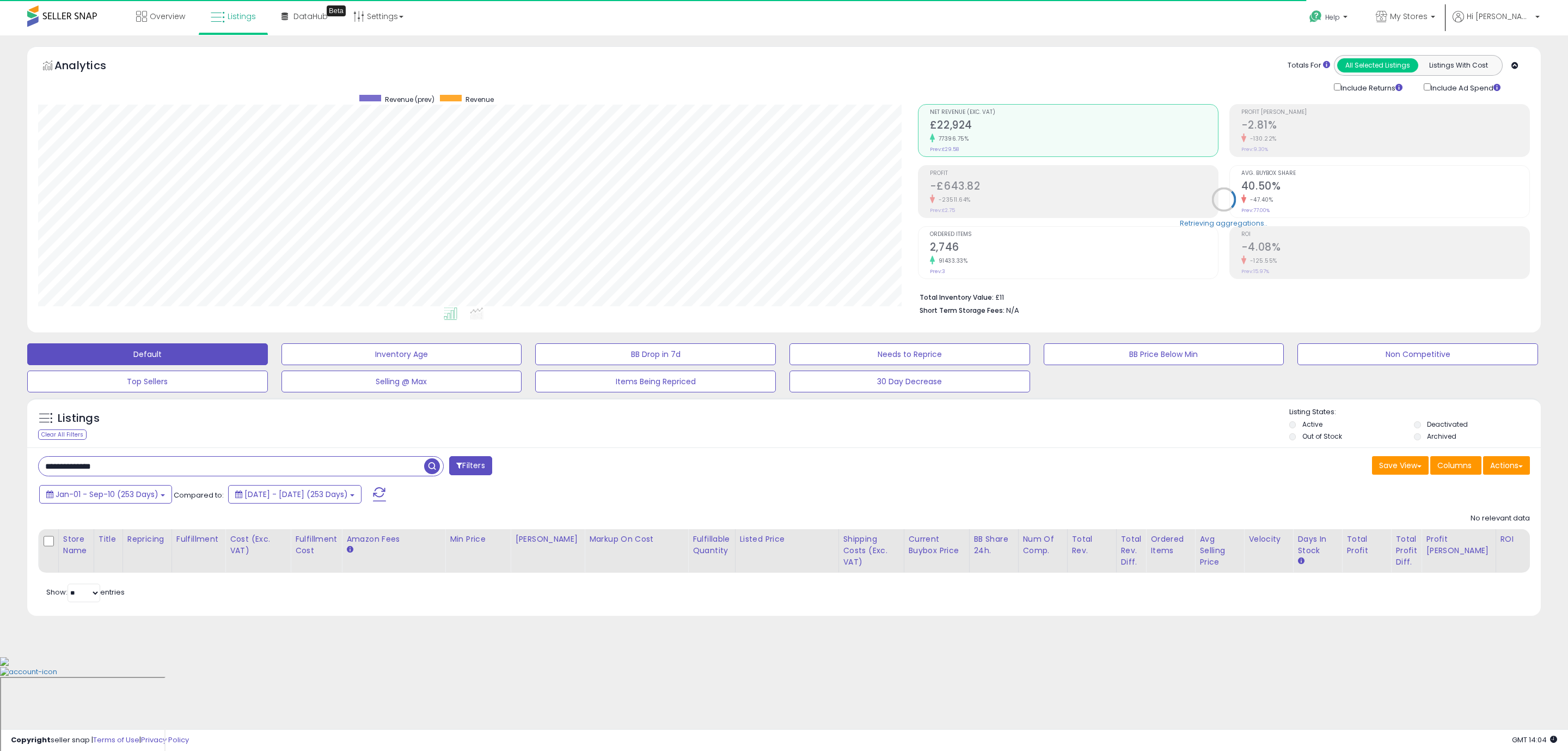
scroll to position [224, 880]
click at [7, 478] on div "**********" at bounding box center [784, 337] width 1557 height 583
drag, startPoint x: 129, startPoint y: 459, endPoint x: -83, endPoint y: 443, distance: 212.6
click at [0, 443] on html "Unable to login Retrieving listings data.. has not yet accepted the Terms of Us…" at bounding box center [784, 375] width 1568 height 751
paste input "****"
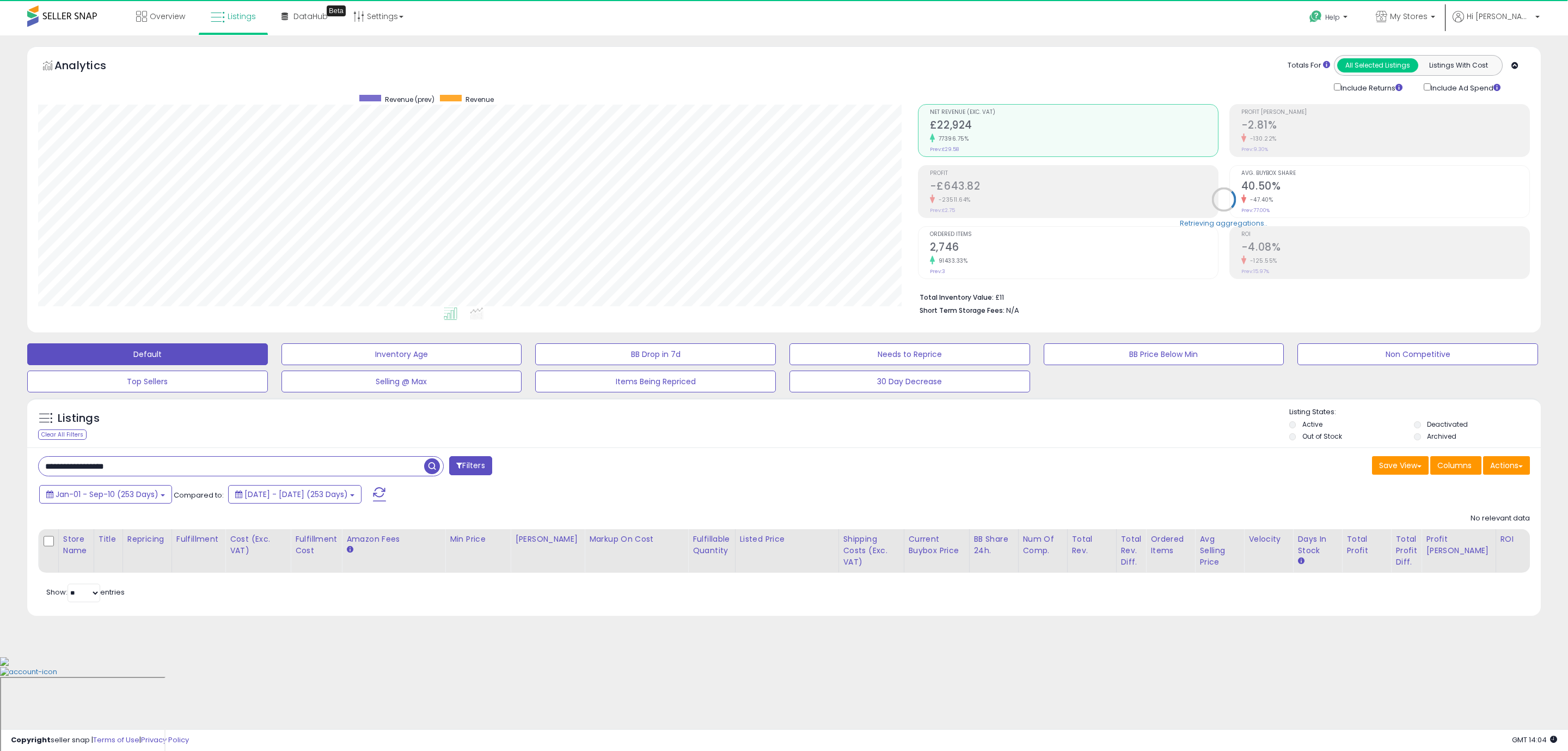
type input "**********"
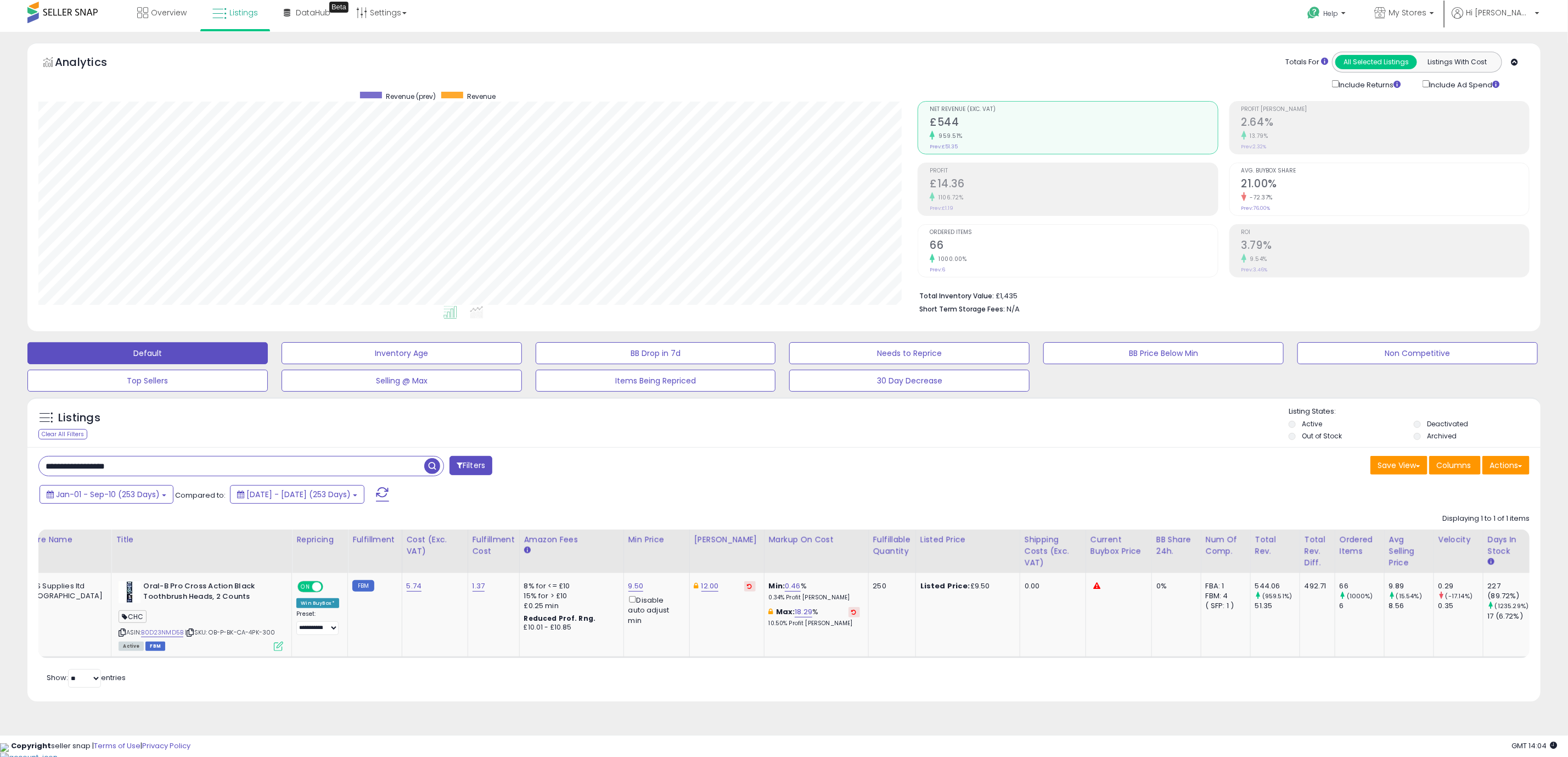
scroll to position [0, 0]
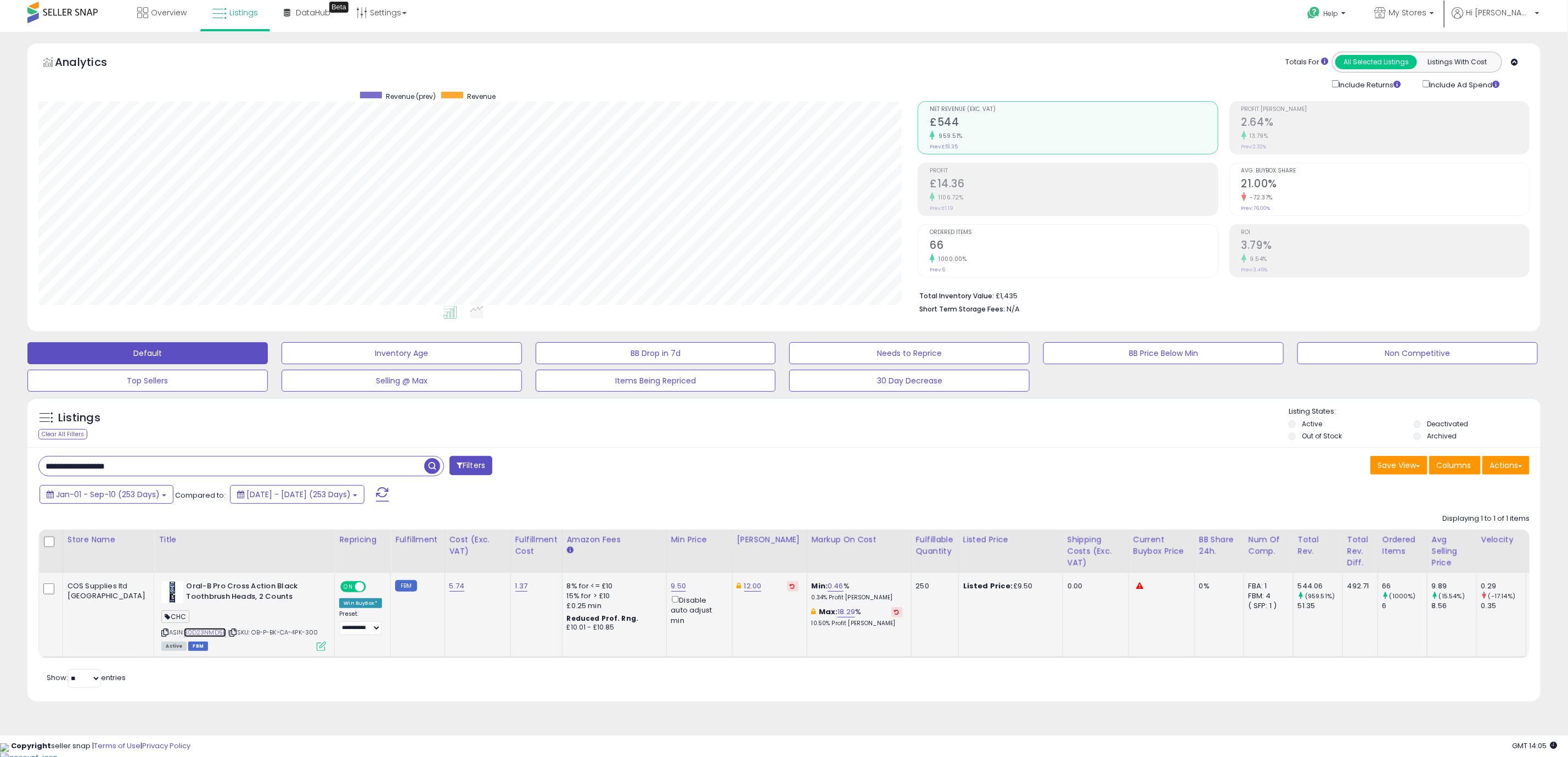
click at [184, 636] on link "B0D23NMD5B" at bounding box center [205, 632] width 42 height 9
click at [273, 654] on td "Oral-B Pro Cross Action Black Toothbrush Heads, 2 Counts CHC ASIN: B0D23NMD5B |…" at bounding box center [244, 615] width 180 height 84
click at [317, 646] on icon at bounding box center [321, 646] width 9 height 9
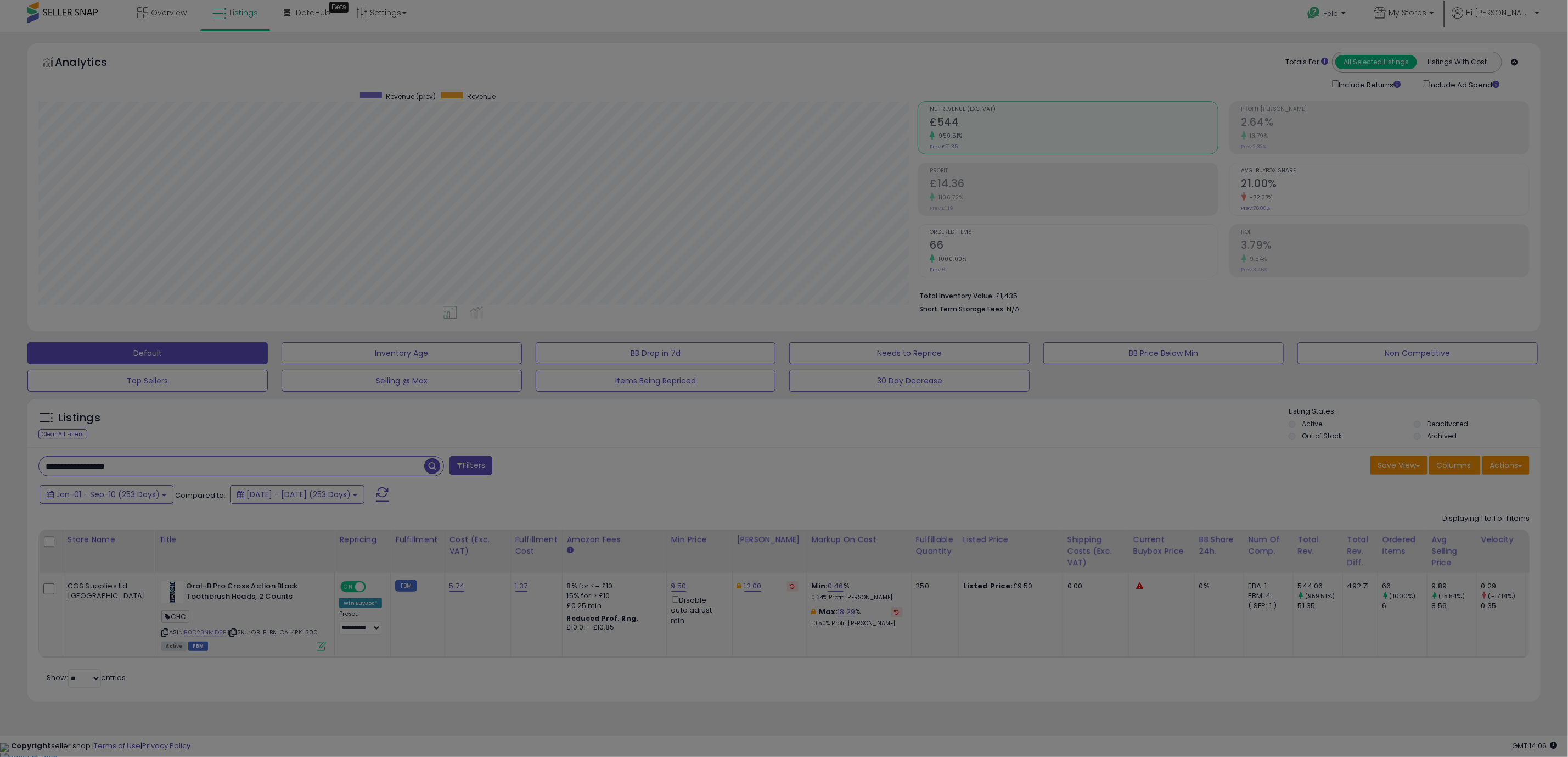
scroll to position [226, 887]
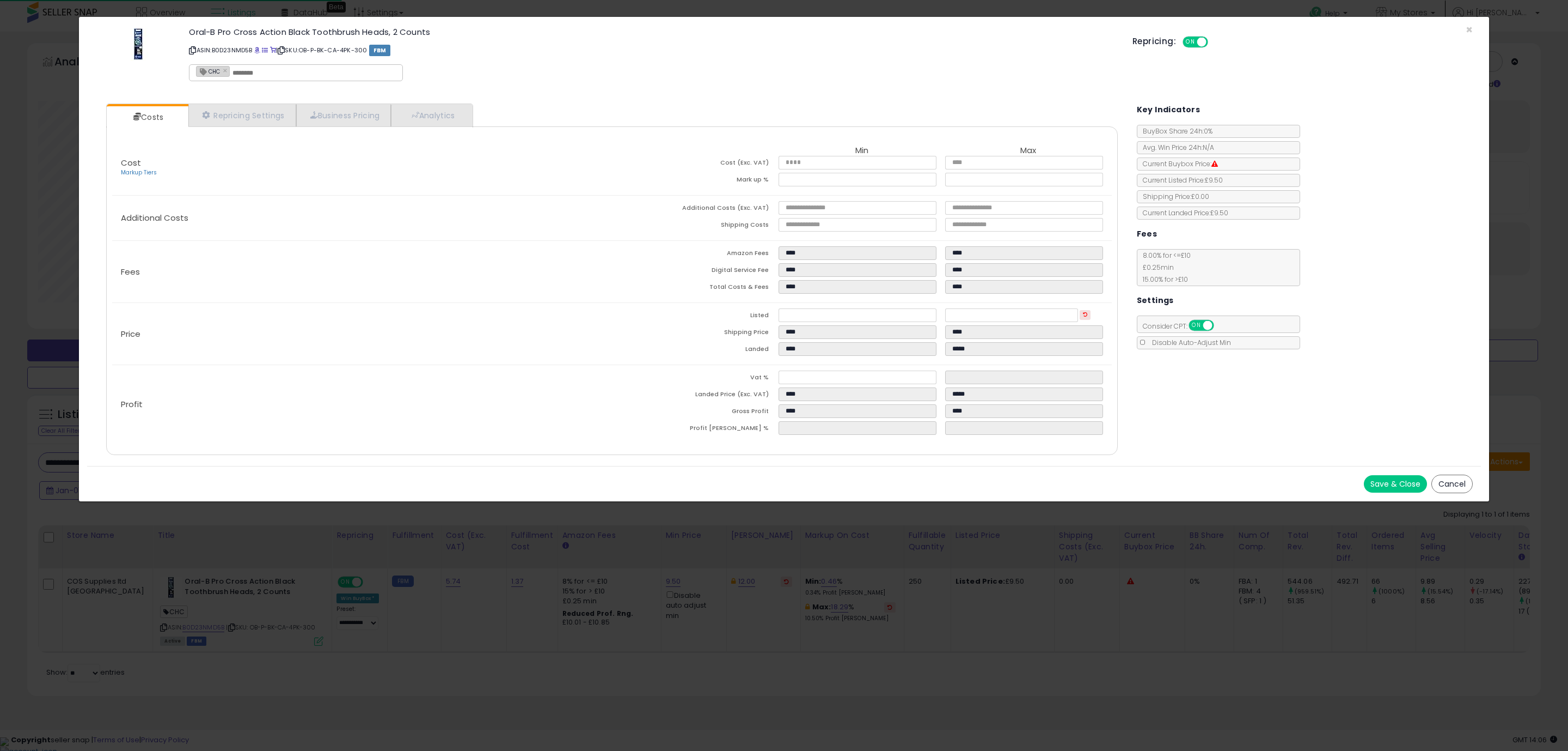
click at [821, 453] on div "Cost Markup Tiers Min Max Cost (Exc. VAT) **** **** Mark up % **** ***** Additi…" at bounding box center [612, 291] width 1012 height 328
click at [1406, 485] on button "Save & Close" at bounding box center [1396, 484] width 63 height 18
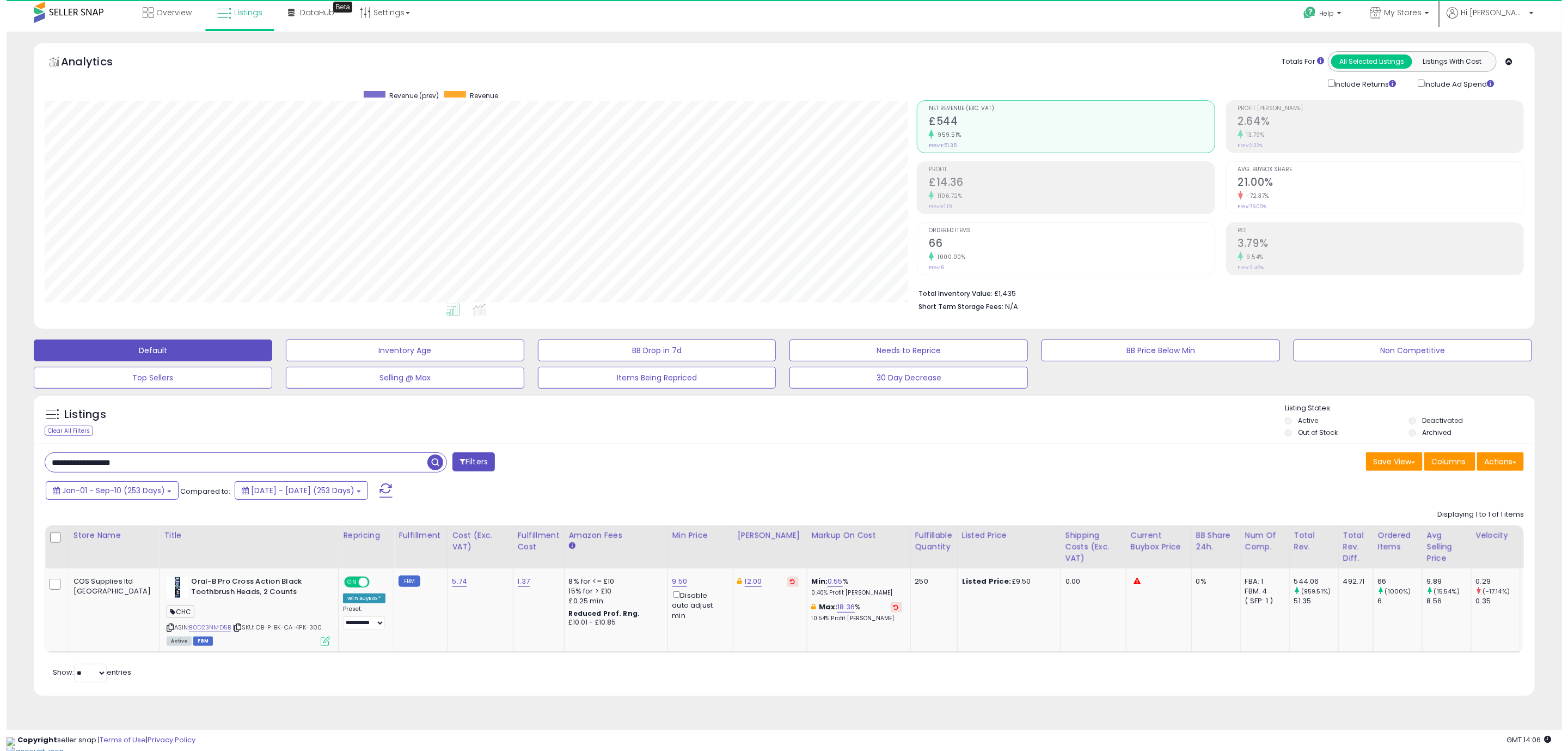
scroll to position [544569, 543572]
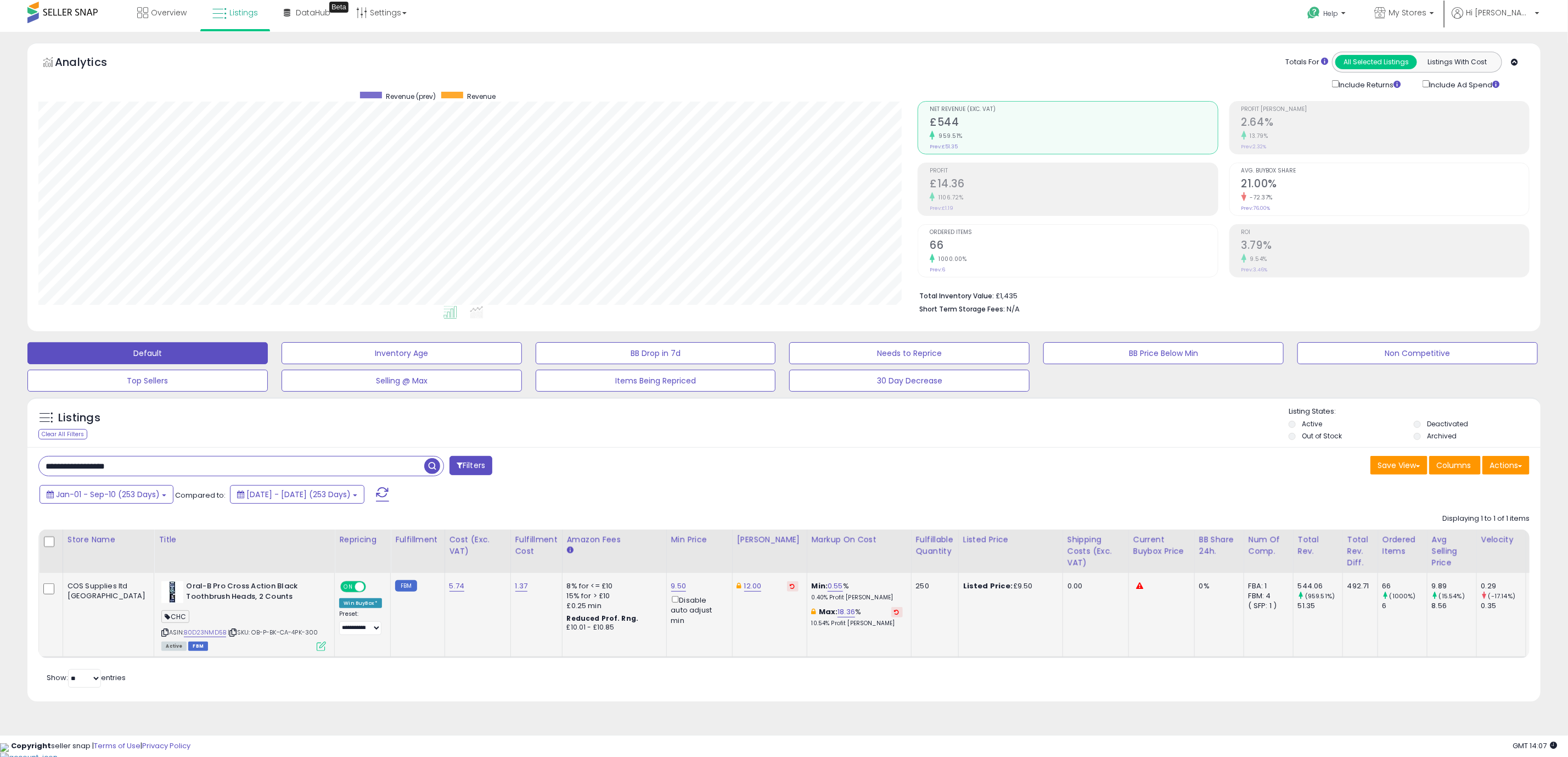
click at [444, 595] on td "5.74" at bounding box center [477, 615] width 66 height 84
click at [450, 588] on link "5.74" at bounding box center [457, 586] width 15 height 11
drag, startPoint x: 362, startPoint y: 567, endPoint x: 313, endPoint y: 565, distance: 49.0
click at [314, 565] on table "Store Name Title" at bounding box center [959, 593] width 1840 height 128
type input "****"
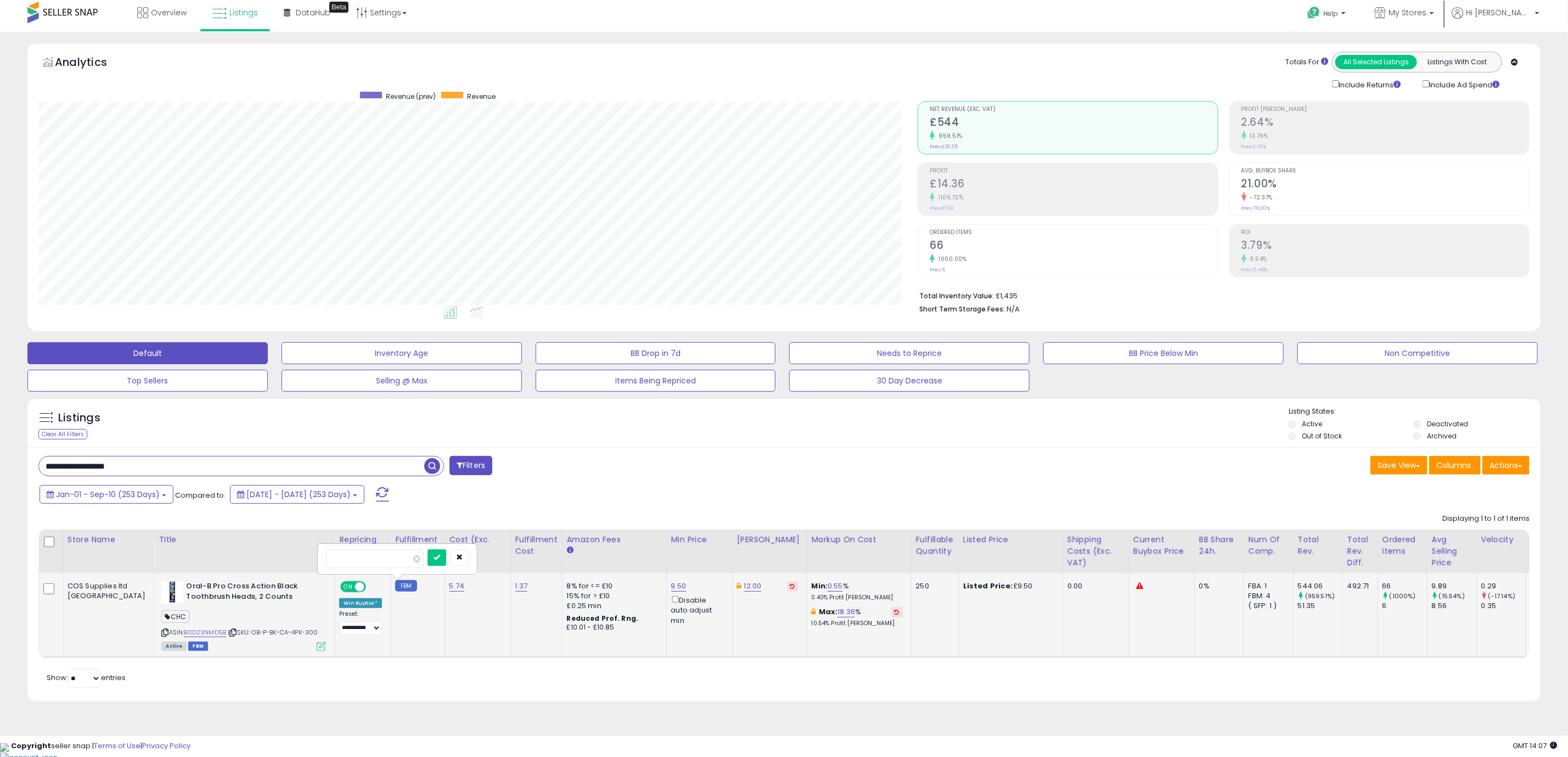
click button "submit" at bounding box center [437, 557] width 18 height 17
click at [671, 591] on link "9.50" at bounding box center [679, 586] width 15 height 11
drag, startPoint x: 574, startPoint y: 554, endPoint x: 530, endPoint y: 554, distance: 44.0
click at [530, 554] on table "Store Name Title" at bounding box center [959, 593] width 1840 height 128
type input "***"
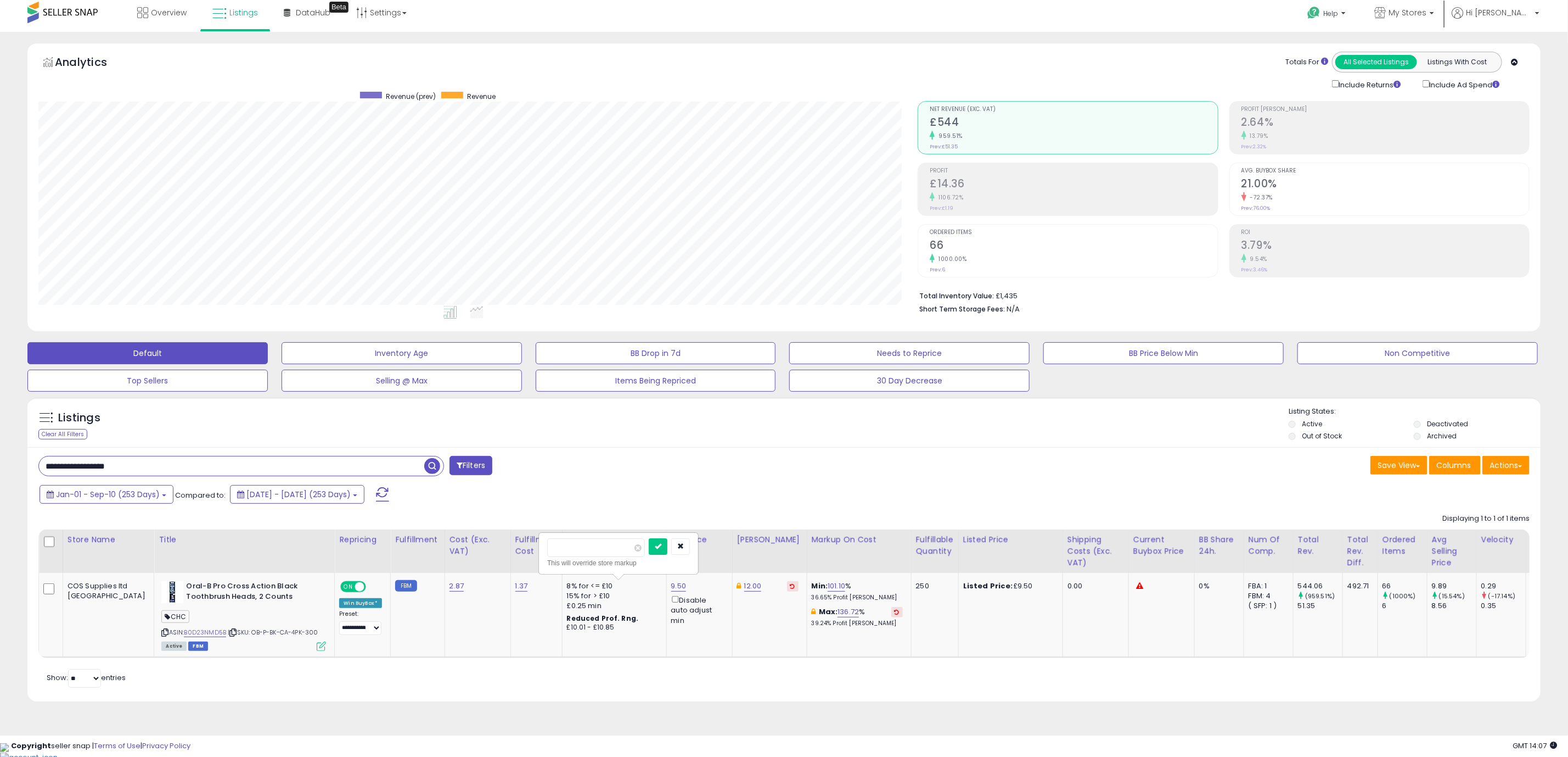
click button "submit" at bounding box center [658, 546] width 18 height 17
click at [317, 644] on icon at bounding box center [321, 646] width 9 height 9
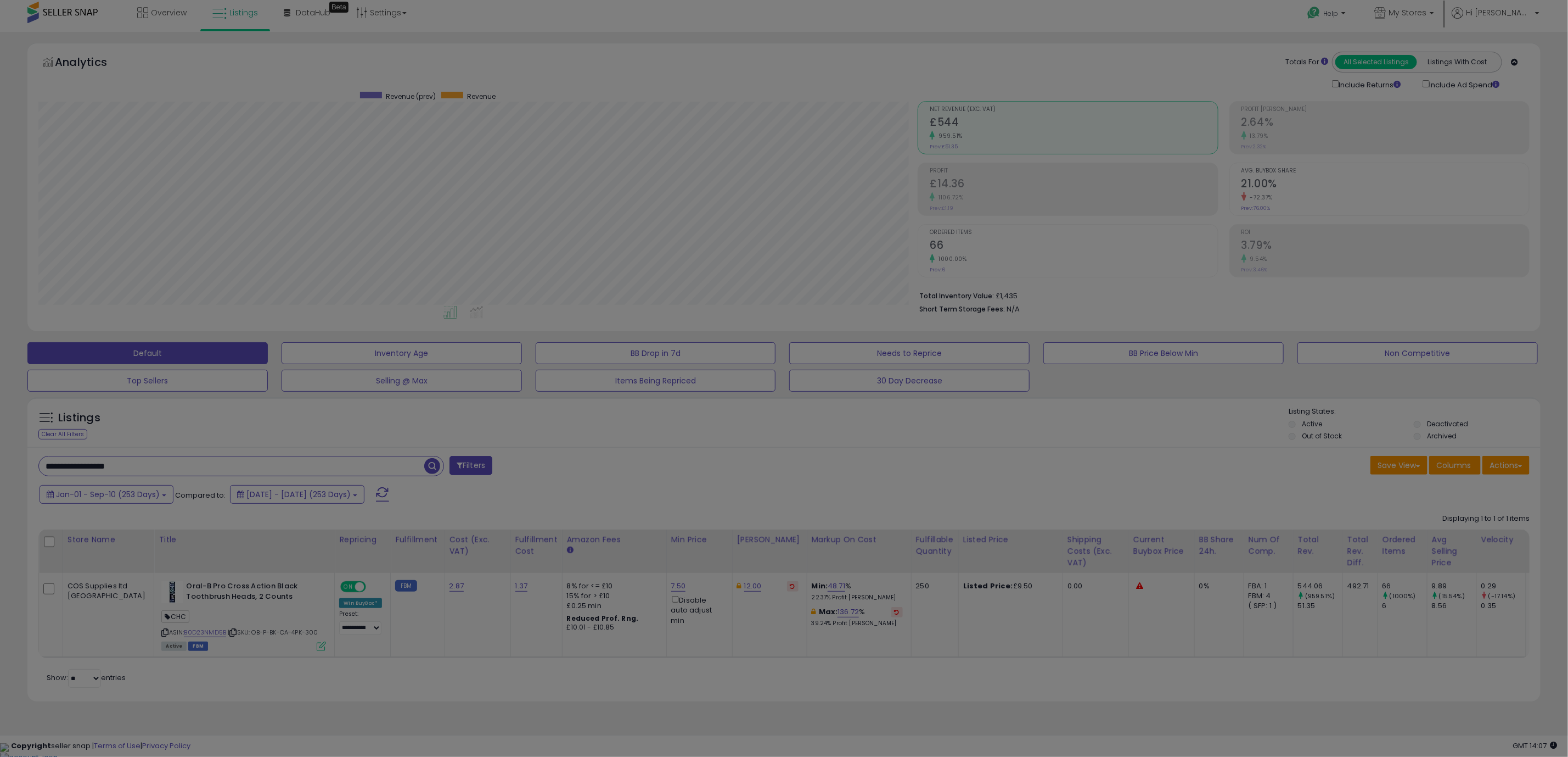
scroll to position [226, 887]
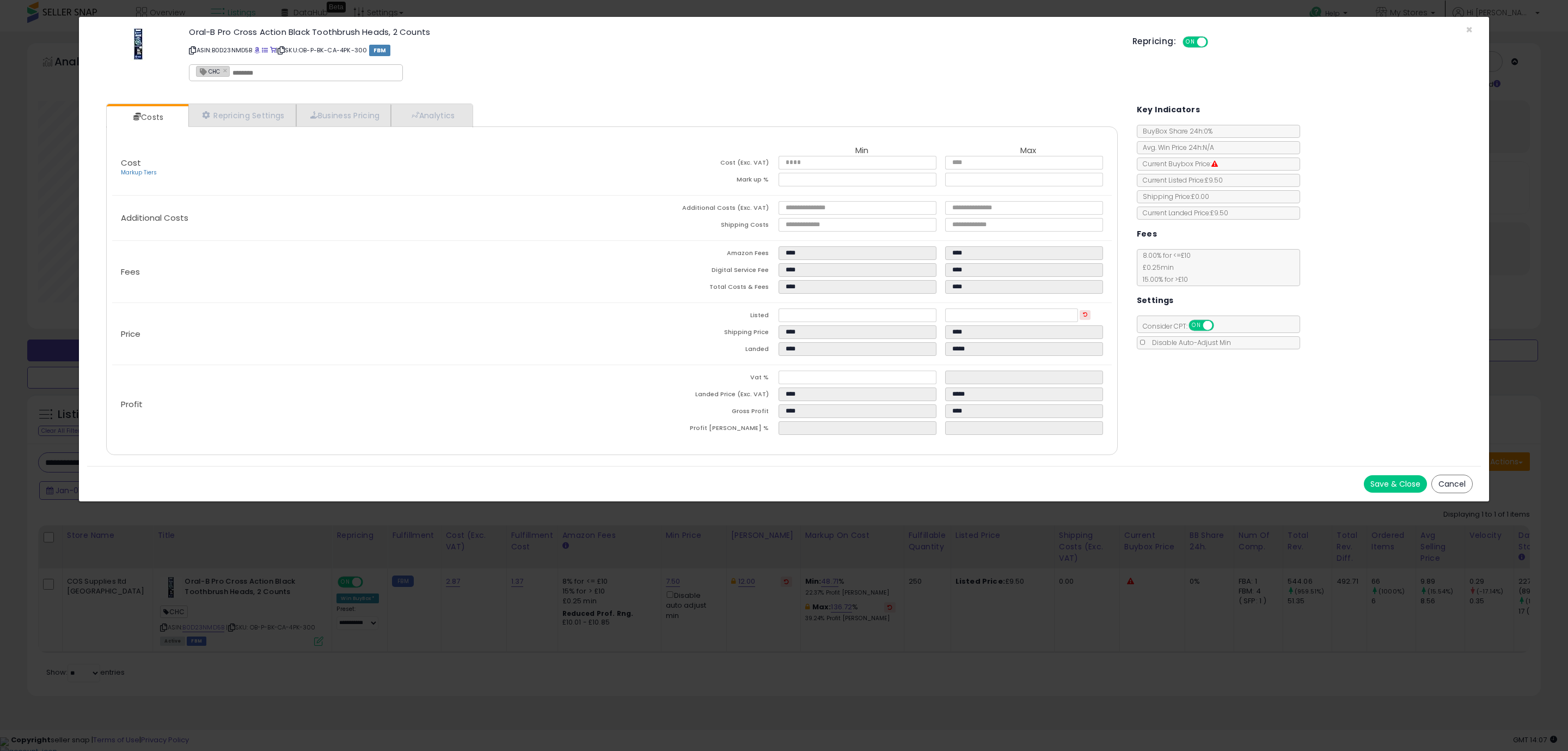
click at [1377, 481] on button "Save & Close" at bounding box center [1396, 484] width 63 height 18
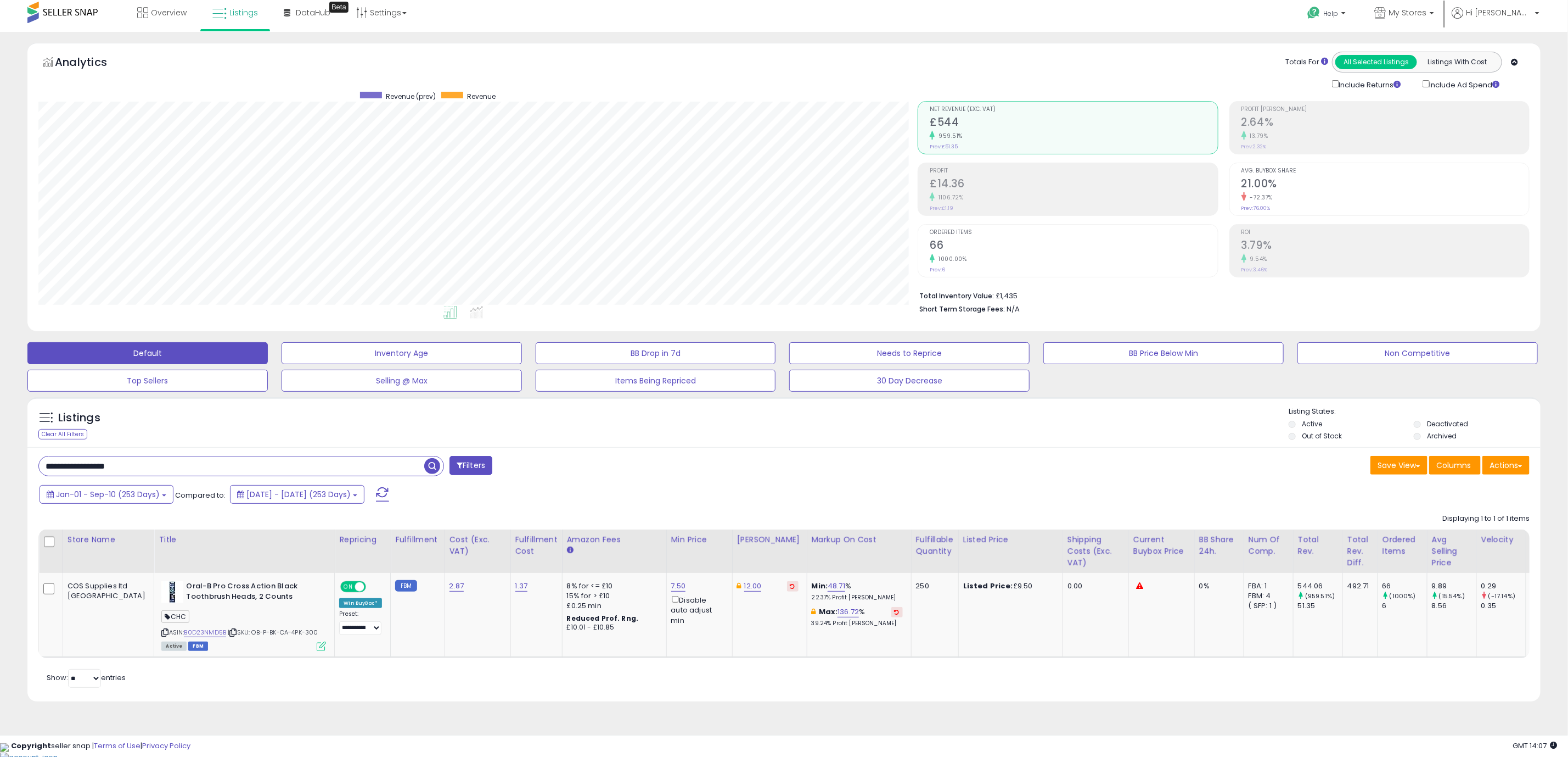
scroll to position [548920, 548040]
click at [170, 467] on input "**********" at bounding box center [232, 465] width 385 height 19
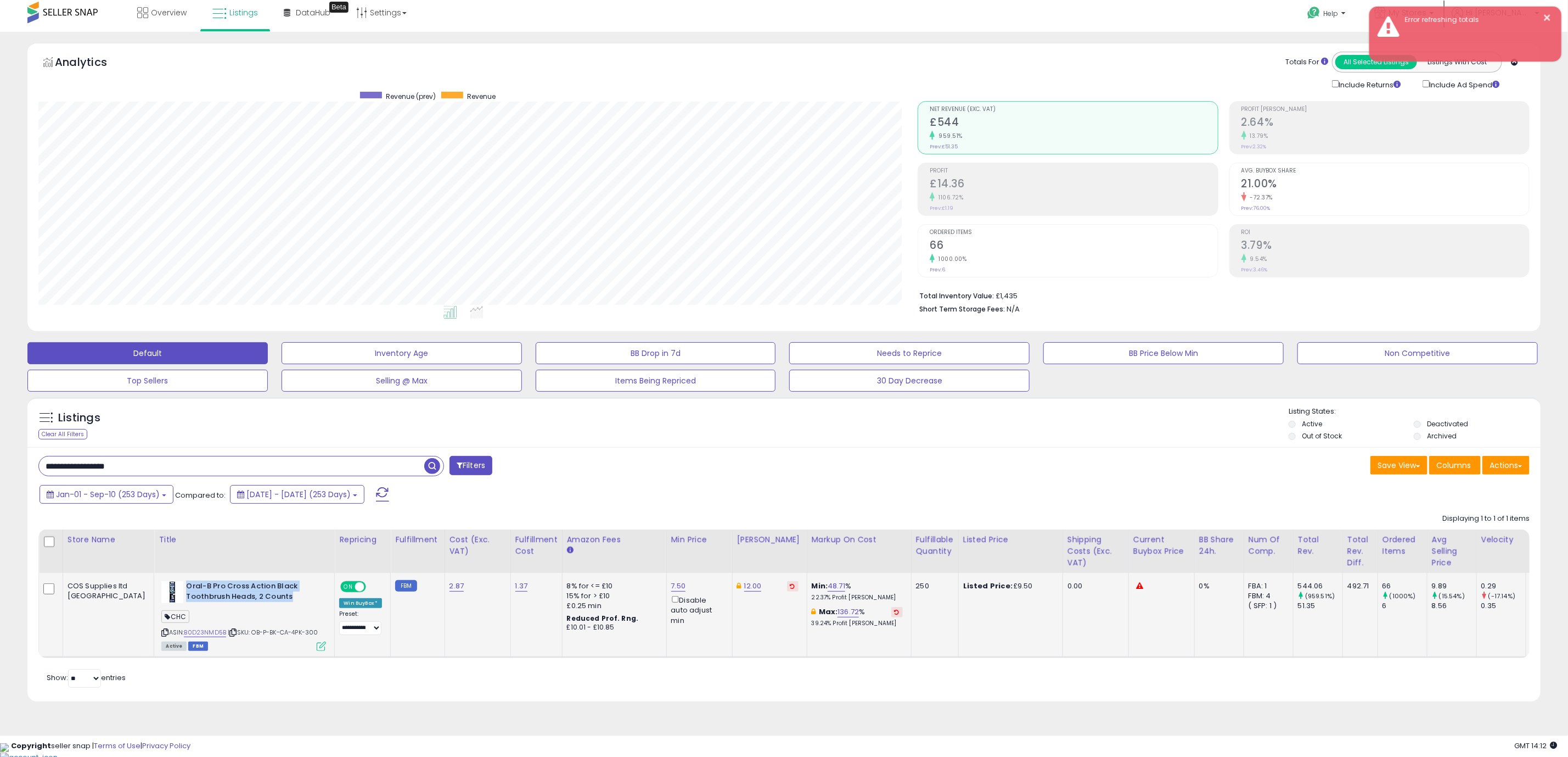
drag, startPoint x: 249, startPoint y: 604, endPoint x: 139, endPoint y: 590, distance: 110.9
click at [186, 590] on b "Oral-B Pro Cross Action Black Toothbrush Heads, 2 Counts" at bounding box center [252, 592] width 133 height 23
copy b "Oral-B Pro Cross Action Black Toothbrush Heads, 2 Counts"
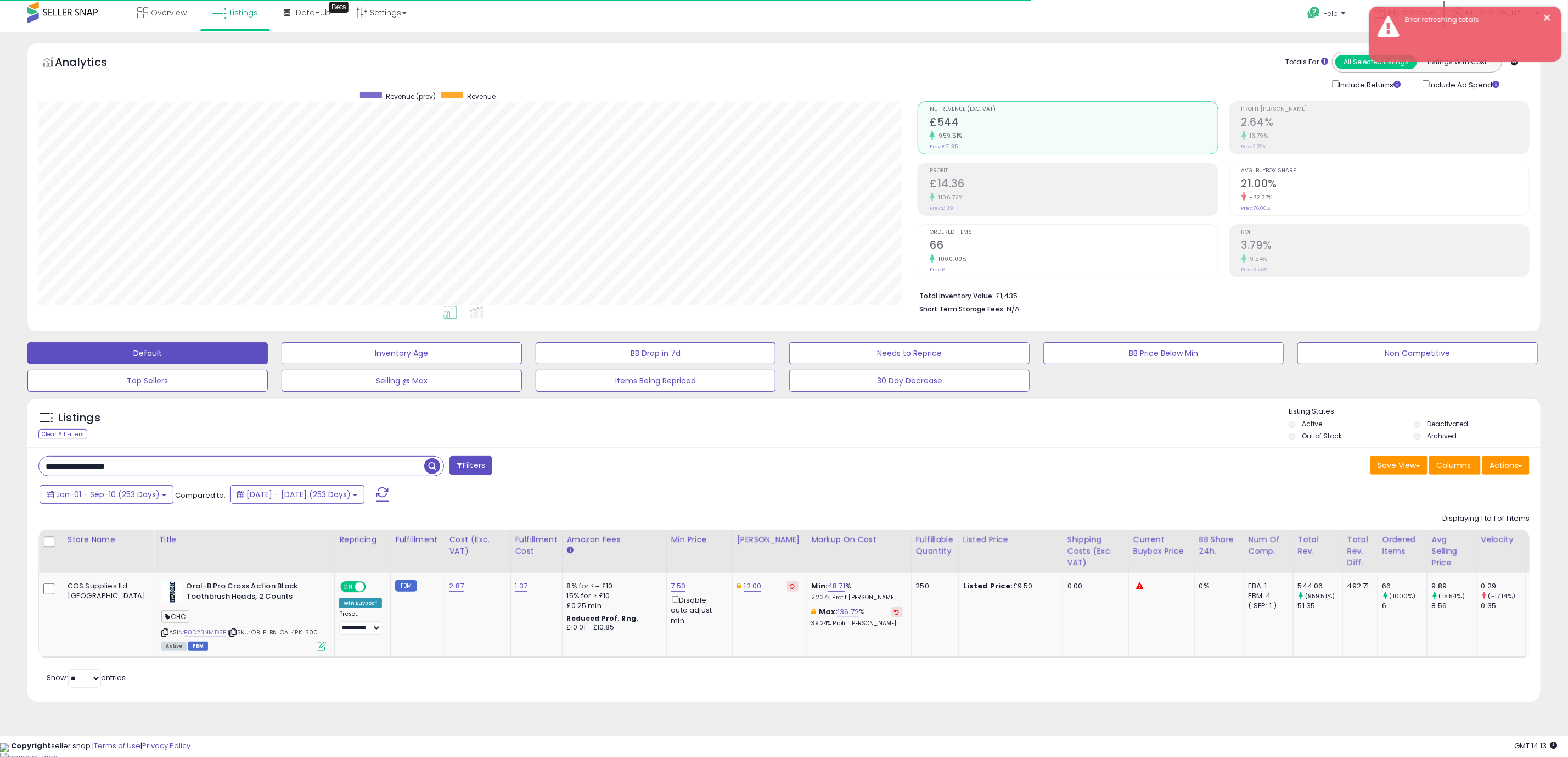
click at [470, 689] on div "Retrieving listings data.. Displaying 1 to 1 of 1 items Store Name Title" at bounding box center [784, 599] width 1491 height 182
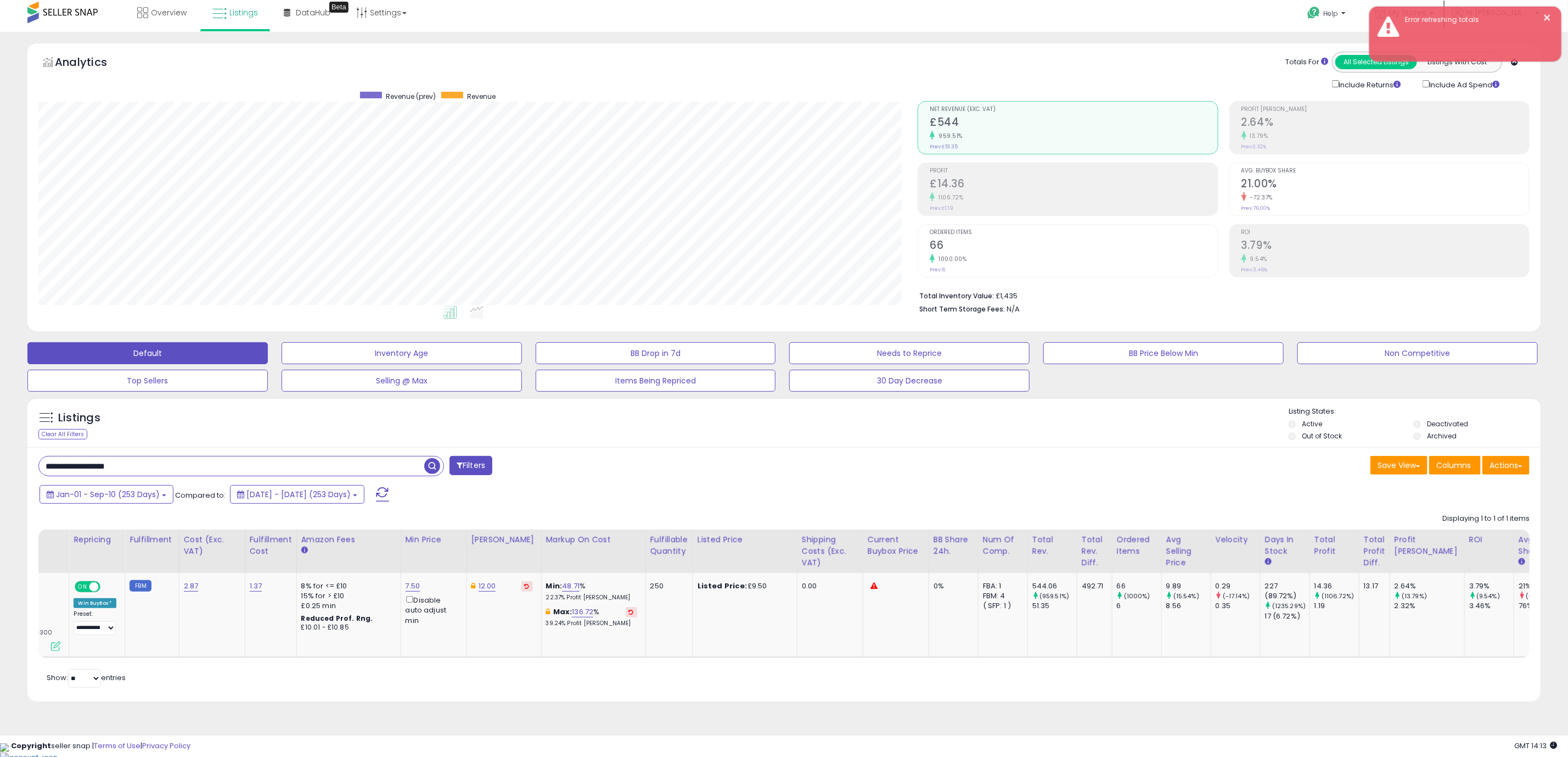
scroll to position [0, 0]
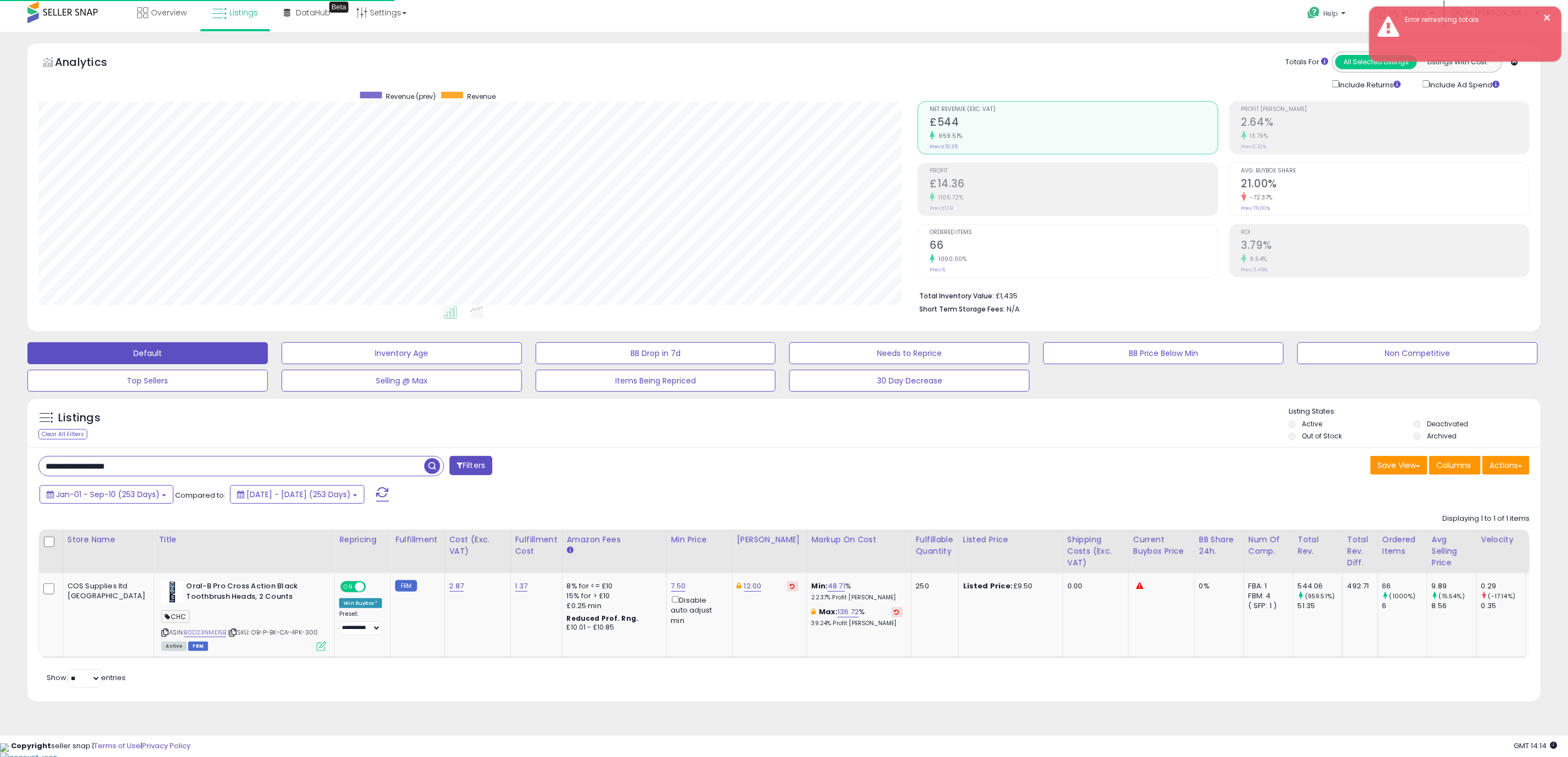
click at [231, 465] on input "**********" at bounding box center [232, 465] width 385 height 19
paste input "text"
type input "**********"
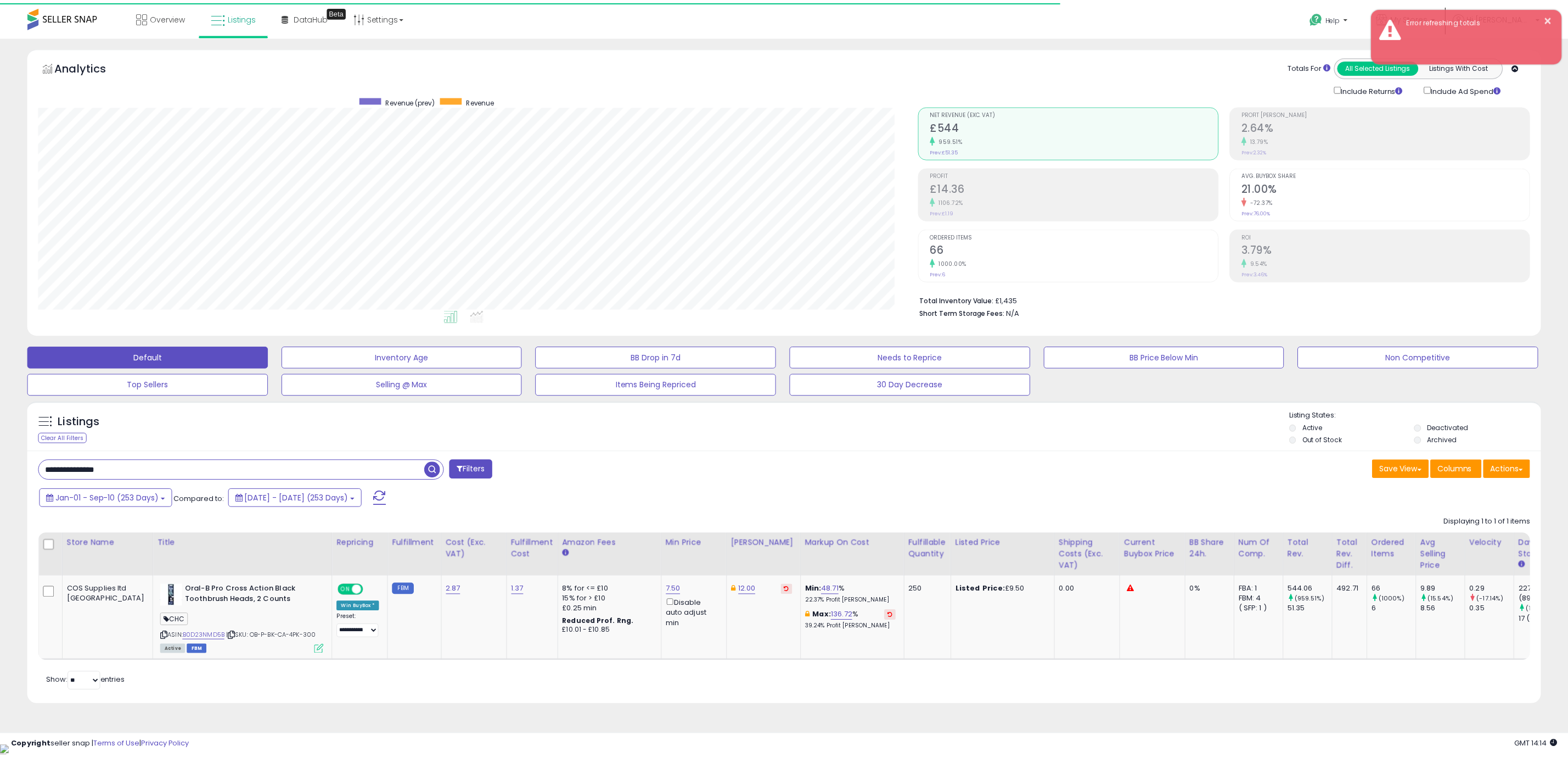
scroll to position [226, 887]
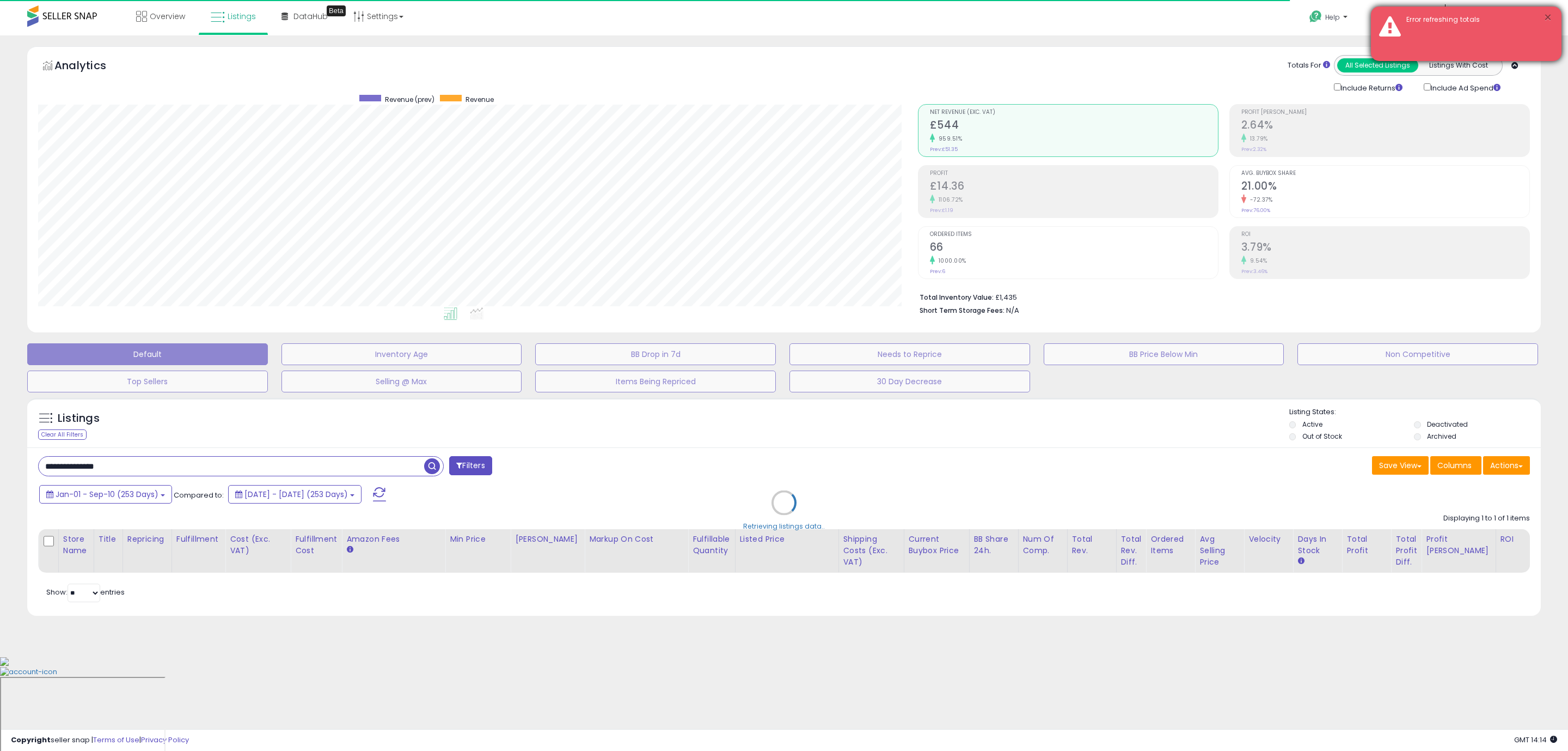
click at [1552, 15] on button "×" at bounding box center [1548, 18] width 9 height 13
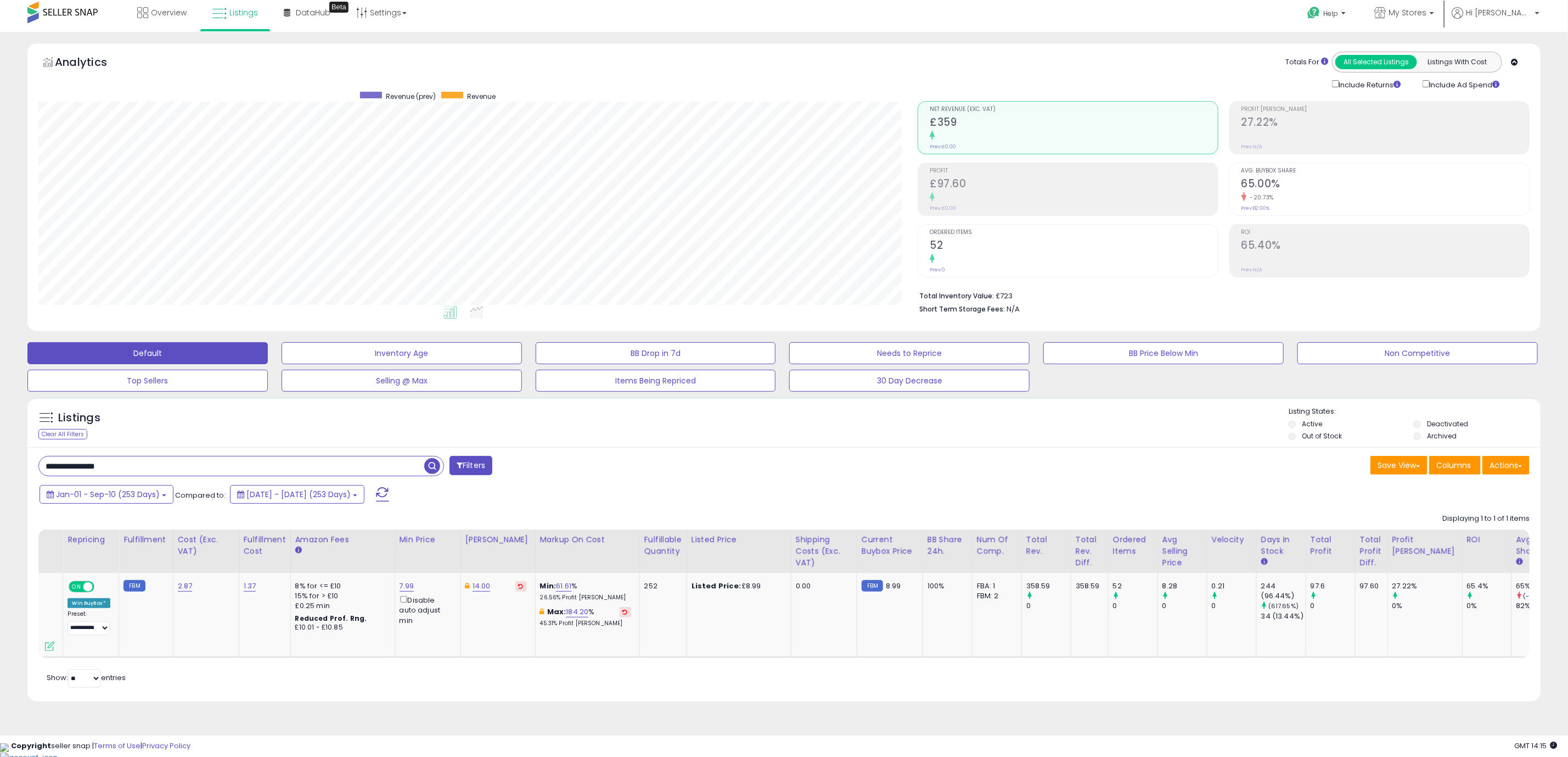
scroll to position [0, 0]
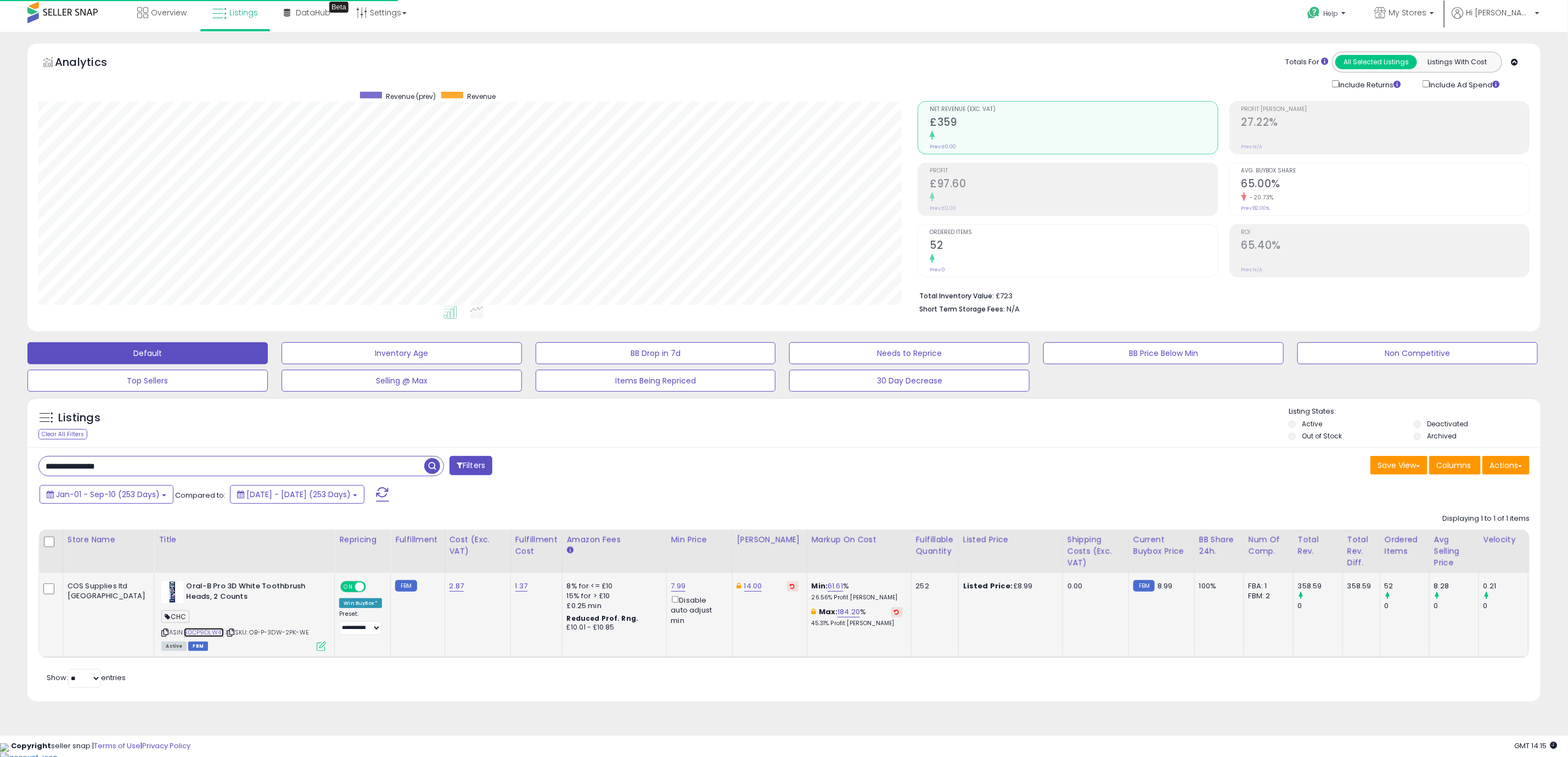
click at [184, 637] on link "B0CP9DLW4T" at bounding box center [204, 632] width 40 height 9
click at [85, 495] on span "Jan-01 - Sep-10 (253 Days)" at bounding box center [107, 494] width 104 height 11
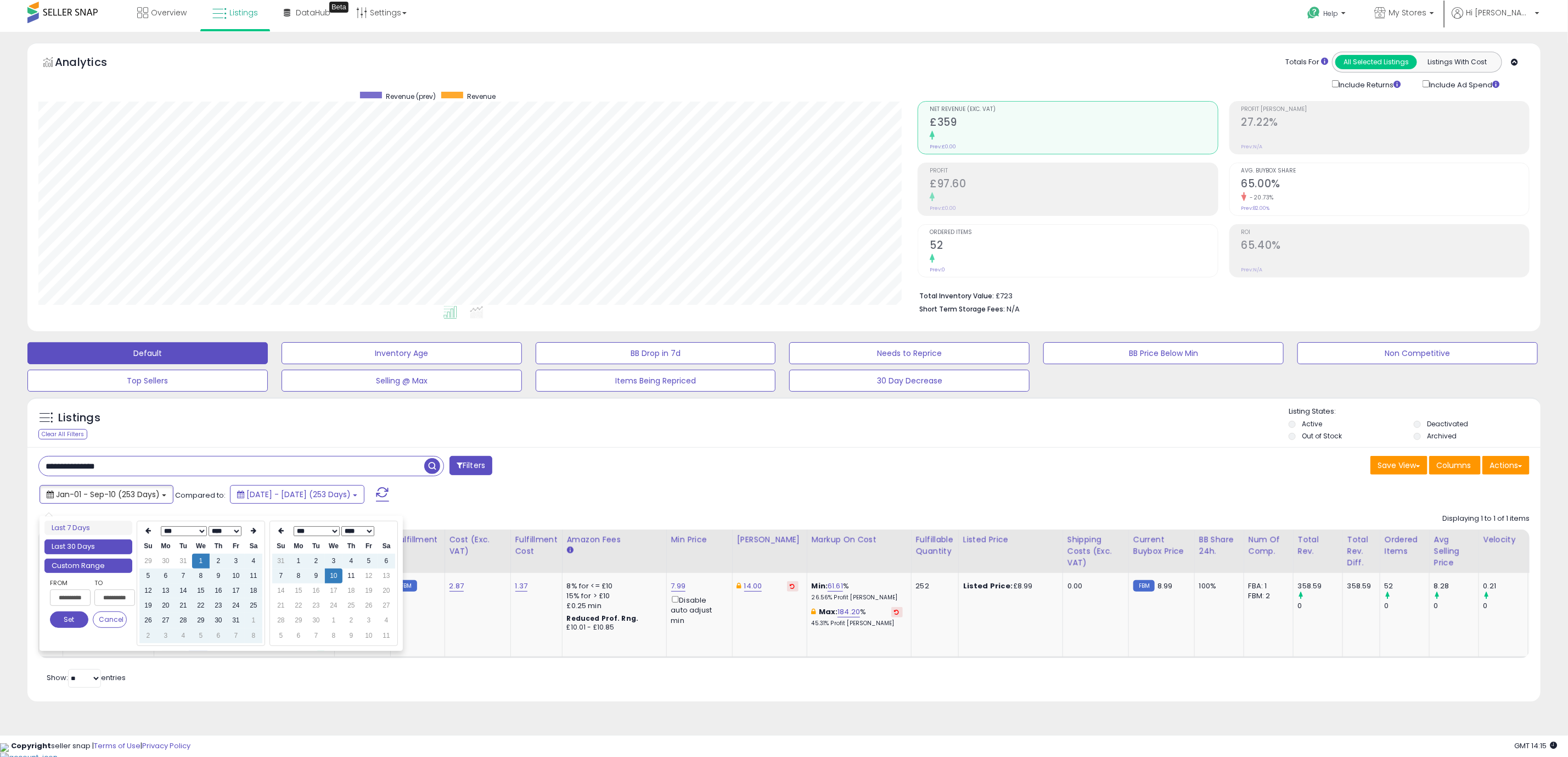
type input "**********"
click at [101, 541] on li "Last 30 Days" at bounding box center [88, 546] width 88 height 15
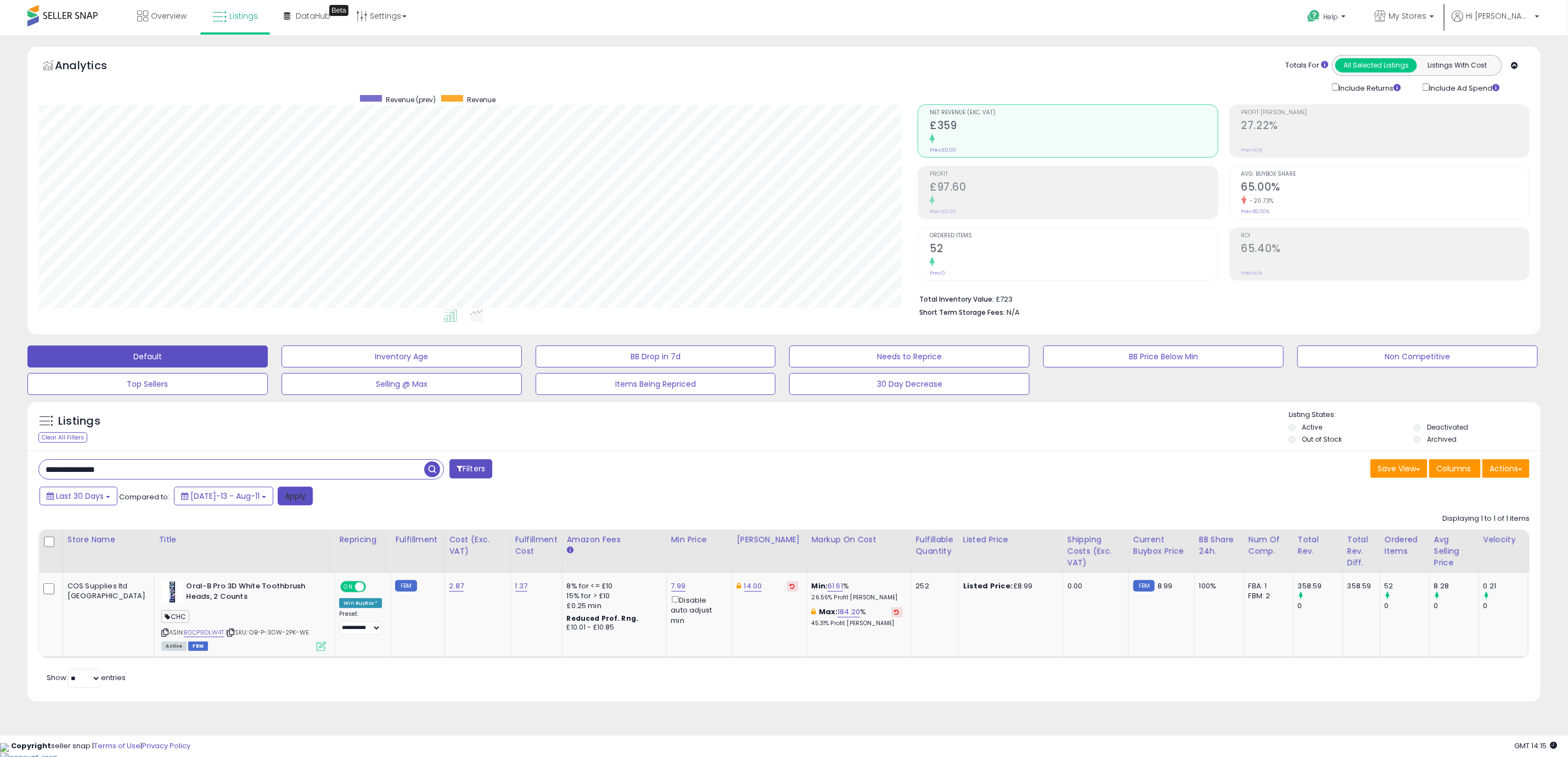
click at [284, 495] on button "Apply" at bounding box center [295, 495] width 35 height 18
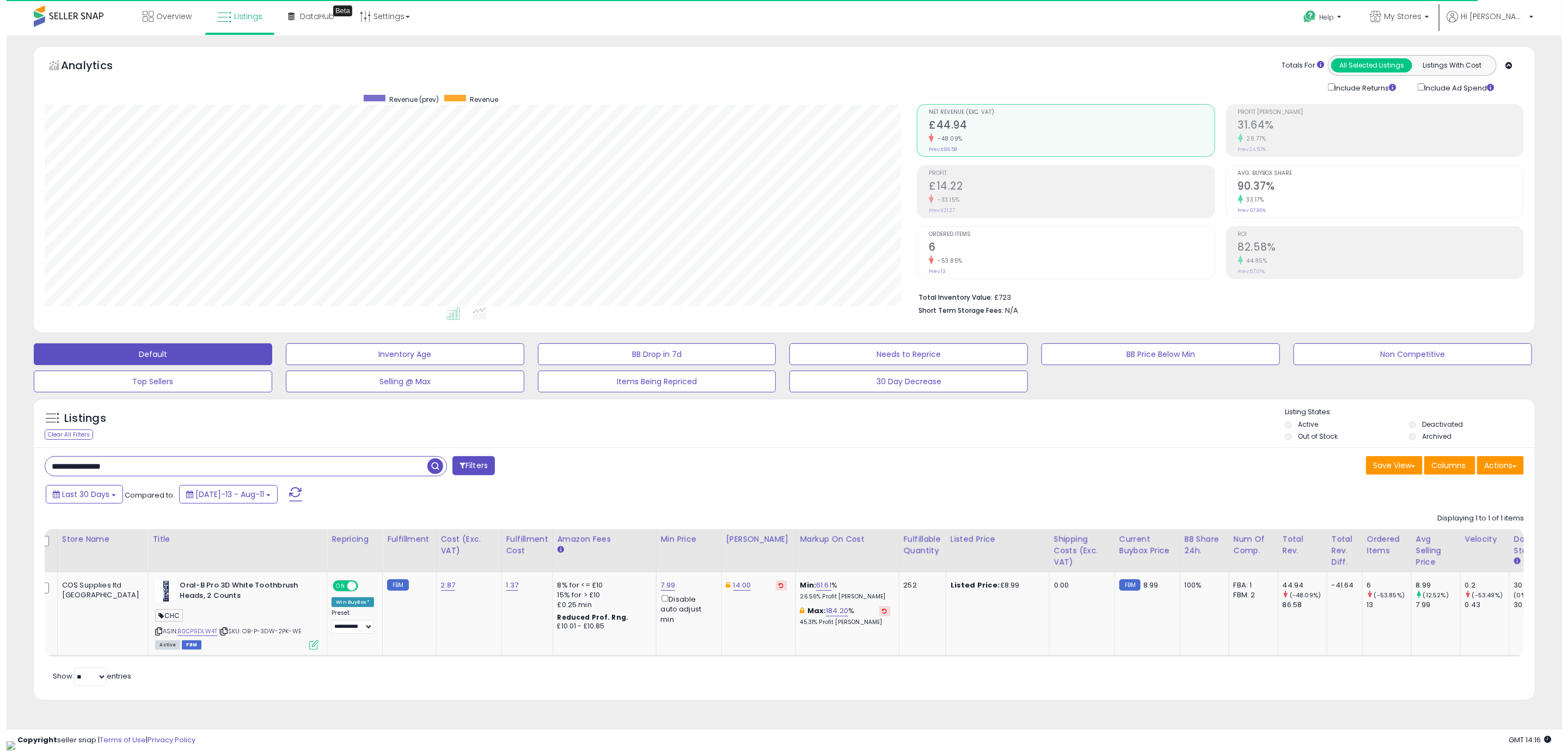
scroll to position [0, 2]
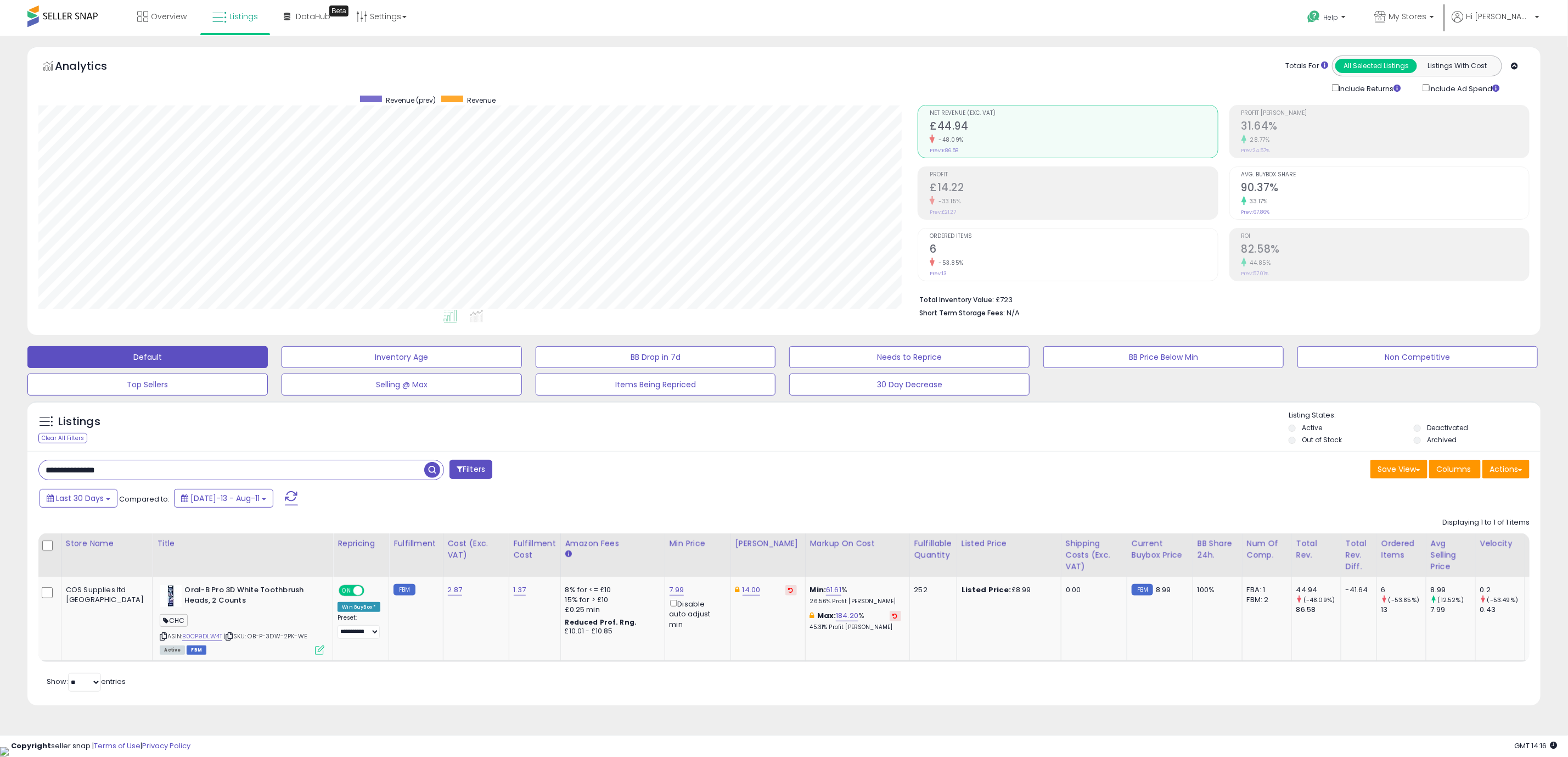
drag, startPoint x: 123, startPoint y: 471, endPoint x: -29, endPoint y: 468, distance: 152.0
click at [0, 468] on html "Unable to login Retrieving listings data.. has not yet accepted the Terms of Us…" at bounding box center [784, 378] width 1568 height 757
paste input "text"
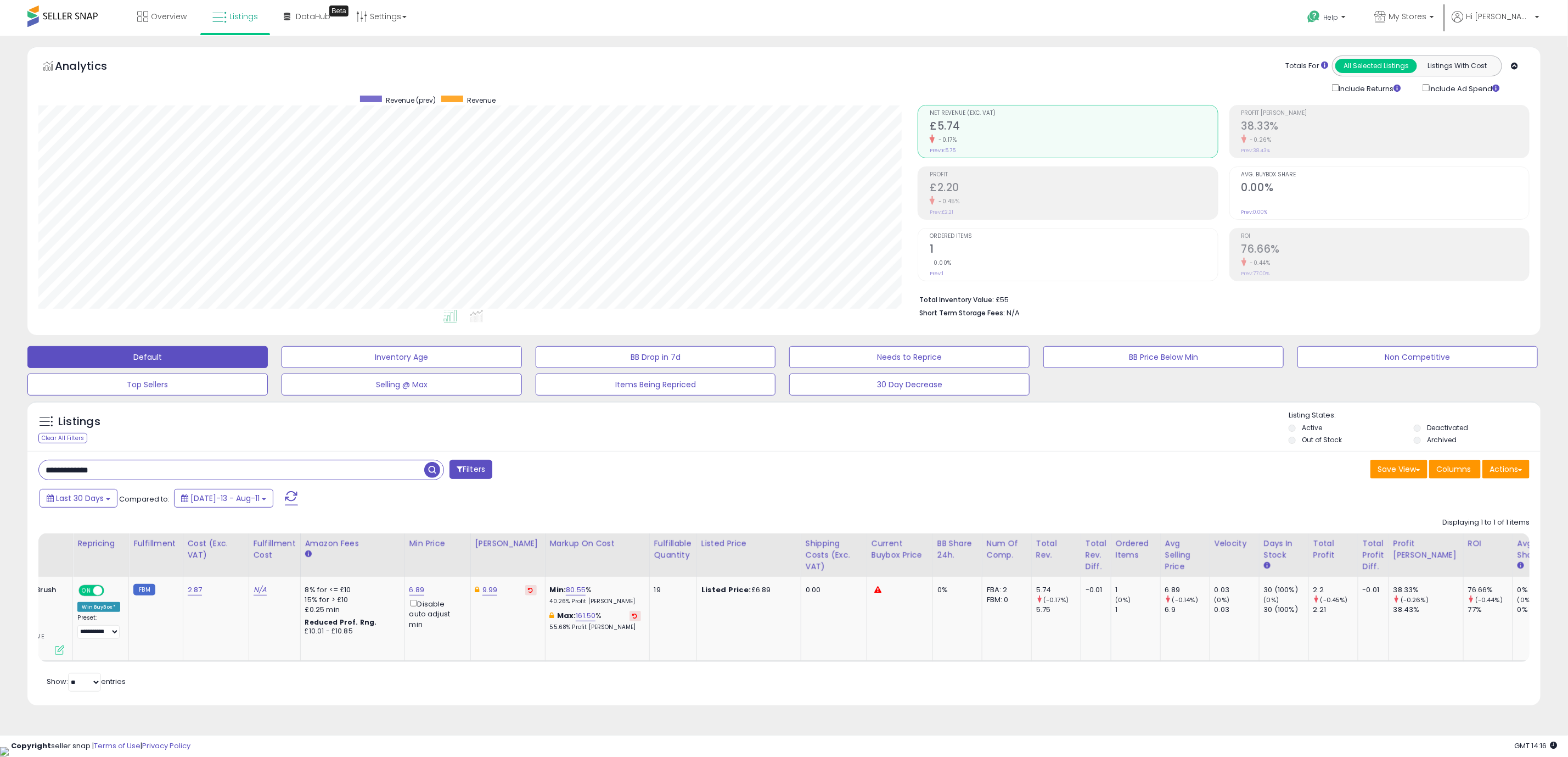
scroll to position [0, 0]
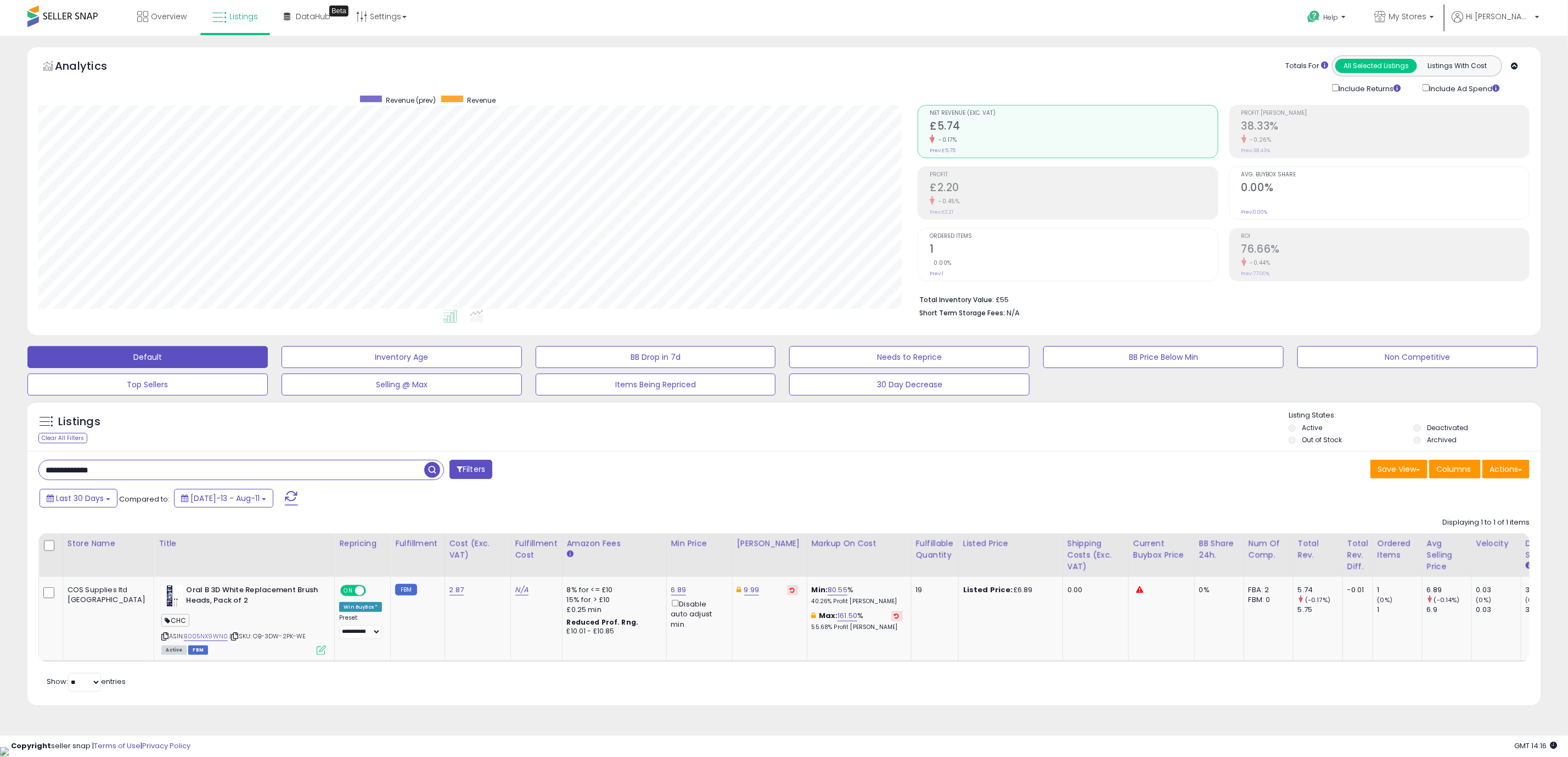
click at [147, 473] on input "**********" at bounding box center [232, 470] width 385 height 19
type input "**********"
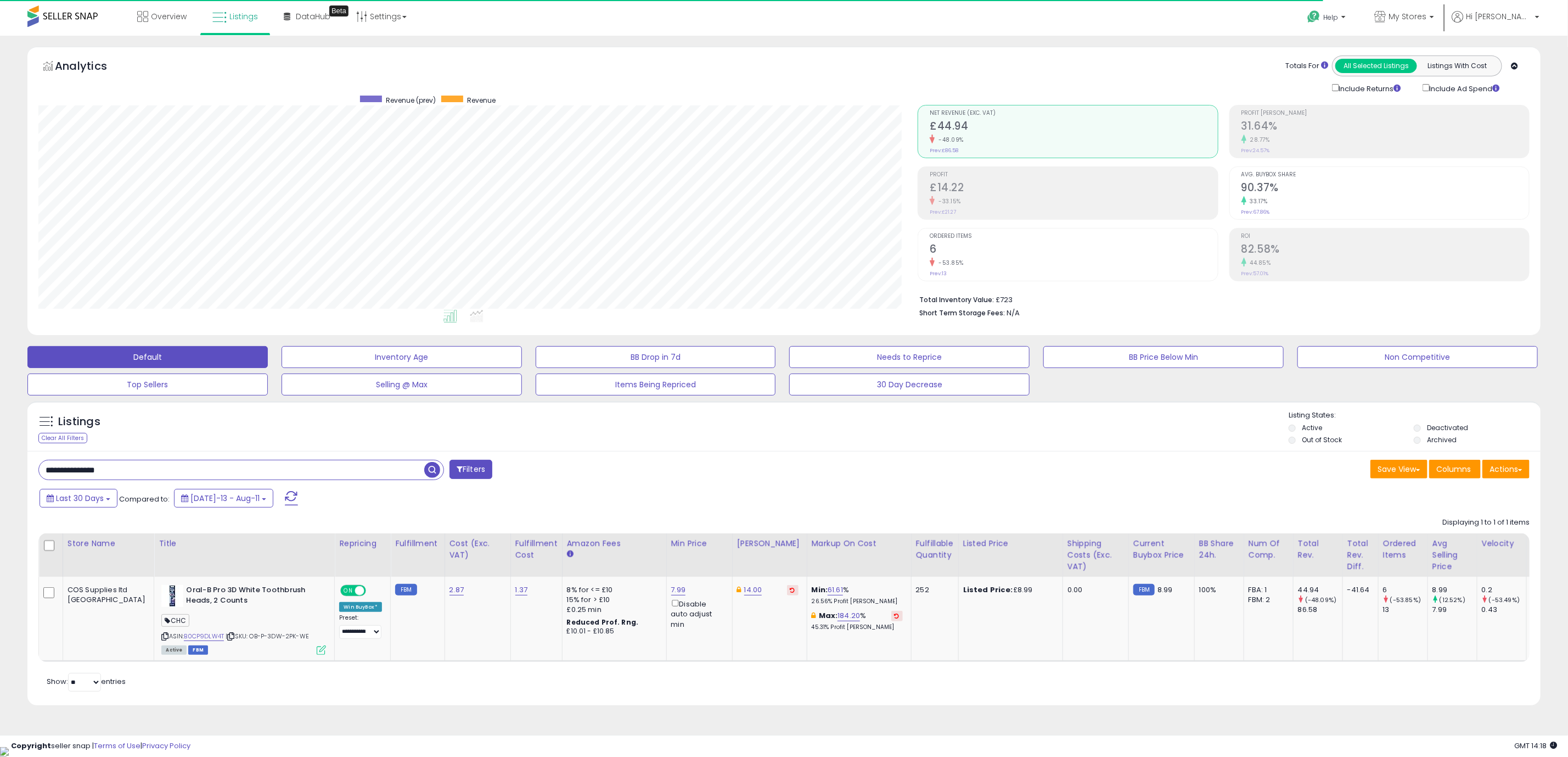
scroll to position [226, 879]
click at [403, 705] on div "**********" at bounding box center [784, 577] width 1513 height 254
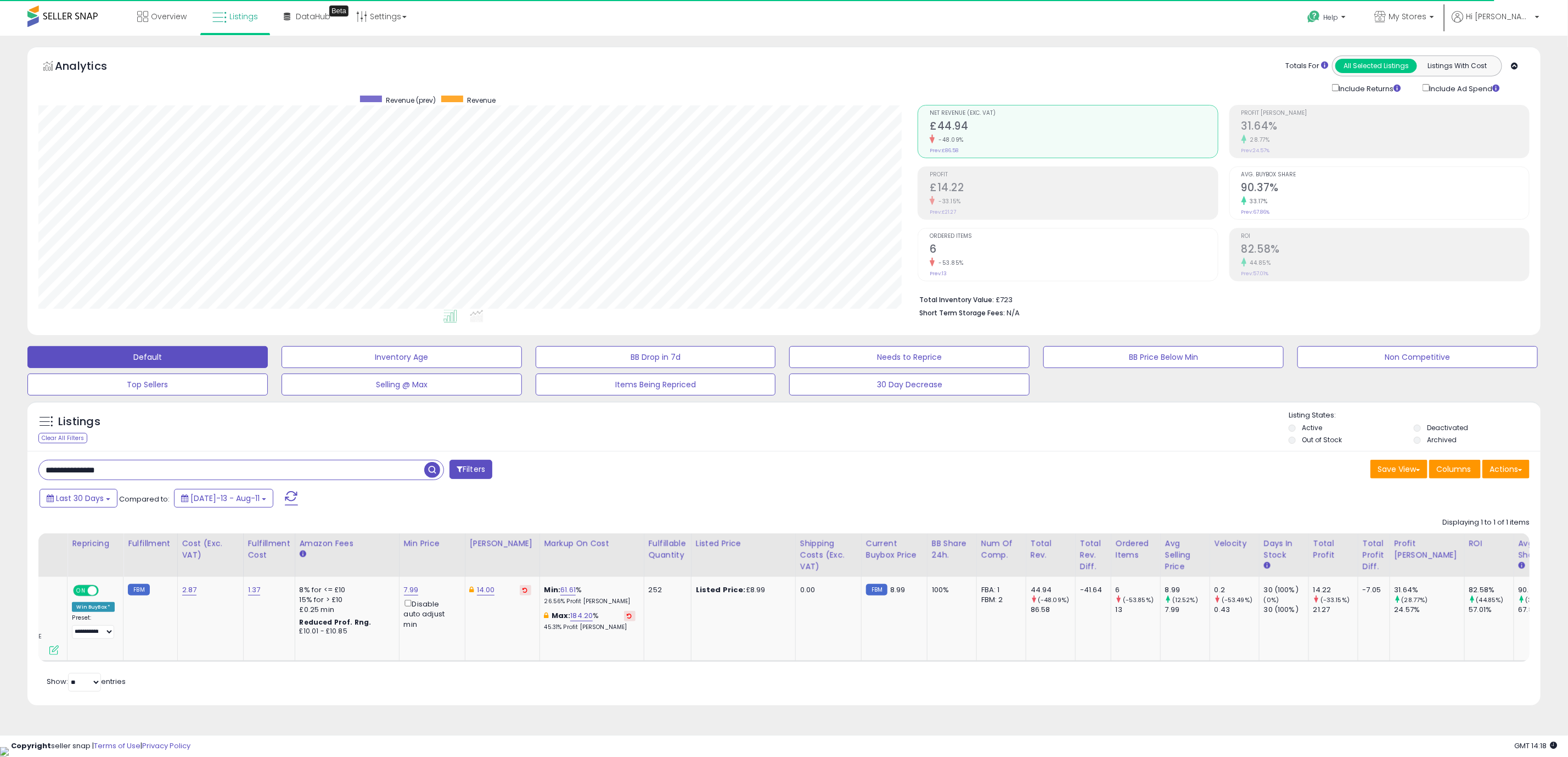
scroll to position [0, 268]
click at [1019, 691] on div "Retrieving listings data.. Displaying 1 to 1 of 1 items Store Name Title" at bounding box center [784, 603] width 1491 height 182
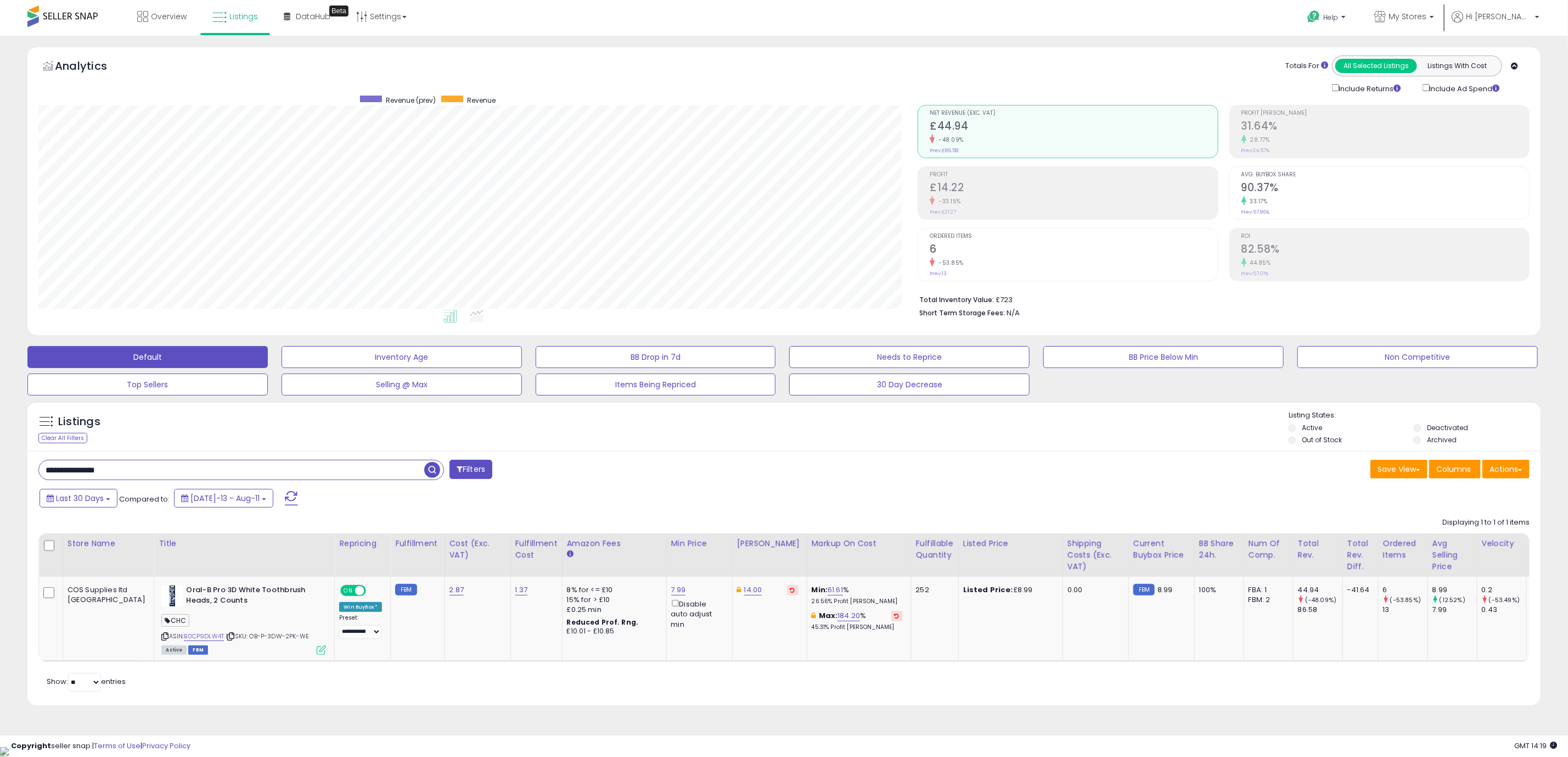
scroll to position [0, 268]
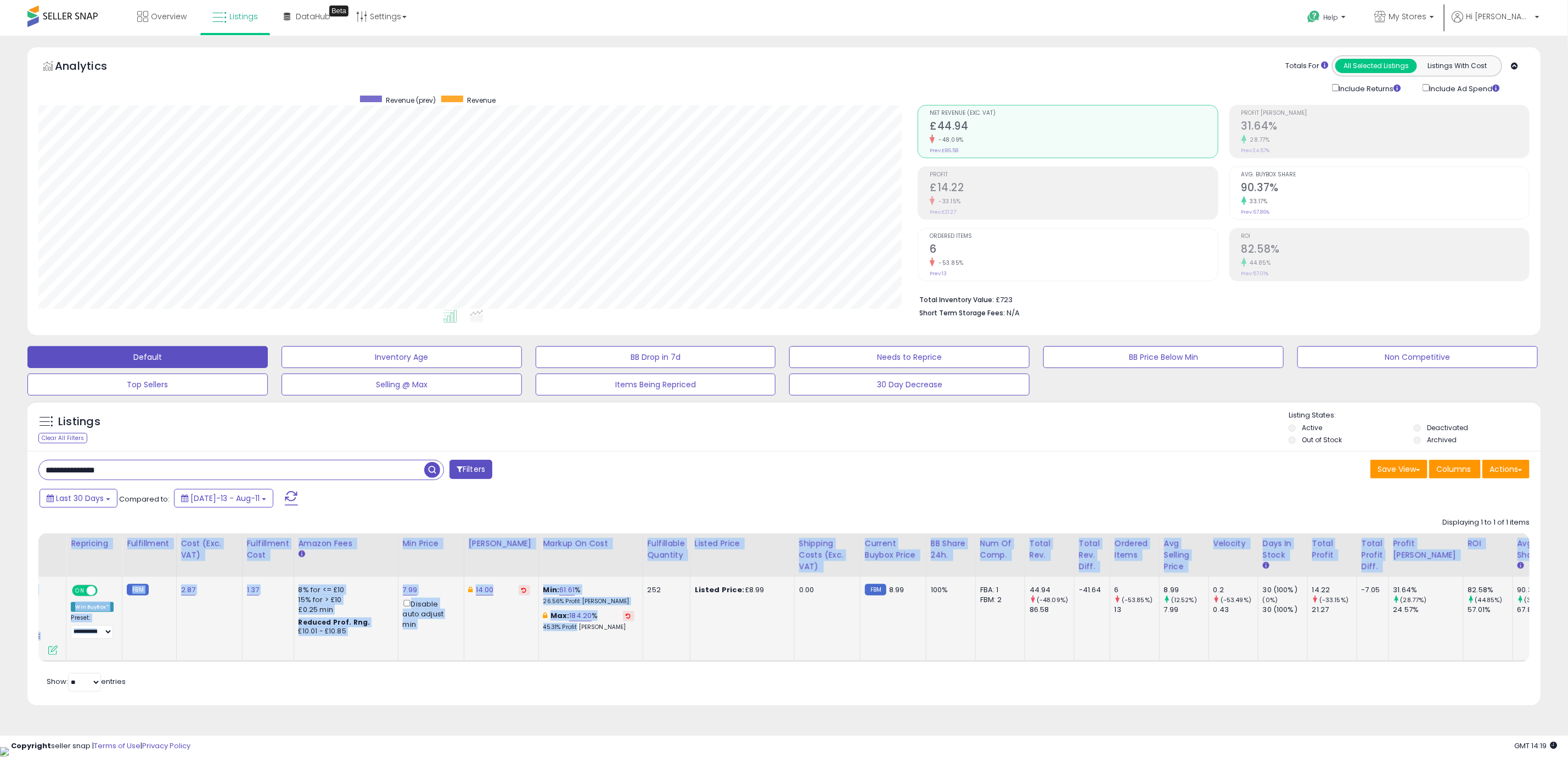
drag, startPoint x: 772, startPoint y: 679, endPoint x: 517, endPoint y: 641, distance: 257.8
click at [517, 641] on div "Retrieving listings data.. Displaying 1 to 1 of 1 items Store Name Title" at bounding box center [784, 603] width 1491 height 182
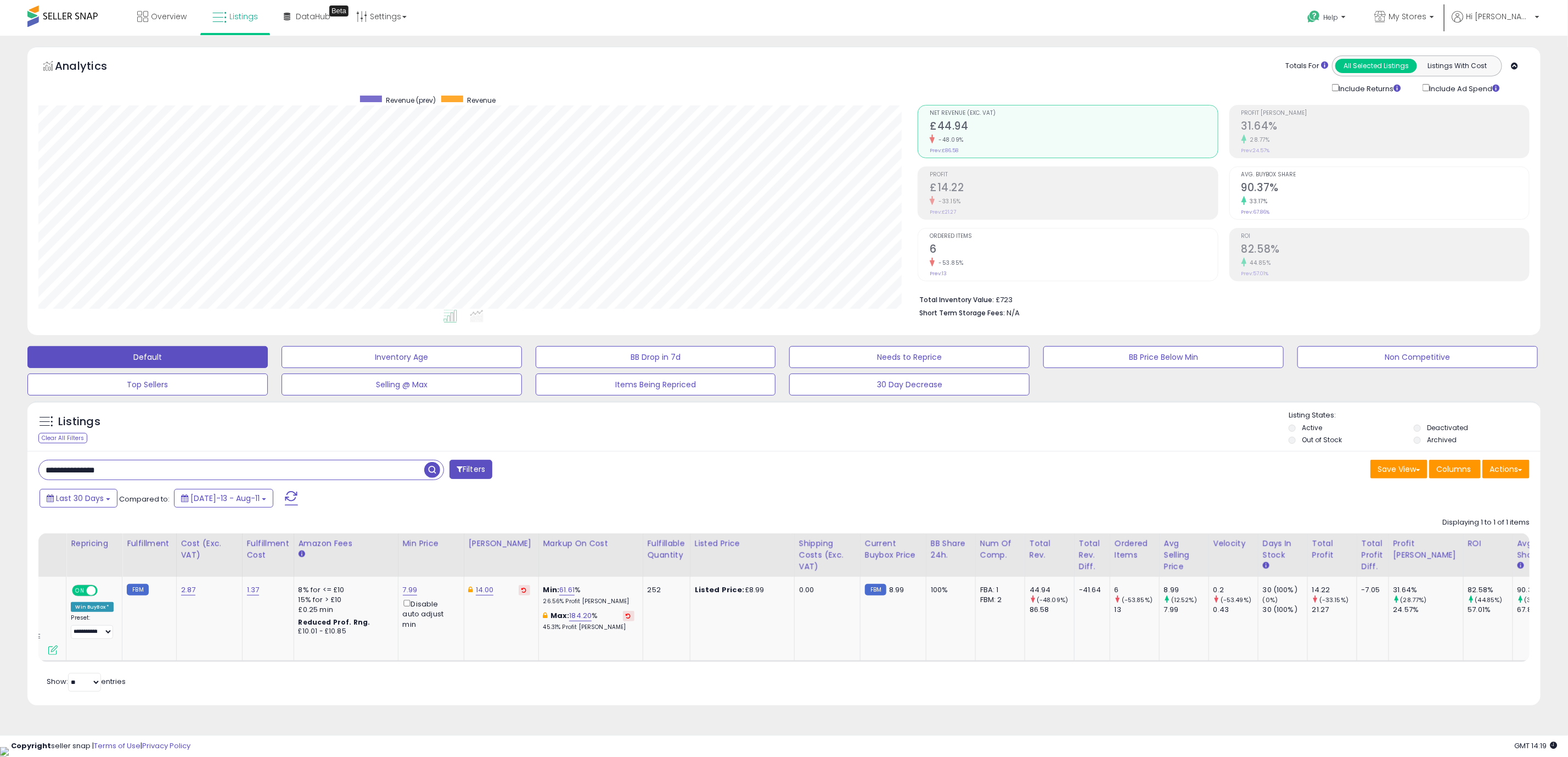
click at [573, 683] on div "Retrieving listings data.. Displaying 1 to 1 of 1 items Store Name Title" at bounding box center [784, 603] width 1491 height 182
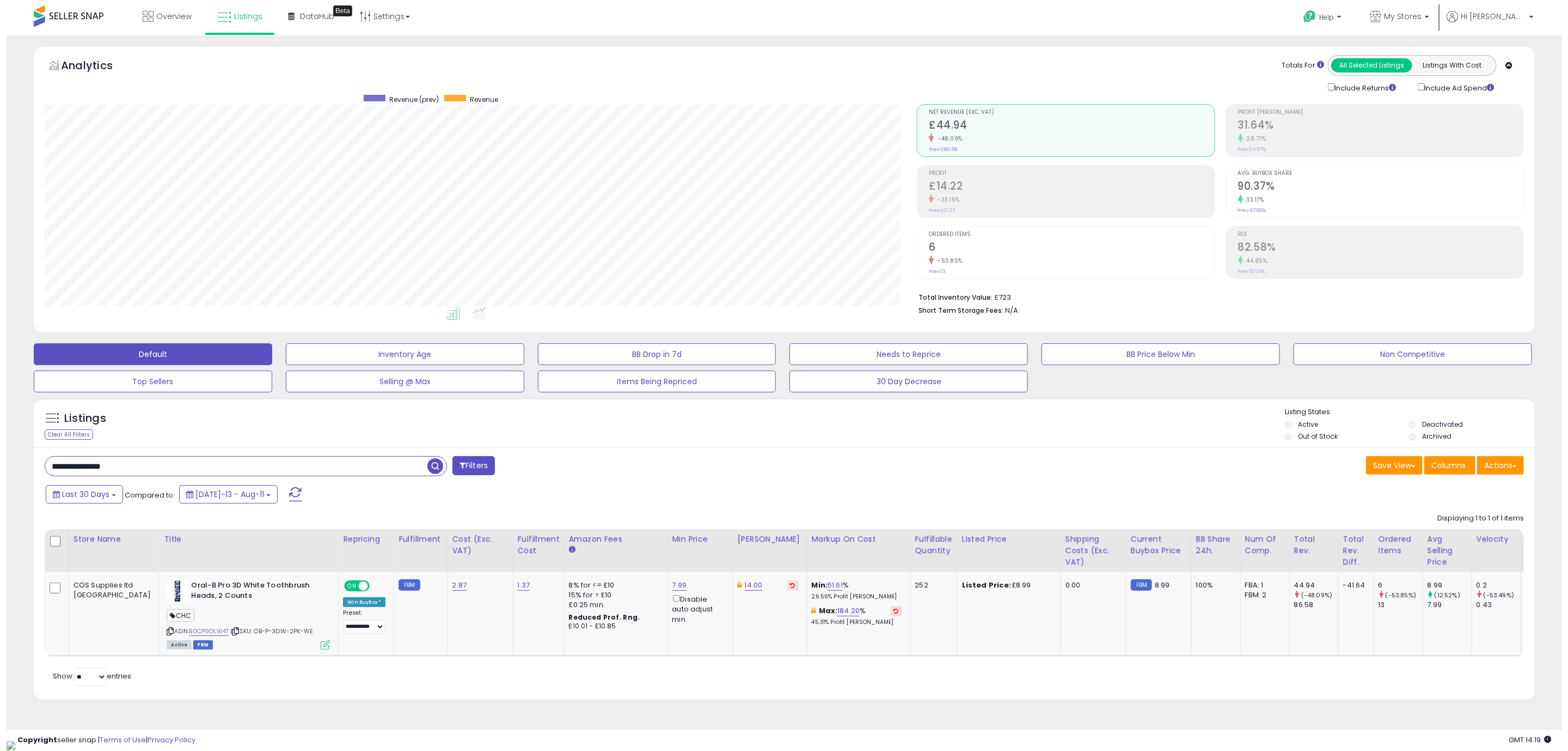
scroll to position [0, 0]
click at [183, 632] on link "B0CP9DLW4T" at bounding box center [202, 631] width 40 height 9
click at [314, 649] on icon at bounding box center [318, 644] width 9 height 9
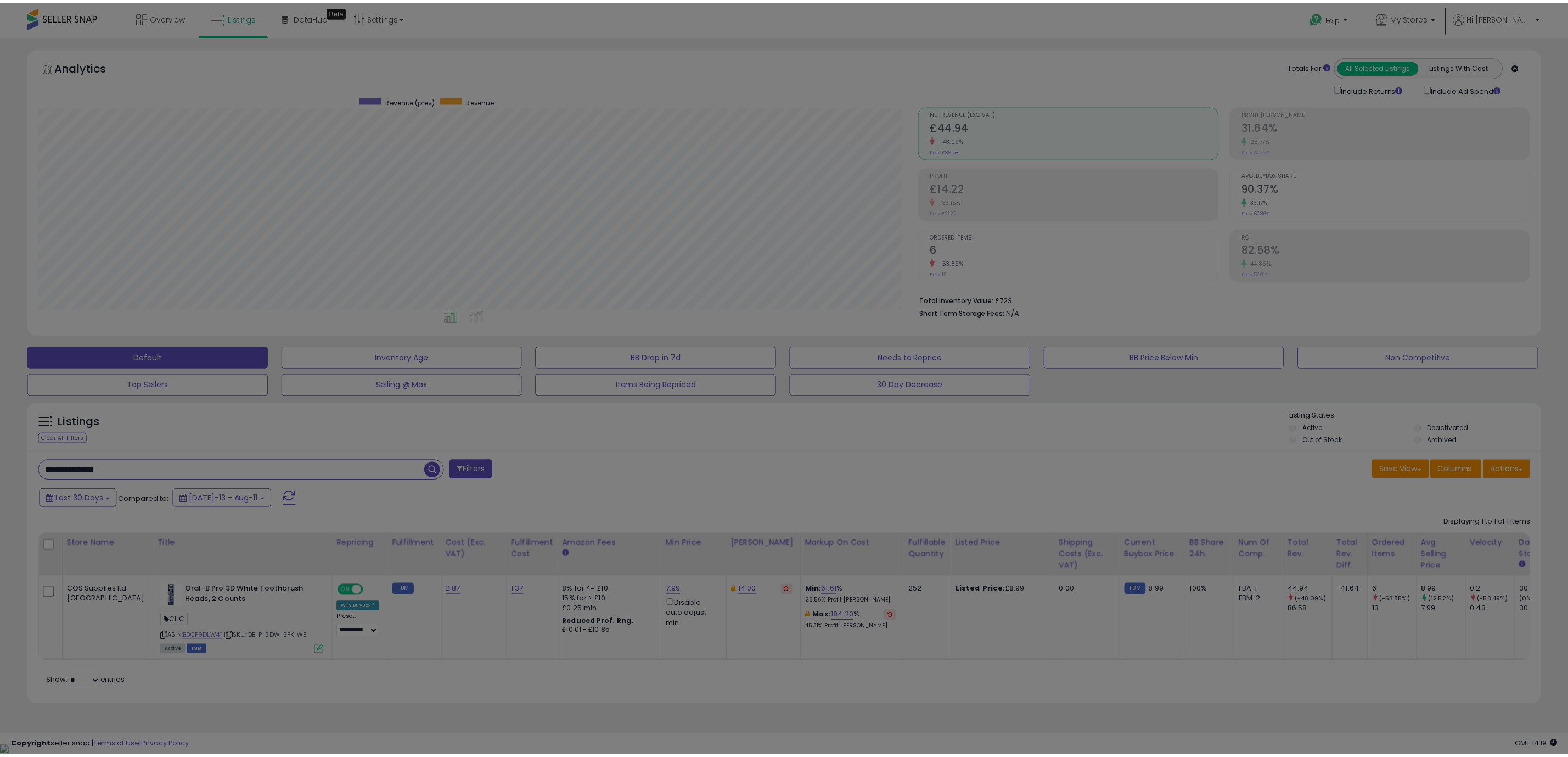
scroll to position [226, 887]
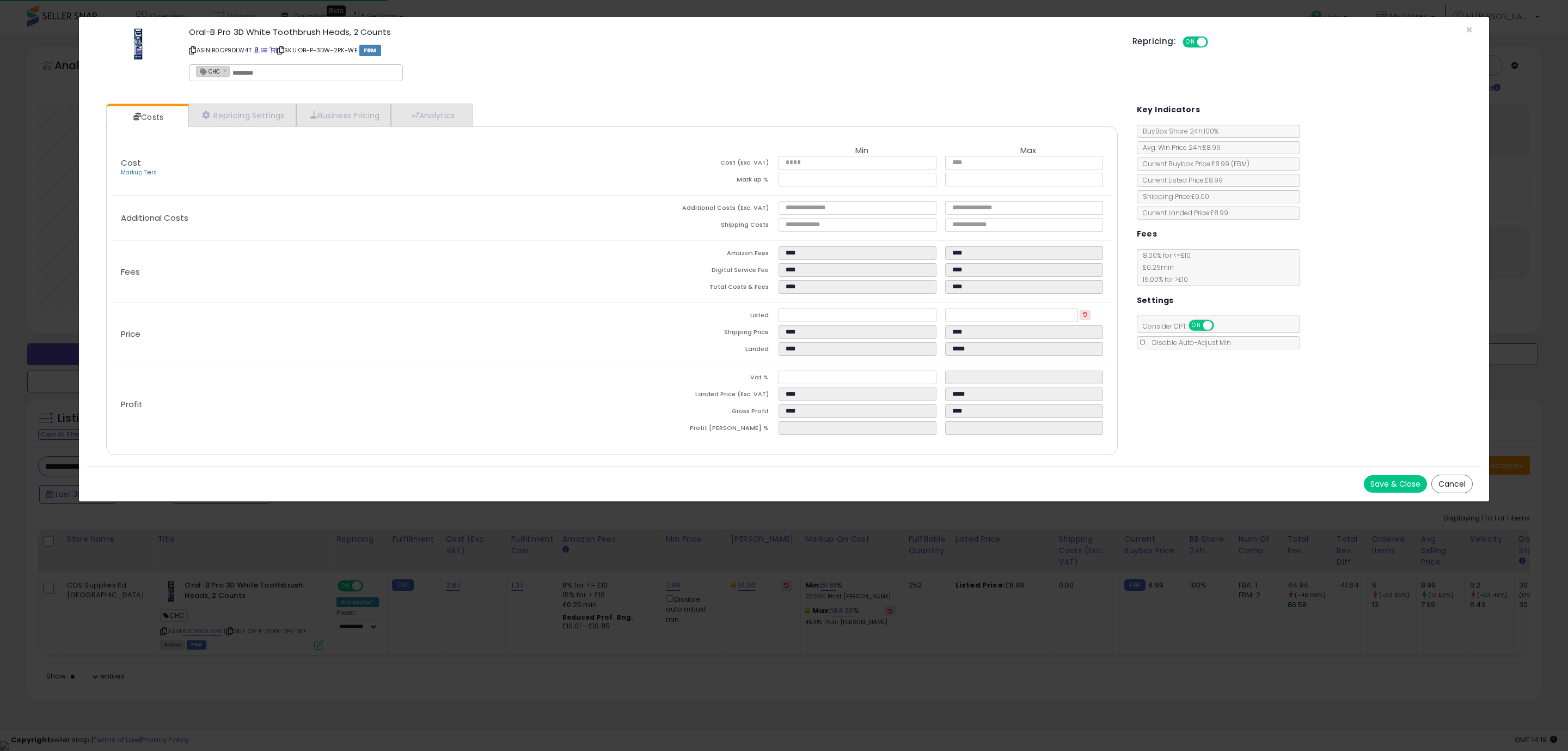
click at [965, 448] on div "Cost Markup Tiers Min Max Cost (Exc. VAT) **** **** Mark up % ***** ****** Addi…" at bounding box center [612, 291] width 1012 height 328
click at [1373, 491] on button "Save & Close" at bounding box center [1396, 484] width 63 height 18
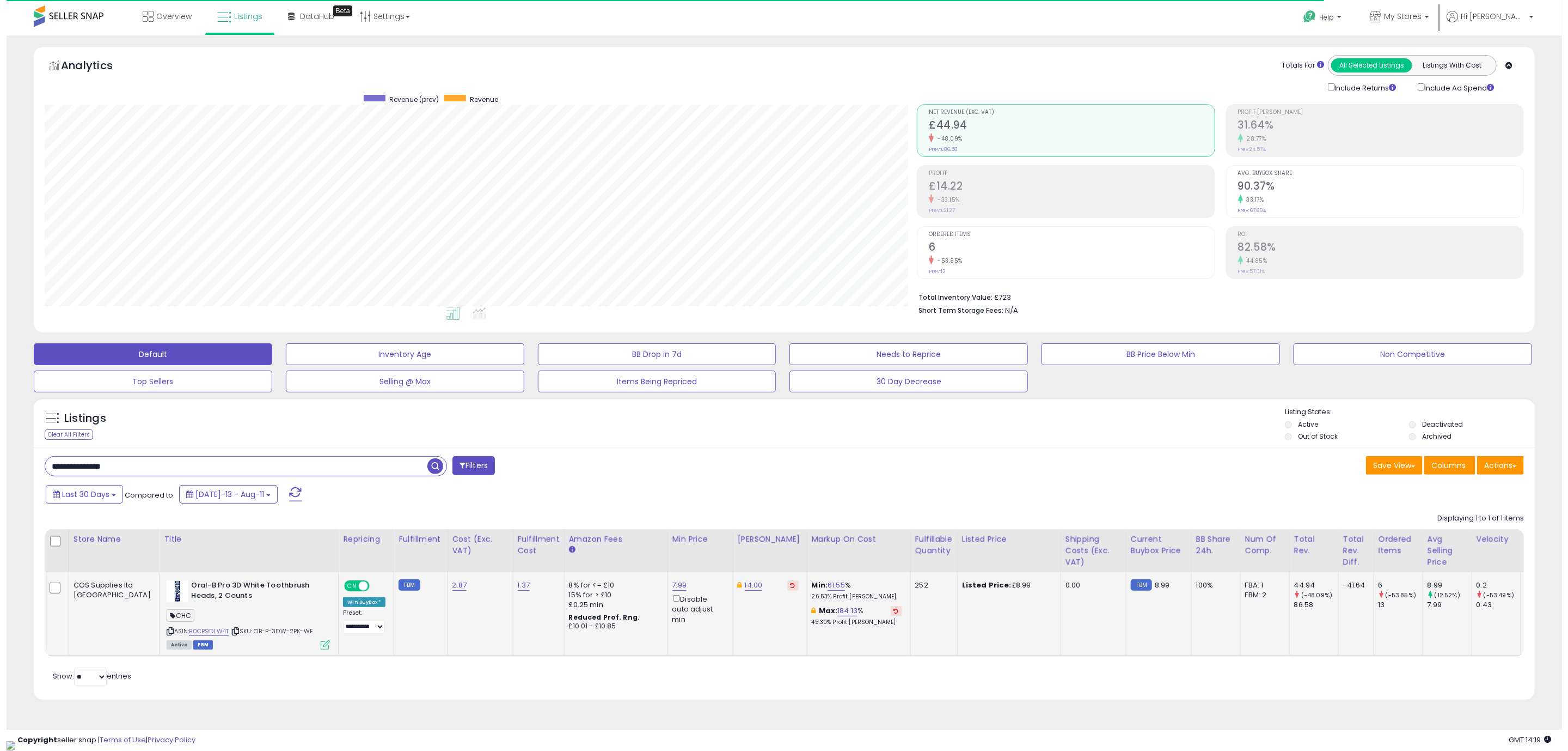
scroll to position [544569, 543572]
click at [738, 590] on link "14.00" at bounding box center [747, 585] width 18 height 11
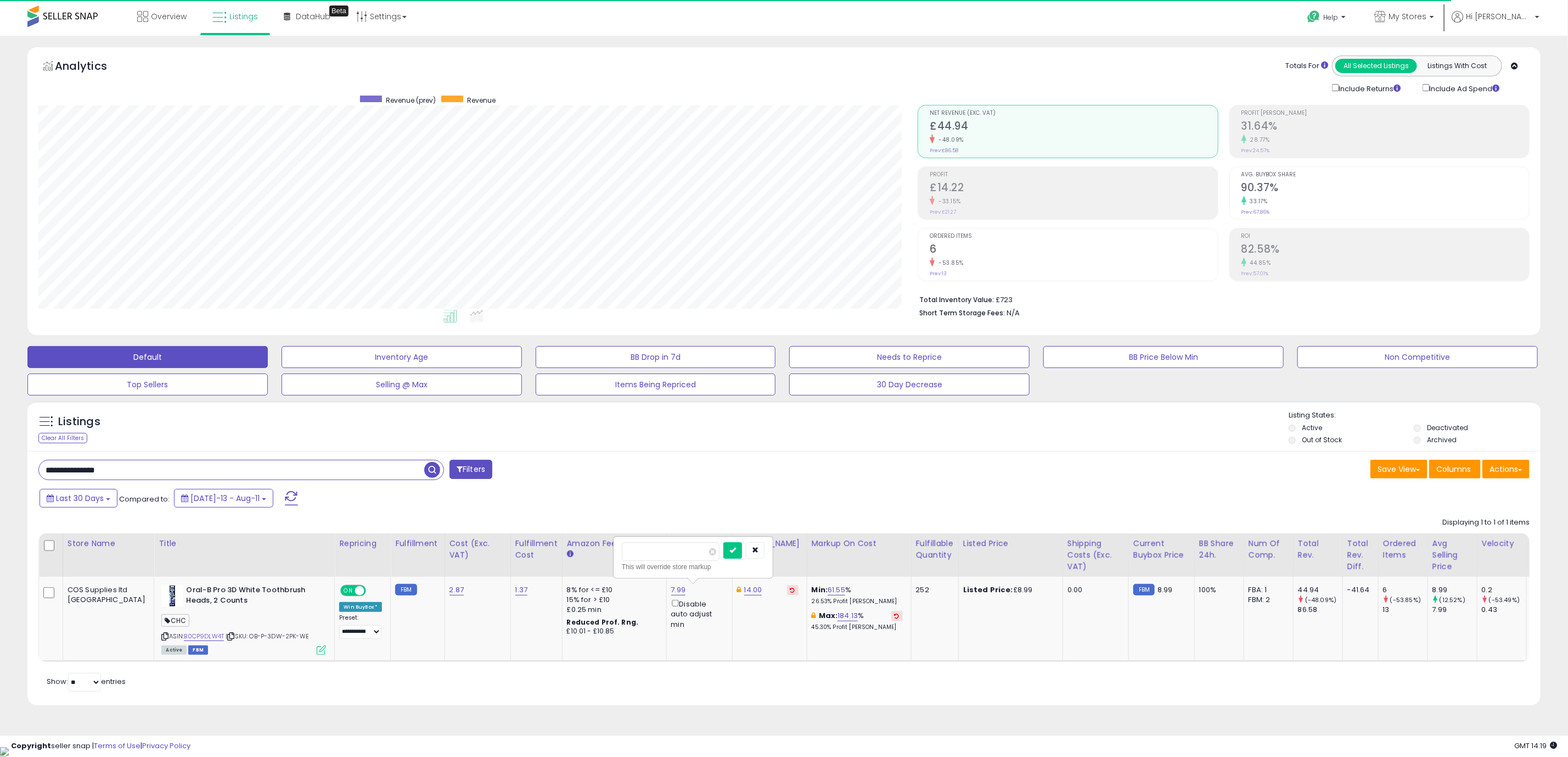
drag, startPoint x: 662, startPoint y: 559, endPoint x: 570, endPoint y: 552, distance: 92.3
click at [593, 554] on table "Store Name Title" at bounding box center [960, 597] width 1842 height 128
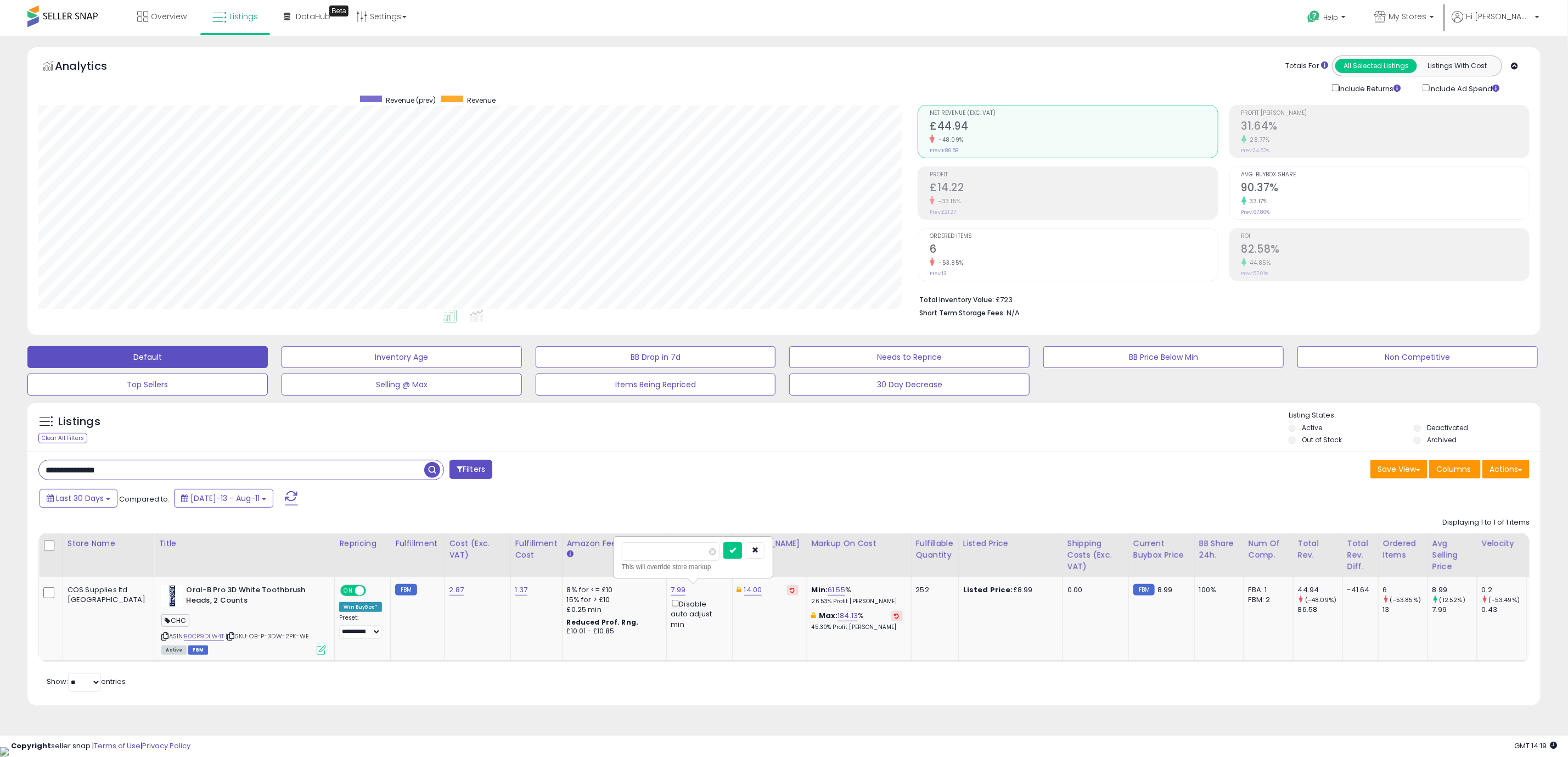
type input "****"
click button "submit" at bounding box center [733, 550] width 18 height 17
click at [228, 639] on icon at bounding box center [231, 636] width 7 height 6
click at [226, 478] on input "**********" at bounding box center [232, 470] width 385 height 19
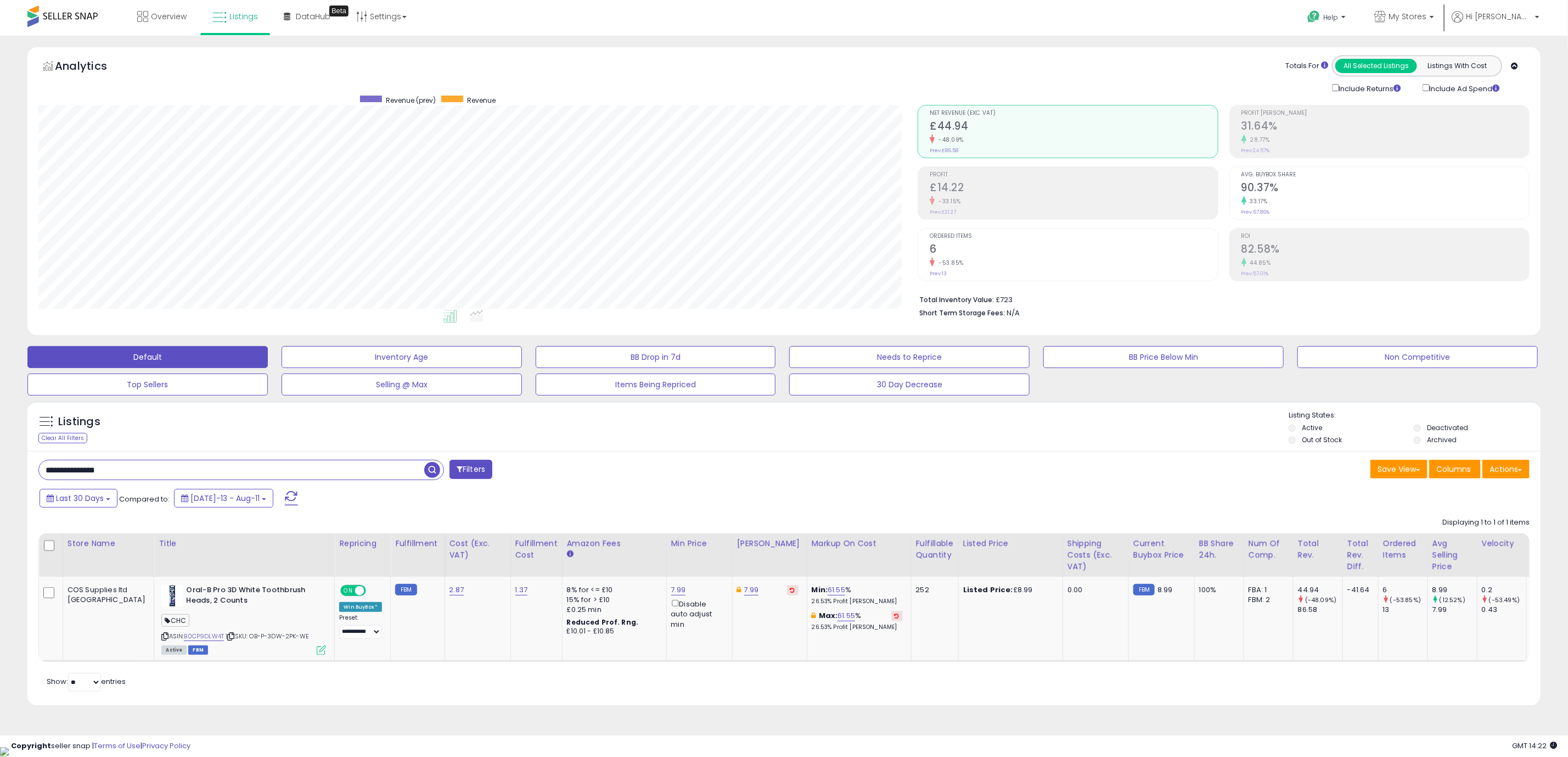
paste input "text"
click at [226, 478] on input "**********" at bounding box center [232, 470] width 385 height 19
type input "**********"
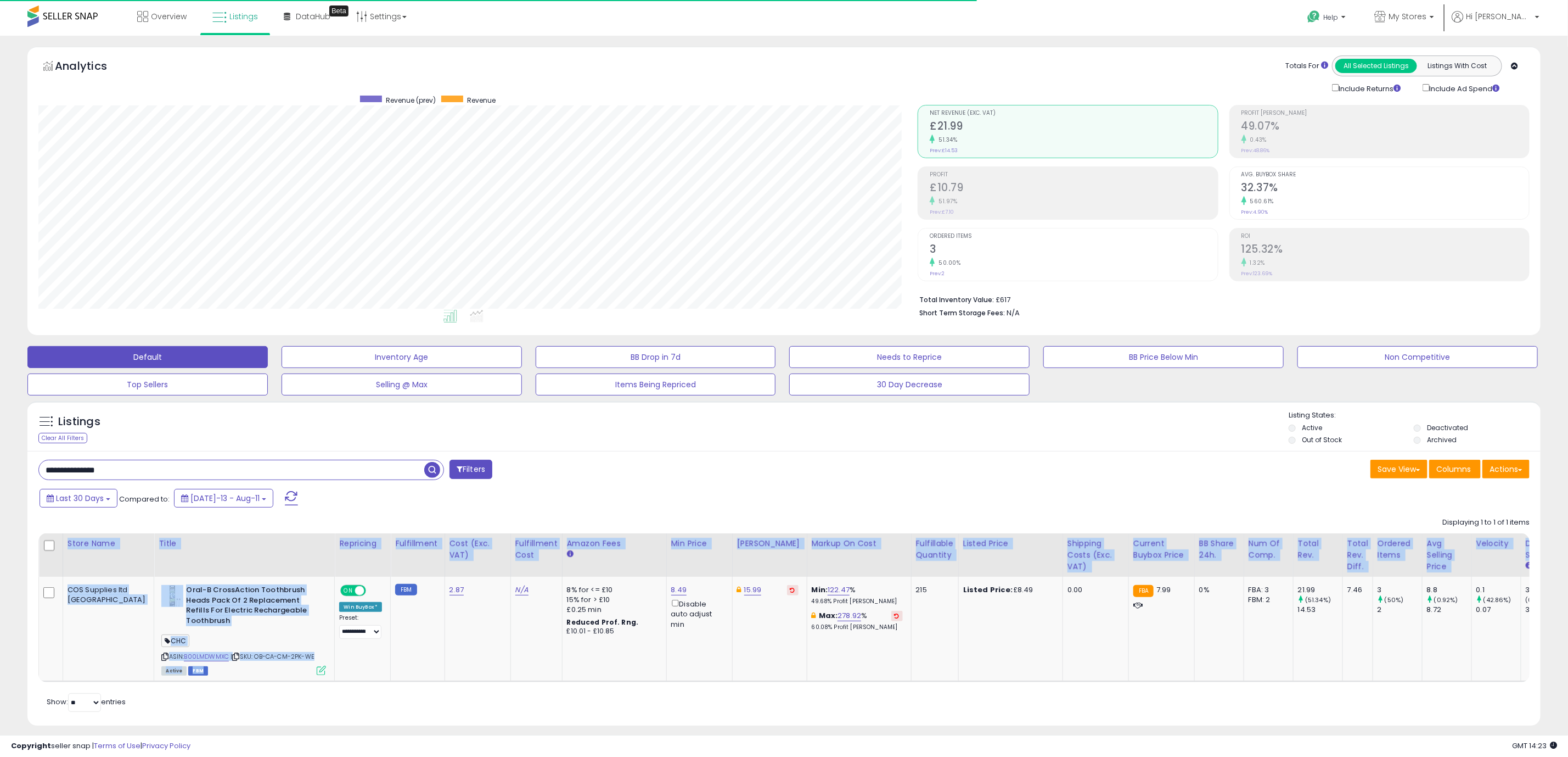
scroll to position [0, 260]
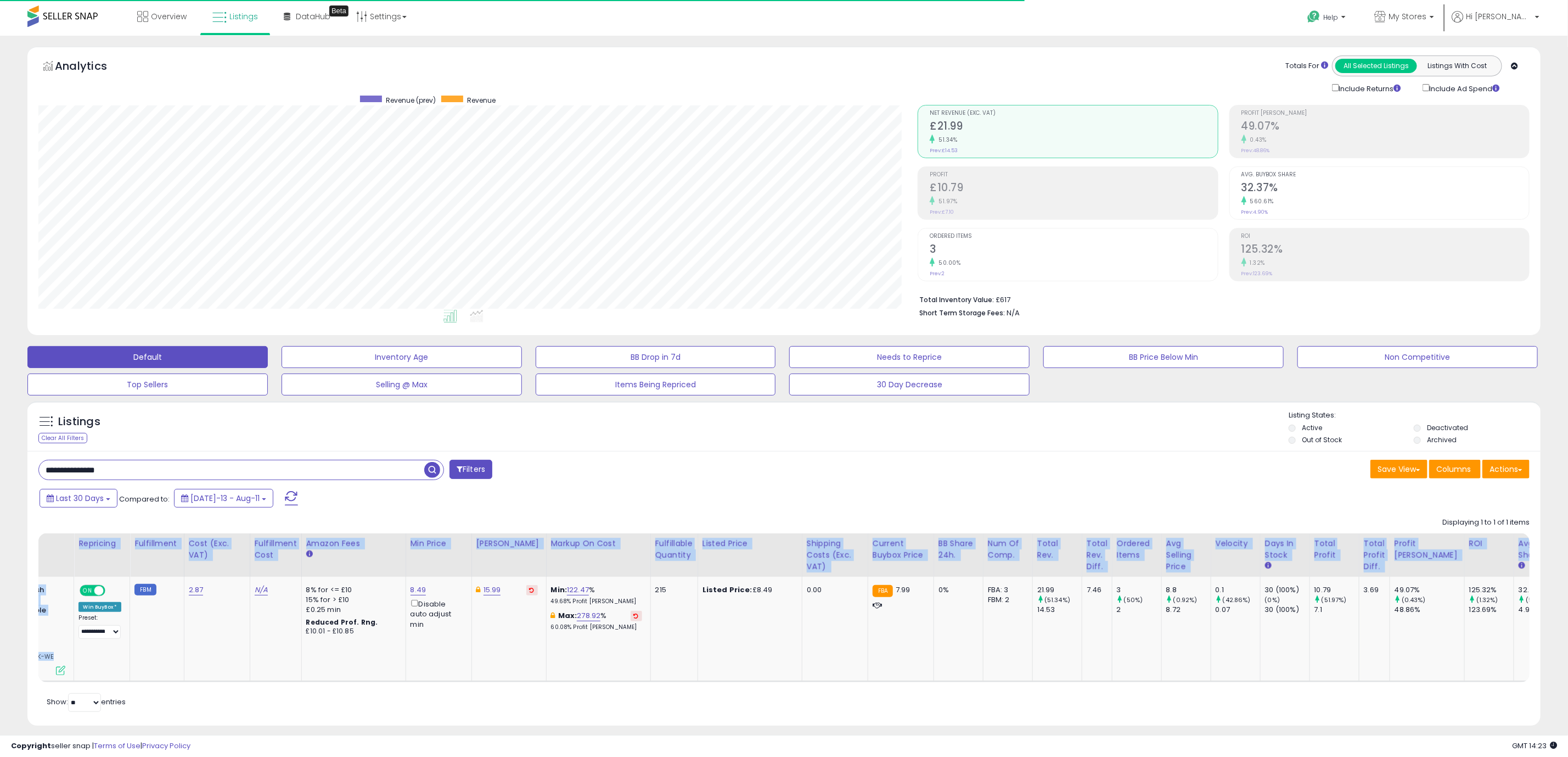
drag, startPoint x: 277, startPoint y: 684, endPoint x: 786, endPoint y: 717, distance: 510.1
click at [786, 714] on div "Retrieving listings data.. Displaying 1 to 1 of 1 items Store Name Title" at bounding box center [784, 613] width 1491 height 202
click at [759, 725] on div "**********" at bounding box center [784, 588] width 1513 height 274
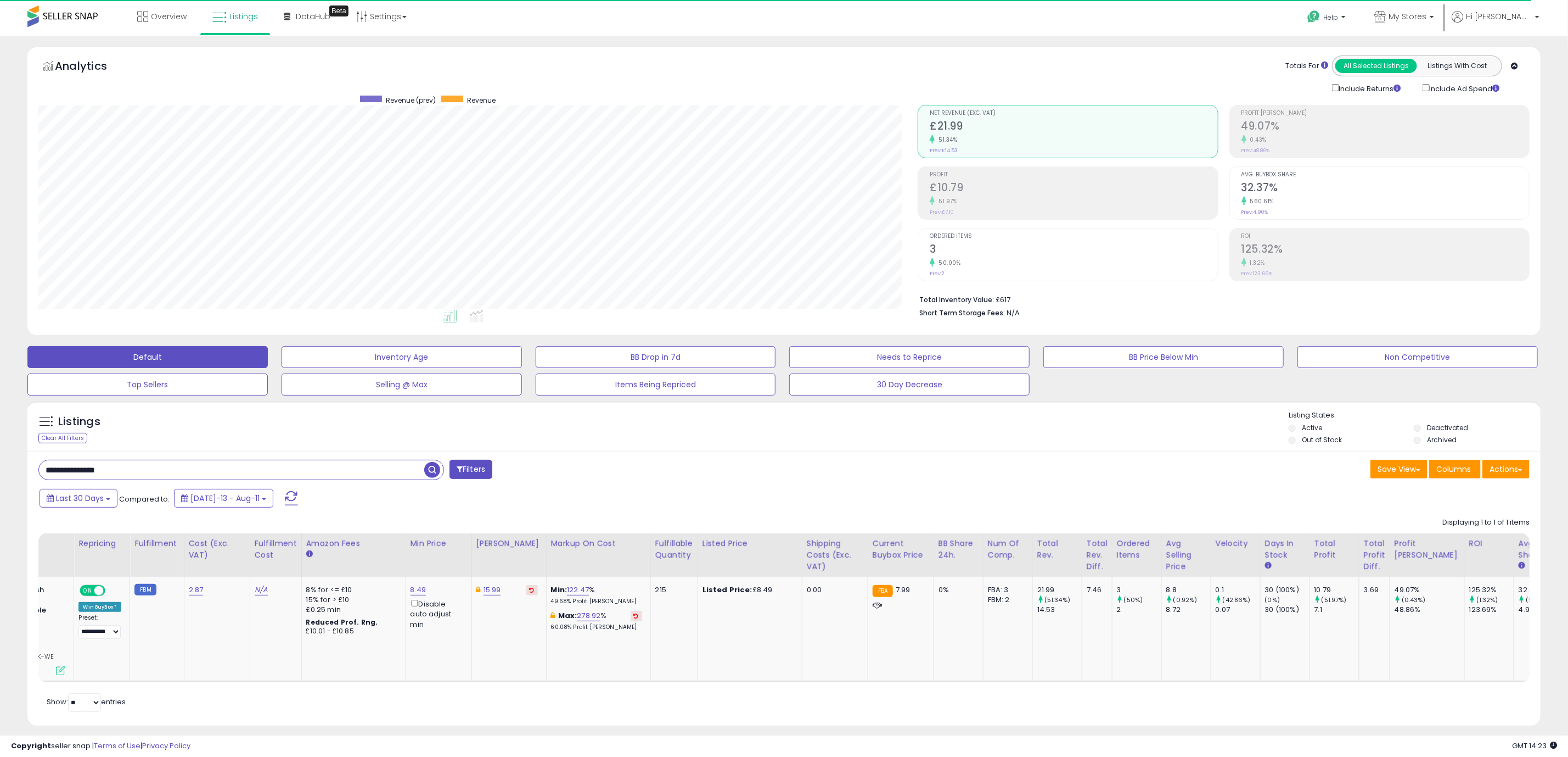
scroll to position [0, 0]
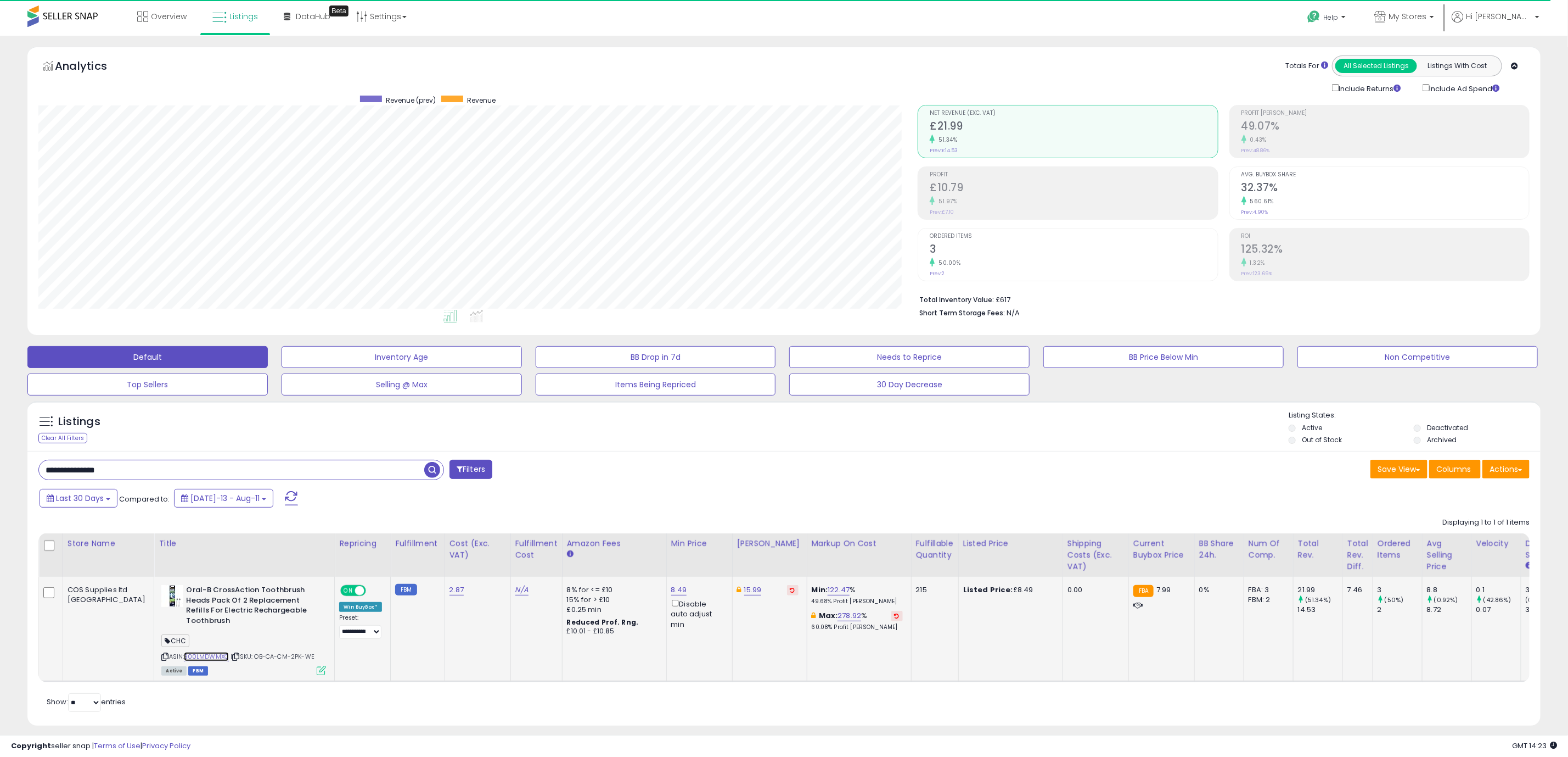
click at [184, 661] on link "B00LMDWMXC" at bounding box center [206, 656] width 45 height 9
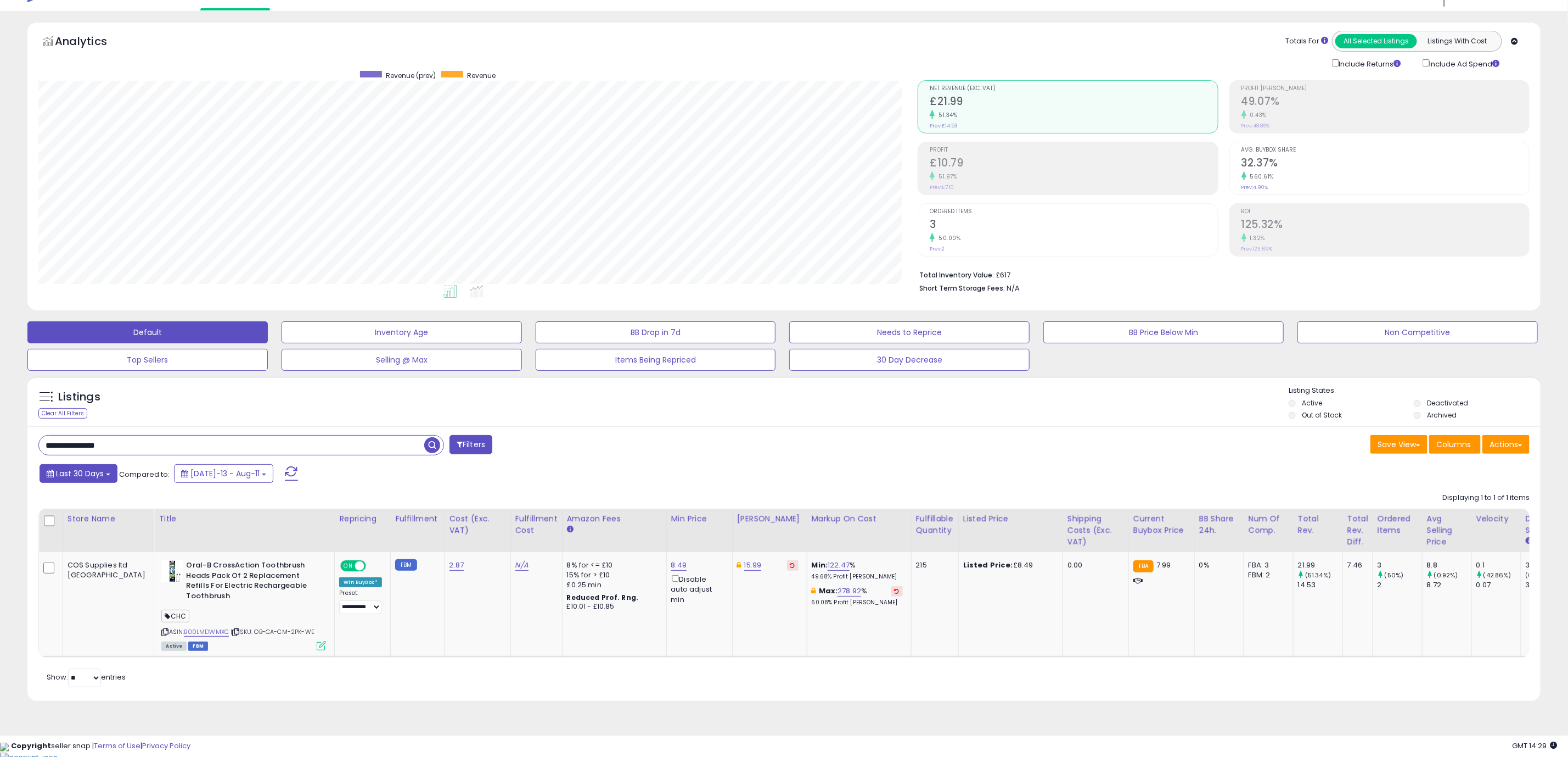
click at [79, 481] on button "Last 30 Days" at bounding box center [78, 473] width 78 height 18
click at [64, 549] on li "Custom Range" at bounding box center [88, 545] width 88 height 15
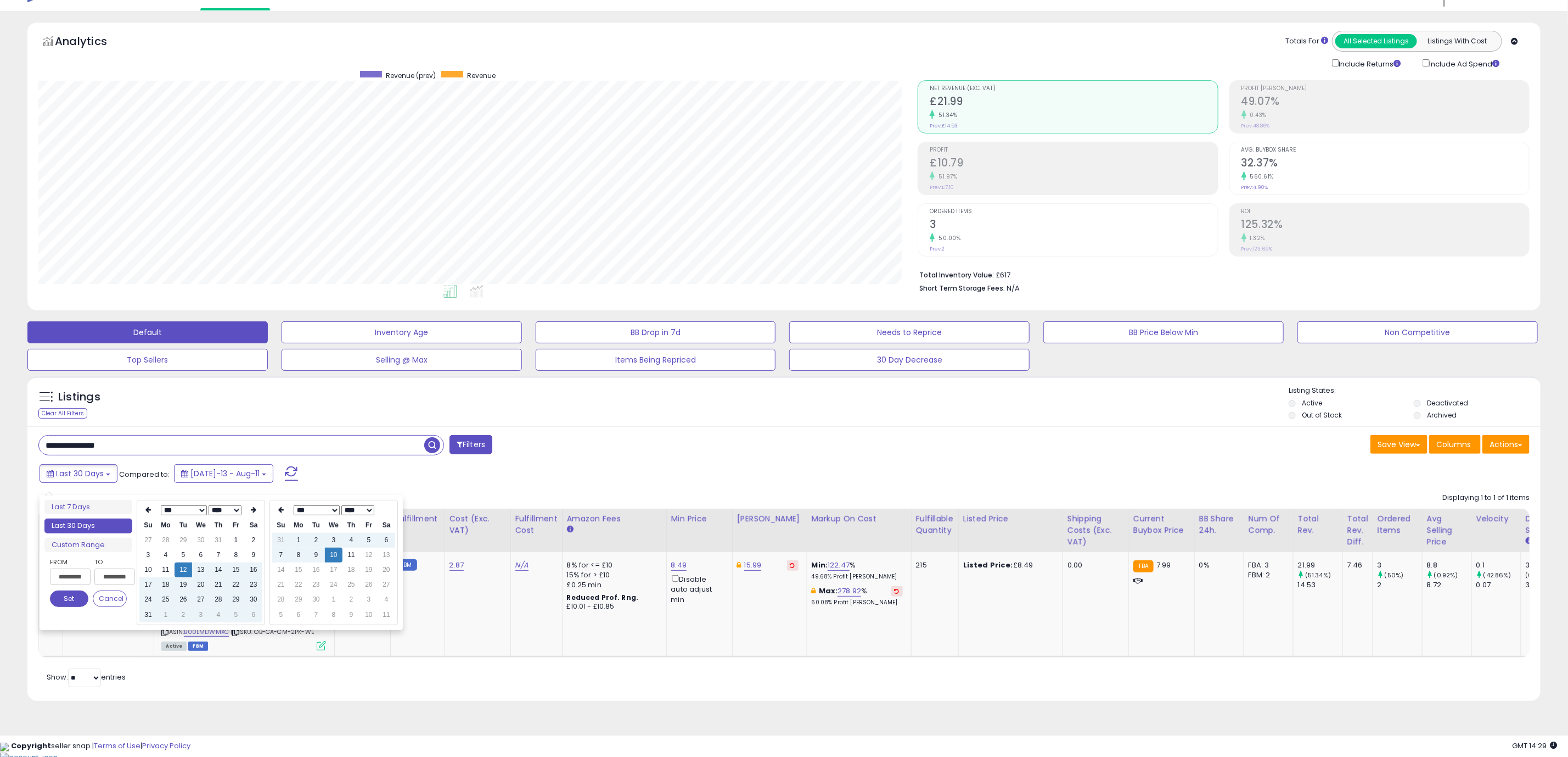
click at [179, 511] on select "*** *** *** *** *** *** *** *** ***" at bounding box center [183, 510] width 46 height 10
click at [210, 540] on td "1" at bounding box center [218, 540] width 18 height 15
type input "**********"
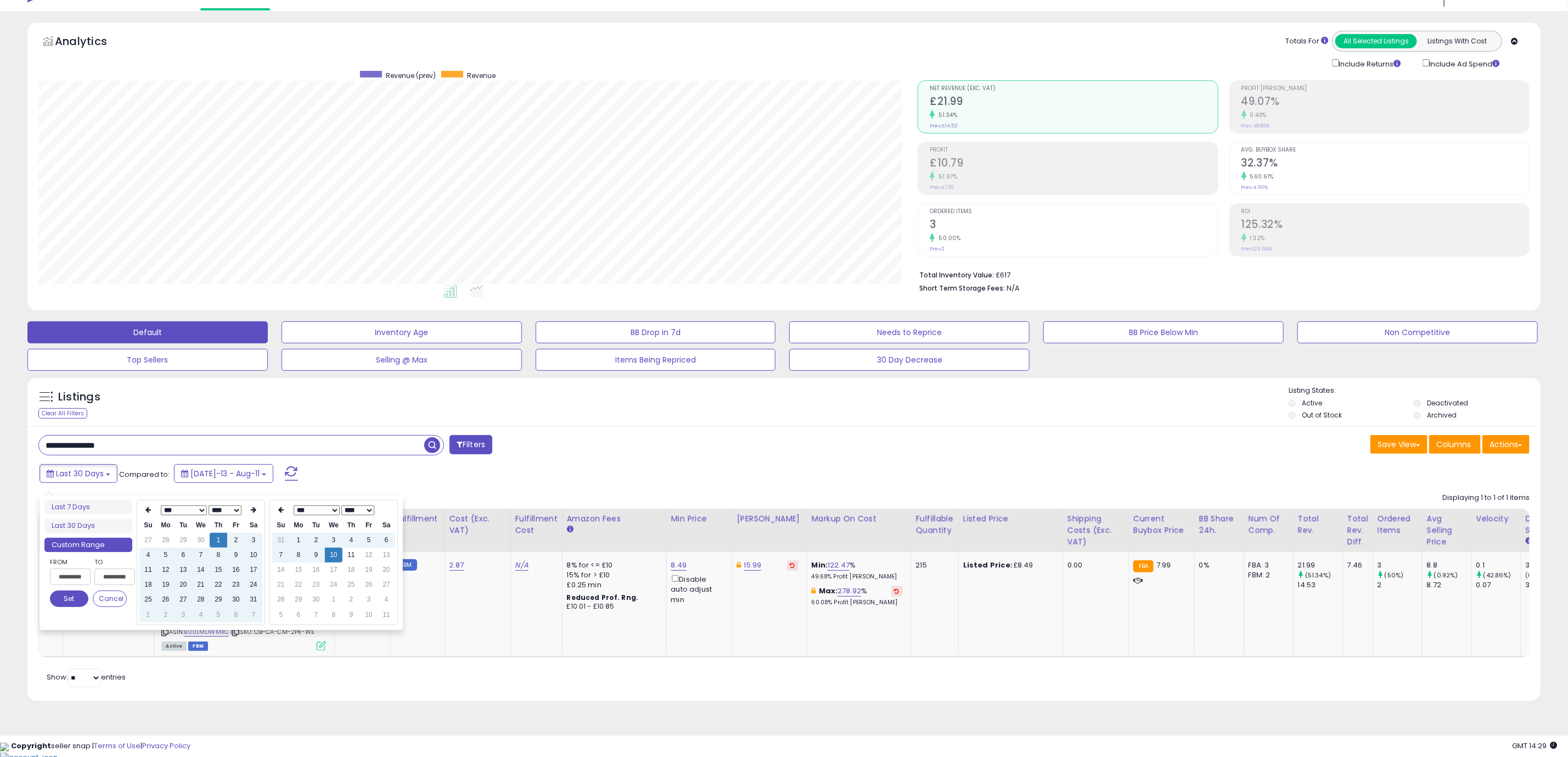
click at [70, 599] on button "Set" at bounding box center [69, 599] width 39 height 17
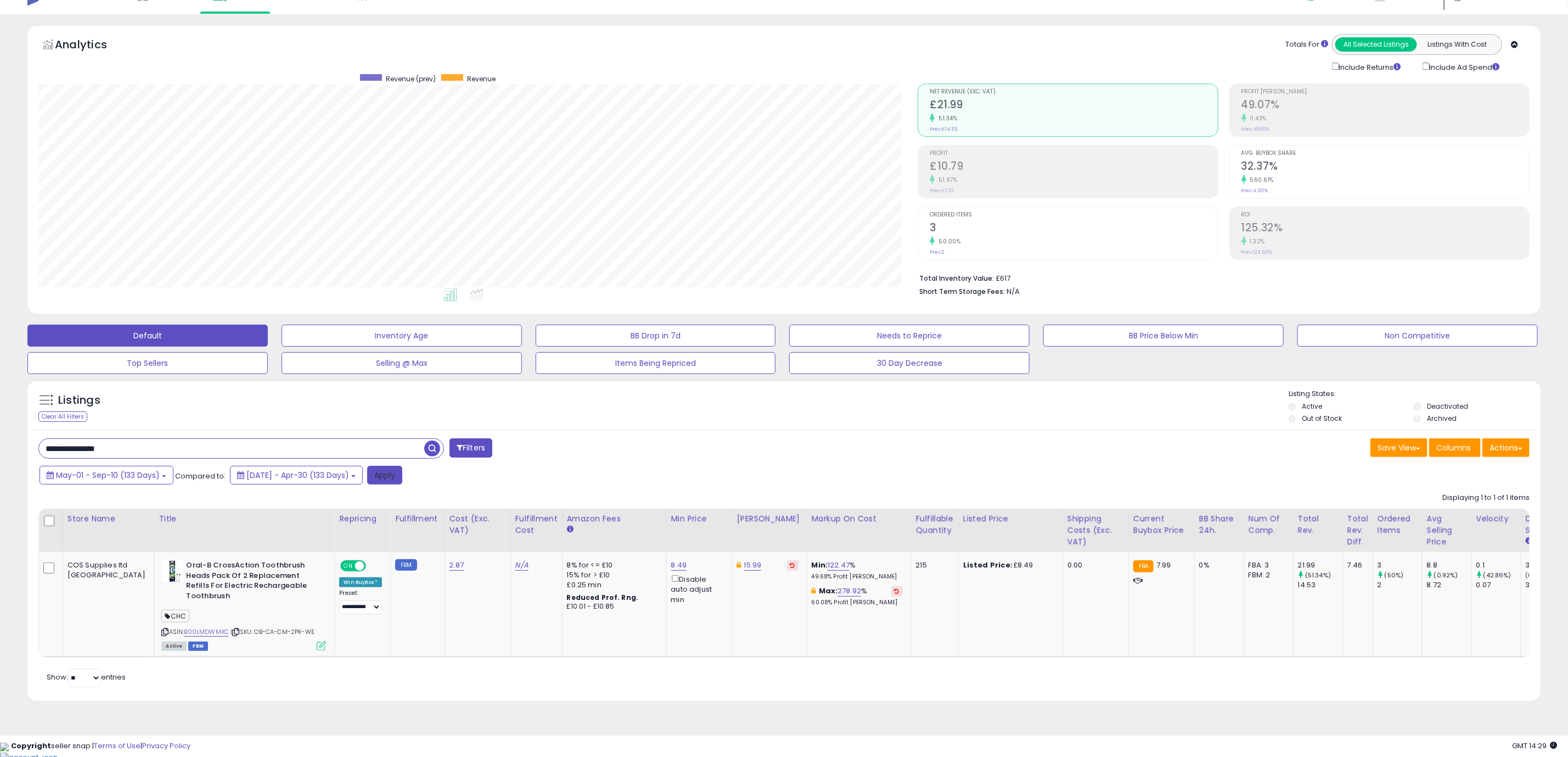
click at [400, 478] on button "Apply" at bounding box center [384, 475] width 35 height 18
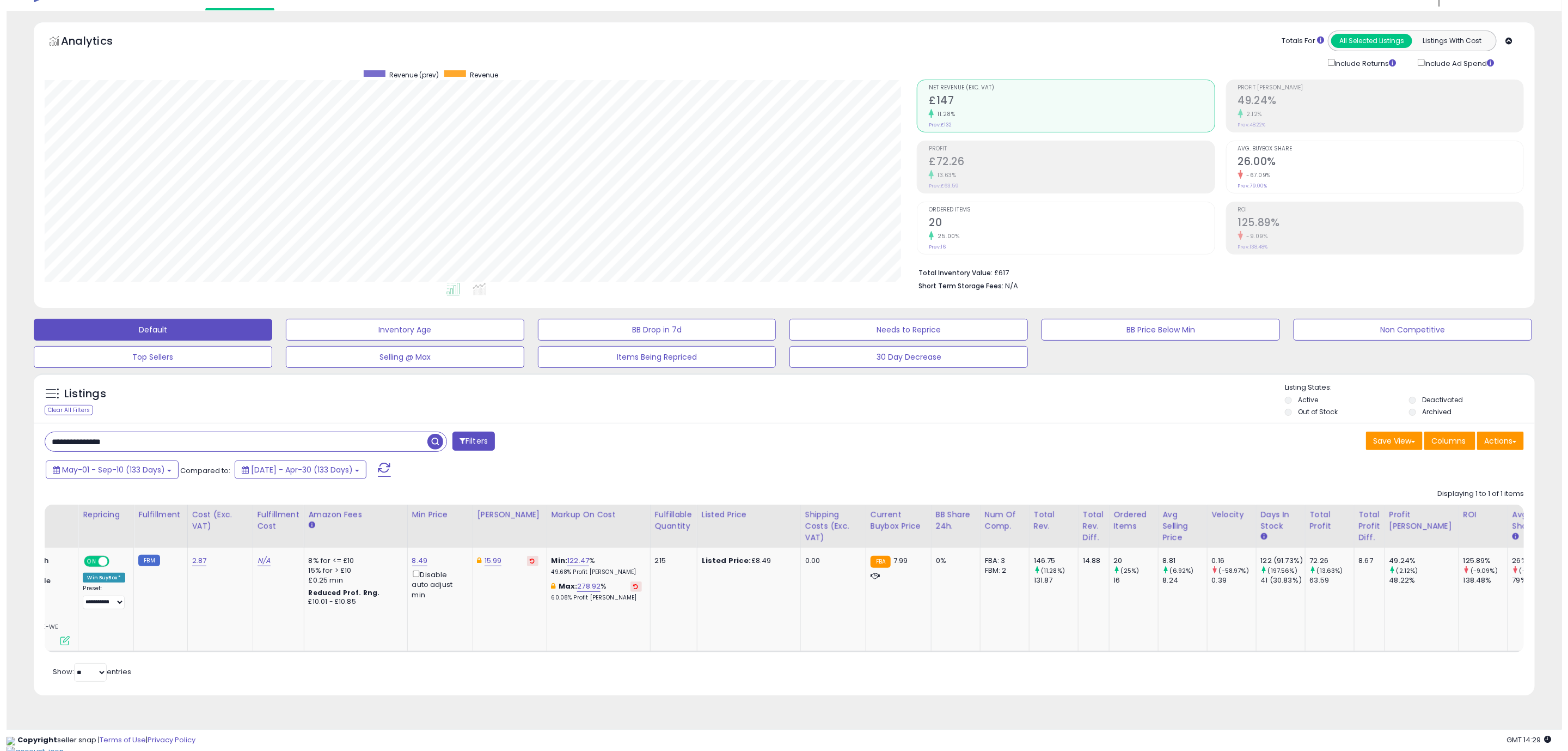
scroll to position [0, 0]
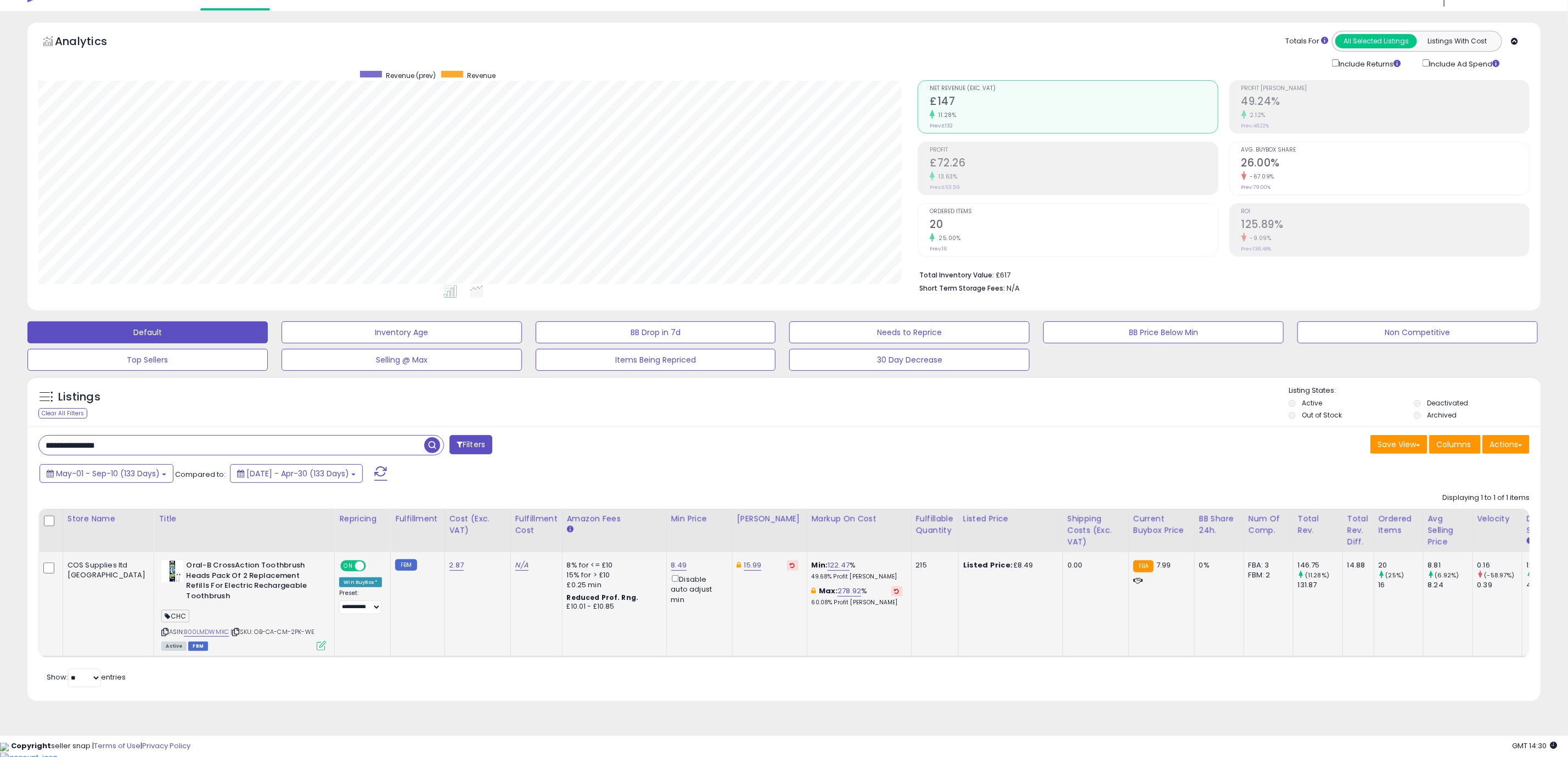
click at [317, 650] on icon at bounding box center [321, 645] width 9 height 9
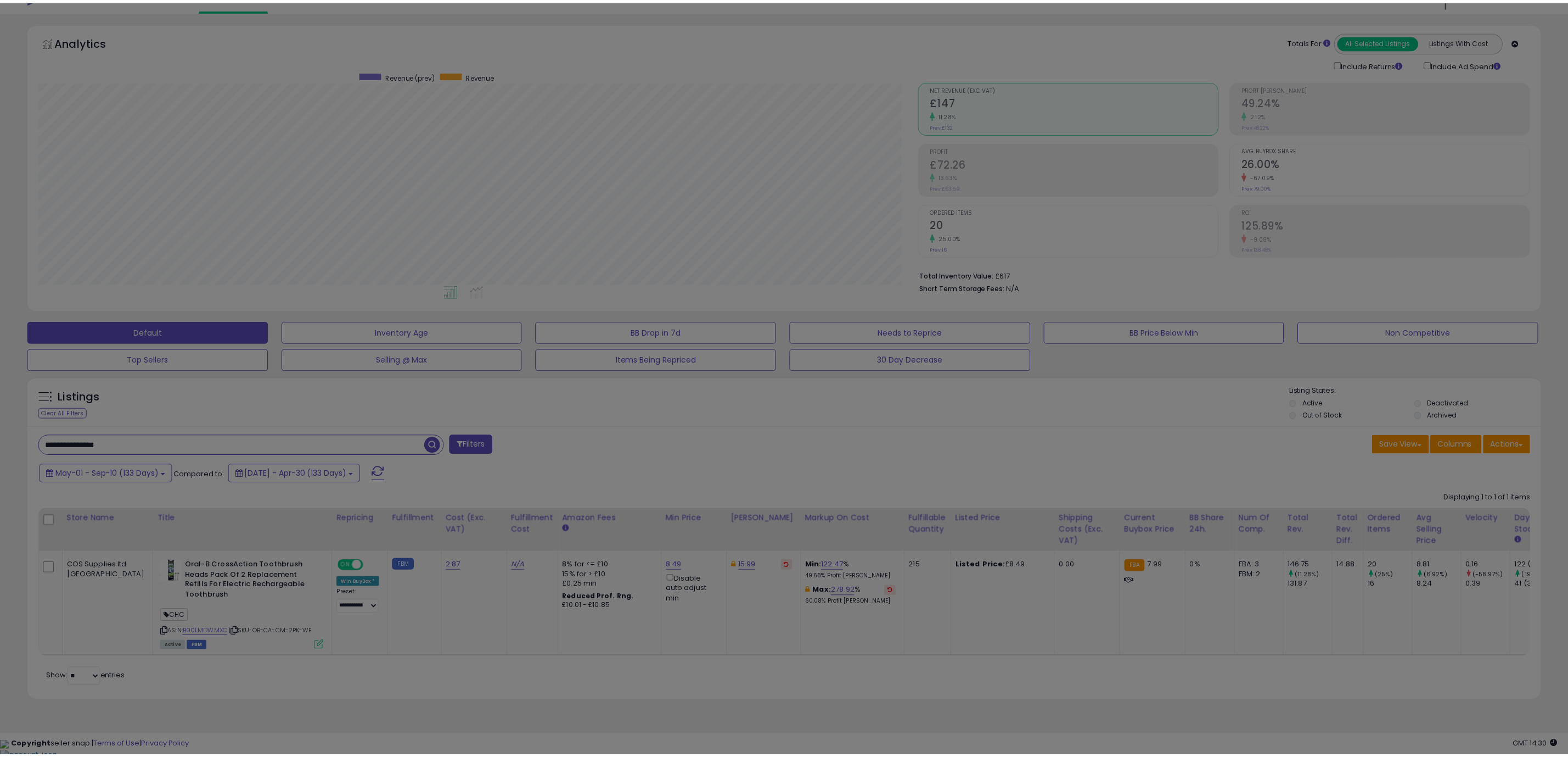
scroll to position [226, 887]
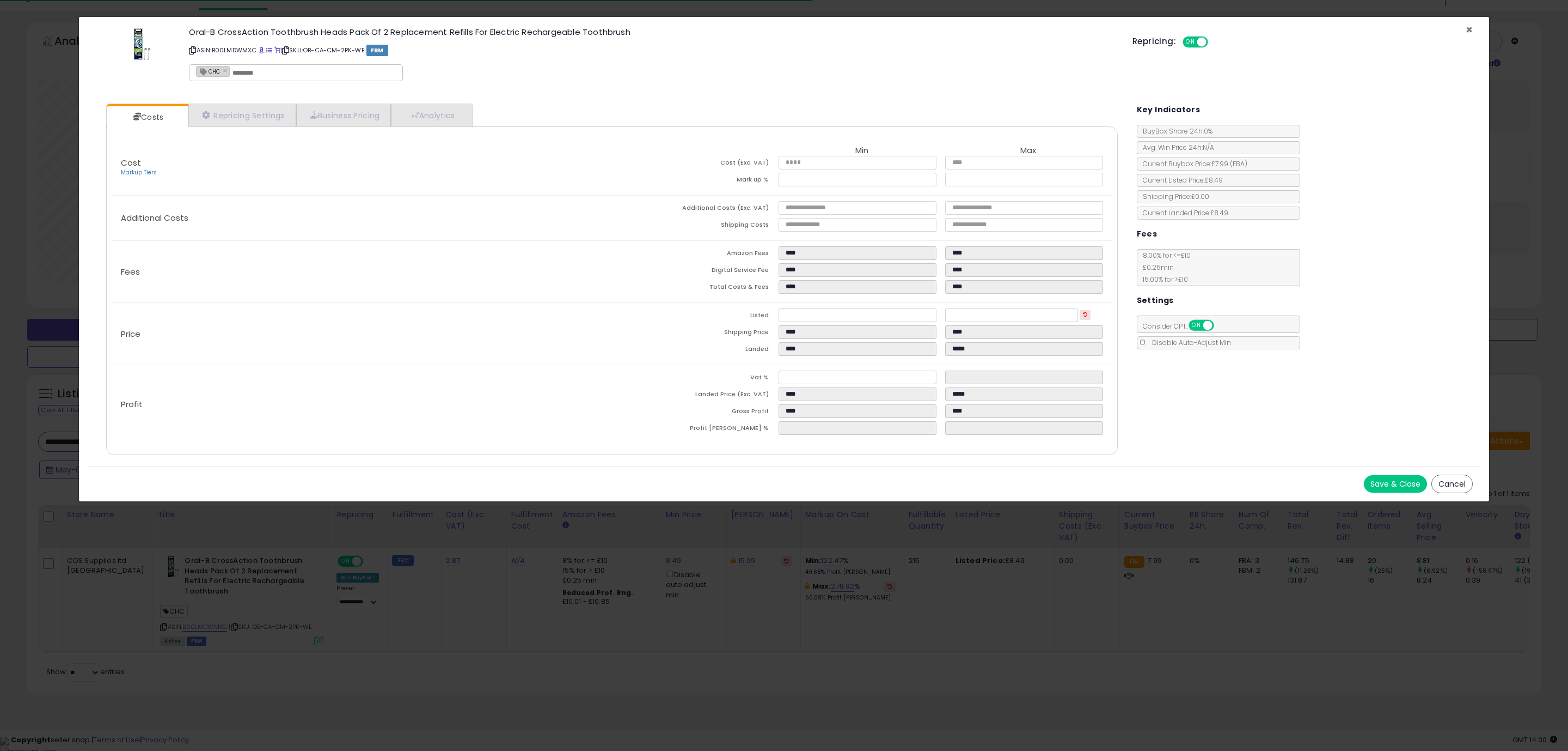
click at [1467, 29] on span "×" at bounding box center [1469, 30] width 7 height 16
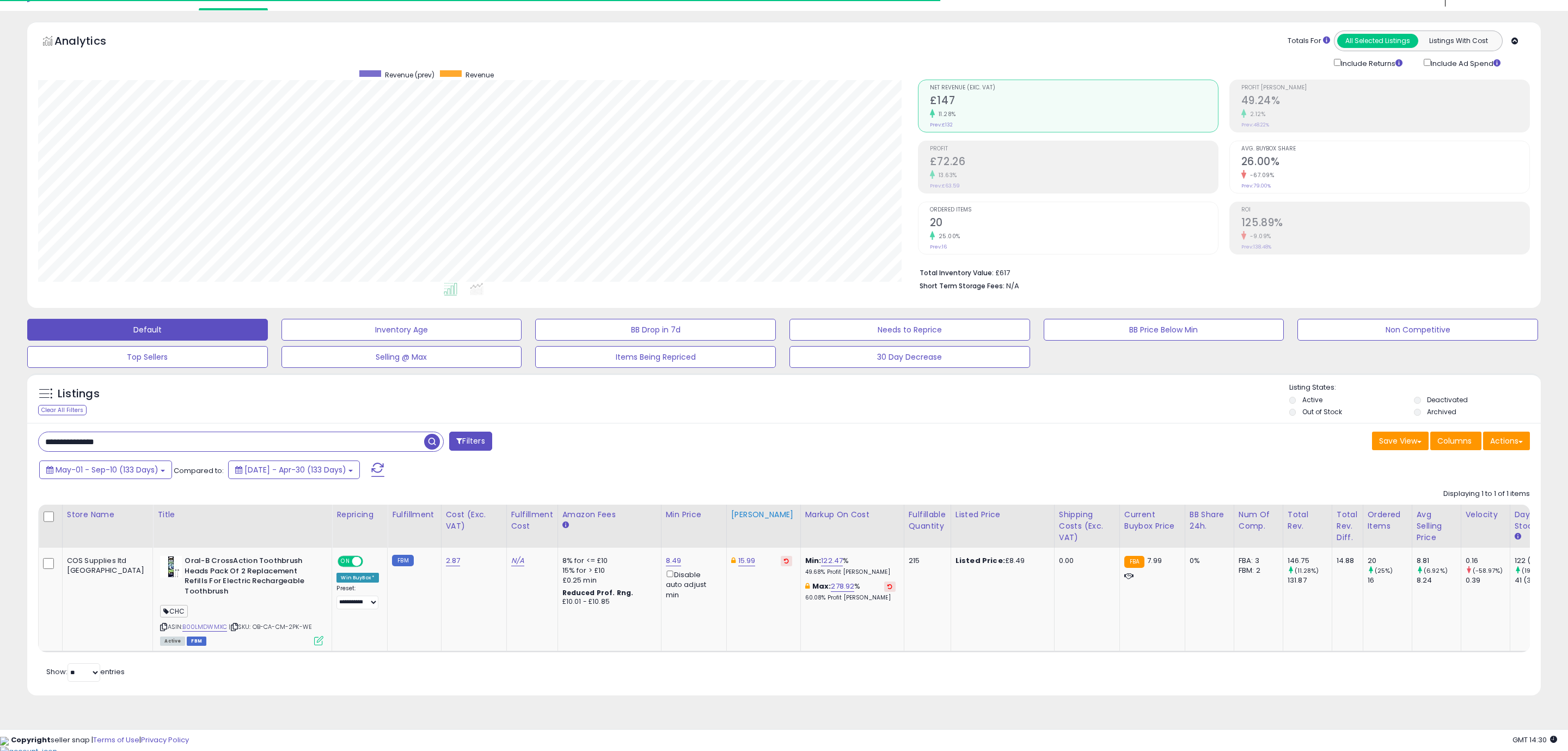
scroll to position [544569, 543572]
click at [666, 565] on link "8.49" at bounding box center [674, 560] width 16 height 11
drag, startPoint x: 583, startPoint y: 532, endPoint x: 531, endPoint y: 530, distance: 52.0
click at [531, 530] on table "Store Name Title" at bounding box center [949, 578] width 1822 height 147
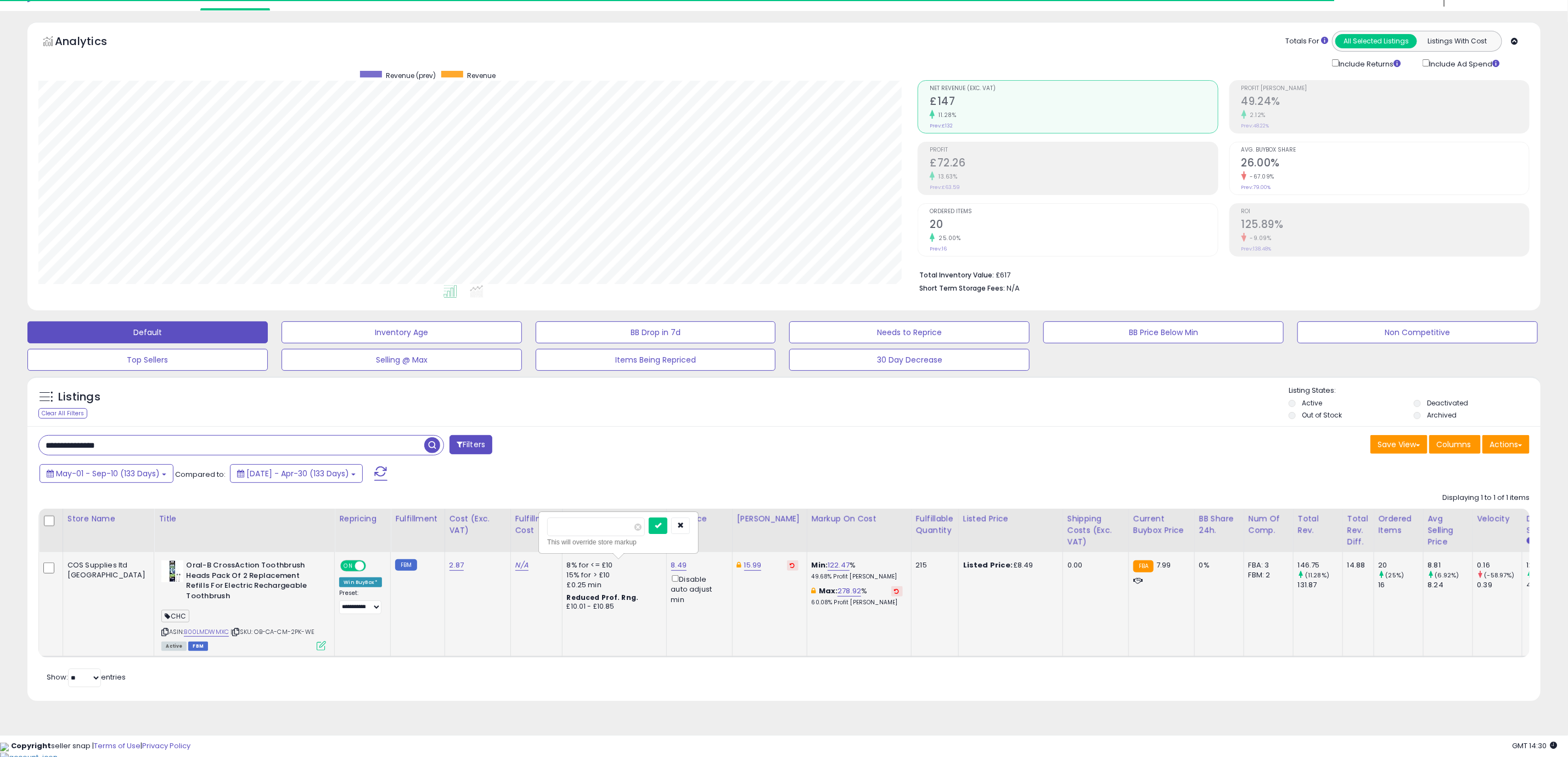
type input "****"
click button "submit" at bounding box center [658, 526] width 18 height 17
click at [317, 649] on icon at bounding box center [321, 645] width 9 height 9
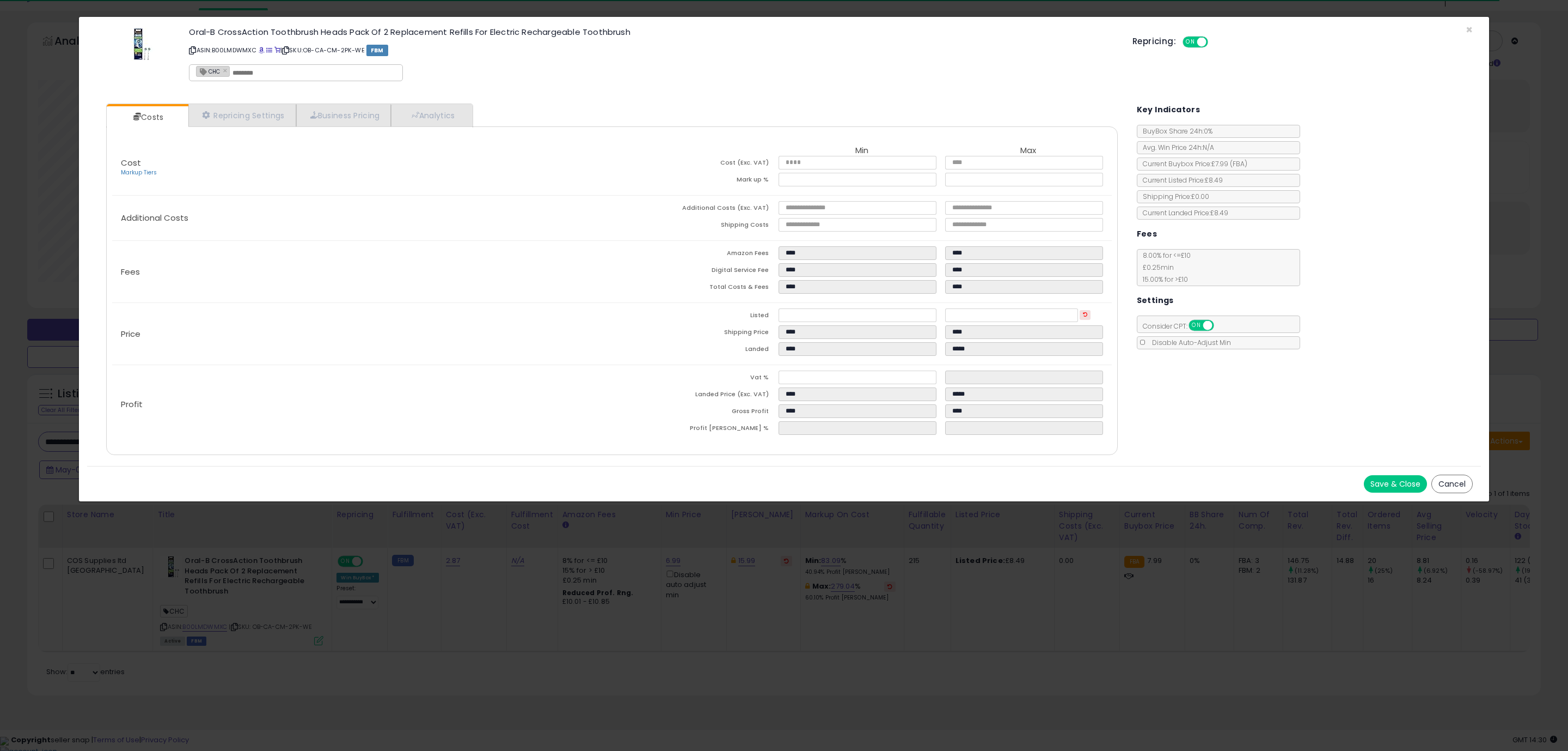
click at [1052, 478] on div "Save & Close Cancel" at bounding box center [784, 484] width 1394 height 35
click at [1393, 481] on button "Save & Close" at bounding box center [1396, 484] width 63 height 18
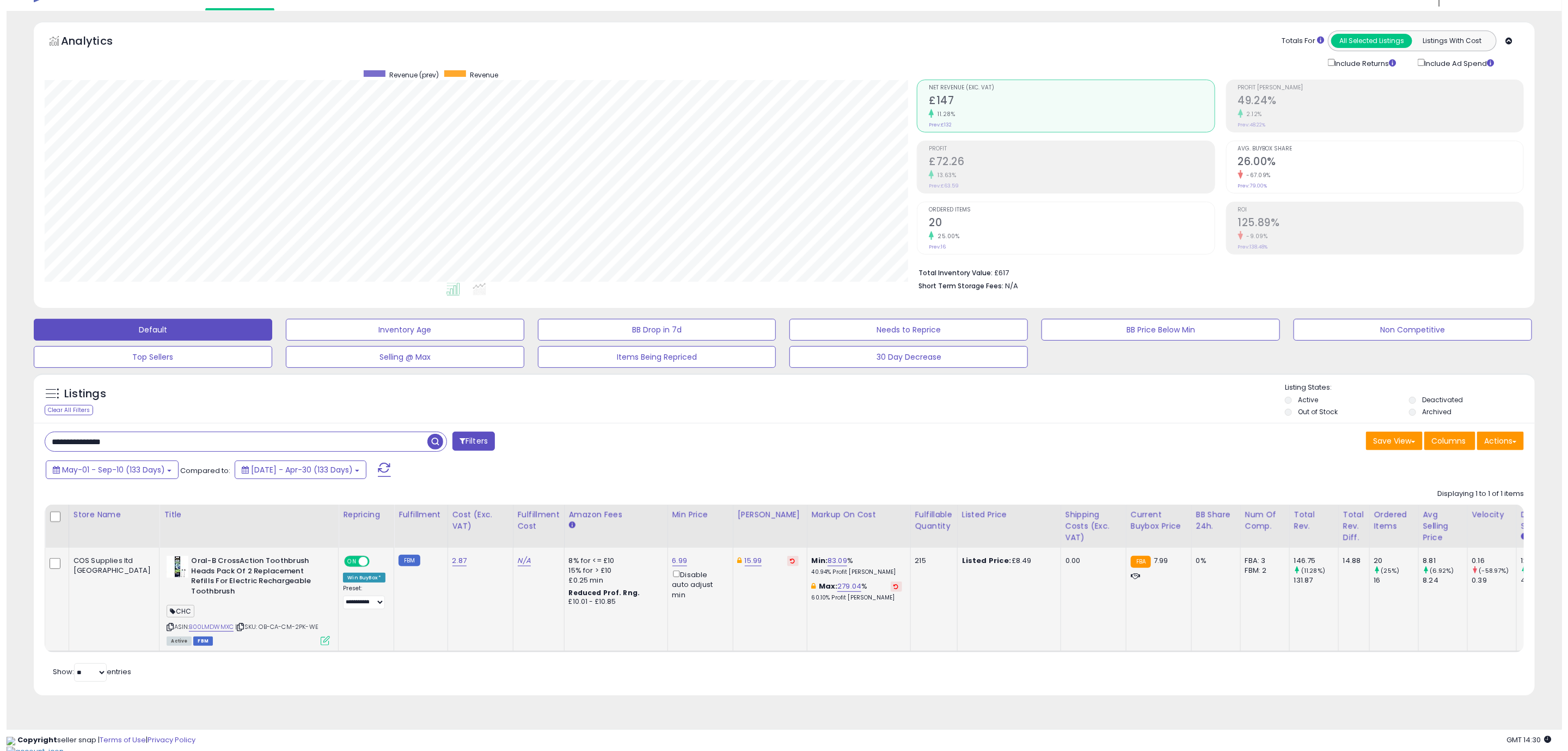
scroll to position [544569, 543572]
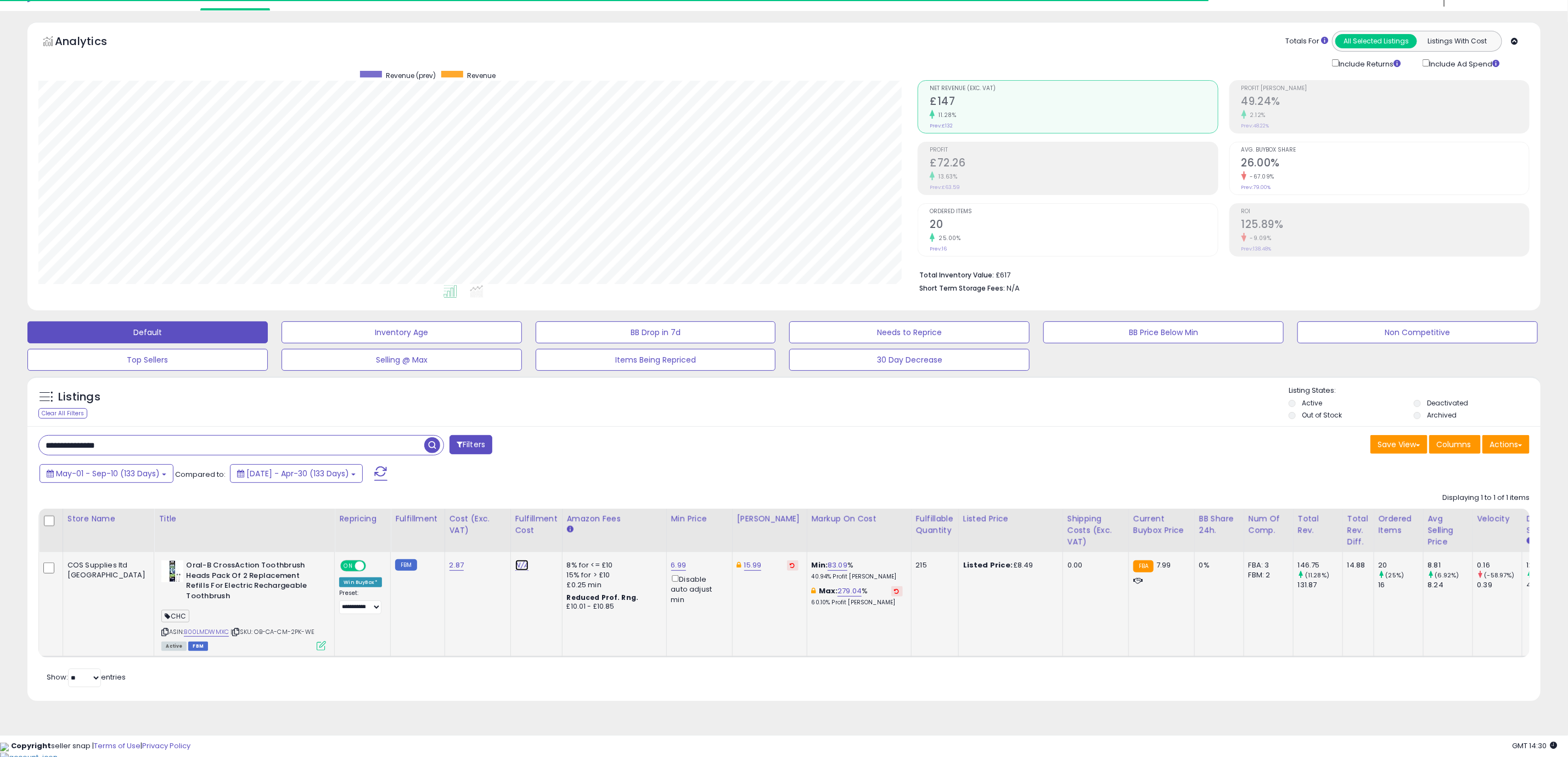
click at [516, 570] on link "N/A" at bounding box center [522, 565] width 13 height 11
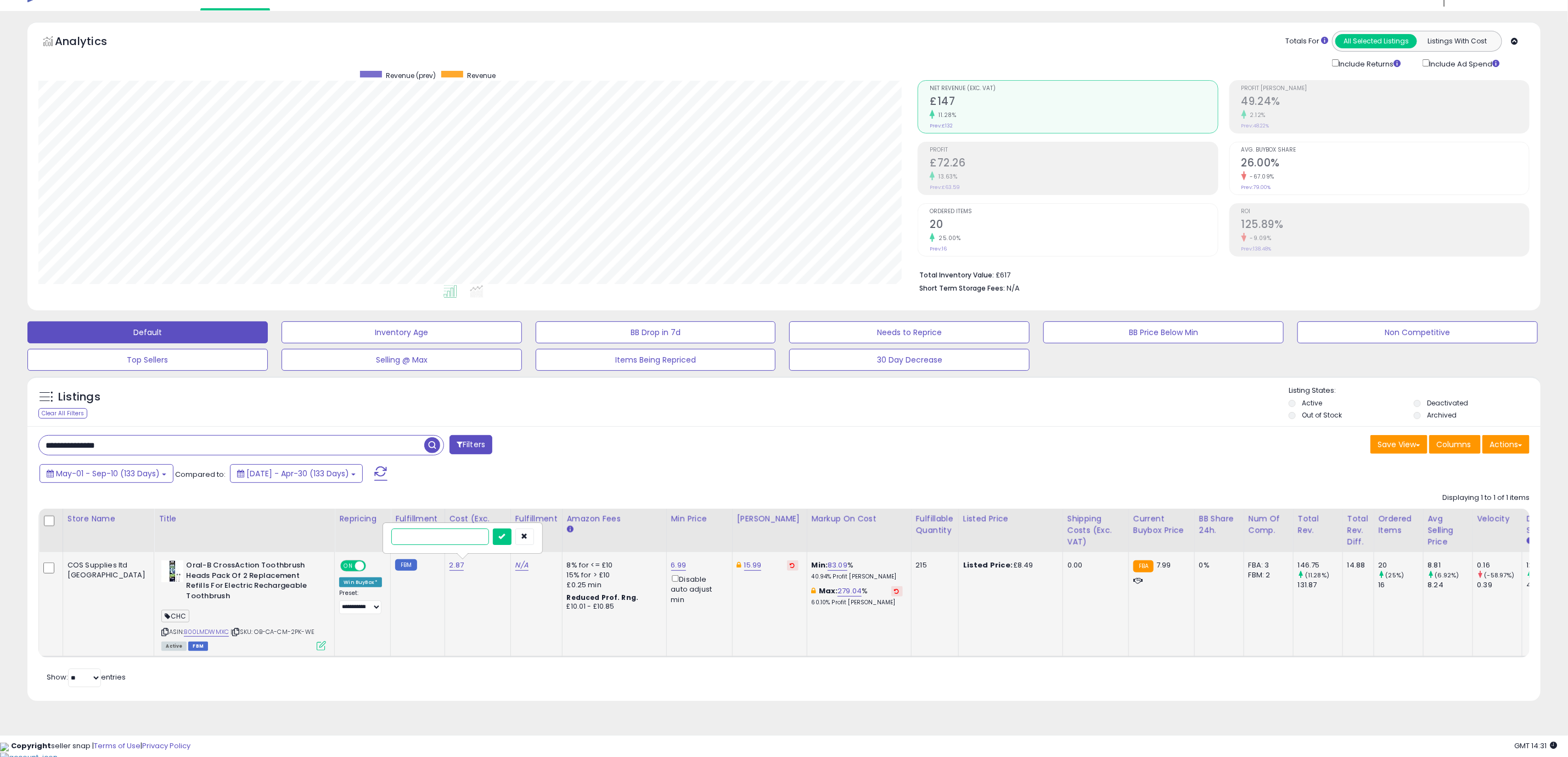
click at [441, 538] on input "text" at bounding box center [440, 536] width 98 height 17
type input "***"
click button "submit" at bounding box center [502, 536] width 18 height 17
click at [317, 648] on icon at bounding box center [321, 645] width 9 height 9
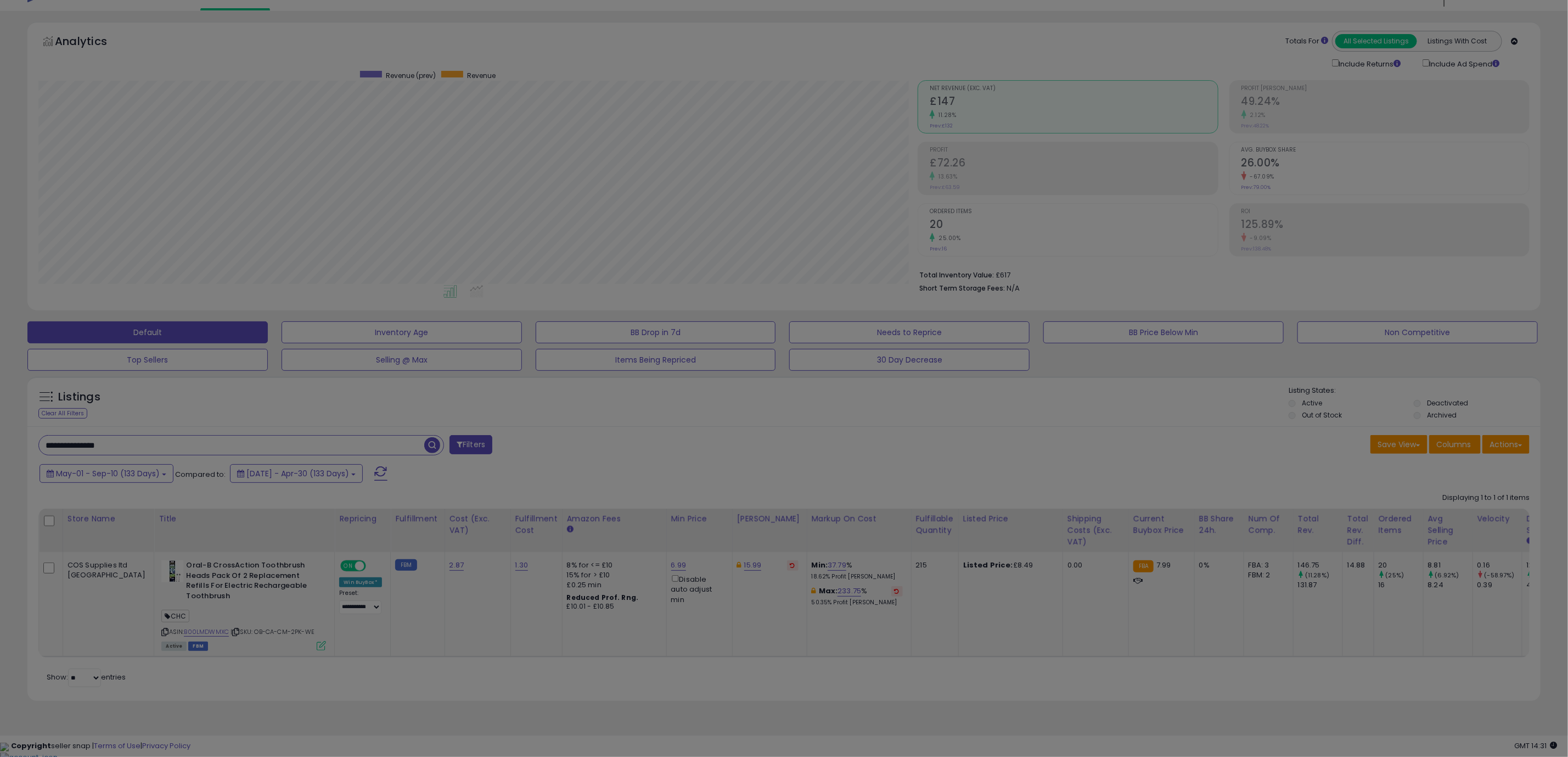
scroll to position [226, 887]
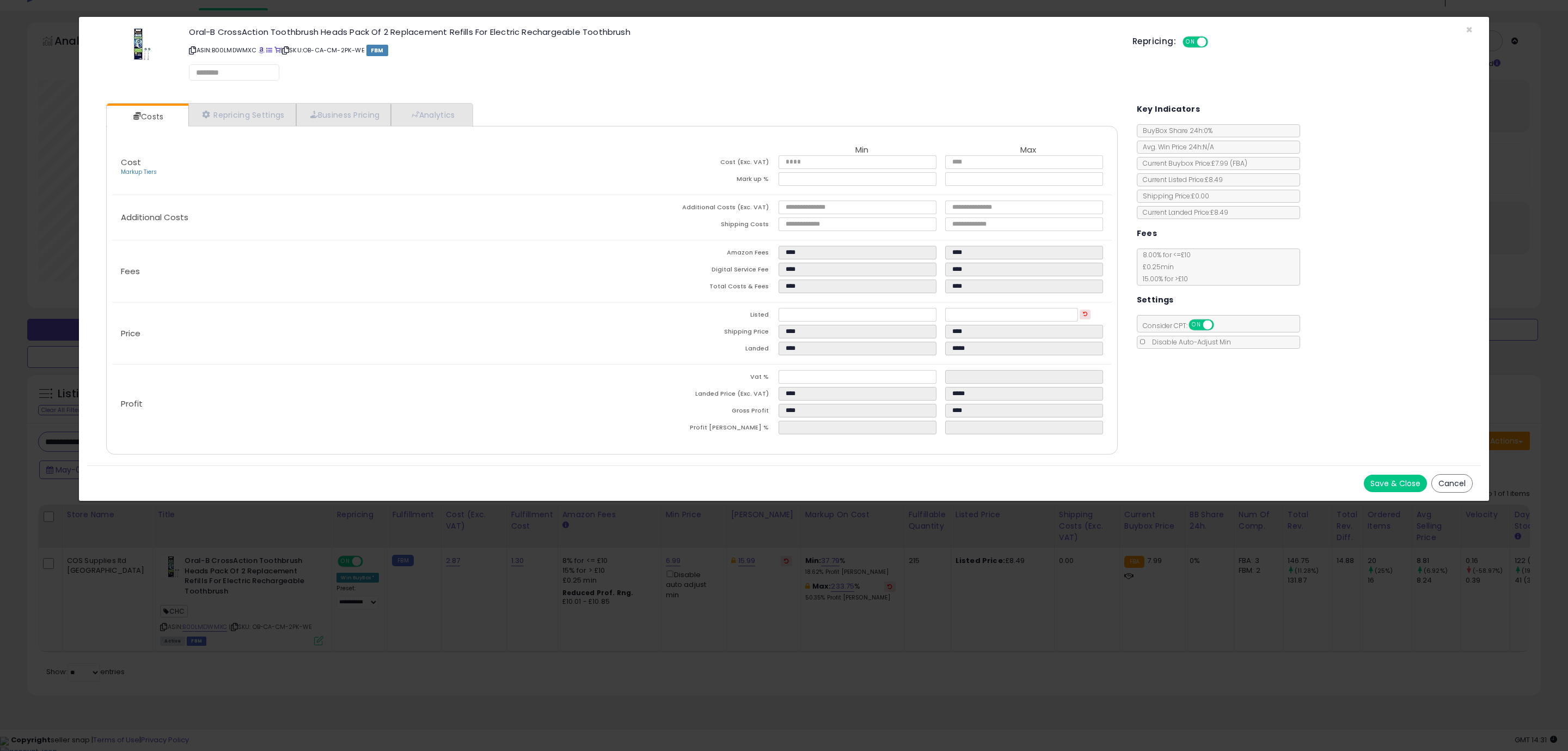
click at [849, 488] on div "Save & Close Cancel" at bounding box center [784, 483] width 1394 height 35
click at [1395, 476] on button "Save & Close" at bounding box center [1396, 484] width 63 height 18
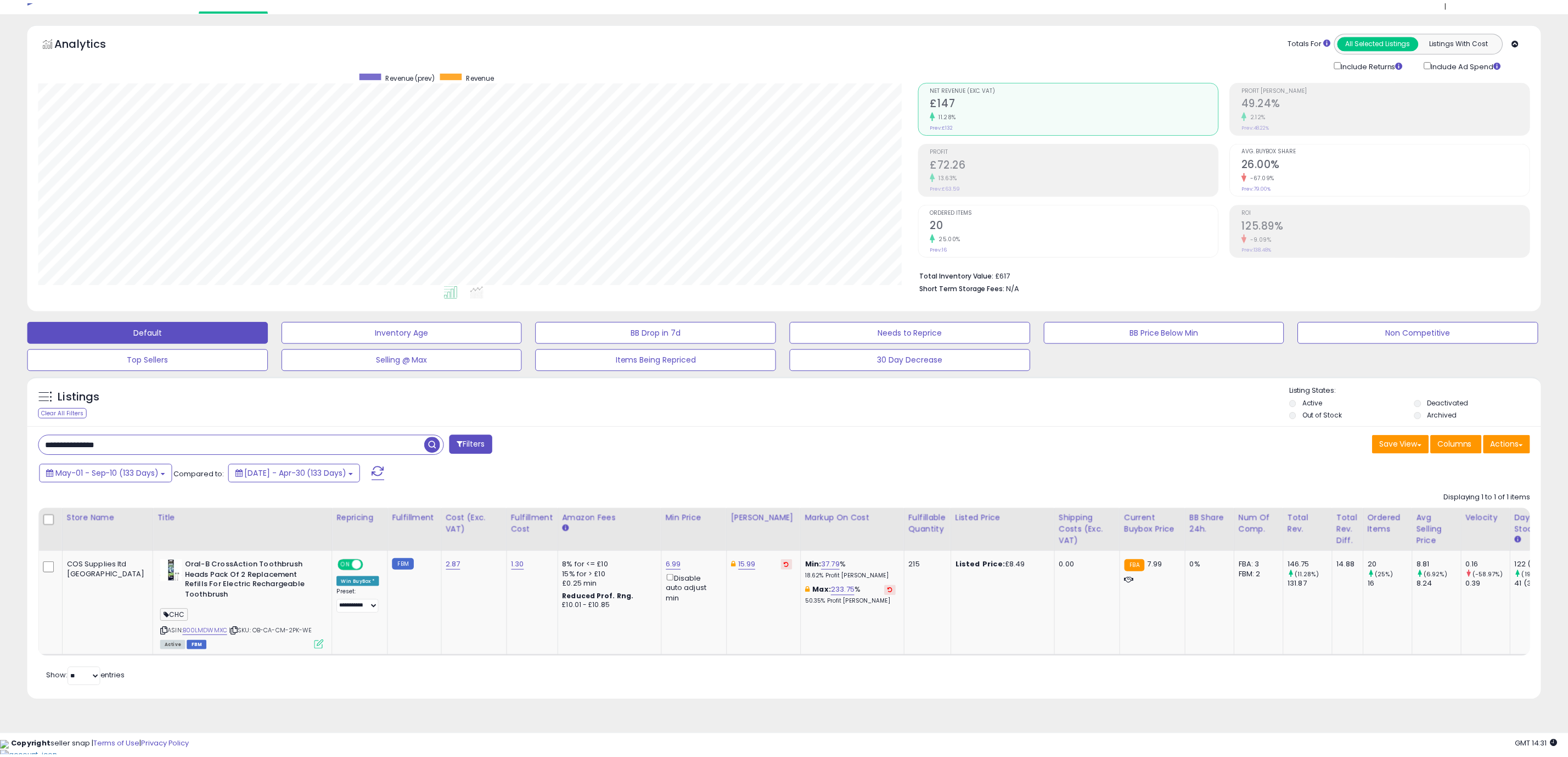
scroll to position [548920, 548040]
click at [158, 437] on div "**********" at bounding box center [241, 444] width 406 height 20
click at [155, 443] on input "**********" at bounding box center [232, 444] width 385 height 19
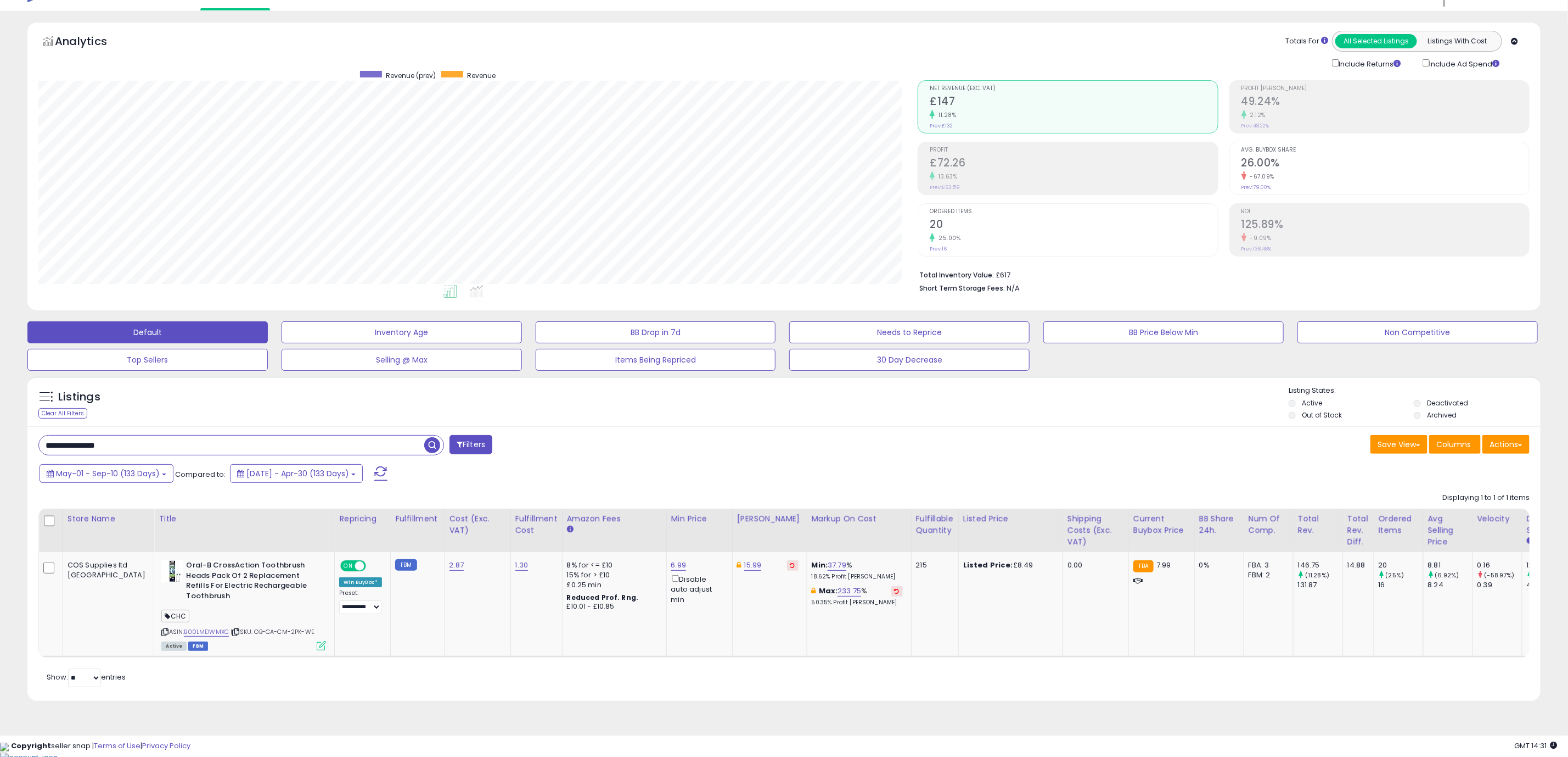
paste input "text"
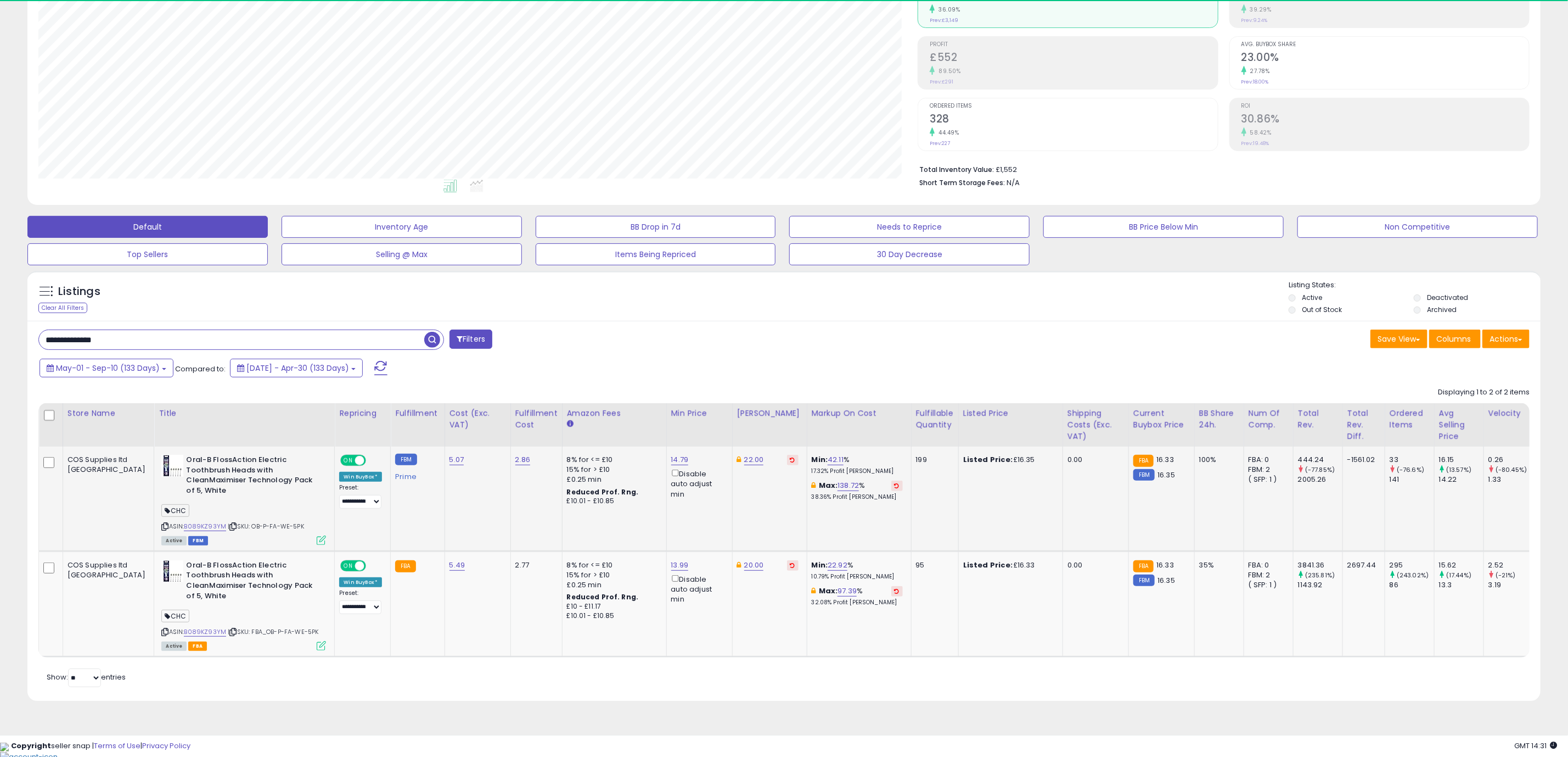
scroll to position [226, 879]
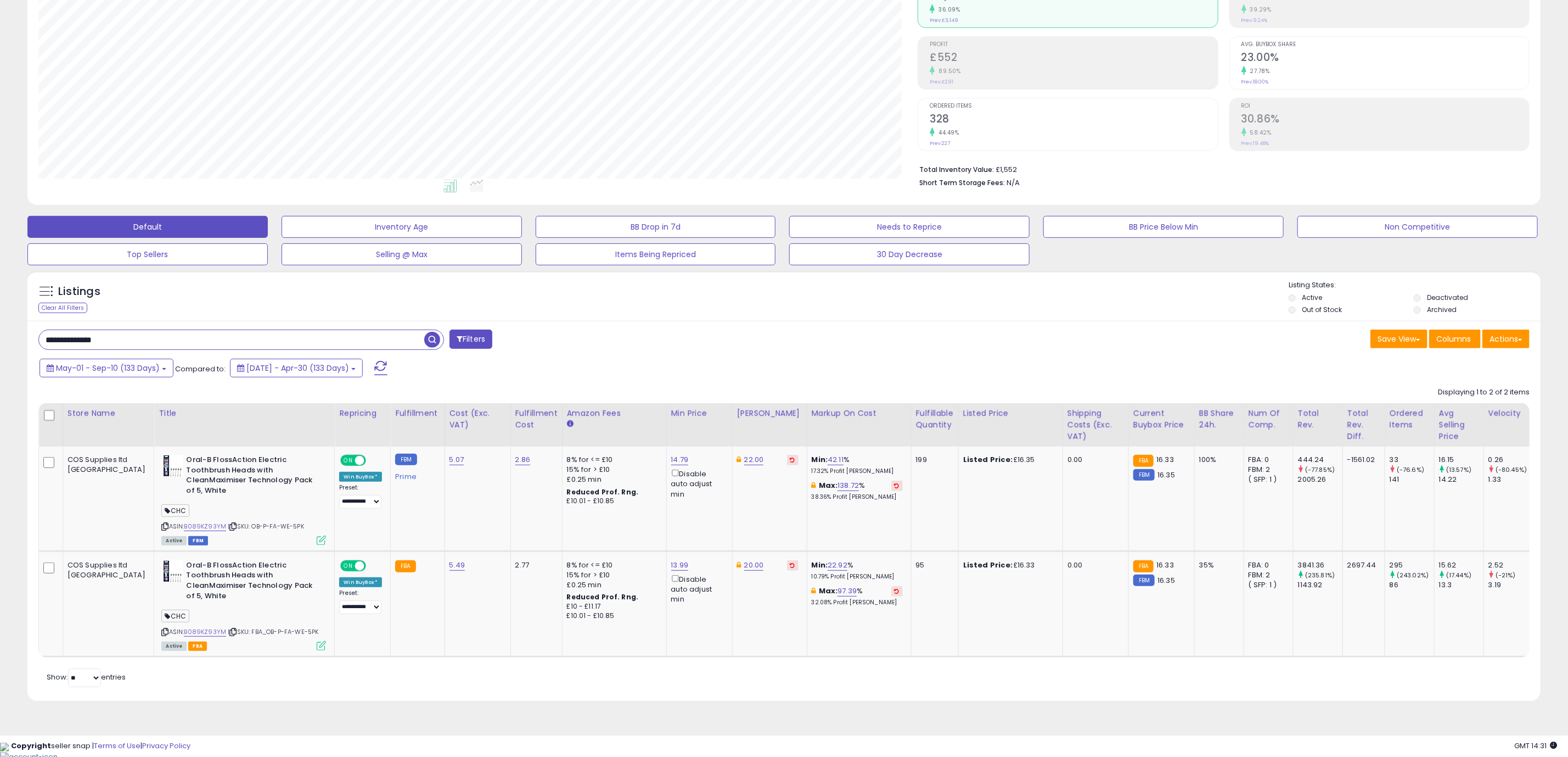
click at [469, 689] on div "Retrieving listings data.. Displaying 1 to 2 of 2 items Store Name Title" at bounding box center [784, 535] width 1491 height 308
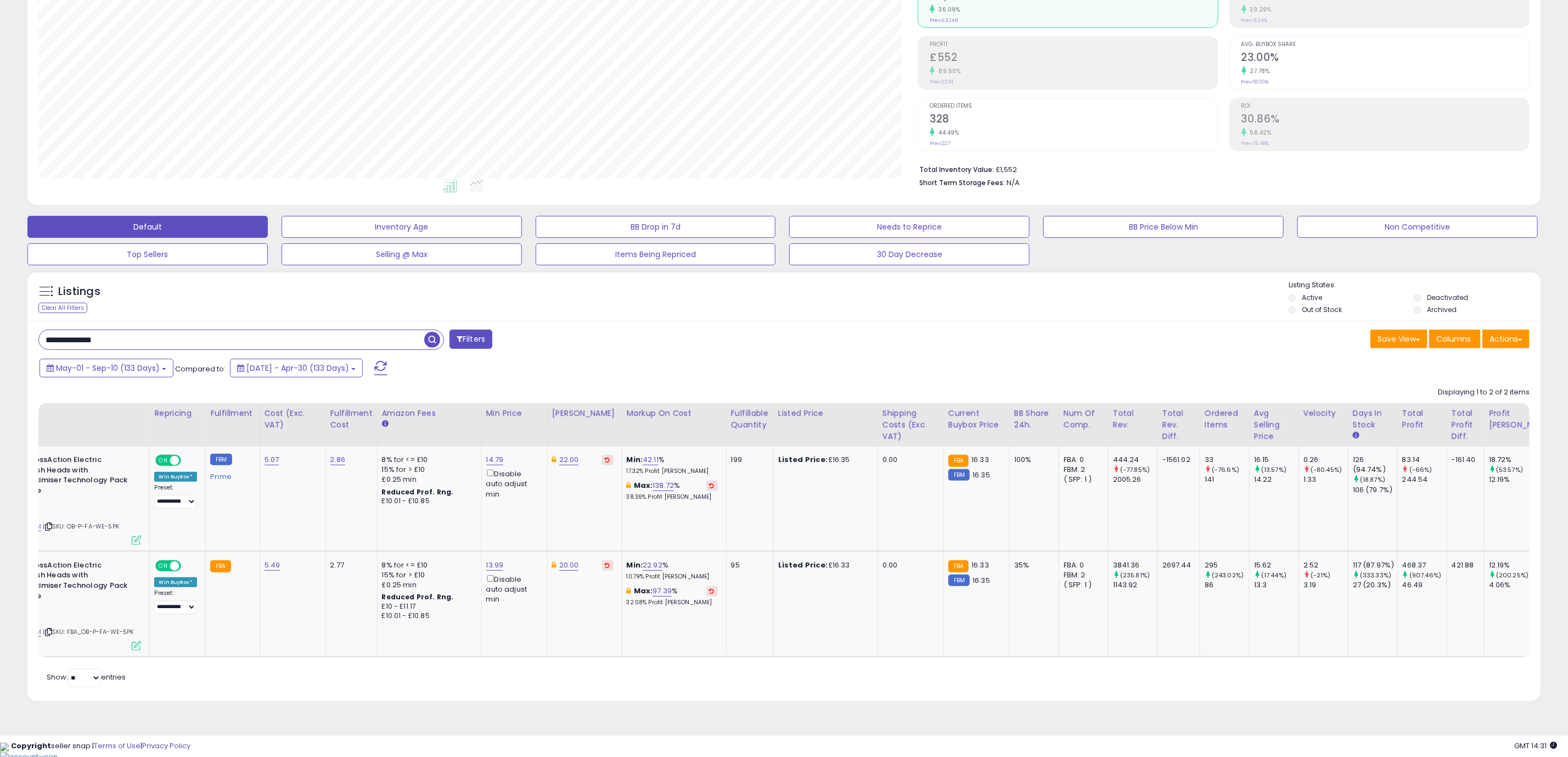
scroll to position [0, 217]
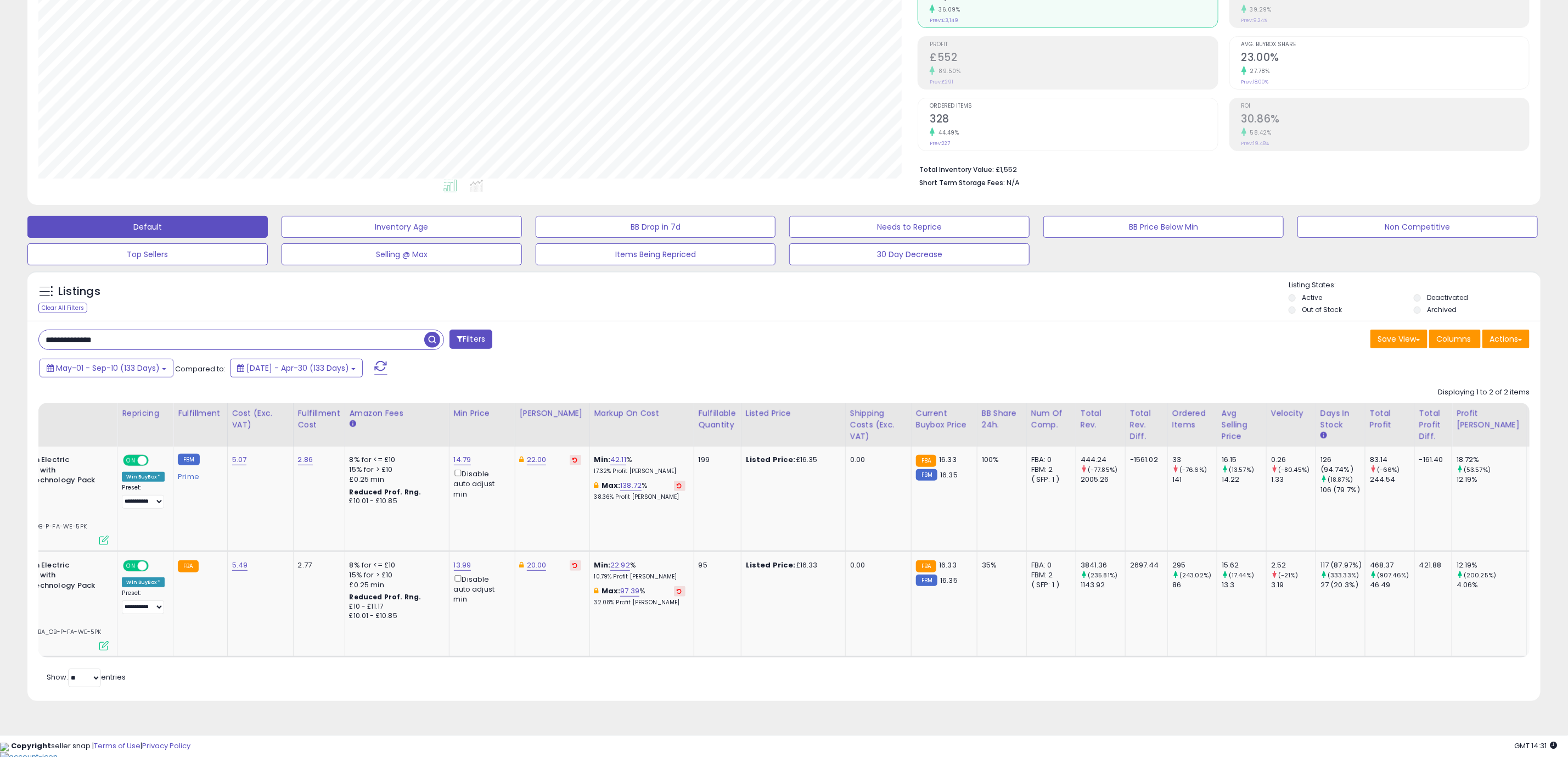
click at [1167, 689] on div "Retrieving listings data.. Displaying 1 to 2 of 2 items Store Name Title" at bounding box center [784, 535] width 1491 height 308
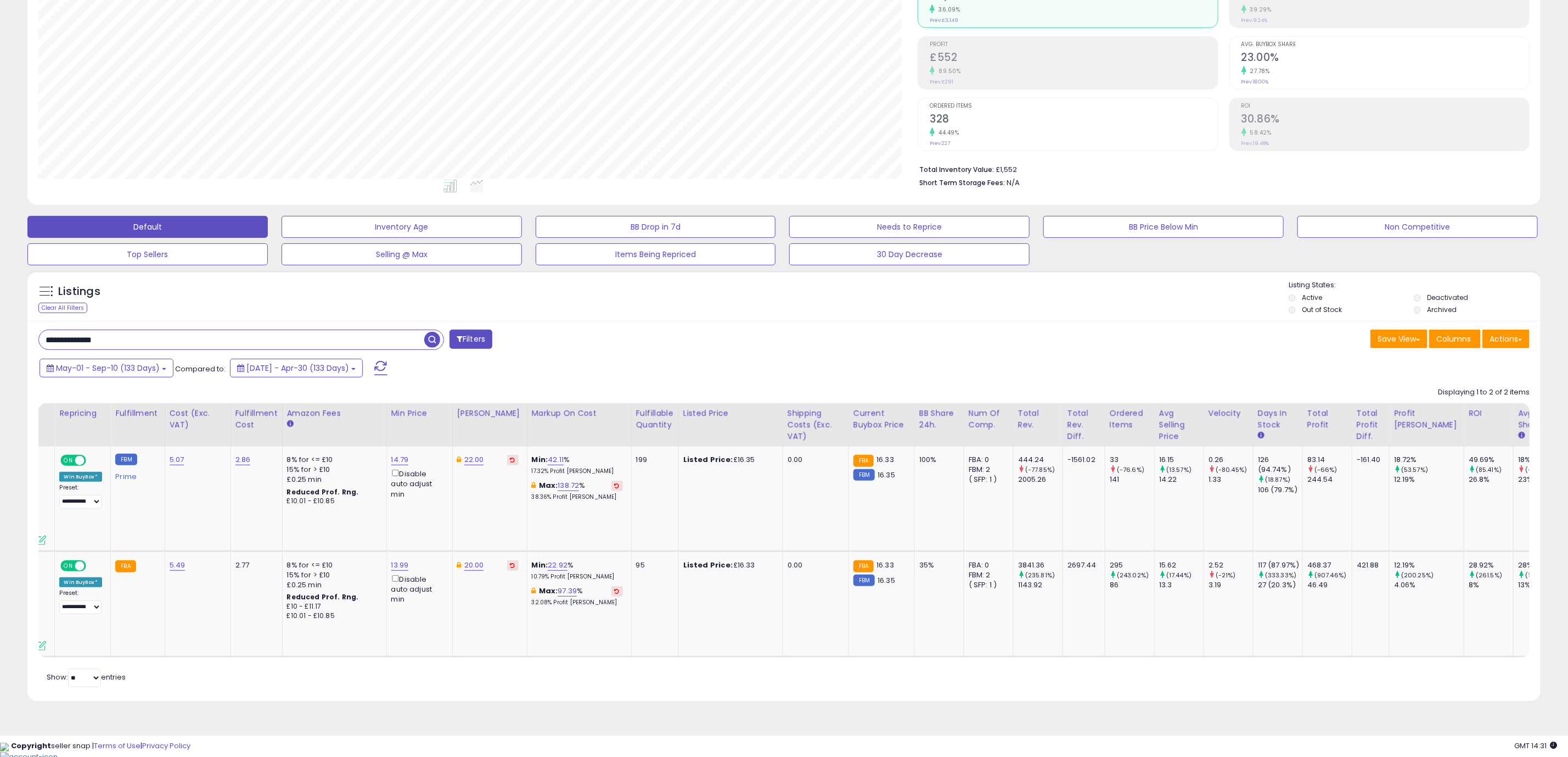
scroll to position [0, 0]
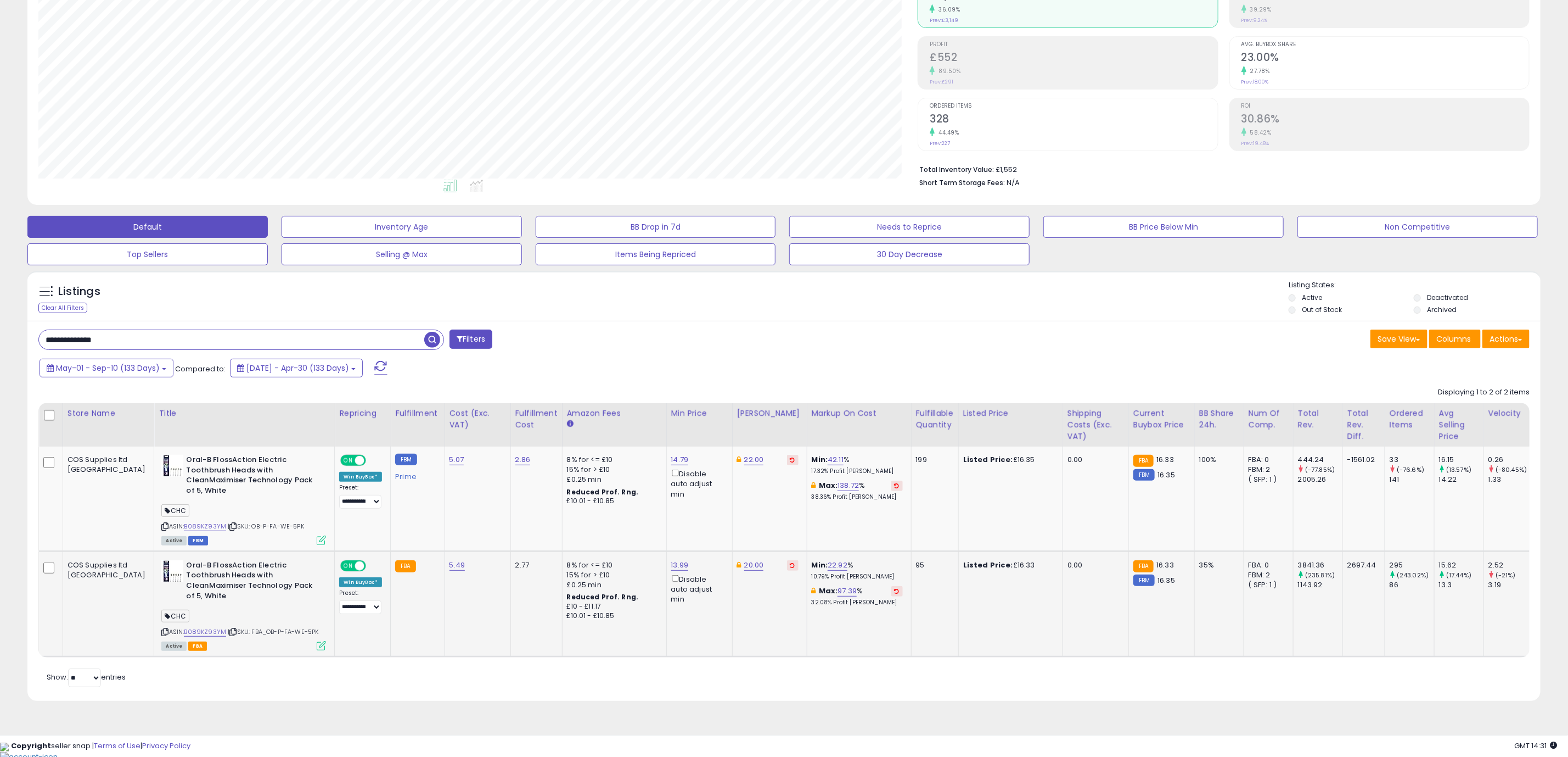
click at [230, 635] on icon at bounding box center [234, 632] width 7 height 6
click at [15, 335] on div "**********" at bounding box center [784, 316] width 1558 height 798
paste input "text"
type input "**********"
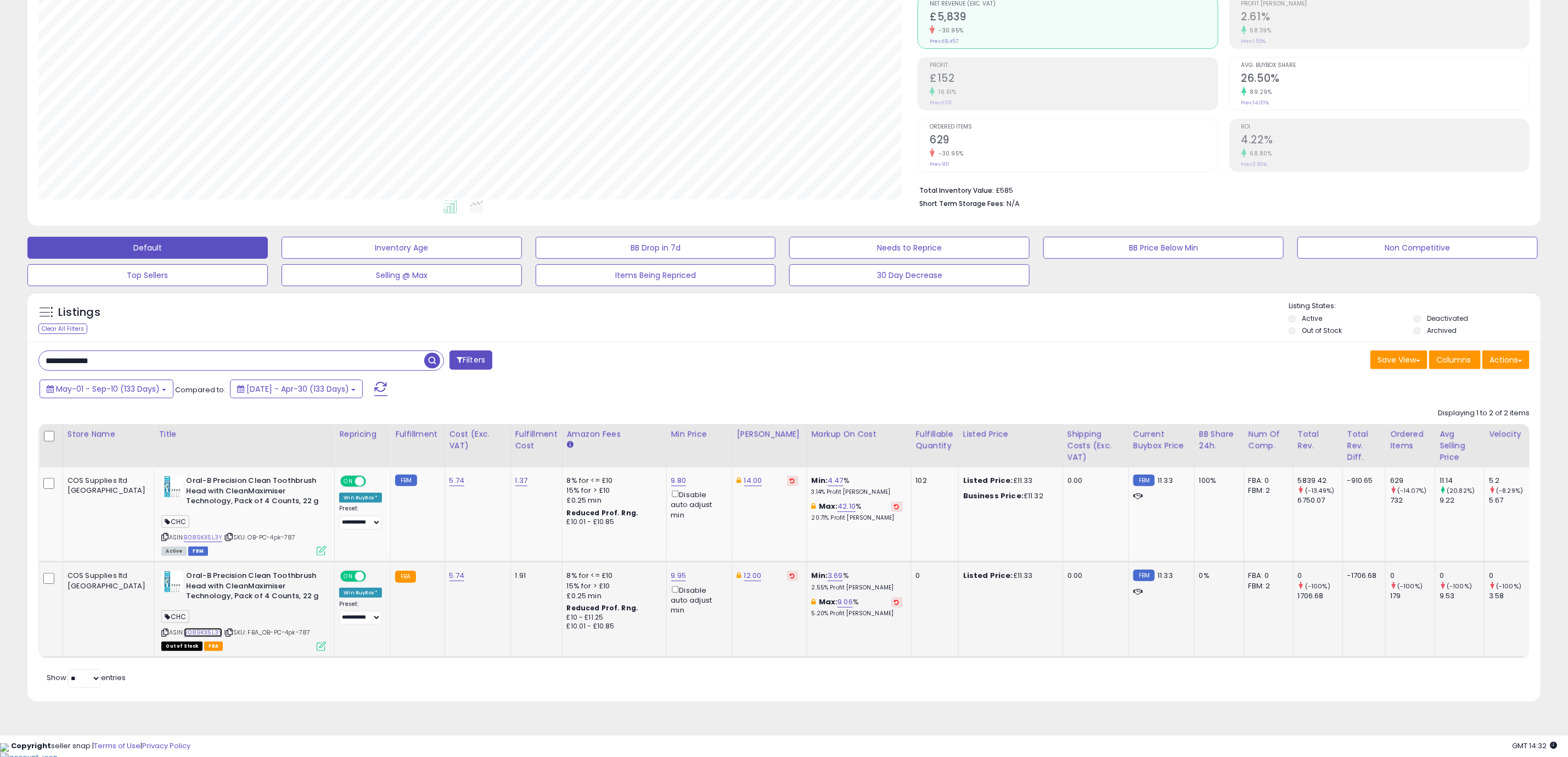
click at [184, 635] on link "B089KX5L3Y" at bounding box center [203, 632] width 39 height 9
click at [317, 644] on icon at bounding box center [321, 646] width 9 height 9
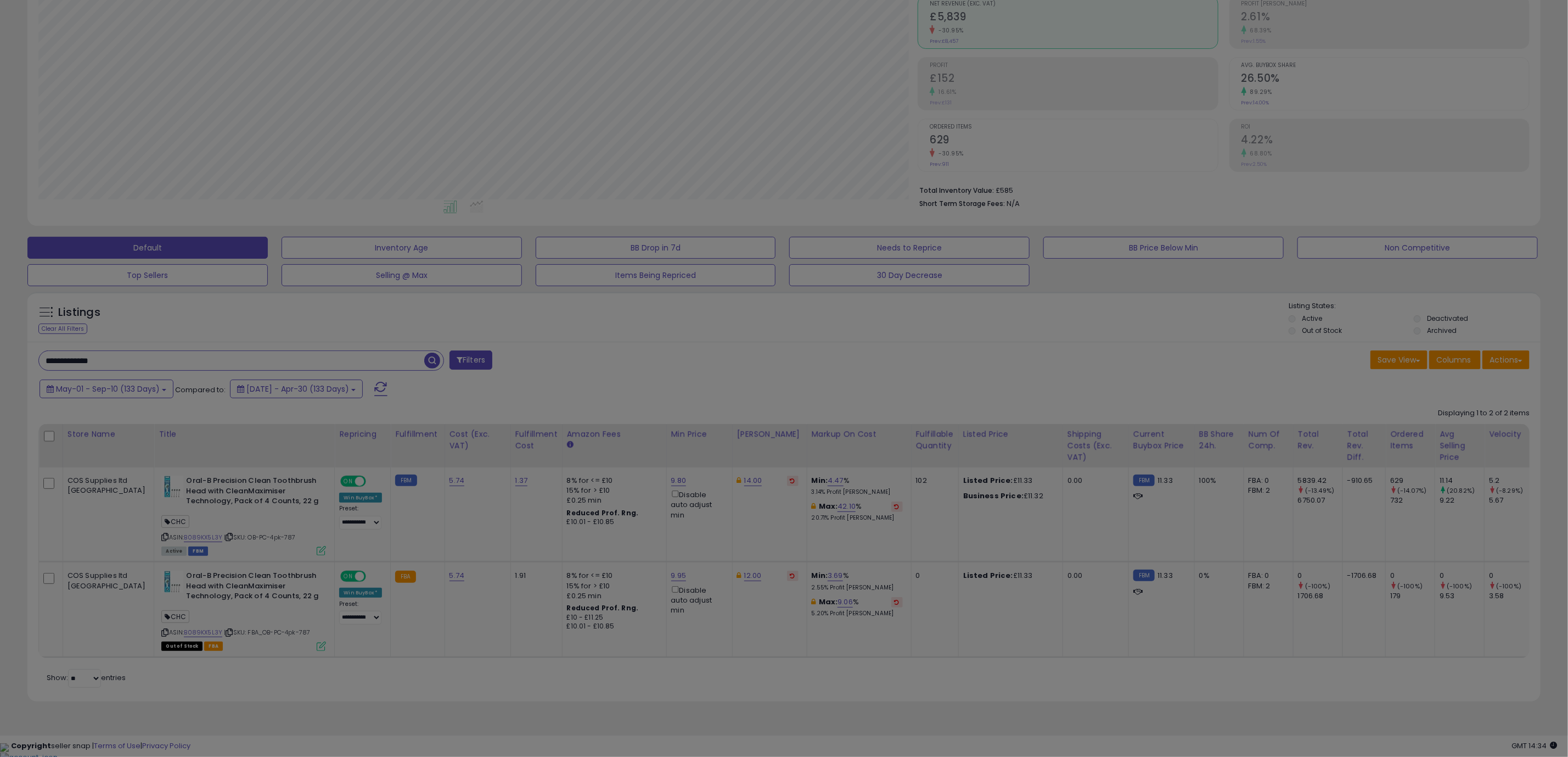
scroll to position [226, 887]
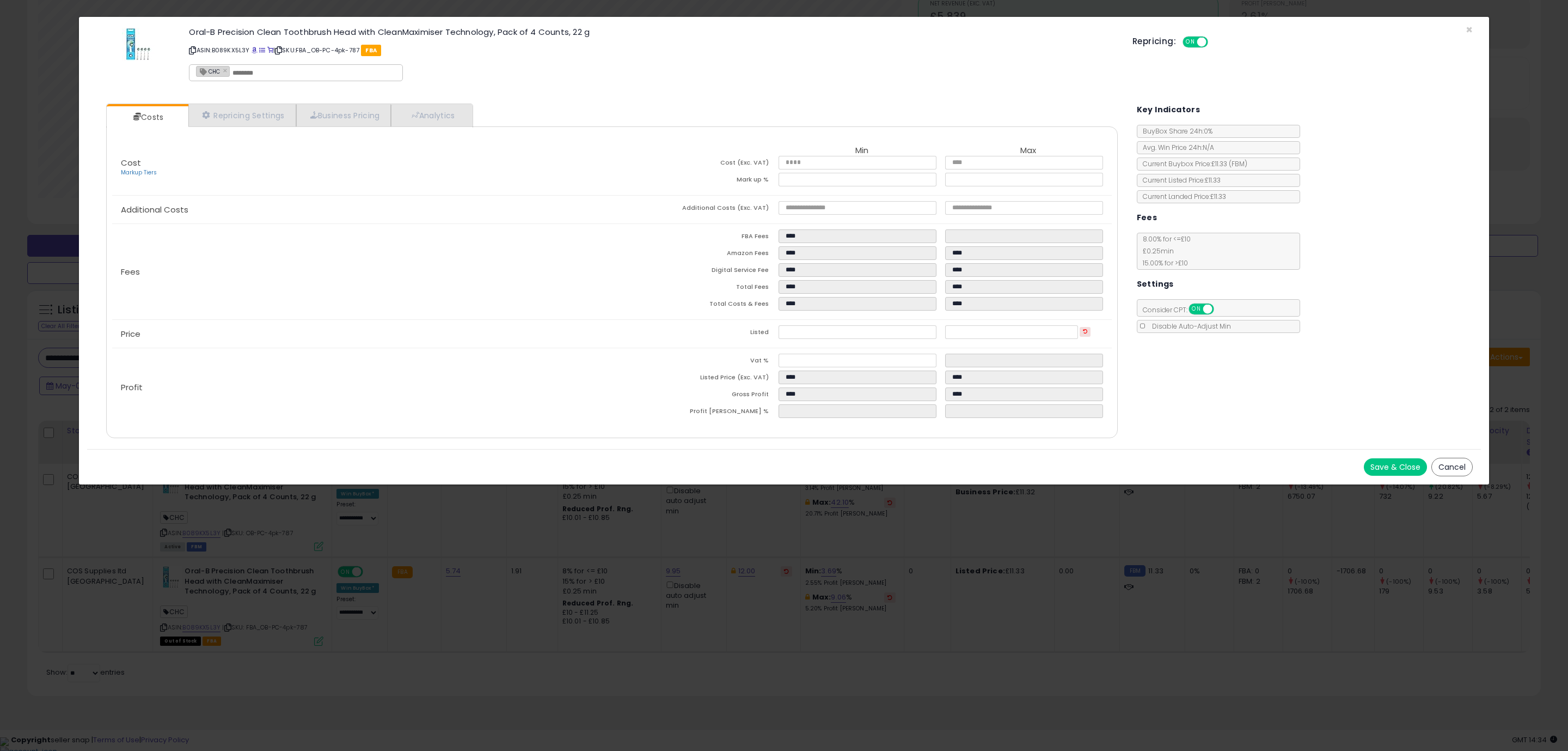
click at [843, 450] on div "Save & Close Cancel" at bounding box center [784, 467] width 1394 height 35
click at [1369, 467] on button "Save & Close" at bounding box center [1396, 467] width 63 height 18
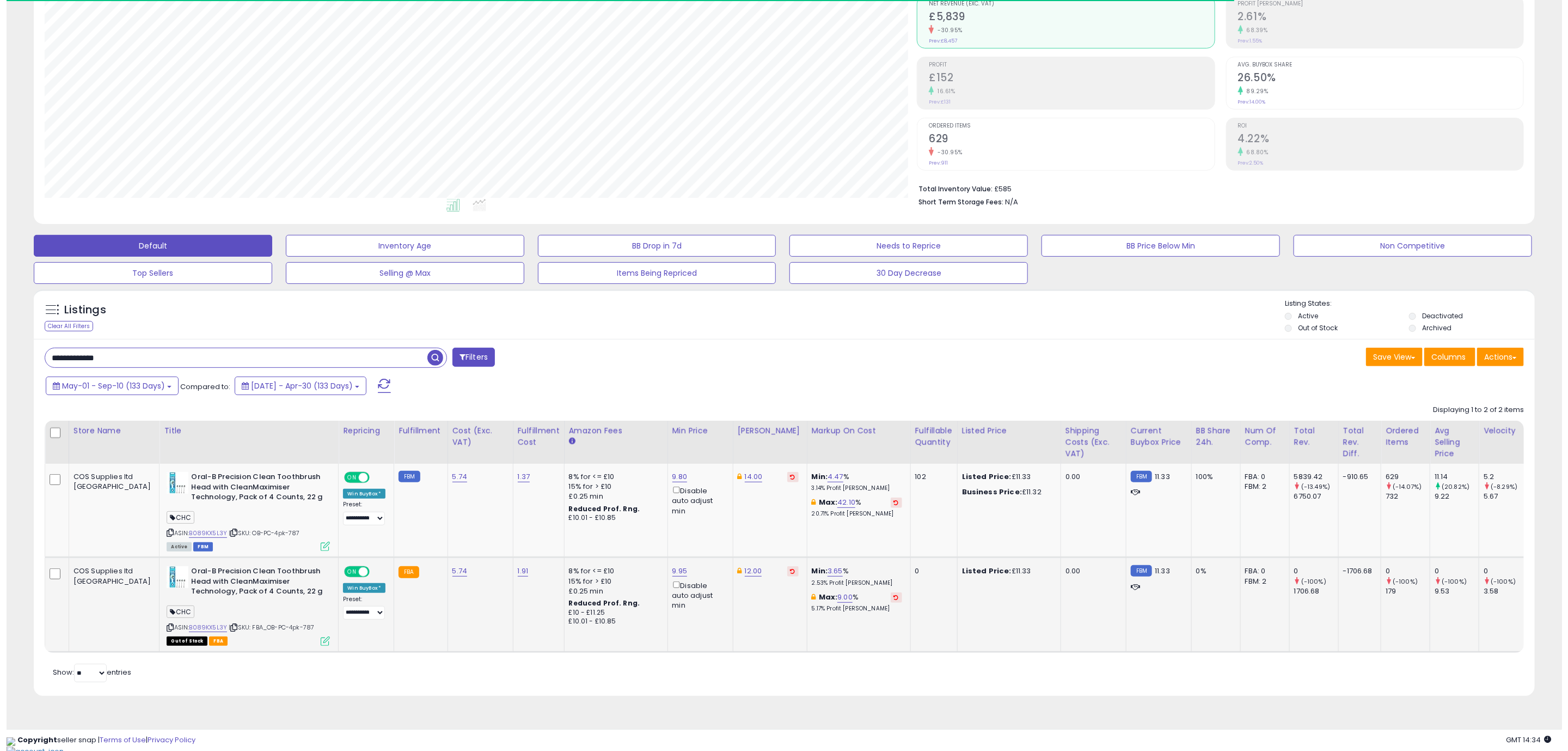
scroll to position [544569, 543572]
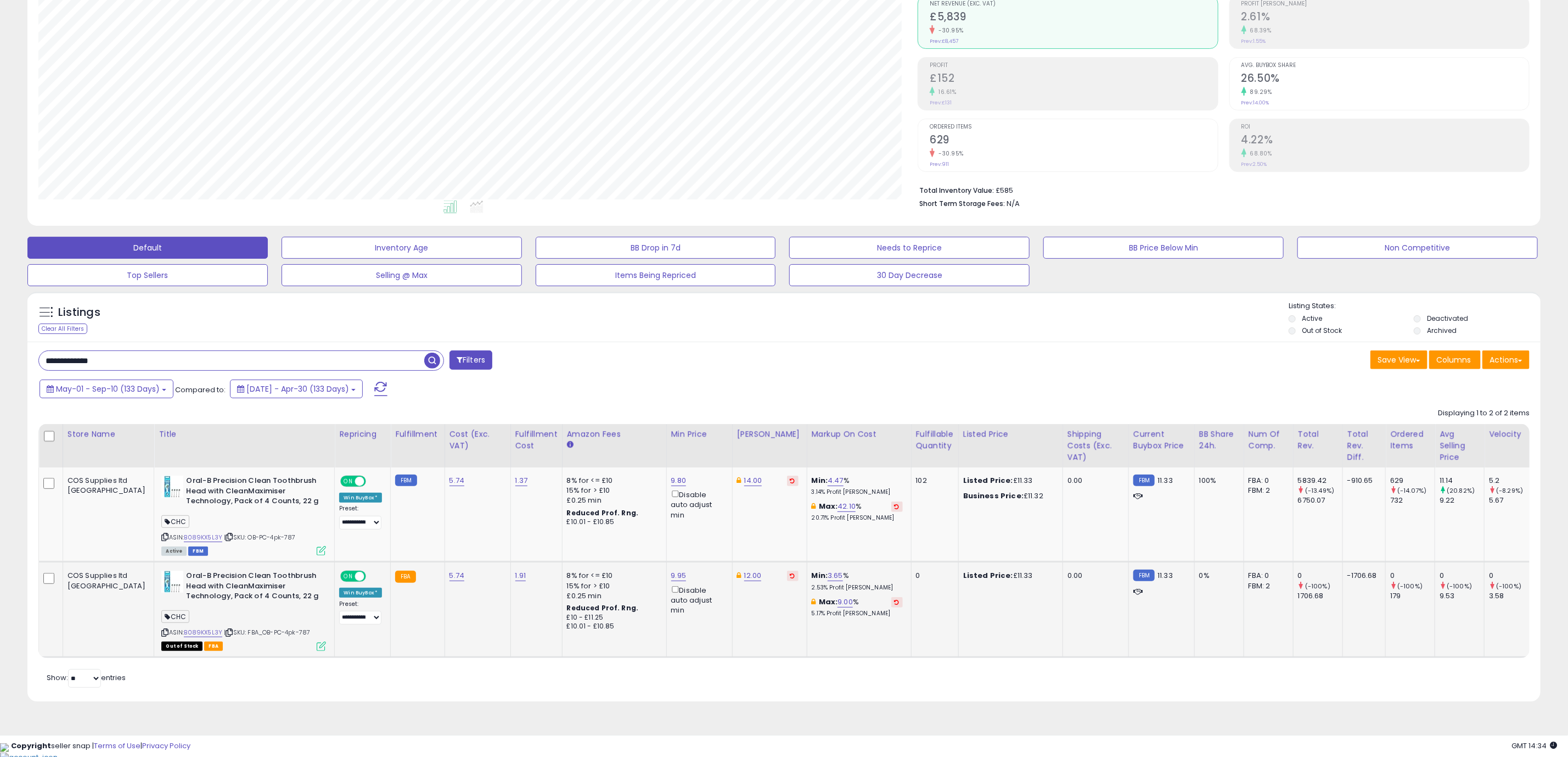
click at [268, 648] on div "Out of Stock FBA" at bounding box center [244, 645] width 164 height 8
click at [270, 648] on div "ASIN: B089KX5L3Y | SKU: FBA_OB-PC-4pk-787 Out of Stock FBA" at bounding box center [244, 610] width 164 height 79
click at [317, 648] on icon at bounding box center [321, 646] width 9 height 9
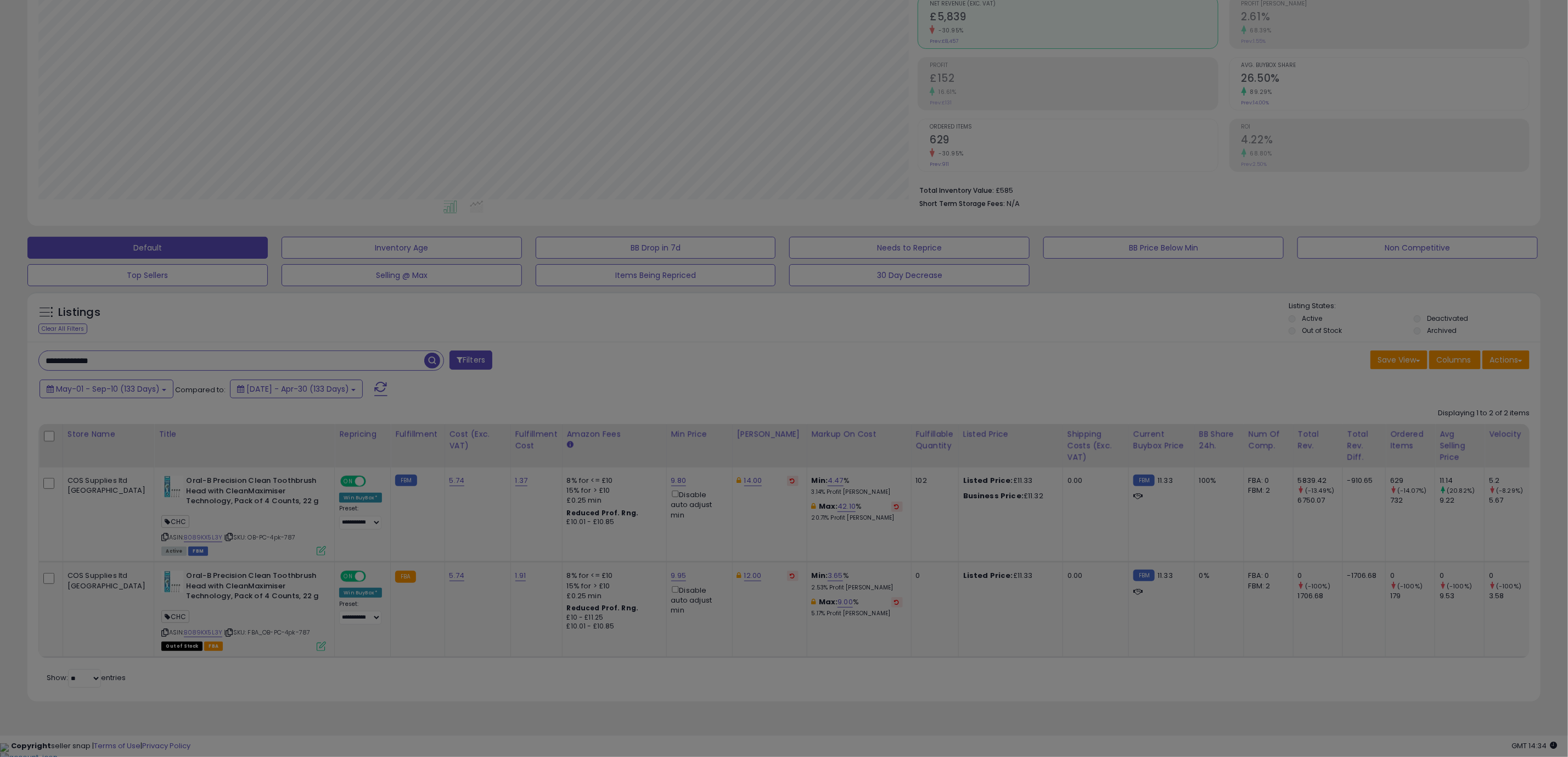
scroll to position [226, 887]
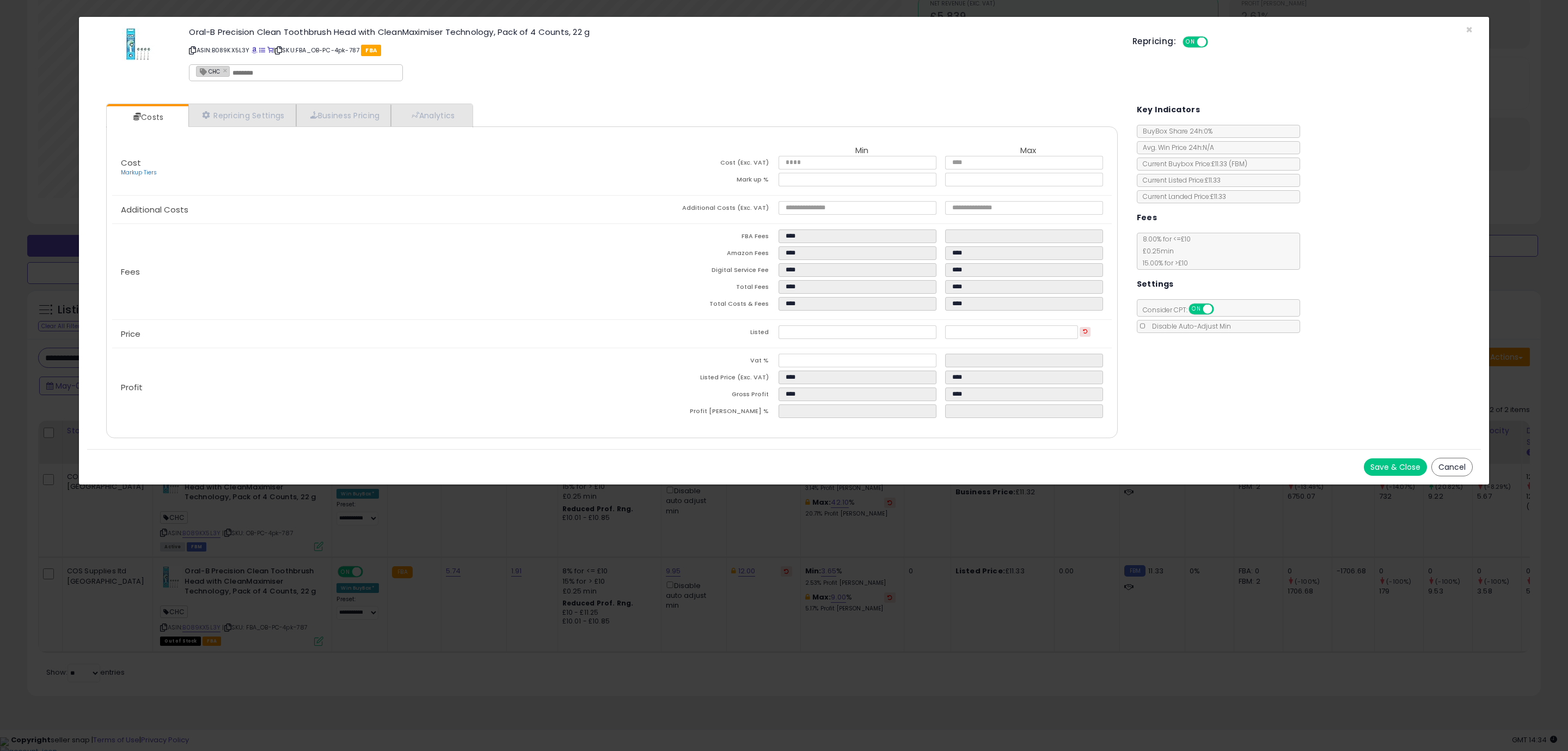
click at [1474, 33] on div "Oral-B Precision Clean Toothbrush Head with CleanMaximiser Technology, Pack of …" at bounding box center [784, 56] width 1394 height 62
click at [1471, 31] on span "×" at bounding box center [1469, 30] width 7 height 16
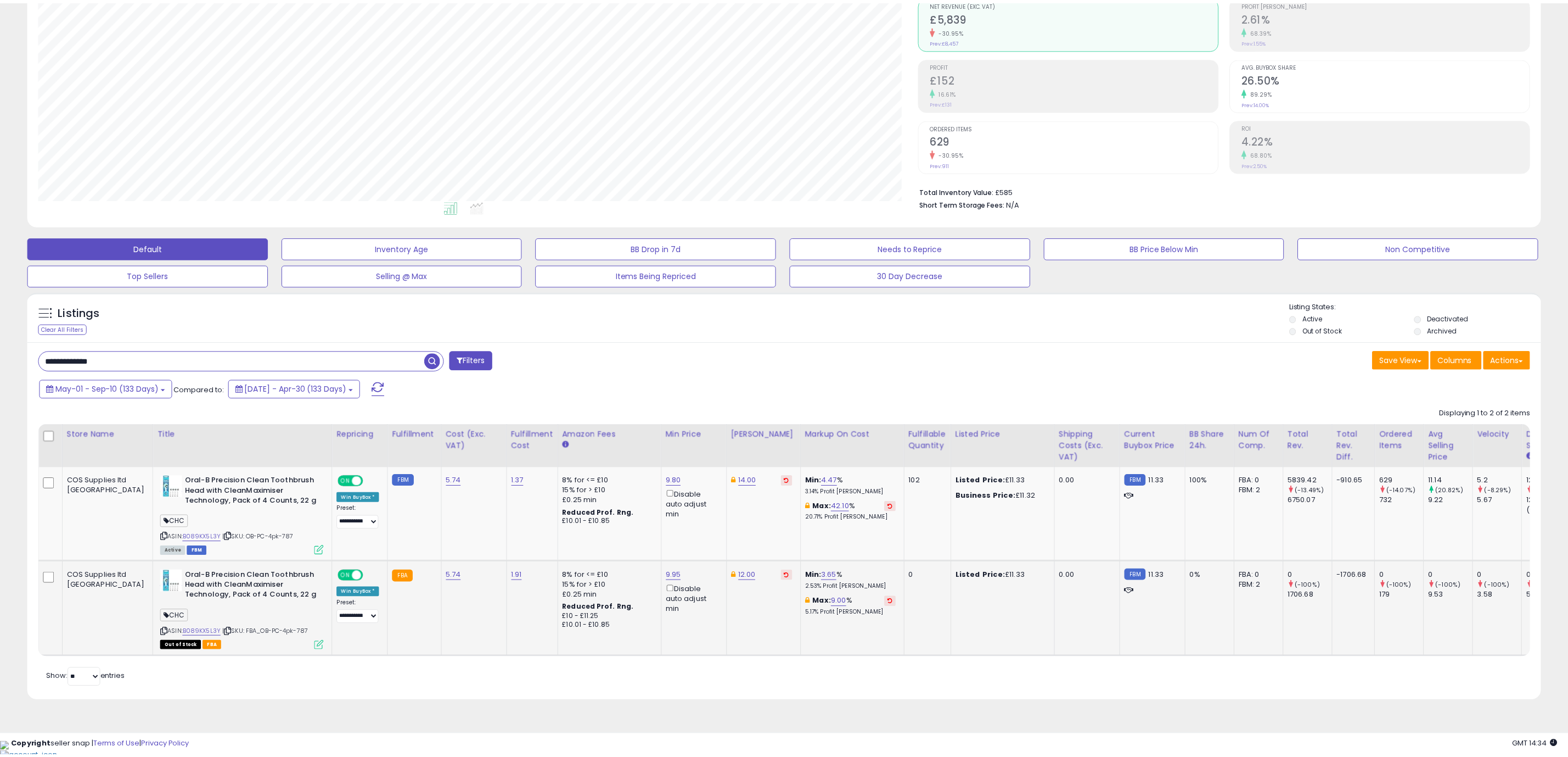
scroll to position [226, 879]
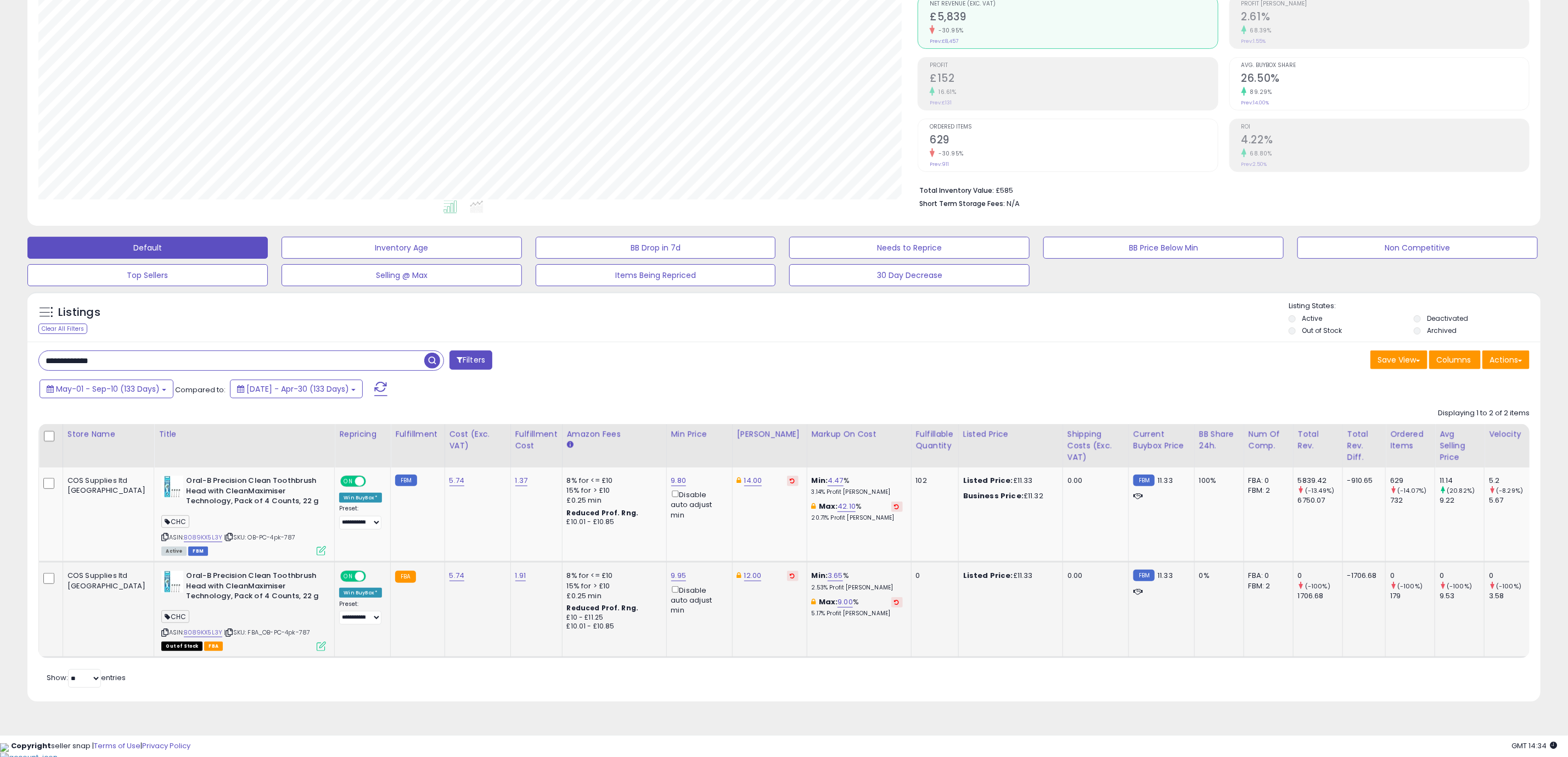
click at [317, 650] on icon at bounding box center [321, 646] width 9 height 9
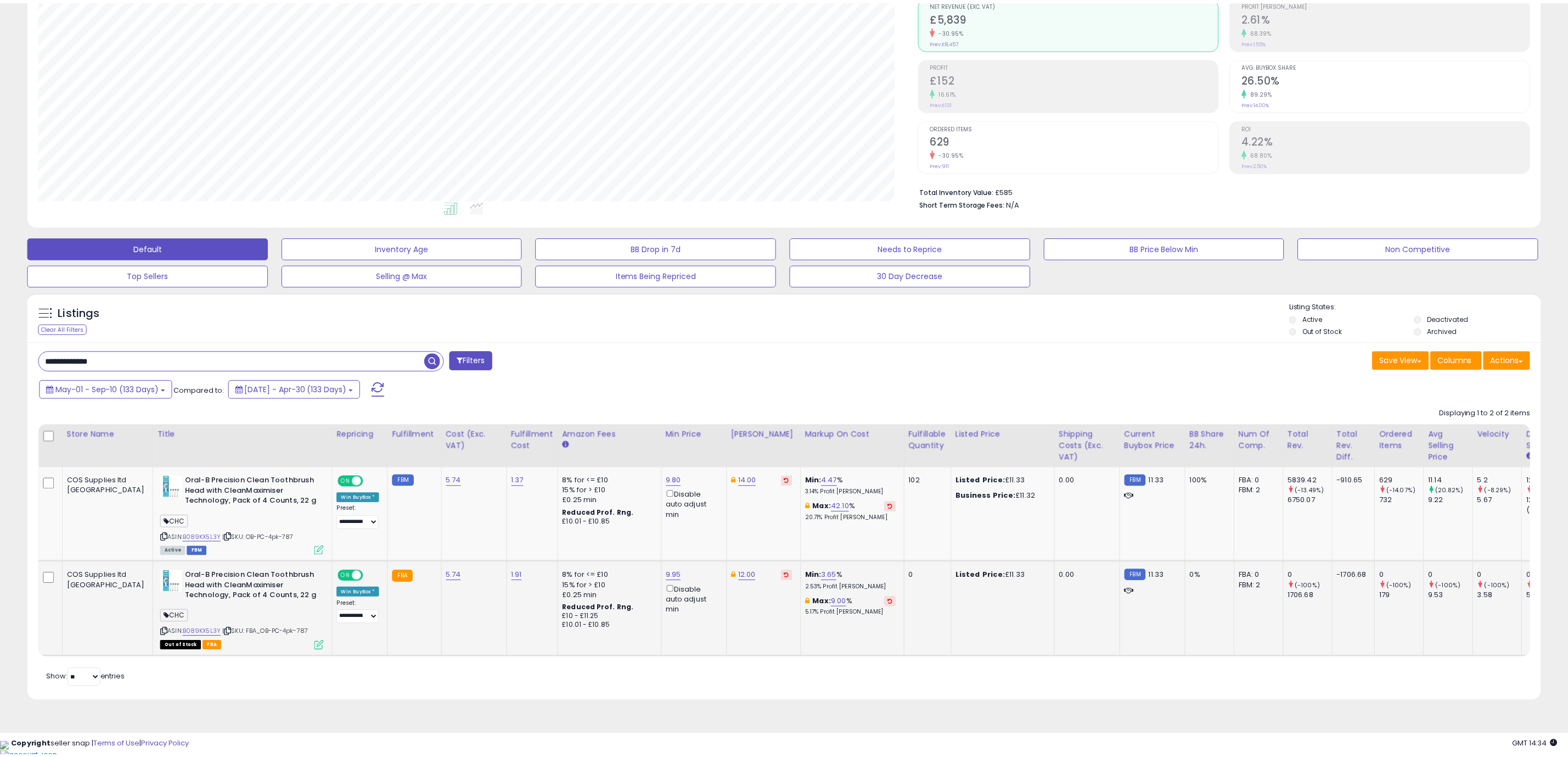
scroll to position [226, 887]
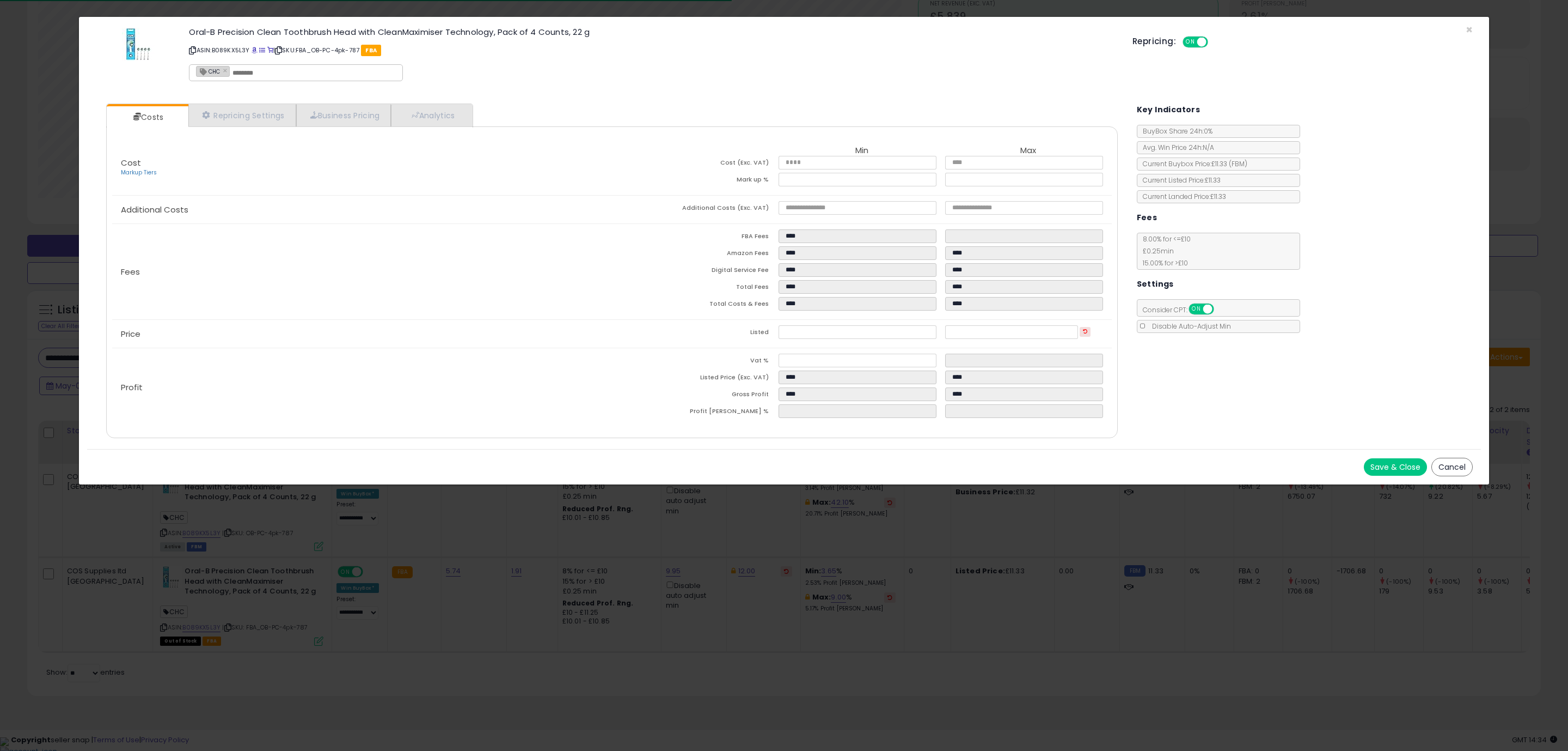
click at [727, 435] on div "Cost Markup Tiers Min Max Cost (Exc. VAT) **** **** Mark up % **** **** Additio…" at bounding box center [612, 283] width 1012 height 312
click at [1384, 474] on button "Save & Close" at bounding box center [1396, 467] width 63 height 18
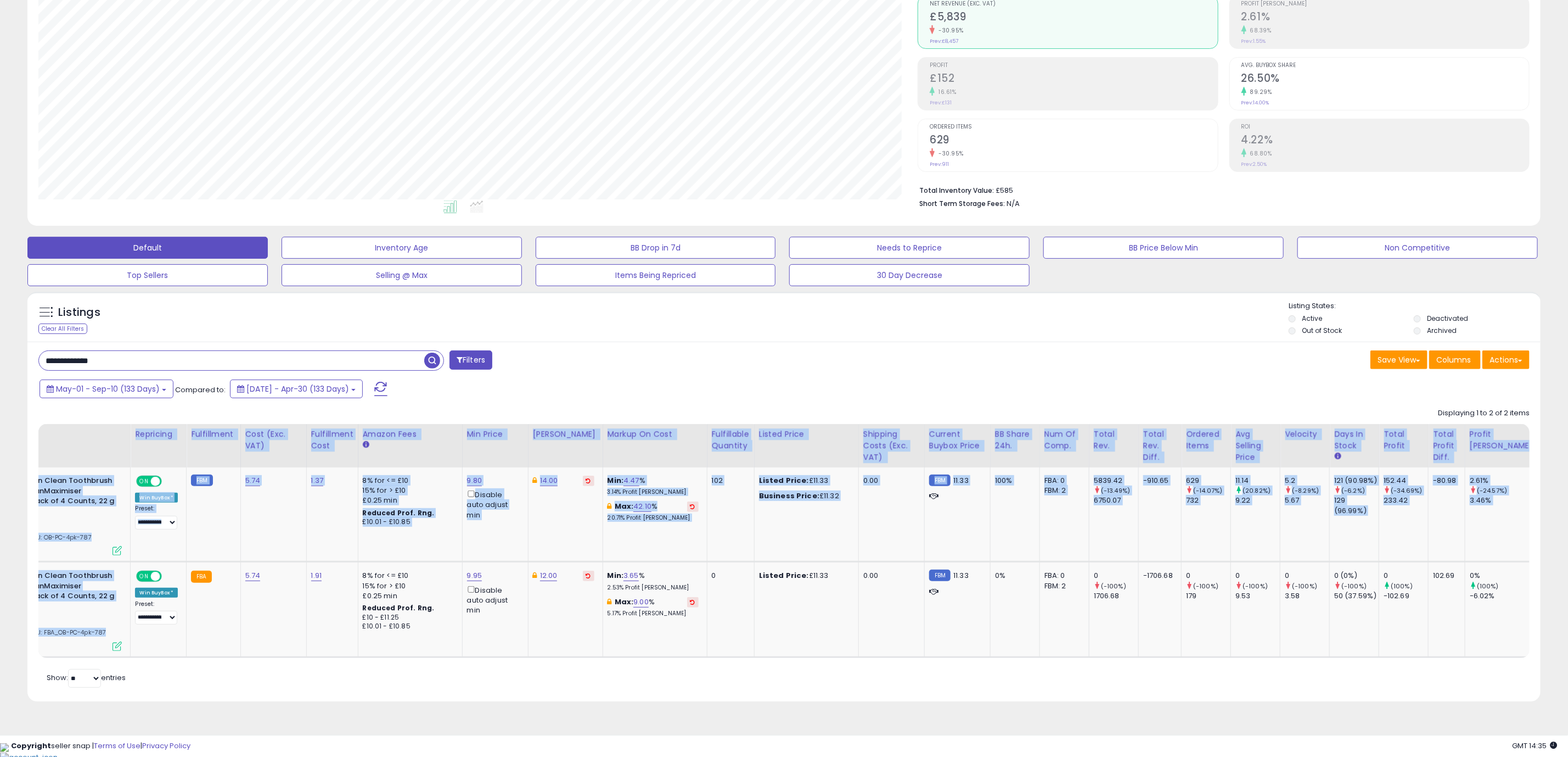
scroll to position [0, 282]
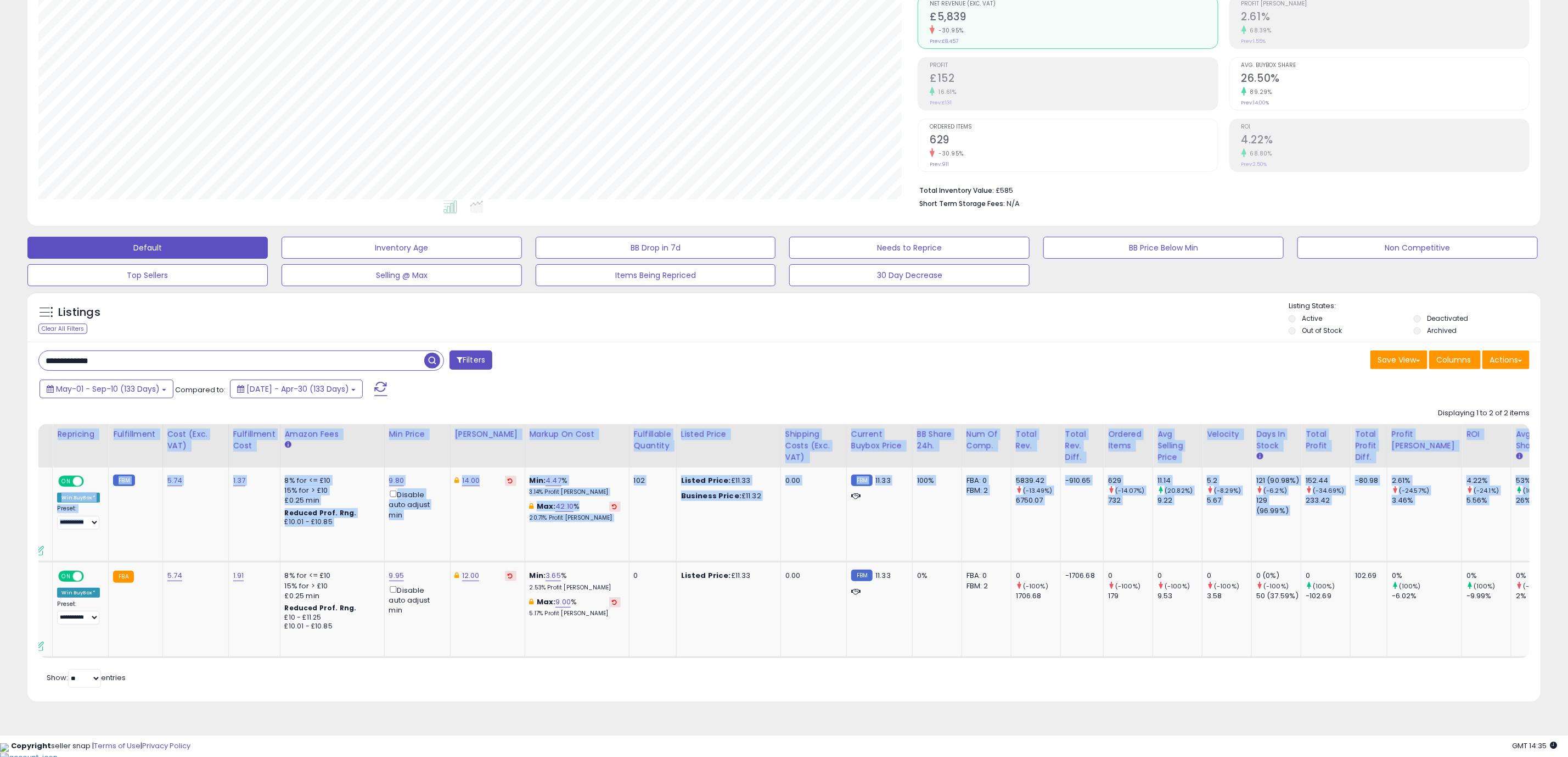
drag, startPoint x: 272, startPoint y: 659, endPoint x: 782, endPoint y: 694, distance: 511.2
click at [782, 689] on div "Retrieving listings data.. Displaying 1 to 2 of 2 items Store Name Title" at bounding box center [784, 546] width 1491 height 287
click at [865, 701] on div "**********" at bounding box center [784, 521] width 1513 height 359
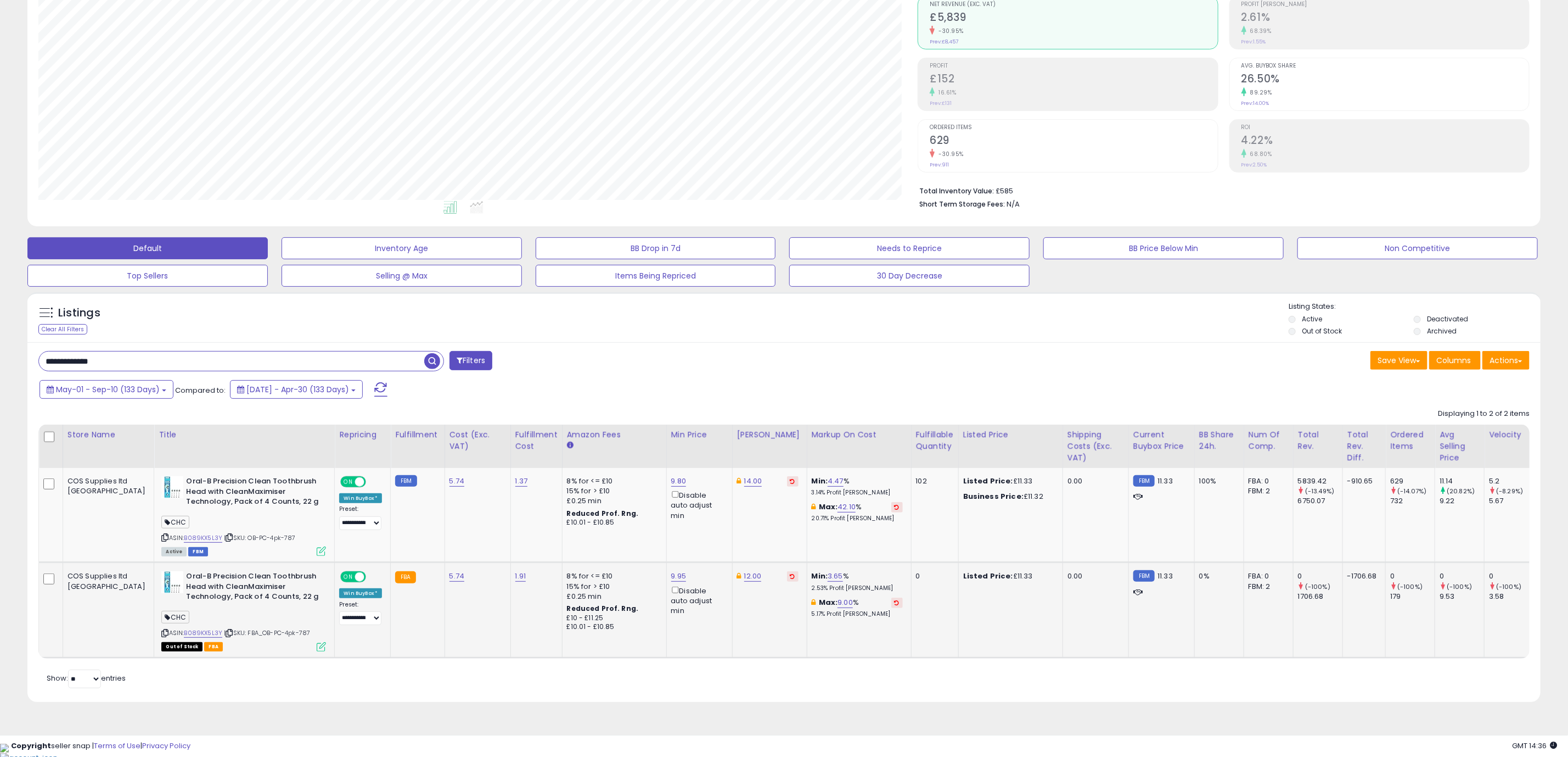
scroll to position [109, 0]
click at [828, 689] on div "Retrieving listings data.. Displaying 1 to 2 of 2 items Store Name Title" at bounding box center [784, 546] width 1491 height 287
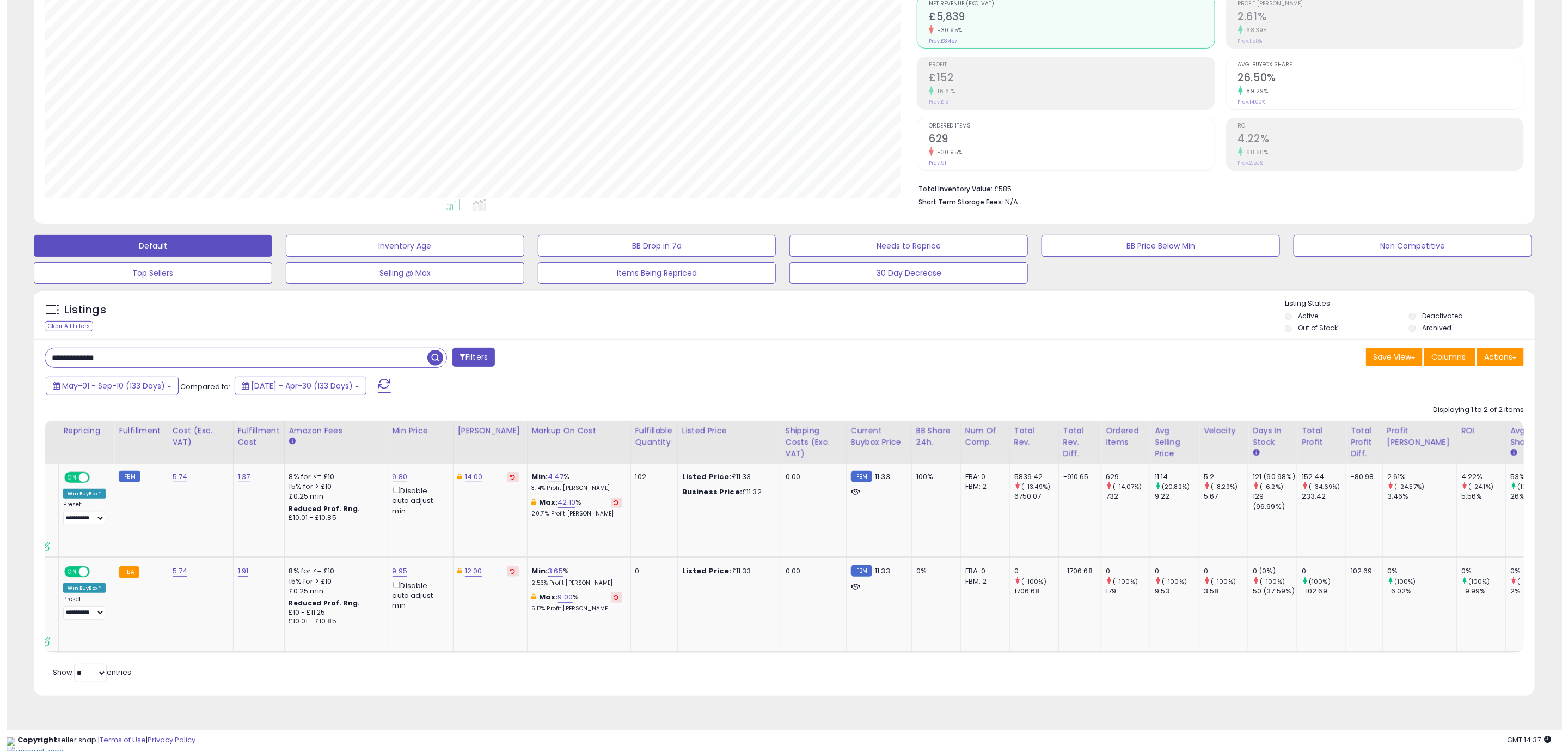
scroll to position [0, 0]
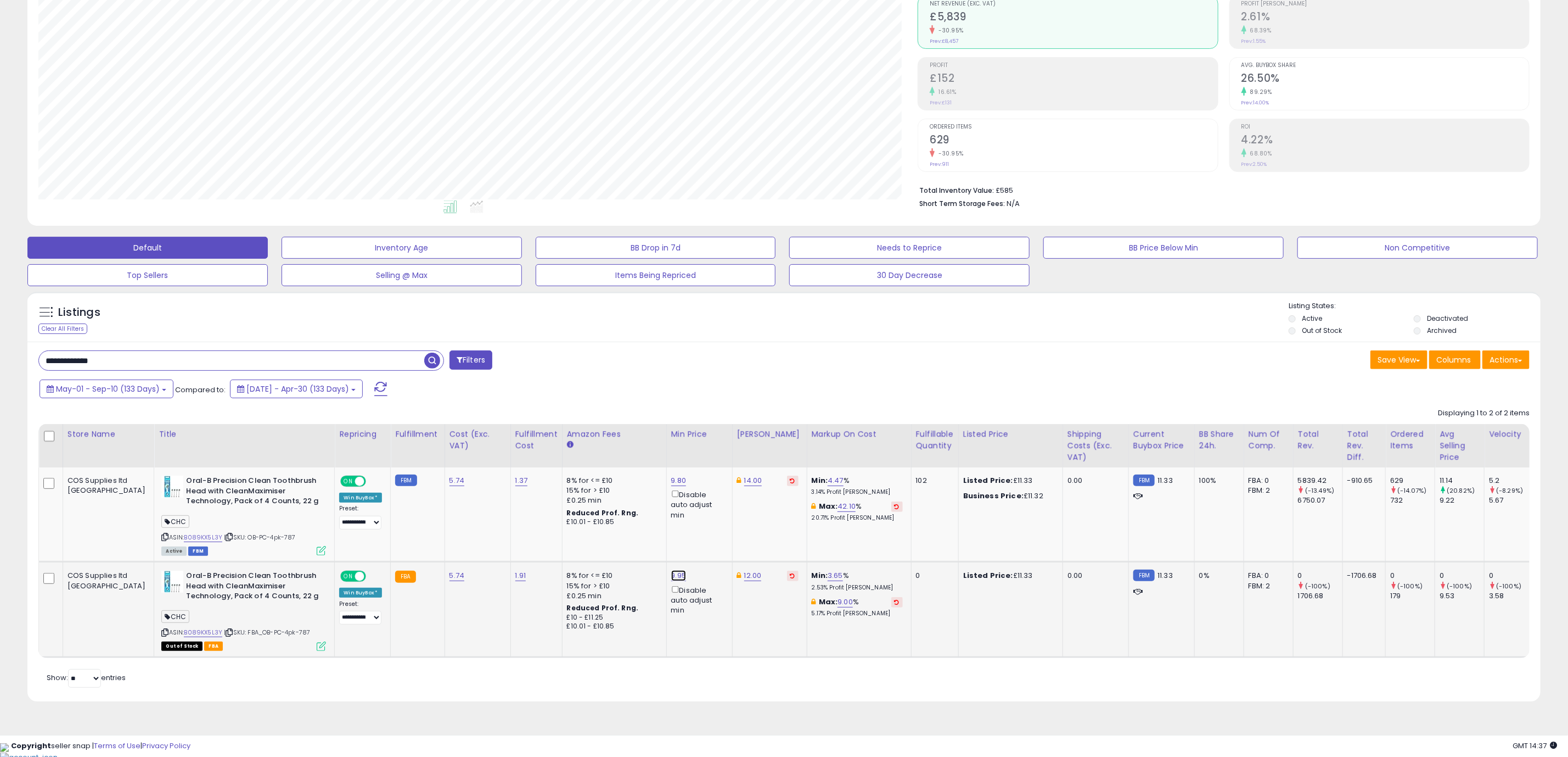
click at [671, 575] on link "9.95" at bounding box center [679, 575] width 15 height 11
drag, startPoint x: 565, startPoint y: 544, endPoint x: 547, endPoint y: 544, distance: 18.0
click at [549, 544] on input "****" at bounding box center [596, 537] width 98 height 18
type input "*****"
click button "submit" at bounding box center [658, 536] width 18 height 17
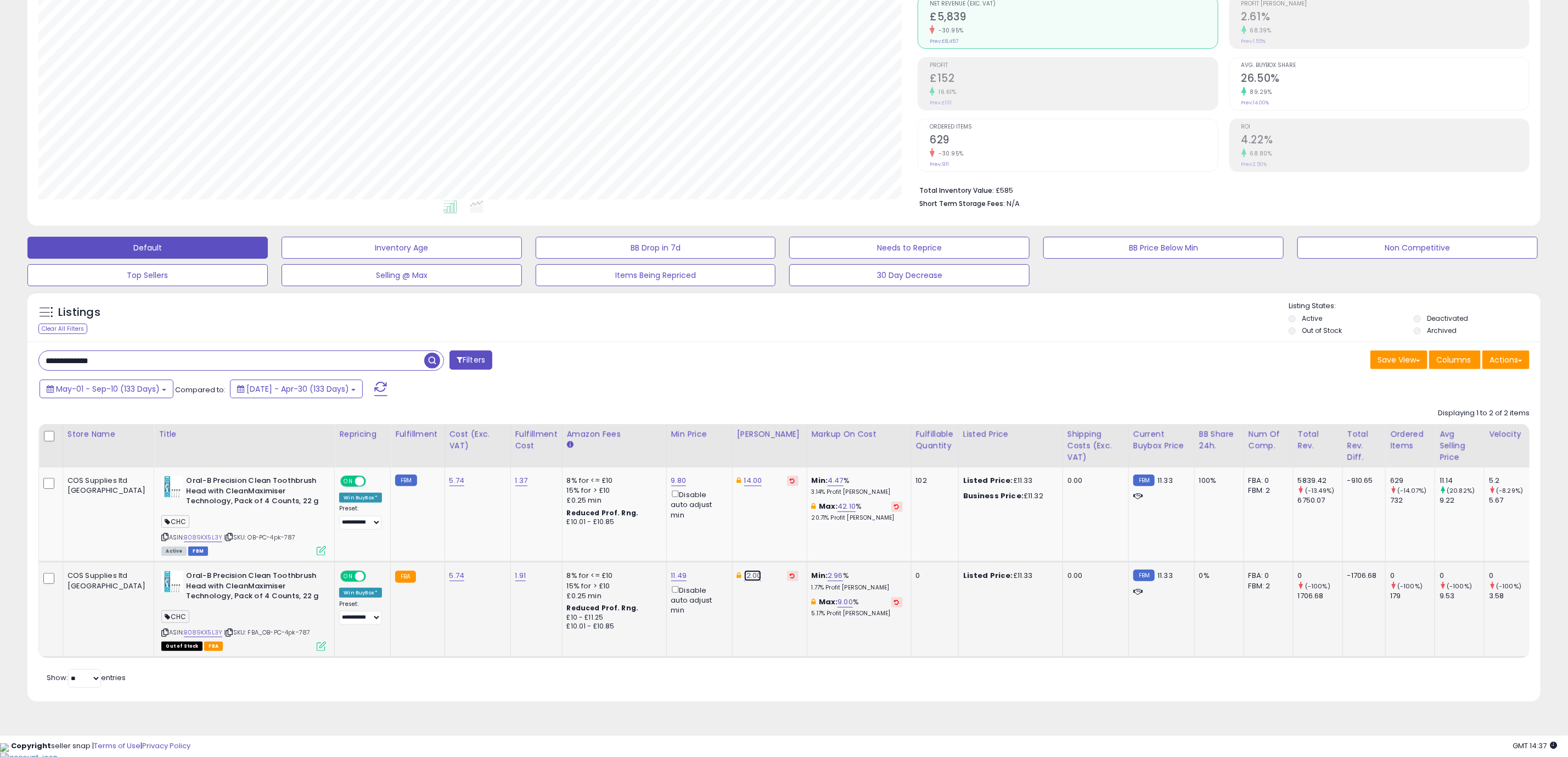
click at [744, 578] on link "12.00" at bounding box center [753, 575] width 18 height 11
drag, startPoint x: 639, startPoint y: 550, endPoint x: 627, endPoint y: 549, distance: 12.0
click at [627, 549] on div "***** This will override store markup" at bounding box center [693, 543] width 143 height 30
click at [637, 546] on input "*****" at bounding box center [670, 537] width 98 height 18
click at [654, 546] on input "*****" at bounding box center [670, 537] width 98 height 18
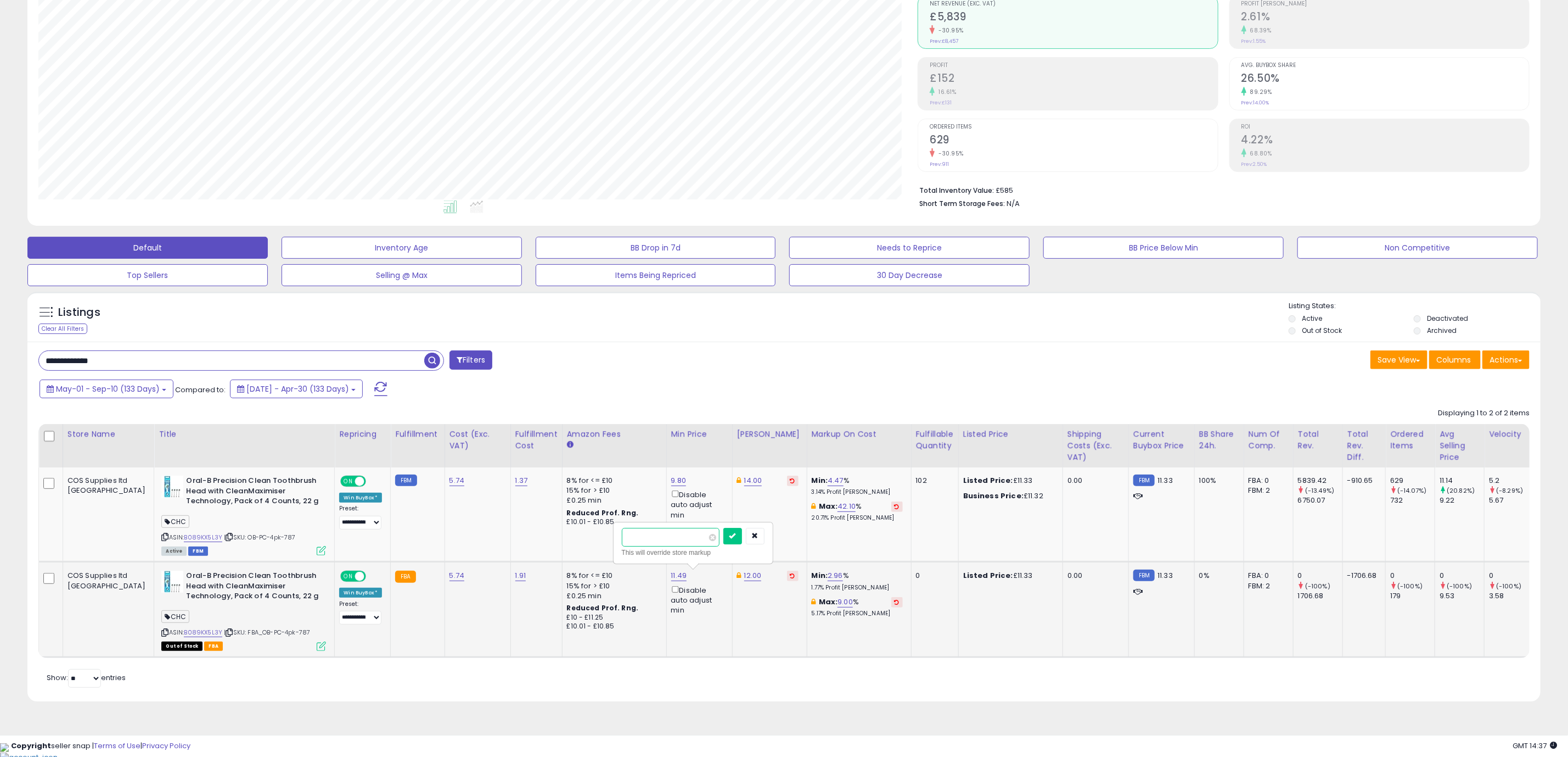
type input "*****"
click button "submit" at bounding box center [733, 536] width 18 height 17
click at [317, 645] on icon at bounding box center [321, 646] width 9 height 9
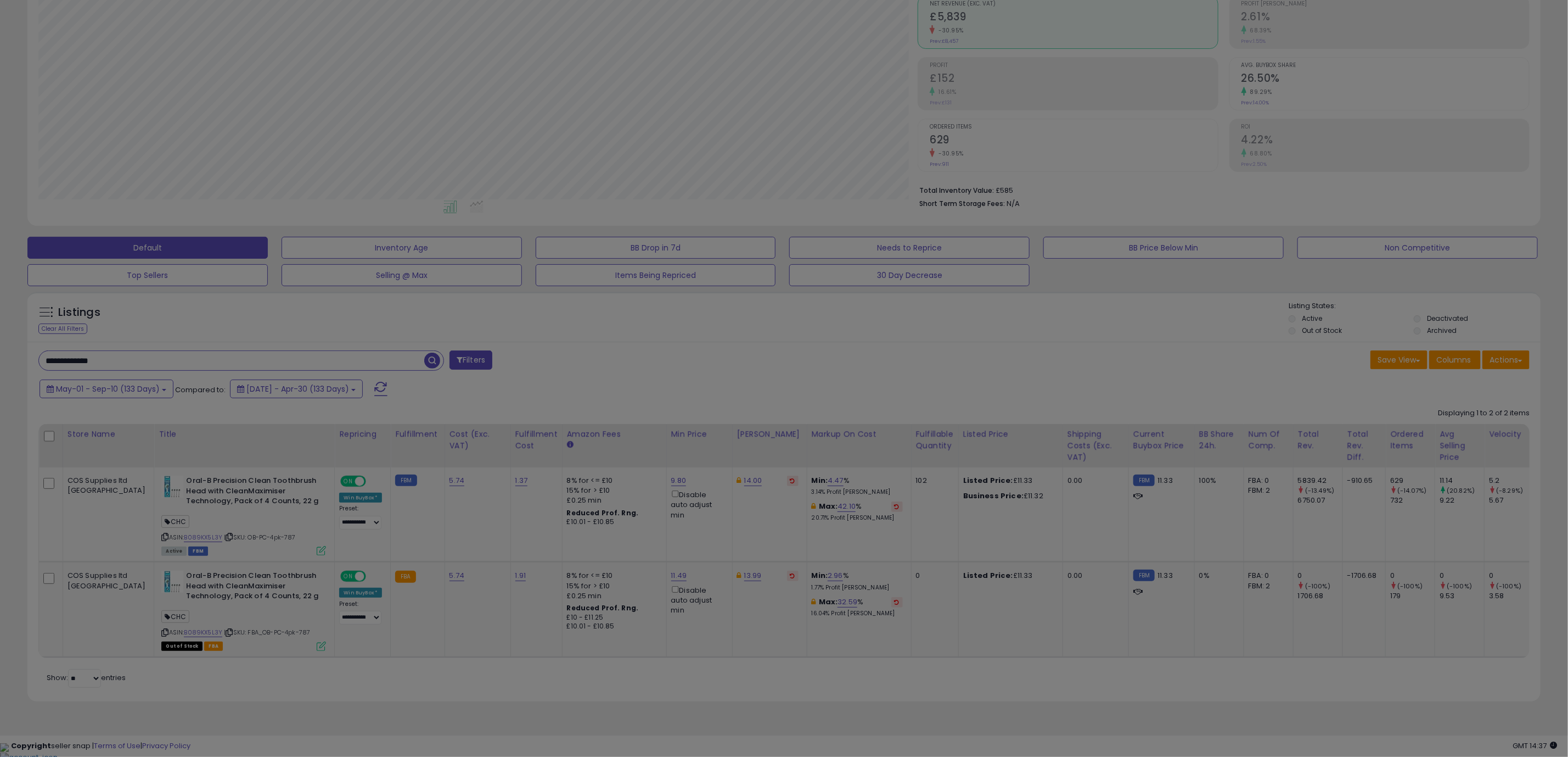
scroll to position [226, 887]
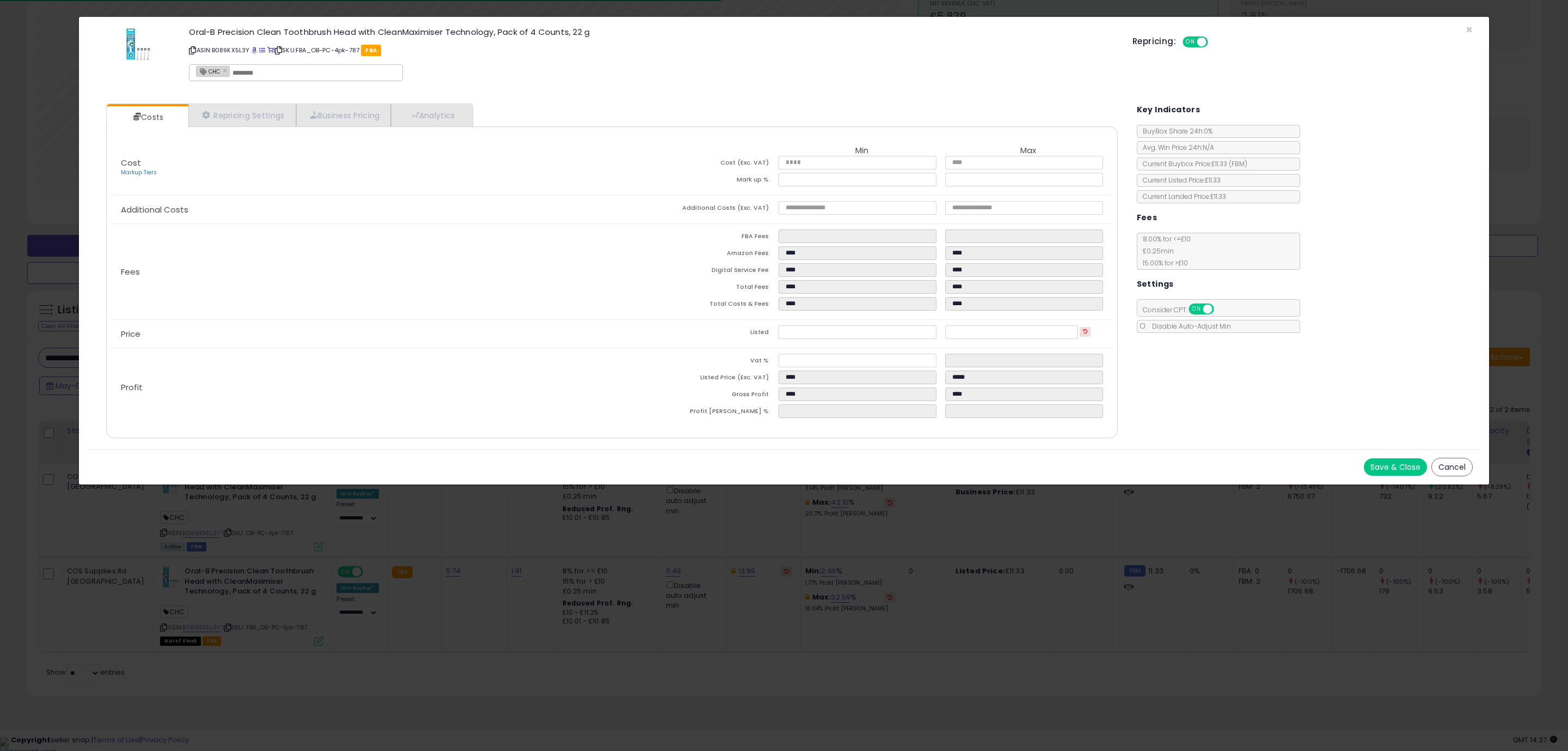
click at [894, 443] on div "Costs Repricing Settings Business Pricing Analytics Cost" at bounding box center [612, 272] width 1034 height 353
click at [1467, 31] on span "×" at bounding box center [1469, 30] width 7 height 16
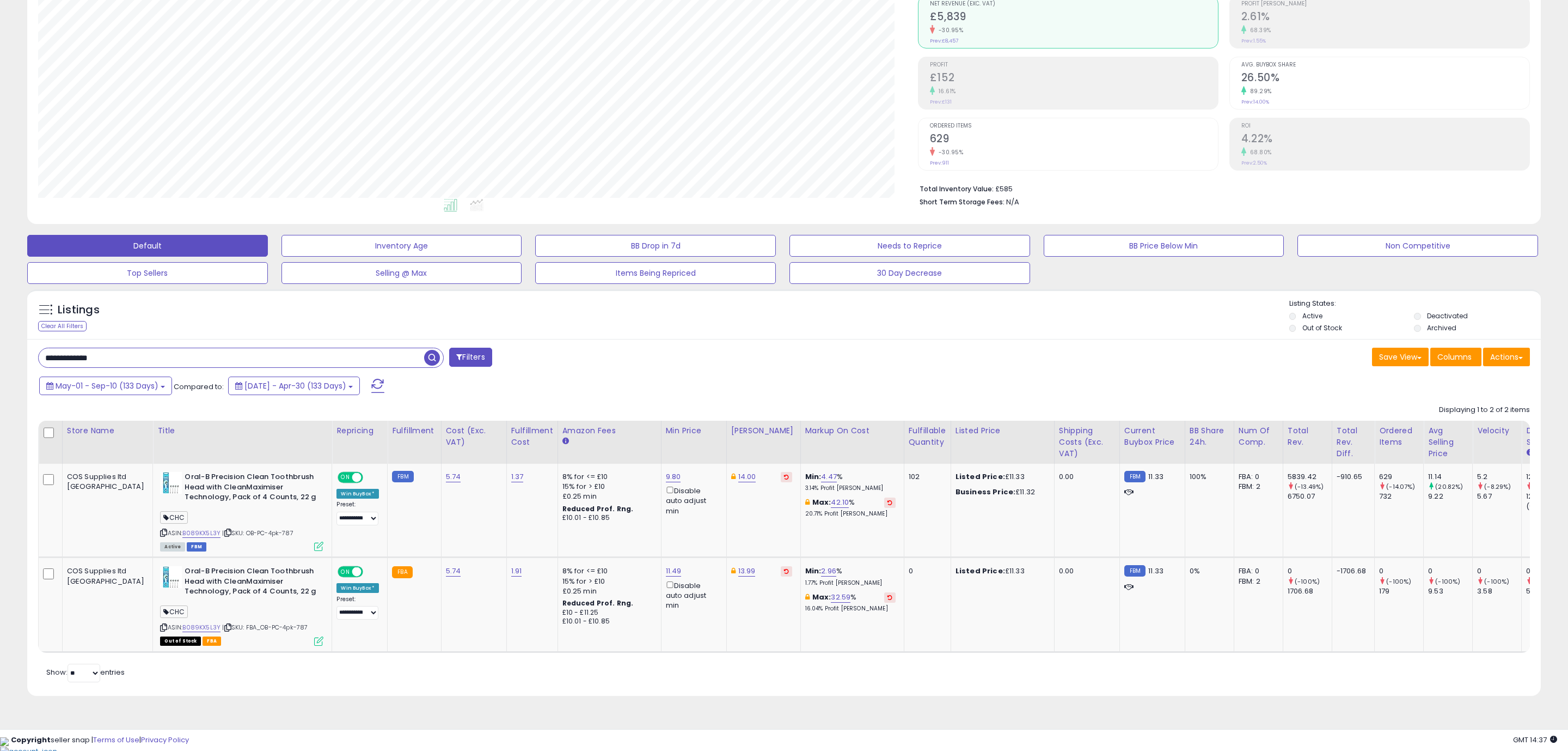
scroll to position [544569, 543572]
click at [666, 574] on link "11.49" at bounding box center [674, 571] width 16 height 11
type input "*****"
click button "submit" at bounding box center [653, 532] width 18 height 16
click at [273, 637] on div "ASIN: B089KX5L3Y | SKU: FBA_OB-PC-4pk-787 Out of Stock FBA" at bounding box center [242, 605] width 163 height 78
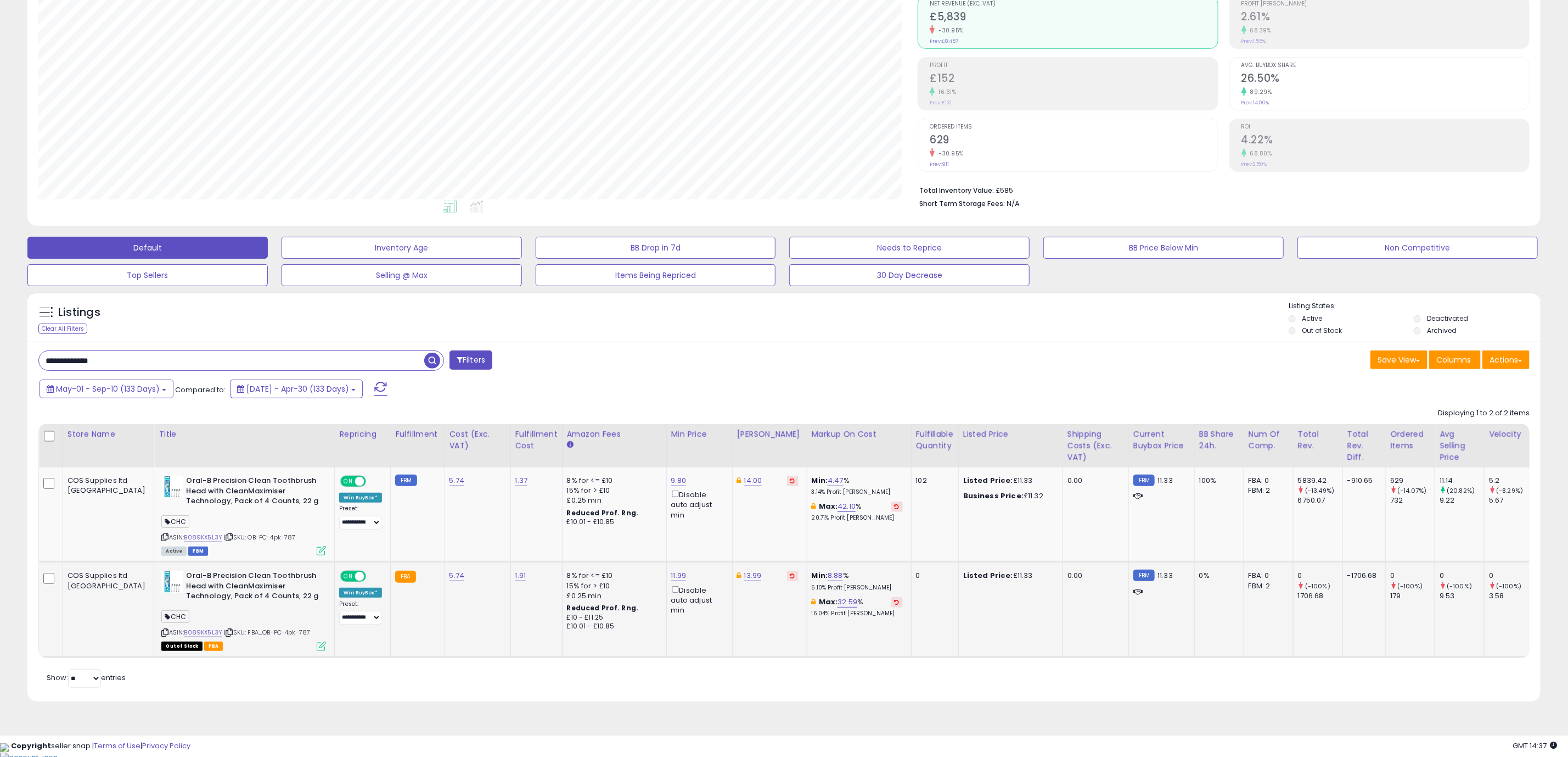
click at [317, 646] on icon at bounding box center [321, 646] width 9 height 9
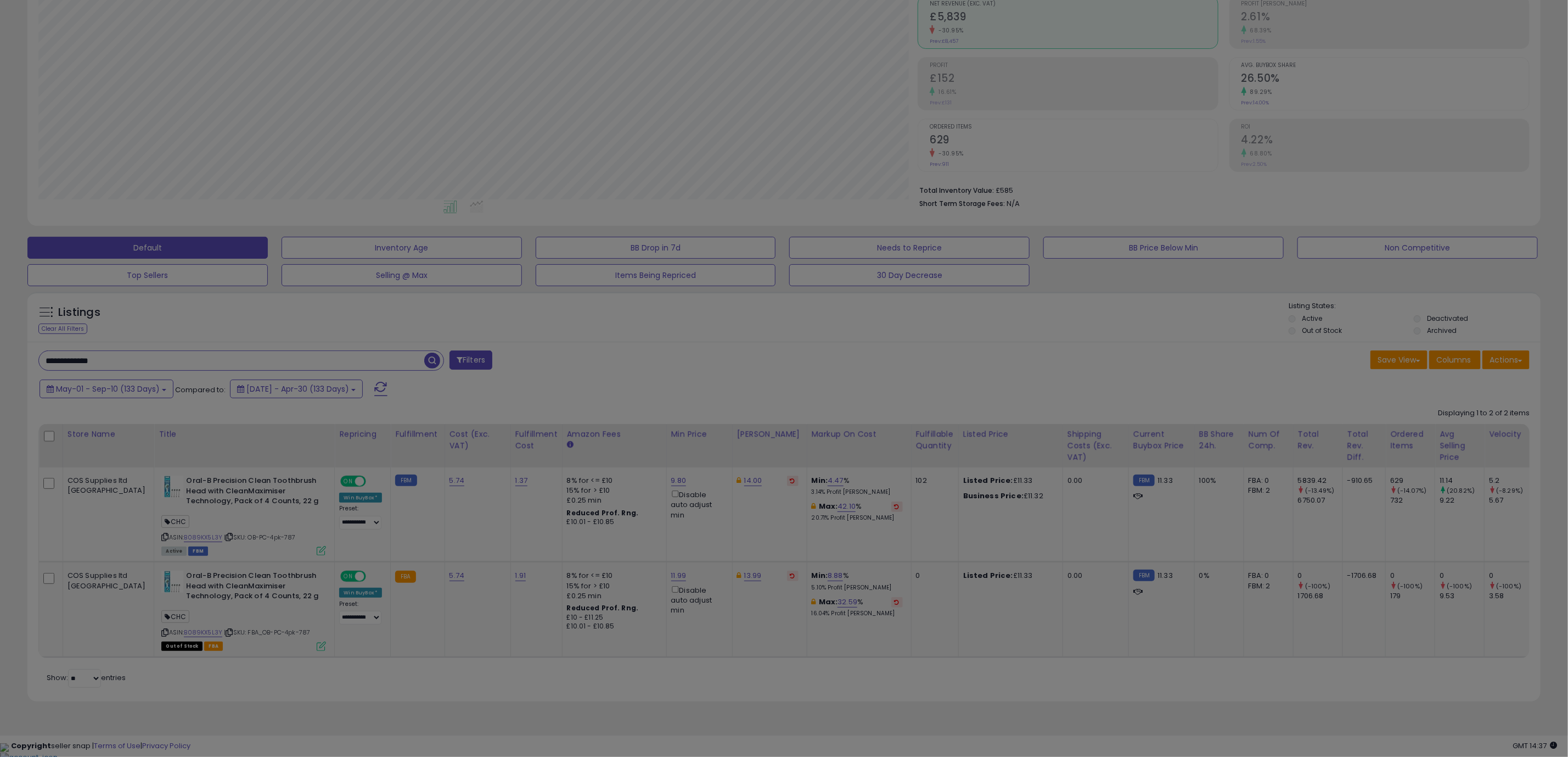
scroll to position [226, 887]
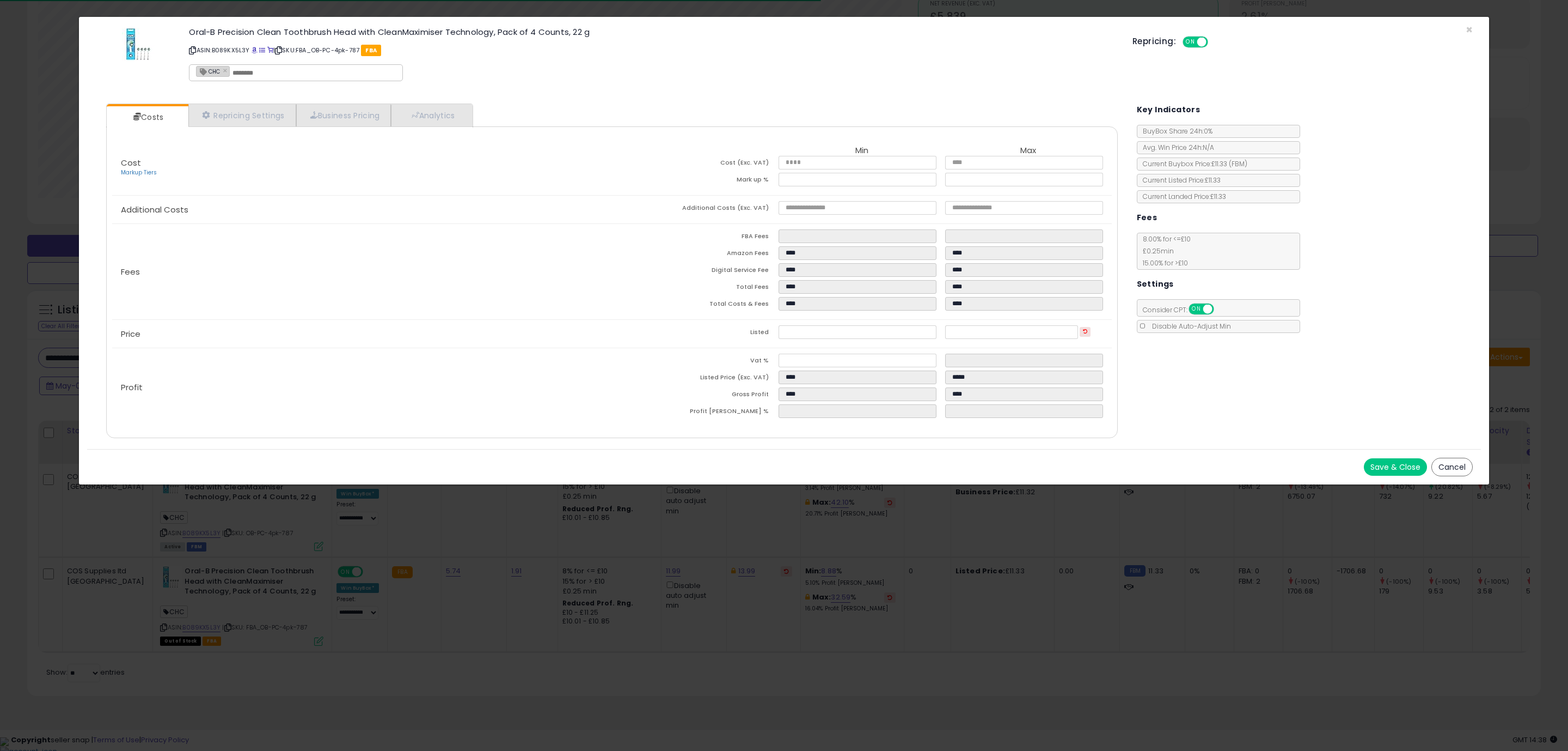
drag, startPoint x: 952, startPoint y: 450, endPoint x: 1262, endPoint y: 453, distance: 310.0
click at [953, 449] on div "Costs Repricing Settings Business Pricing Analytics Cost" at bounding box center [612, 272] width 1034 height 353
click at [1372, 463] on button "Save & Close" at bounding box center [1396, 467] width 63 height 18
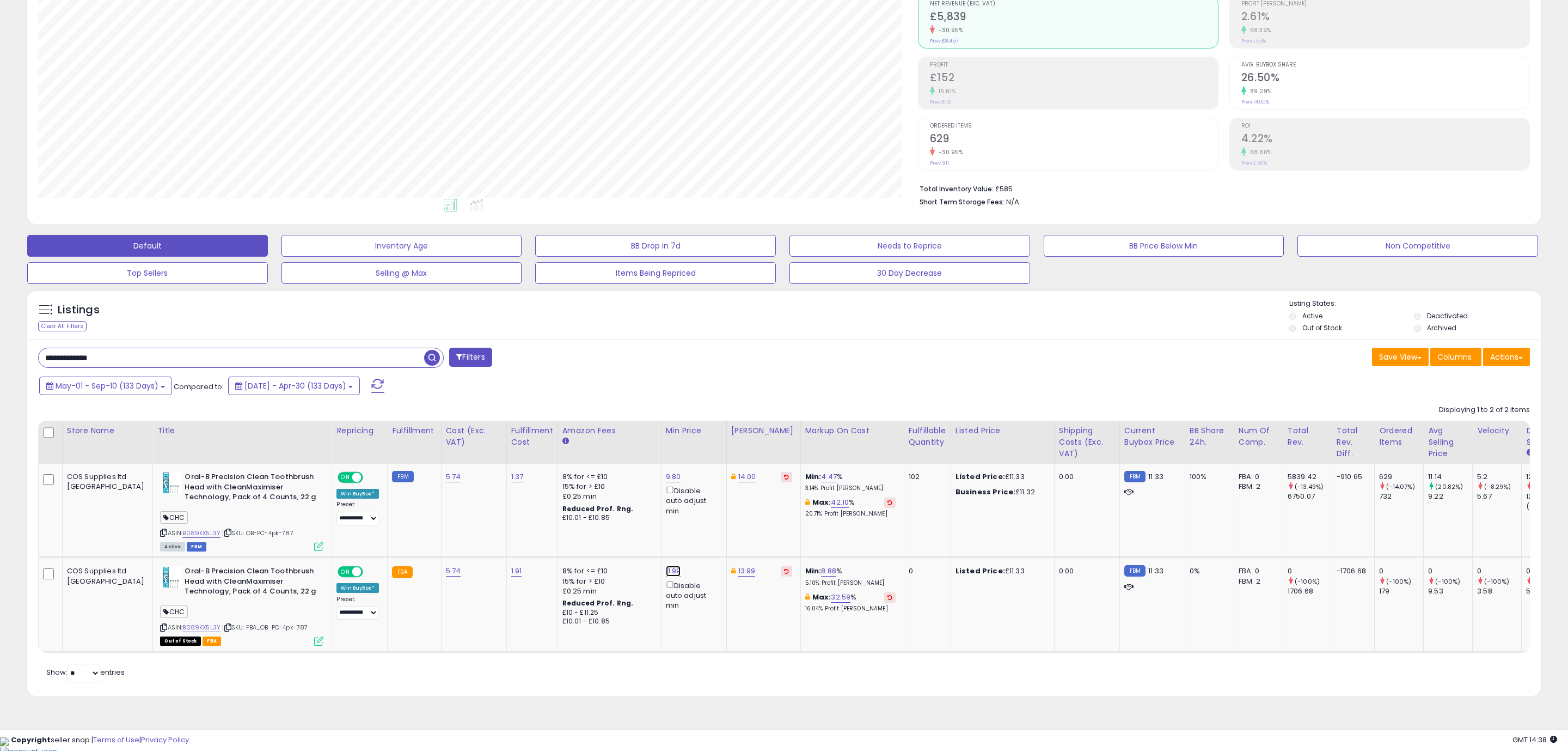
scroll to position [544569, 543572]
click at [666, 574] on link "11.99" at bounding box center [673, 571] width 15 height 11
drag, startPoint x: 555, startPoint y: 540, endPoint x: 549, endPoint y: 538, distance: 6.3
click at [549, 538] on input "*****" at bounding box center [591, 533] width 97 height 18
click at [555, 538] on input "*****" at bounding box center [591, 533] width 97 height 18
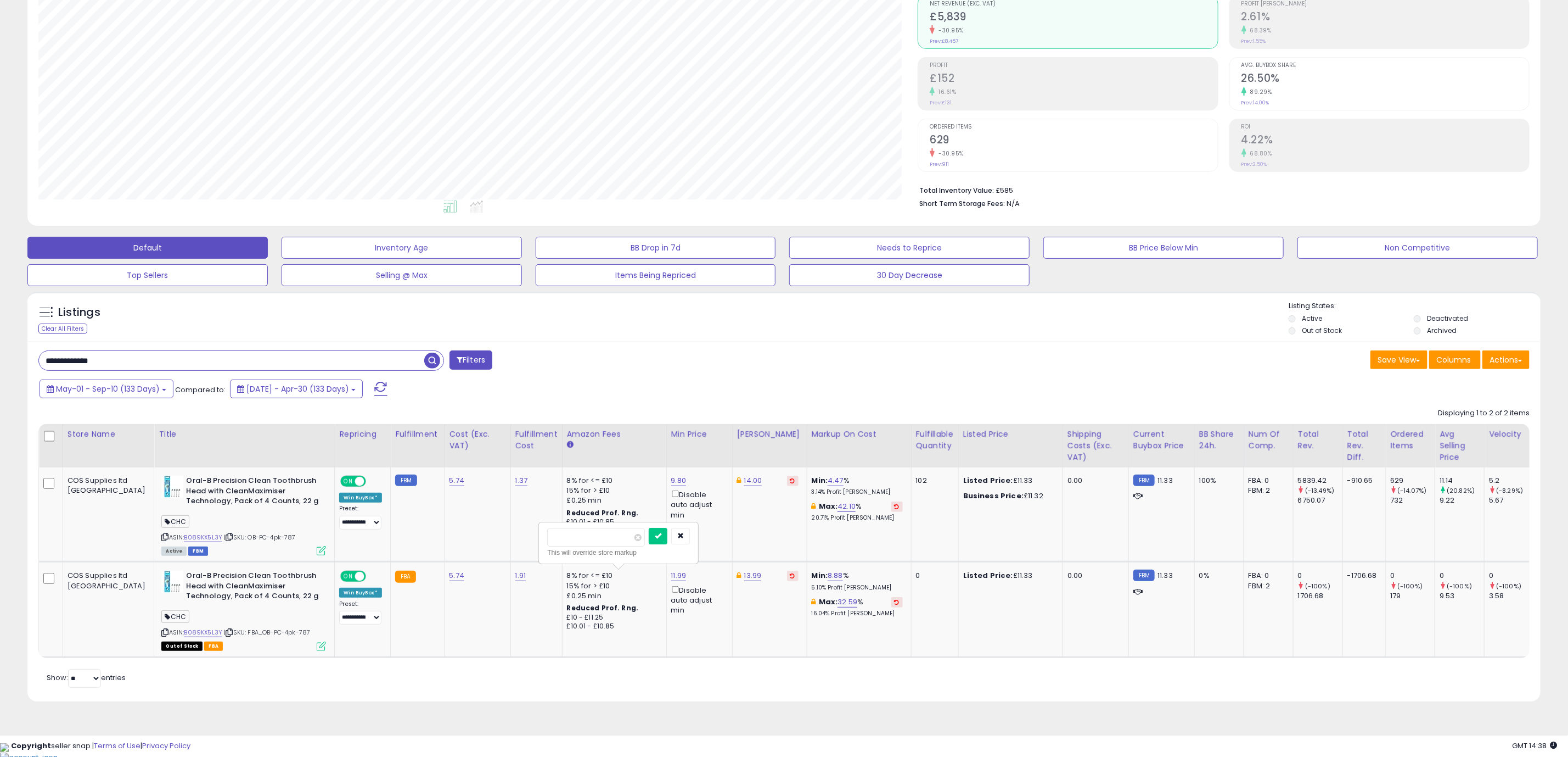
type input "****"
click button "submit" at bounding box center [658, 536] width 18 height 17
click at [317, 649] on icon at bounding box center [321, 646] width 9 height 9
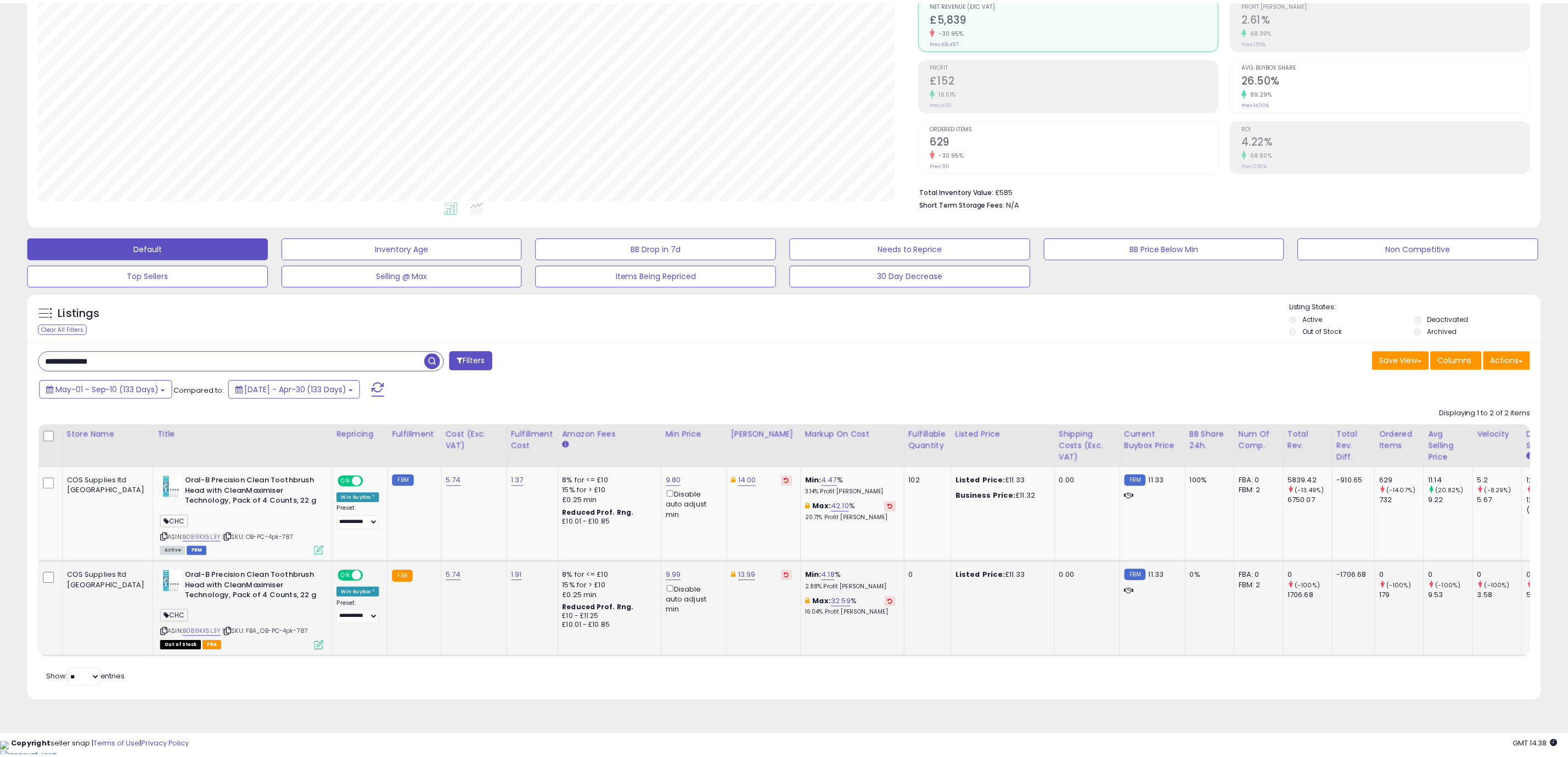
scroll to position [226, 887]
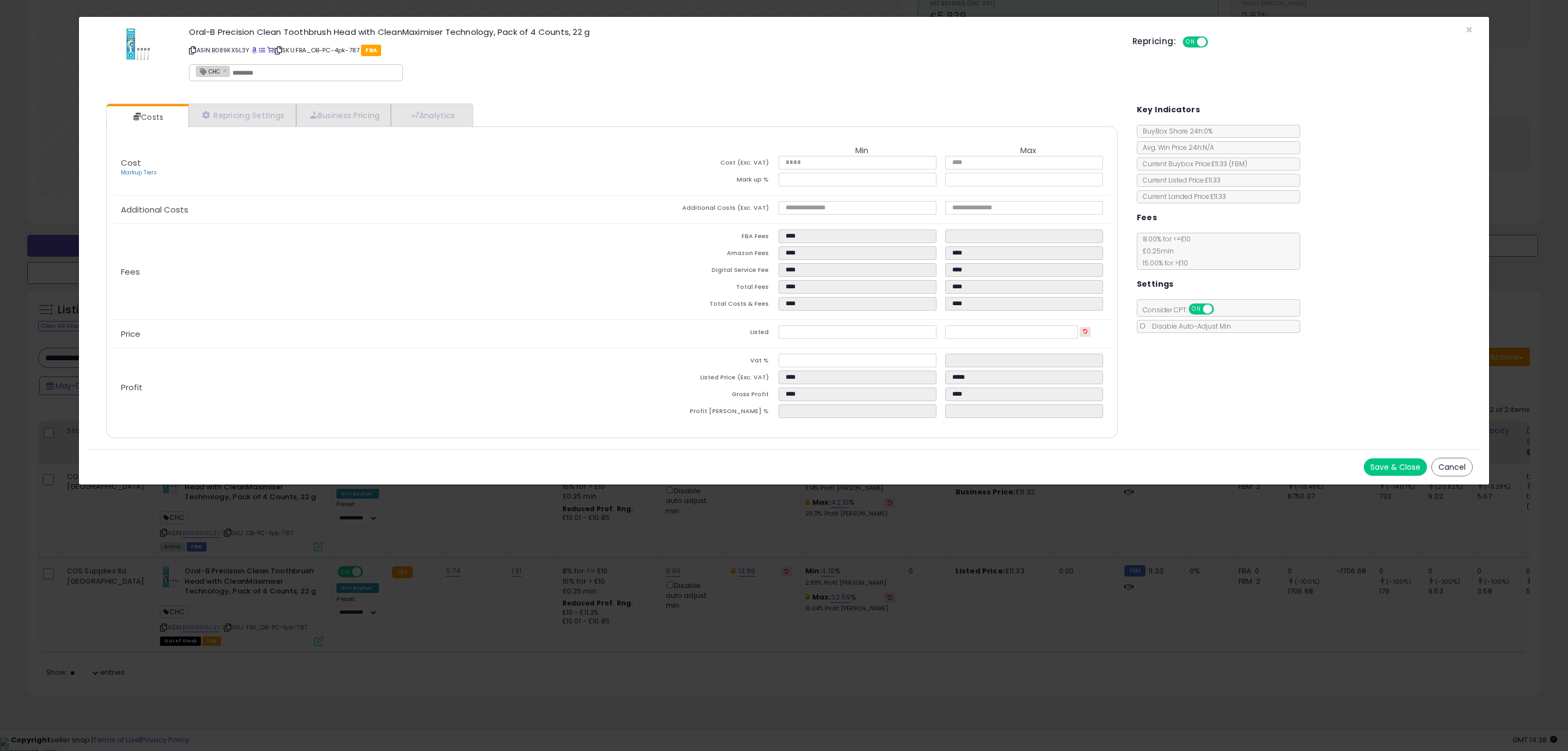
click at [894, 448] on div "Costs Repricing Settings Business Pricing Analytics Cost" at bounding box center [612, 272] width 1034 height 353
click at [1385, 471] on button "Save & Close" at bounding box center [1396, 467] width 63 height 18
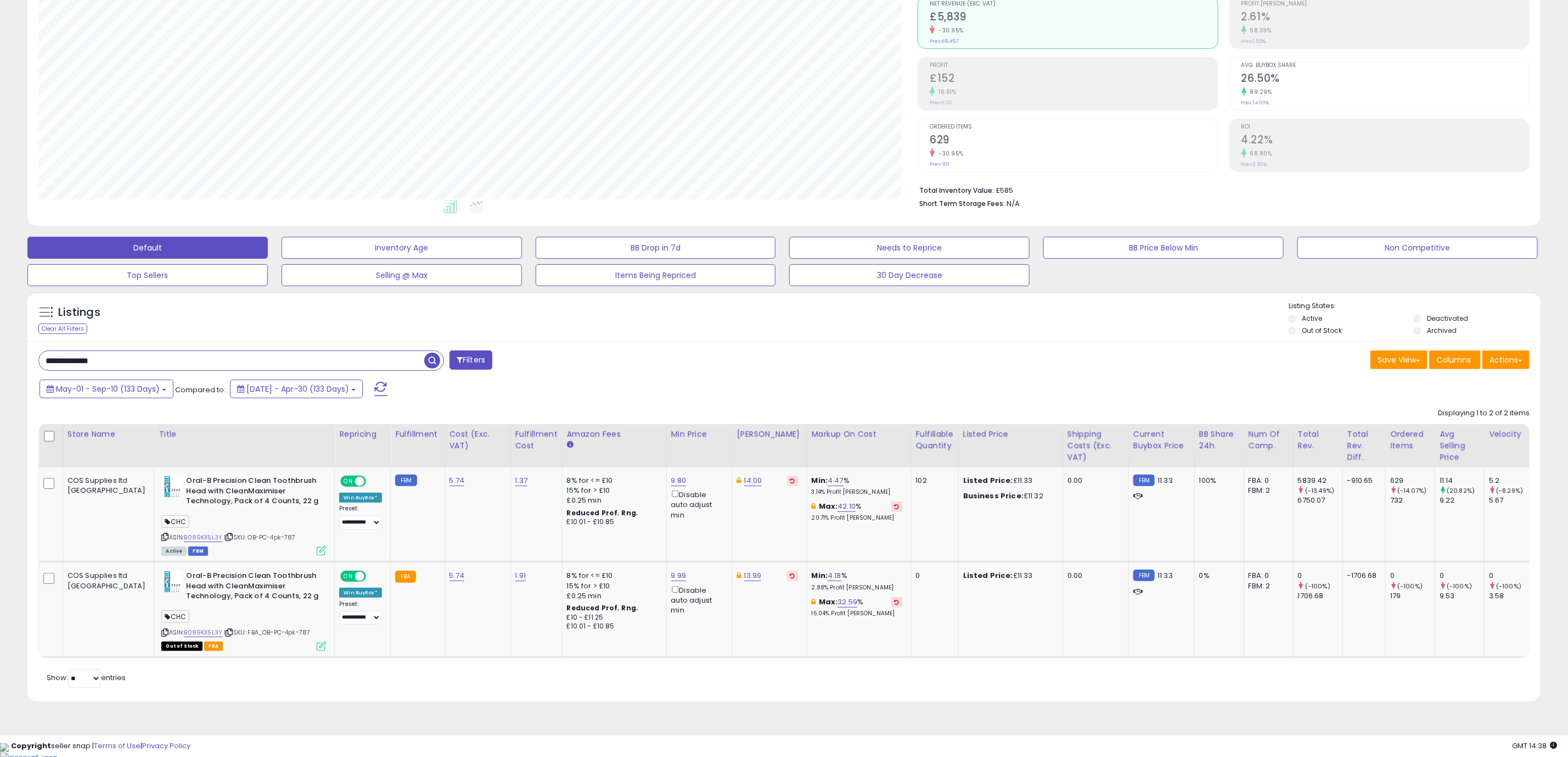
scroll to position [548920, 548040]
click at [671, 575] on link "9.99" at bounding box center [679, 575] width 15 height 11
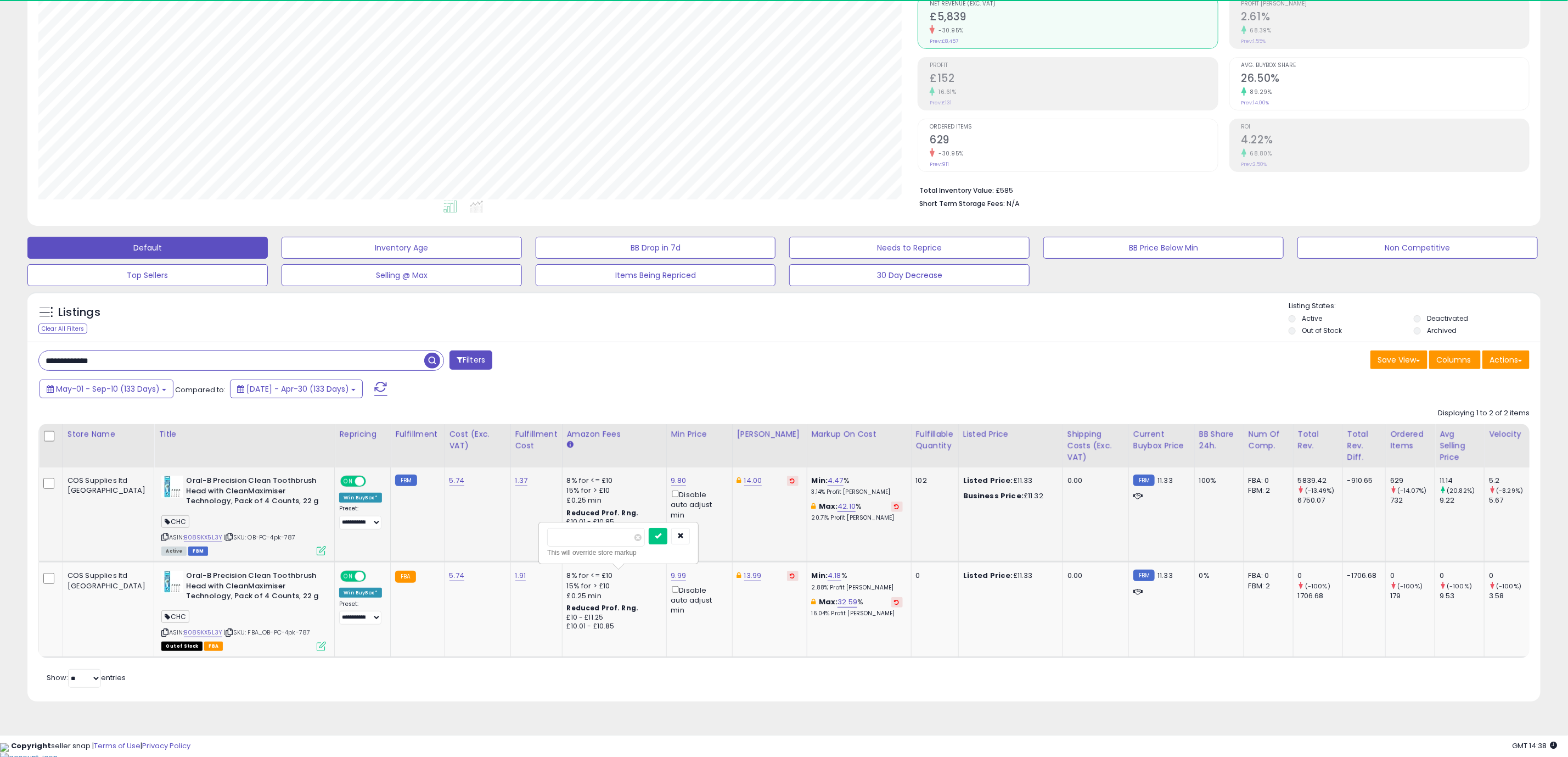
click at [536, 539] on tbody "COS Supplies ltd UK Oral-B Precision Clean Toothbrush Head with CleanMaximiser …" at bounding box center [966, 562] width 1854 height 190
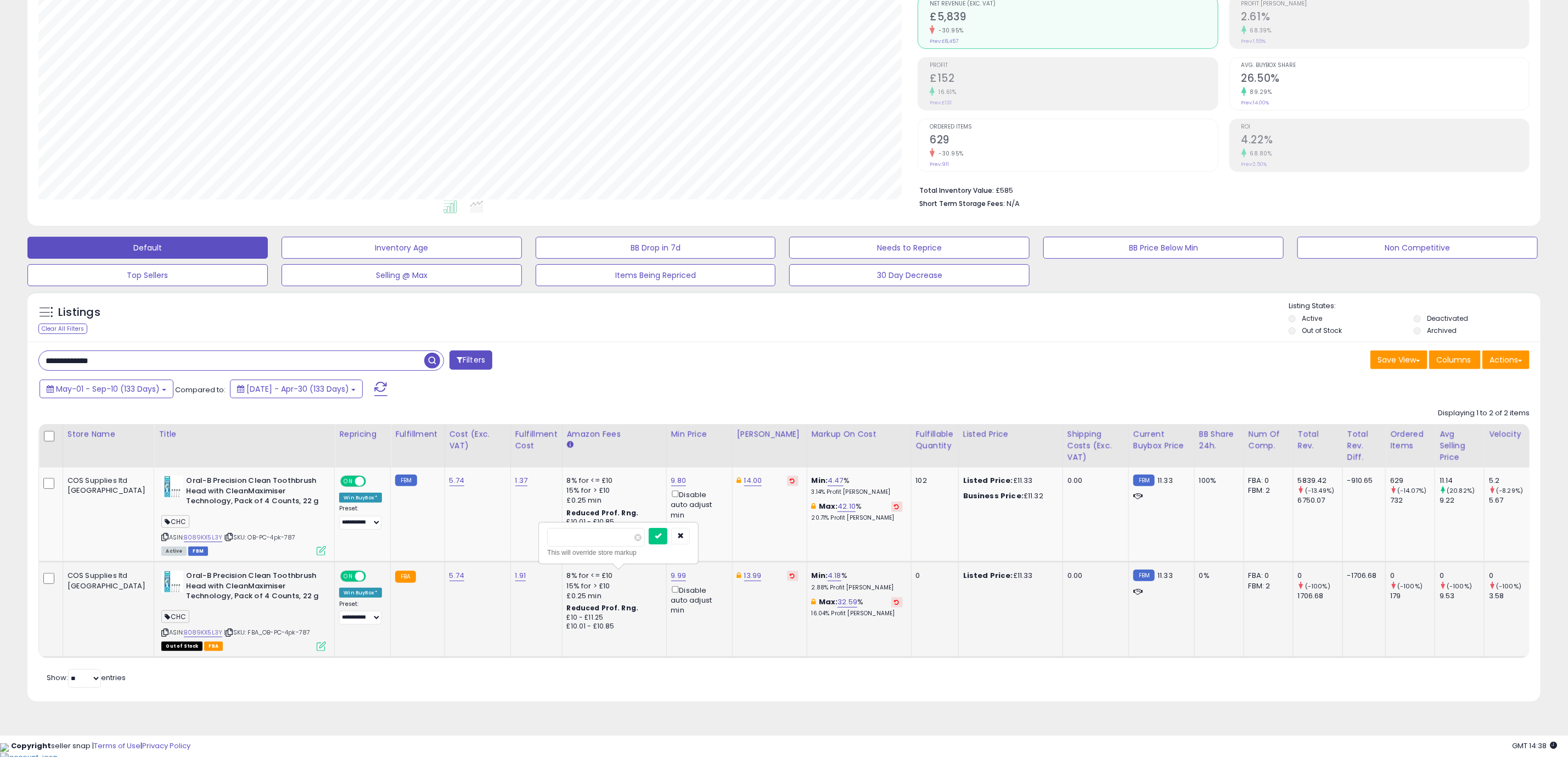
click at [562, 544] on input "******" at bounding box center [596, 537] width 98 height 18
type input "*****"
click button "submit" at bounding box center [658, 536] width 18 height 17
click at [184, 635] on link "B089KX5L3Y" at bounding box center [203, 632] width 39 height 9
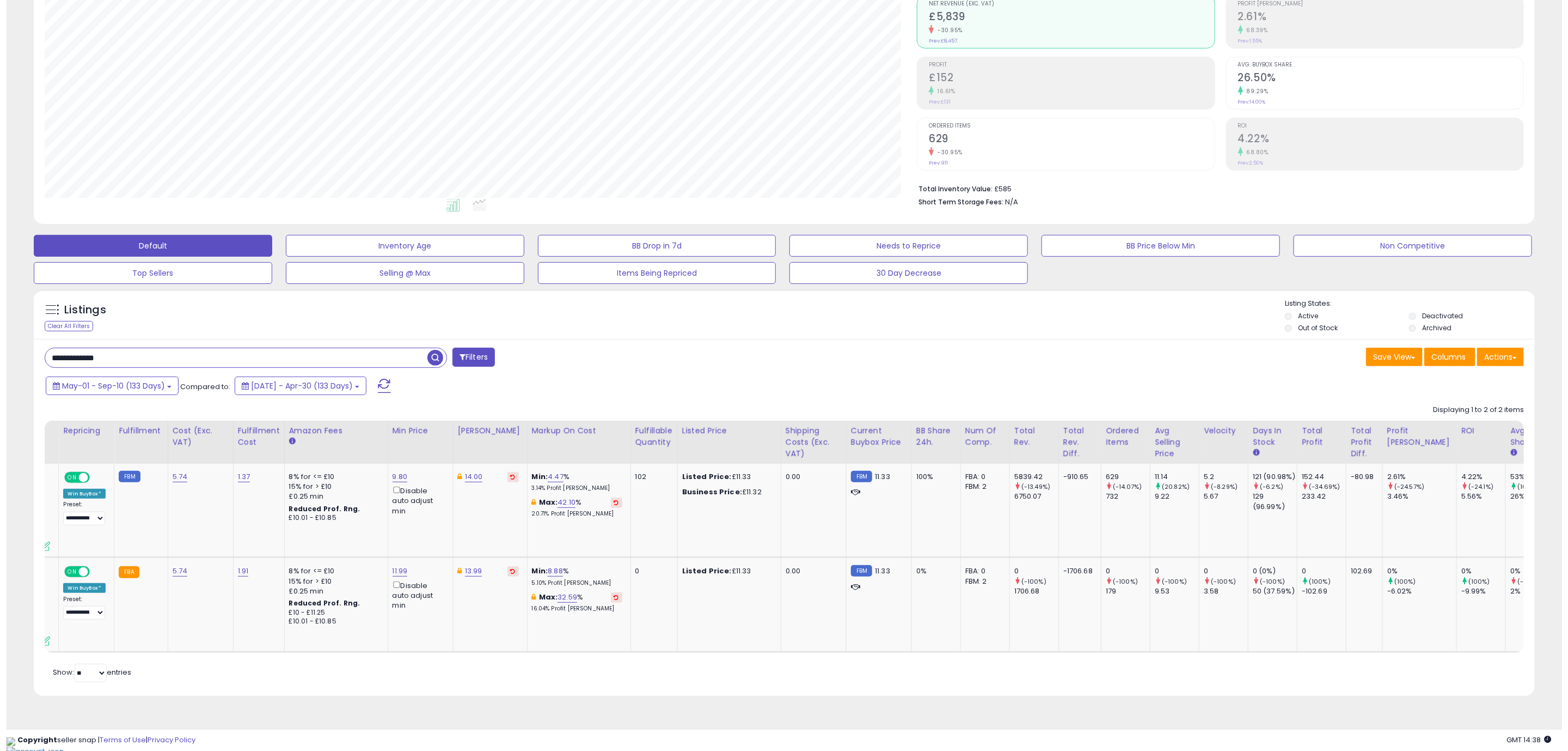
scroll to position [0, 0]
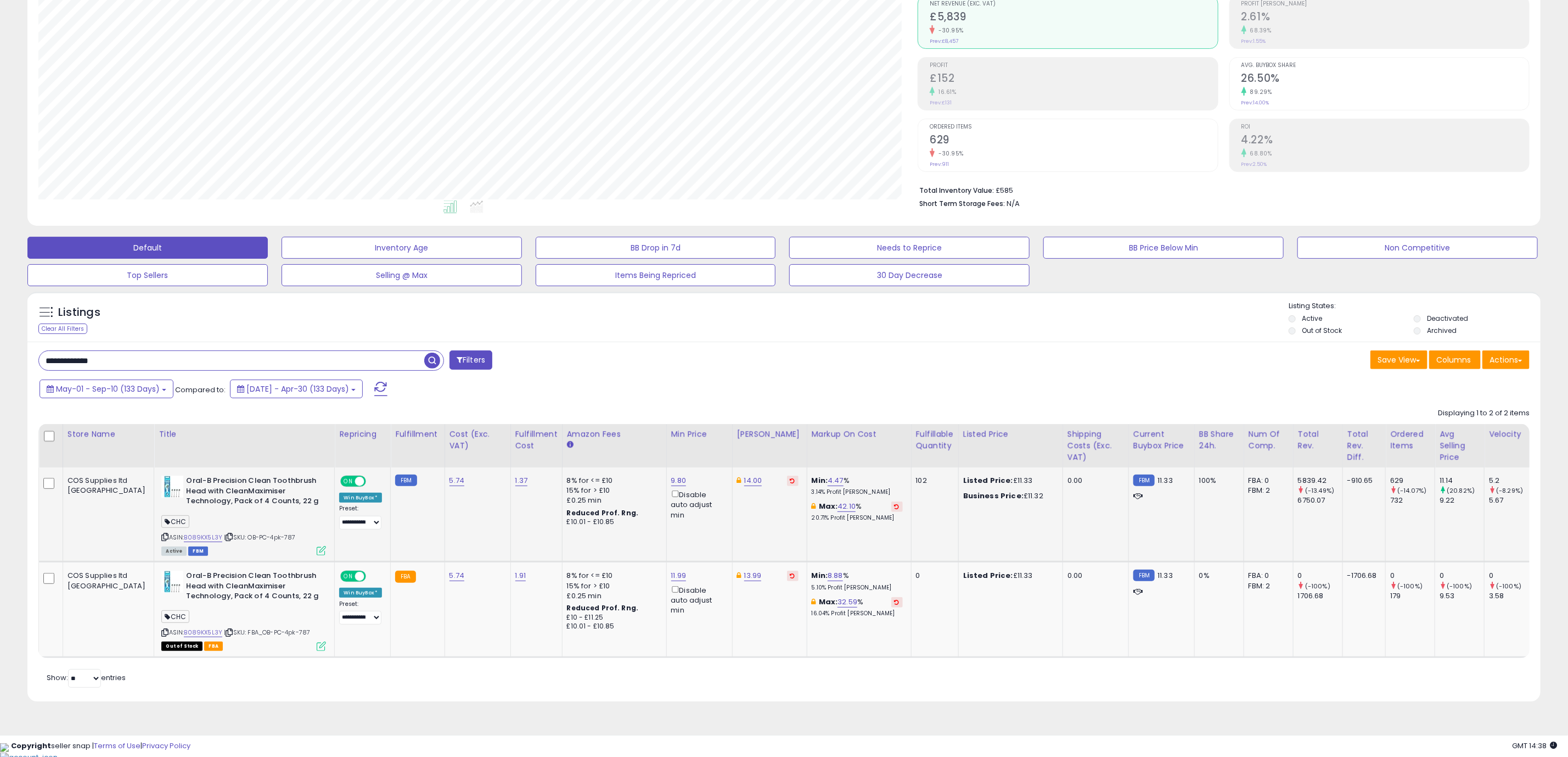
click at [317, 554] on icon at bounding box center [321, 550] width 9 height 9
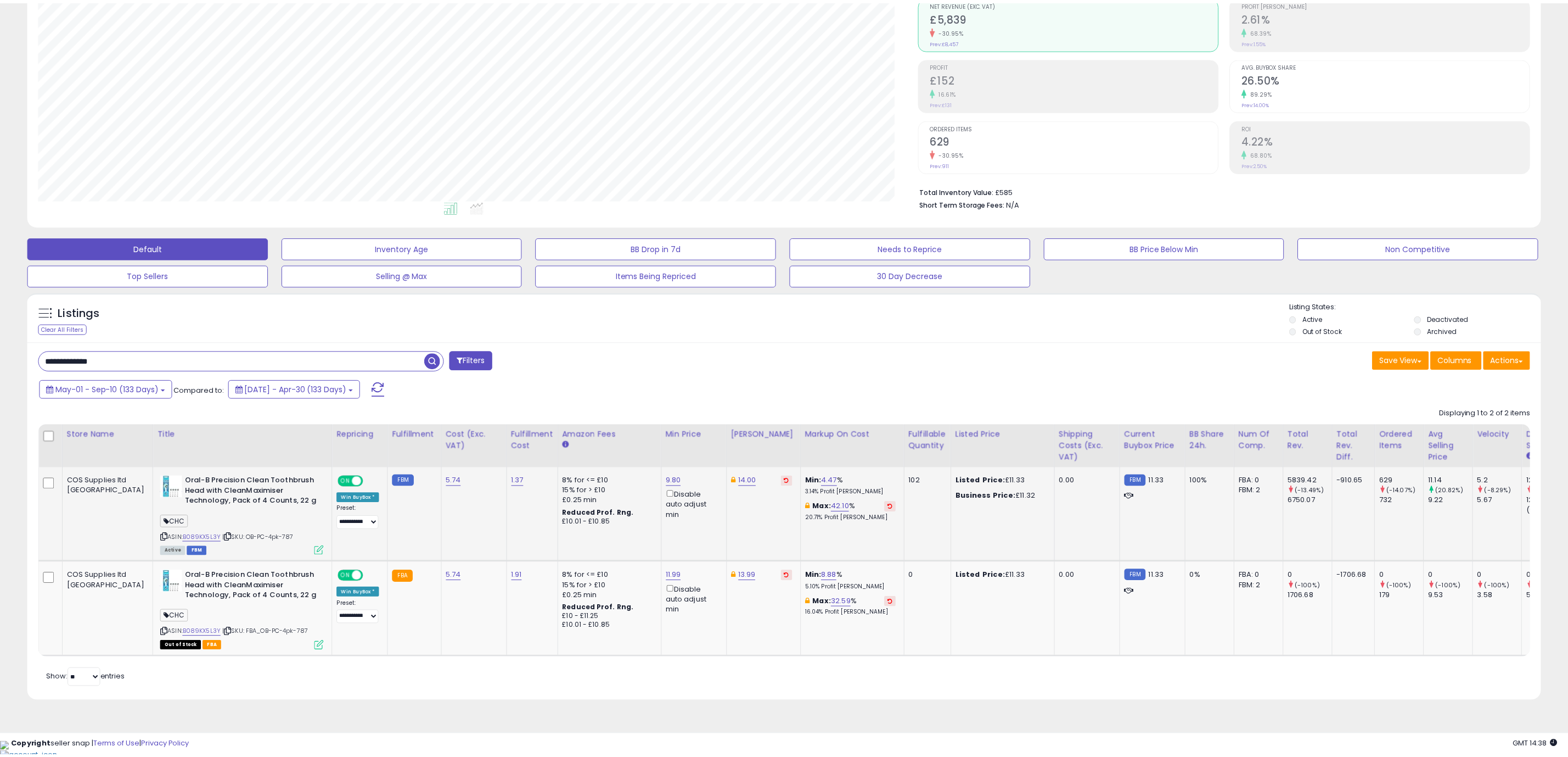
scroll to position [226, 887]
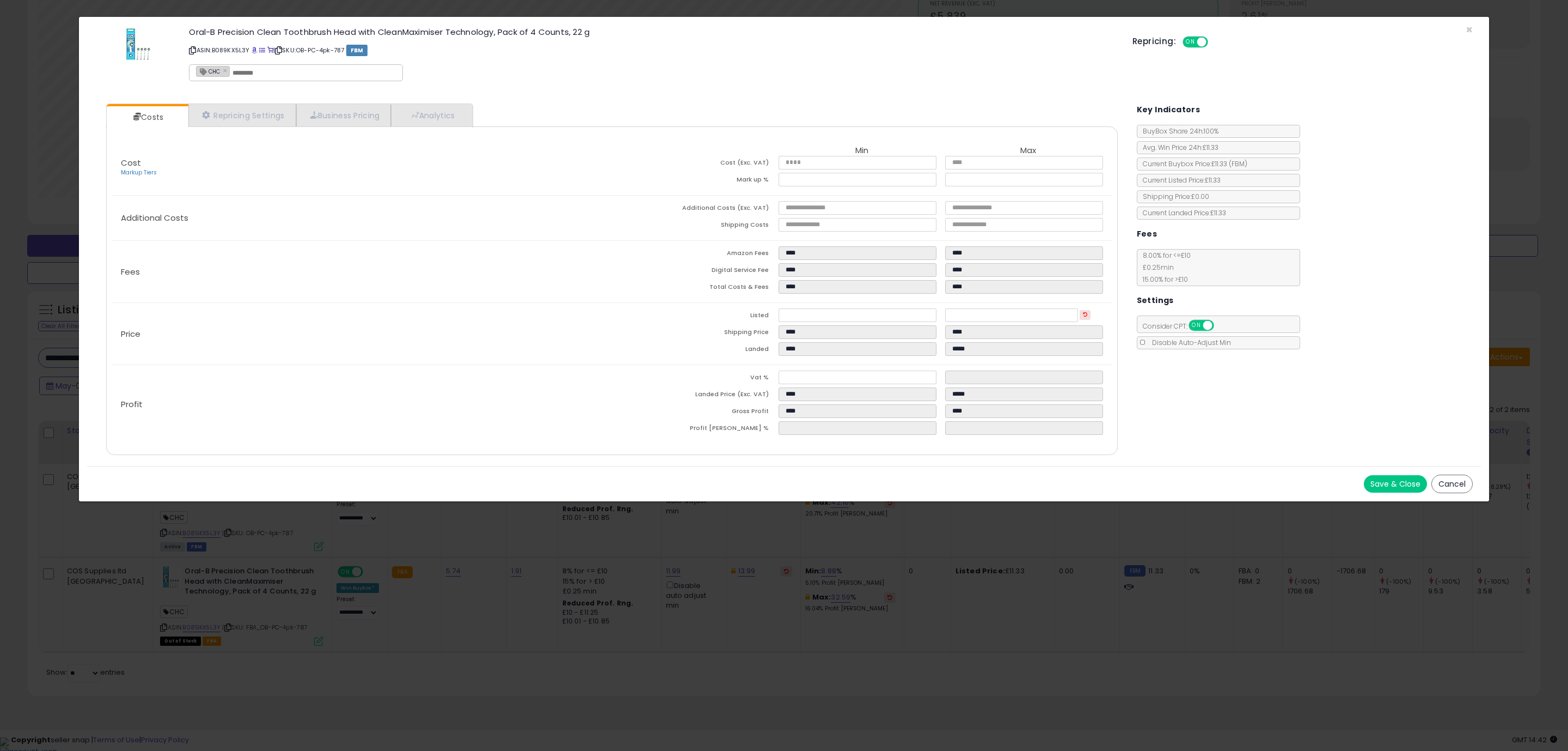
click at [1469, 33] on div "Repricing: ON OFF" at bounding box center [1302, 41] width 340 height 16
click at [1472, 30] on span "×" at bounding box center [1469, 30] width 7 height 16
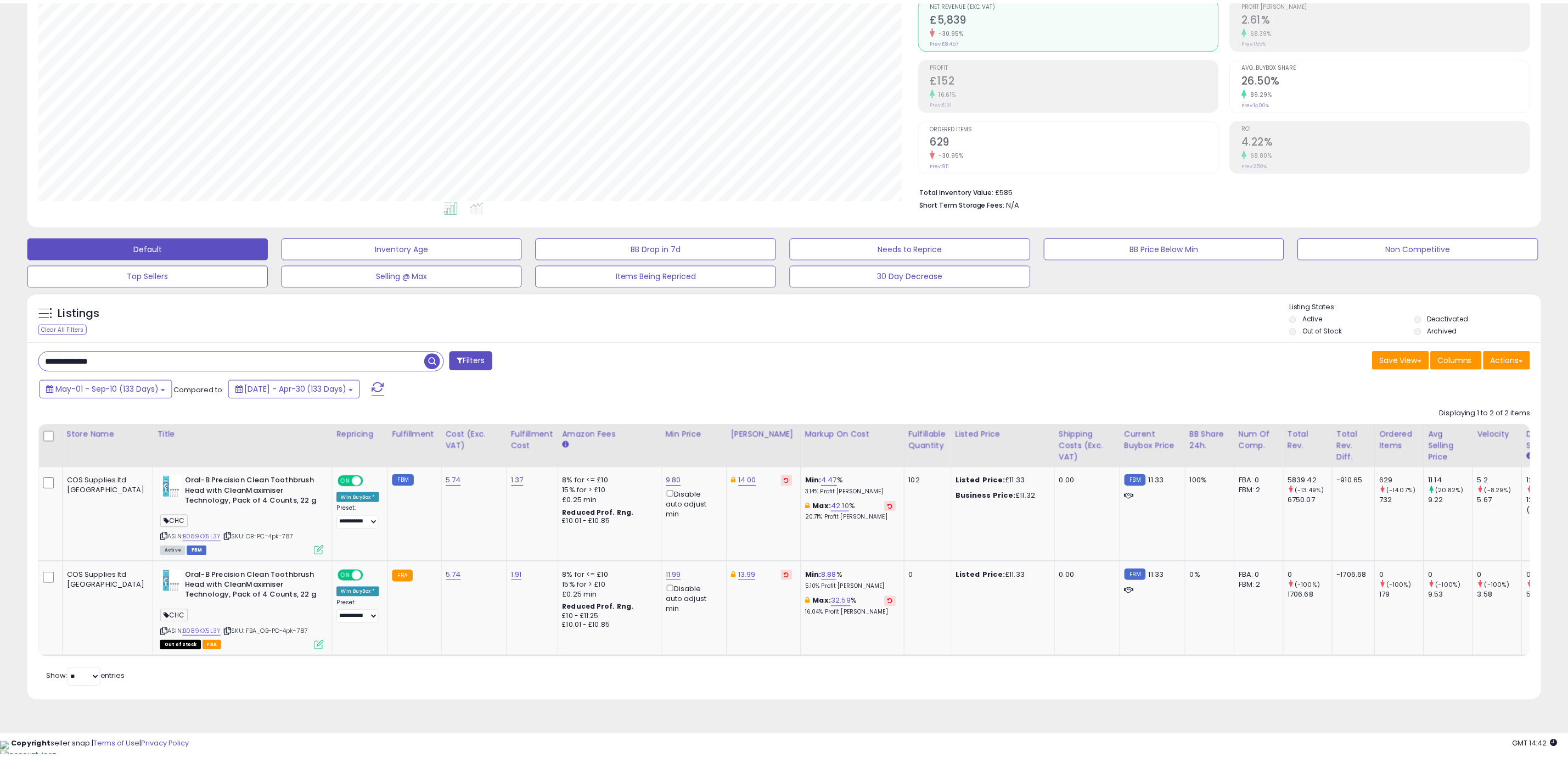
scroll to position [548920, 548040]
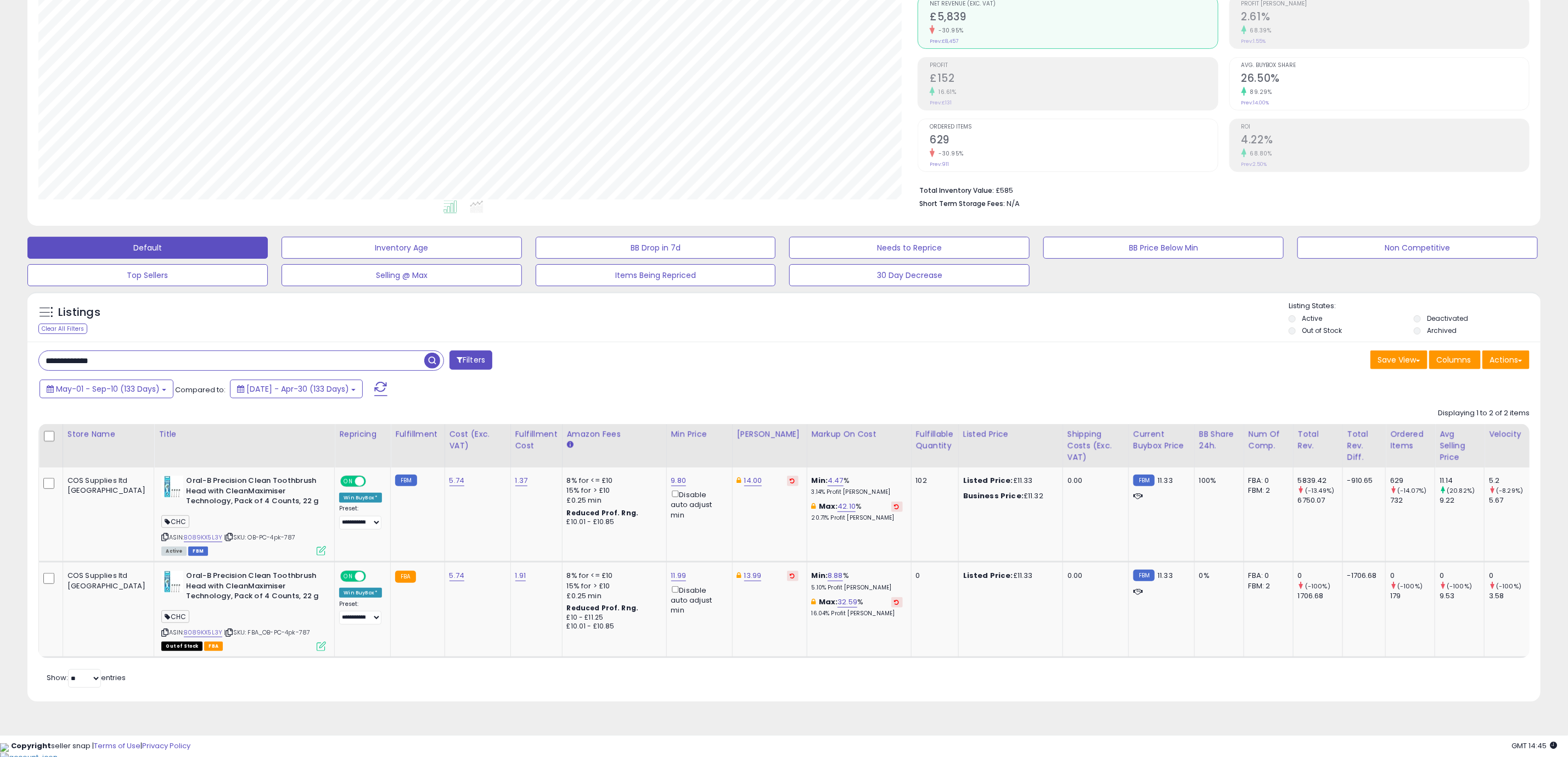
click at [838, 731] on div "**********" at bounding box center [784, 334] width 1568 height 816
click at [702, 743] on div "Copyright seller snap | Terms of Use | Privacy Policy GMT 14:45 Authorization r…" at bounding box center [784, 746] width 1568 height 22
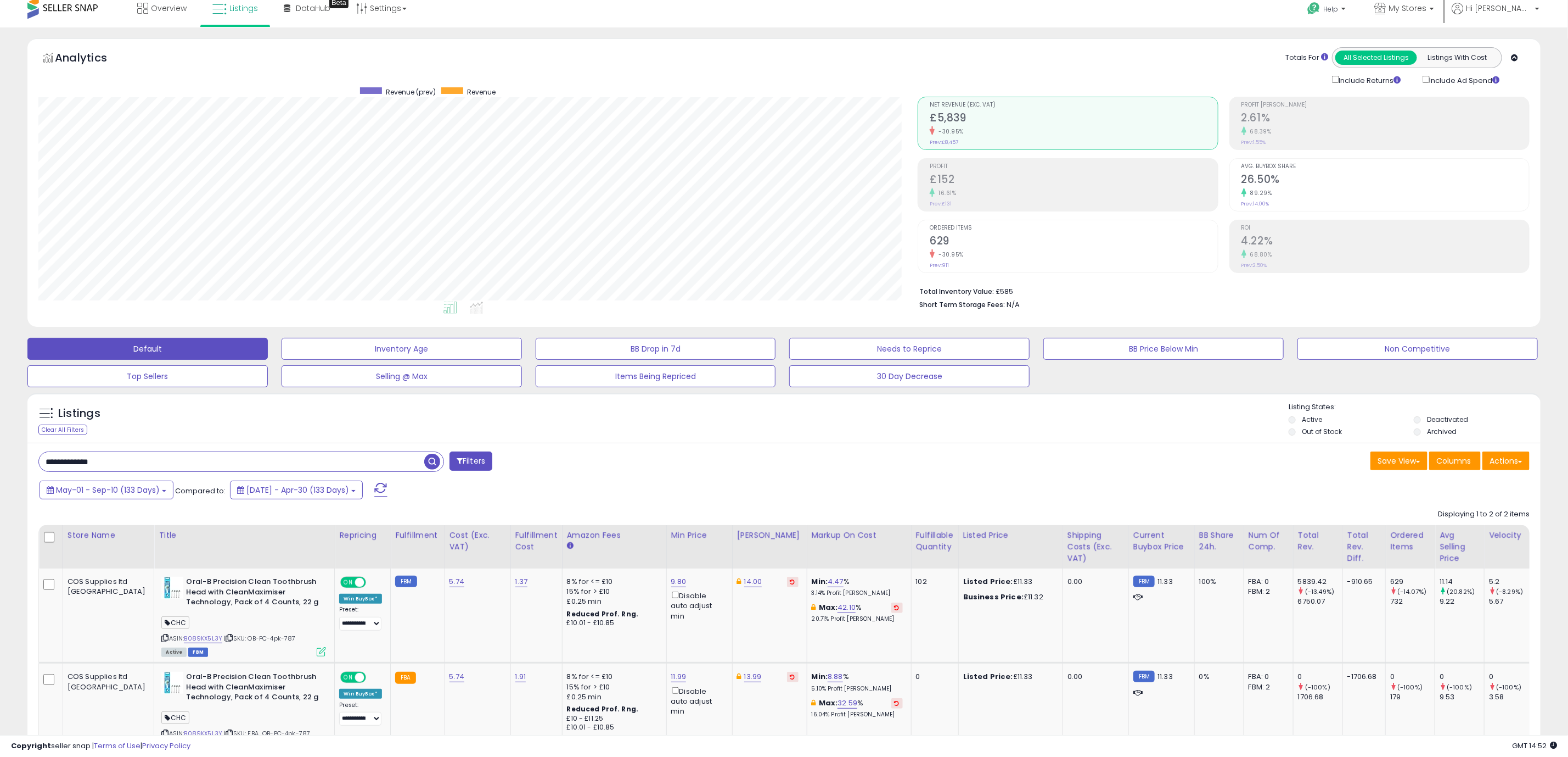
scroll to position [0, 0]
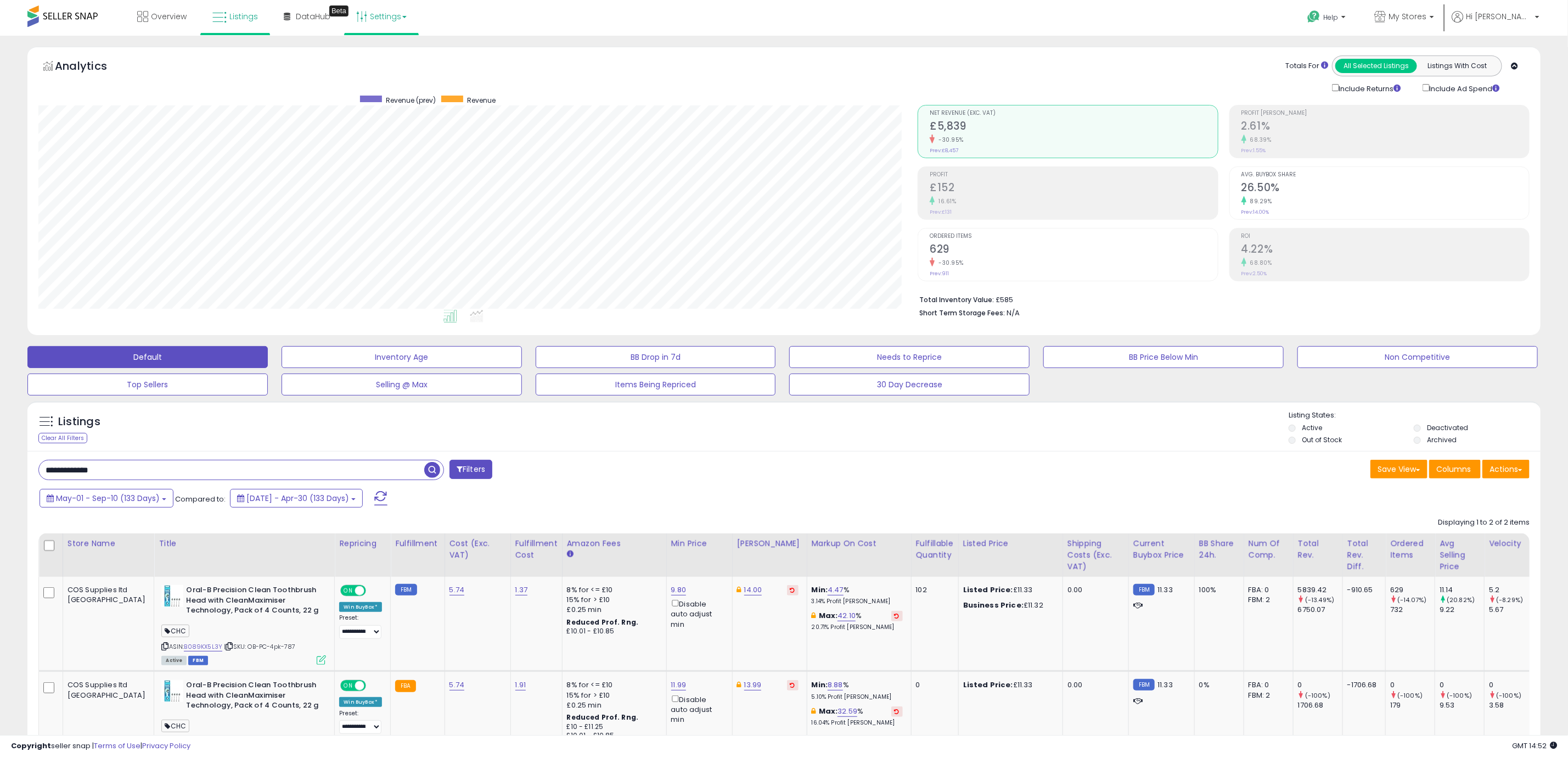
click at [387, 10] on link "Settings" at bounding box center [381, 17] width 67 height 33
click at [392, 56] on link "Store settings" at bounding box center [383, 55] width 49 height 10
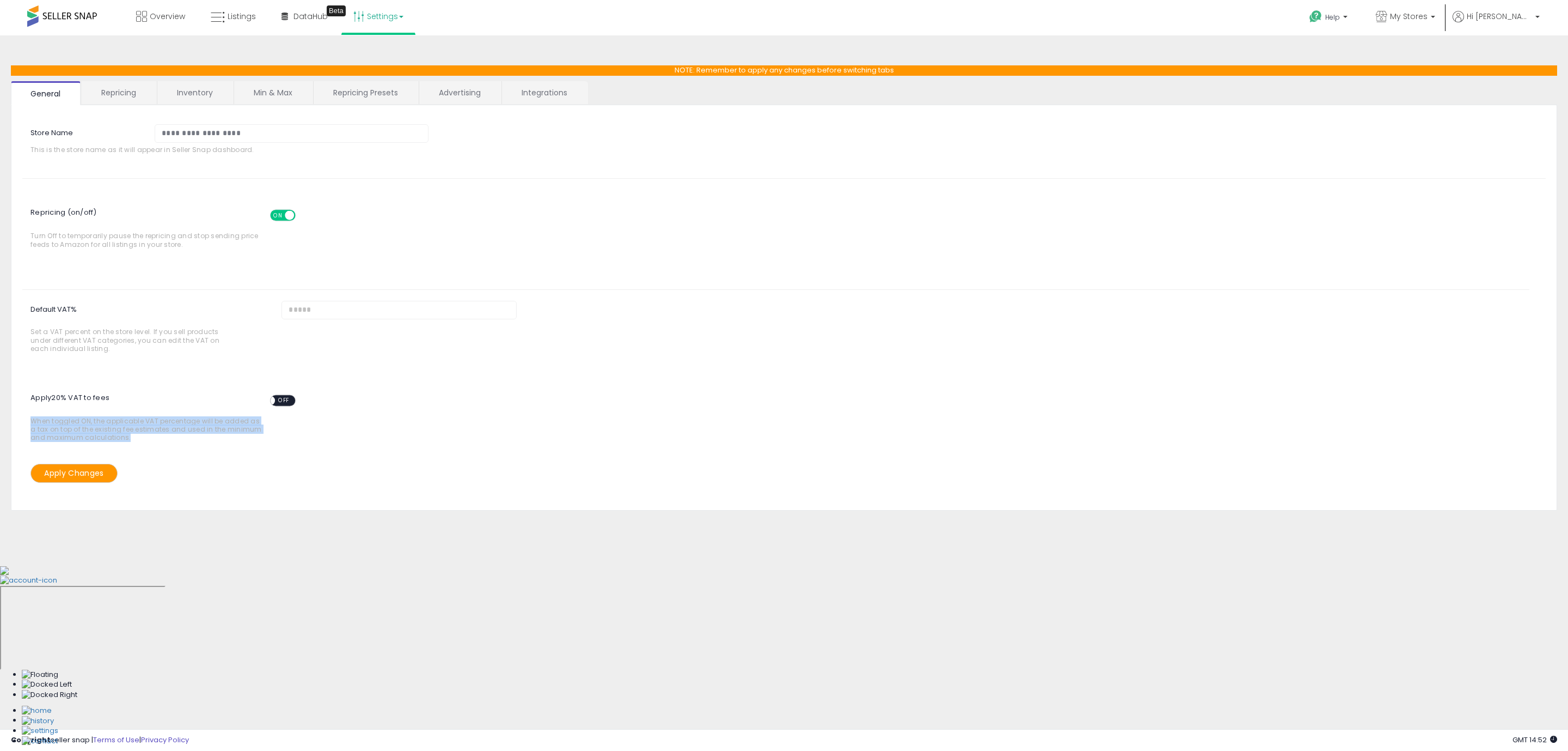
drag, startPoint x: 127, startPoint y: 448, endPoint x: 17, endPoint y: 423, distance: 112.8
click at [17, 423] on div "Apply 20 % VAT to fees ON OFF When toggled ON, the applicable VAT percentage wi…" at bounding box center [775, 415] width 1524 height 80
click at [341, 467] on div "Apply Changes" at bounding box center [403, 473] width 761 height 19
